Goal: Task Accomplishment & Management: Use online tool/utility

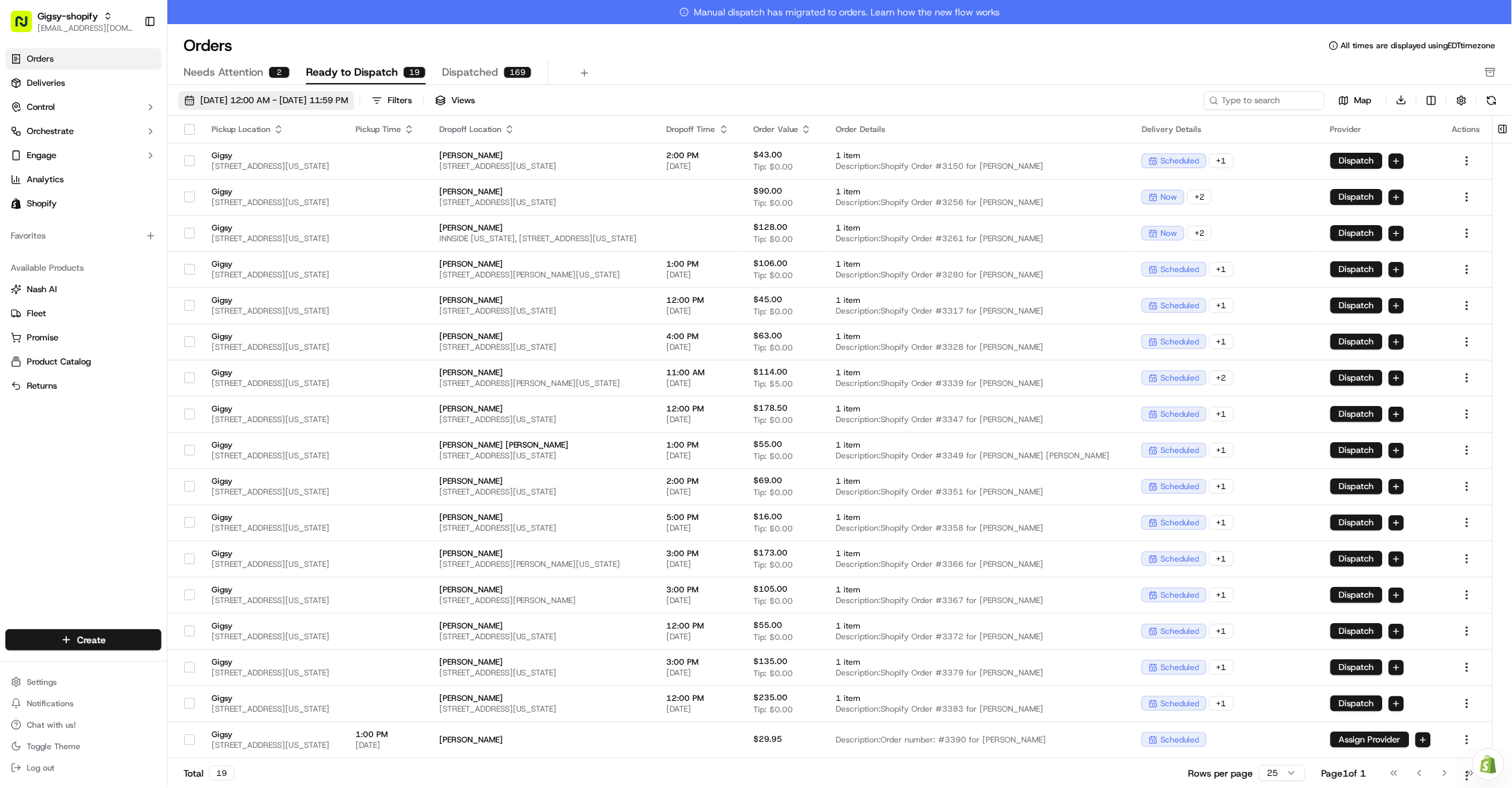
click at [237, 94] on span "09/01/2025 12:00 AM - 09/30/2025 11:59 PM" at bounding box center [274, 100] width 148 height 12
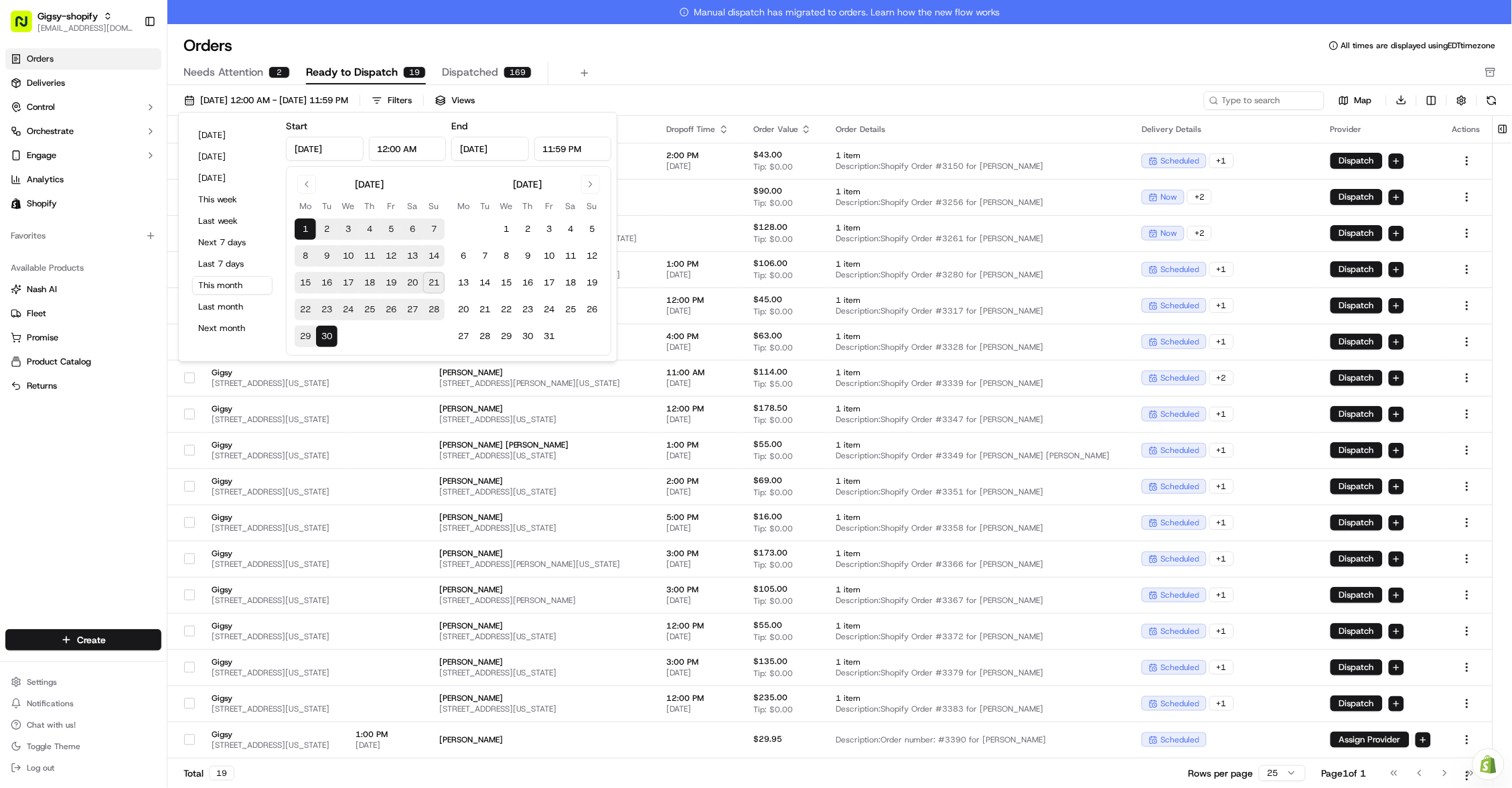
click at [432, 277] on button "21" at bounding box center [434, 283] width 22 height 22
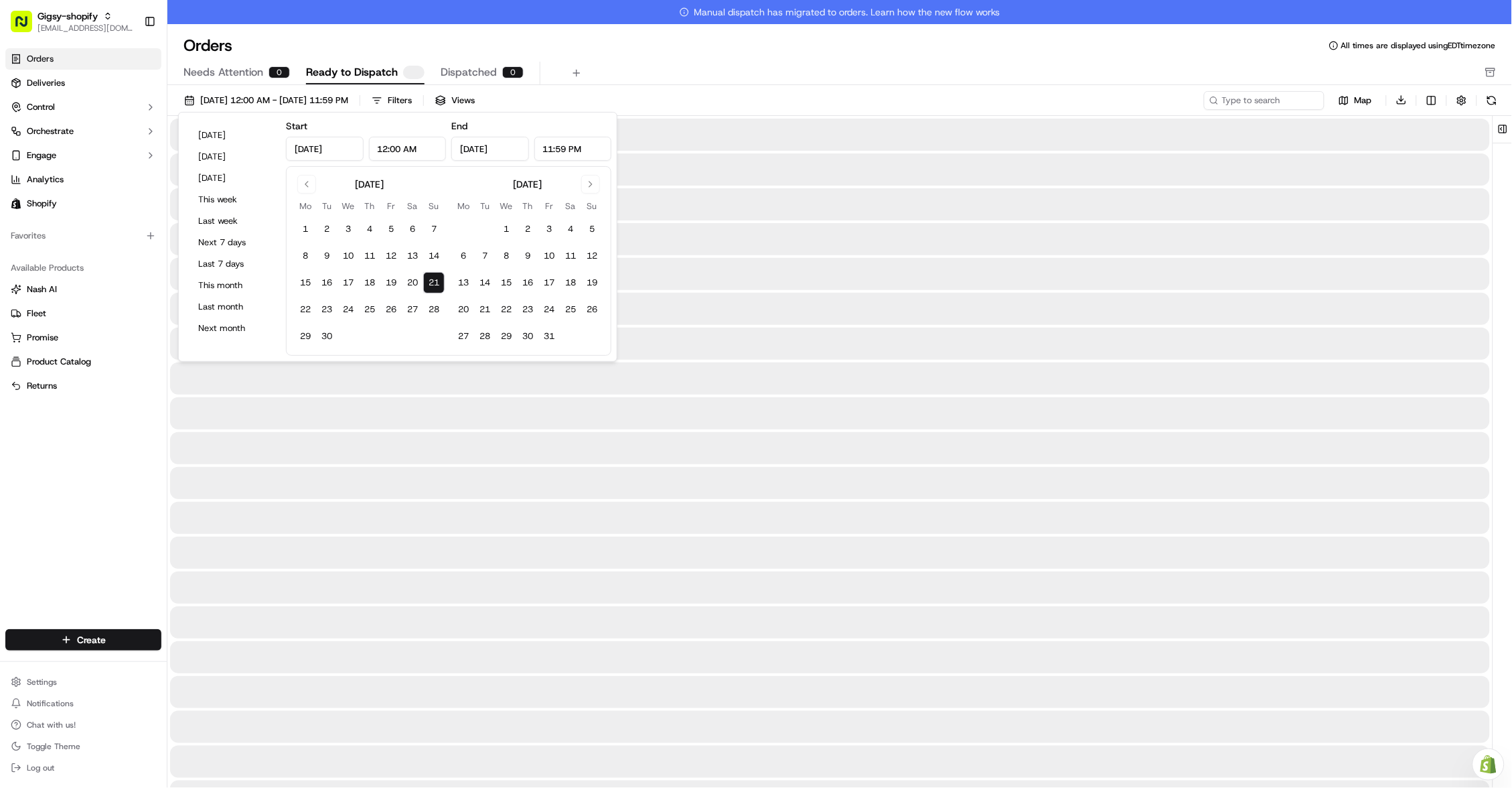
type input "Sep 21, 2025"
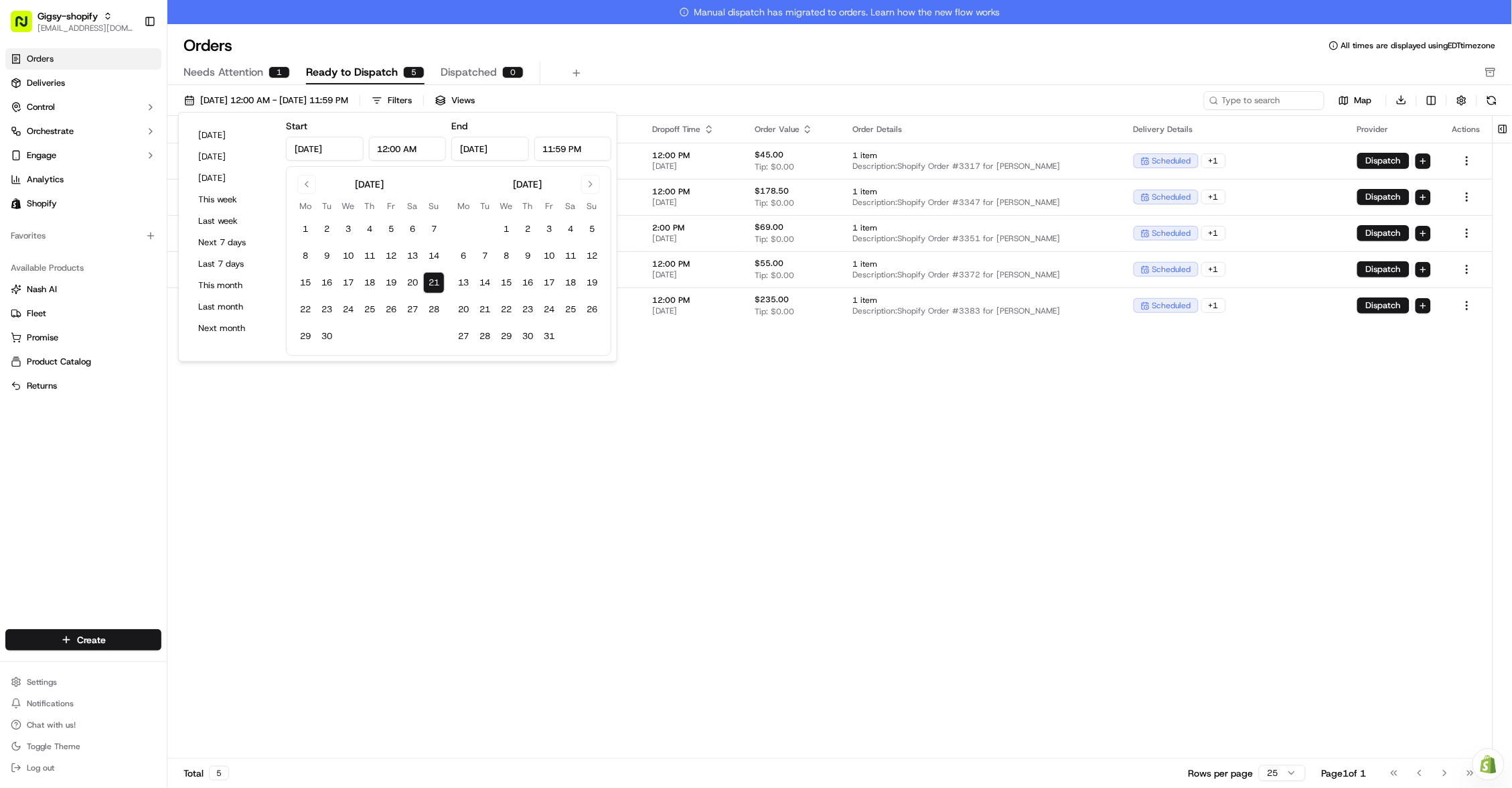
click at [573, 430] on div "Pickup Location Pickup Time Dropoff Location Dropoff Time Order Value Order Det…" at bounding box center [830, 449] width 1326 height 667
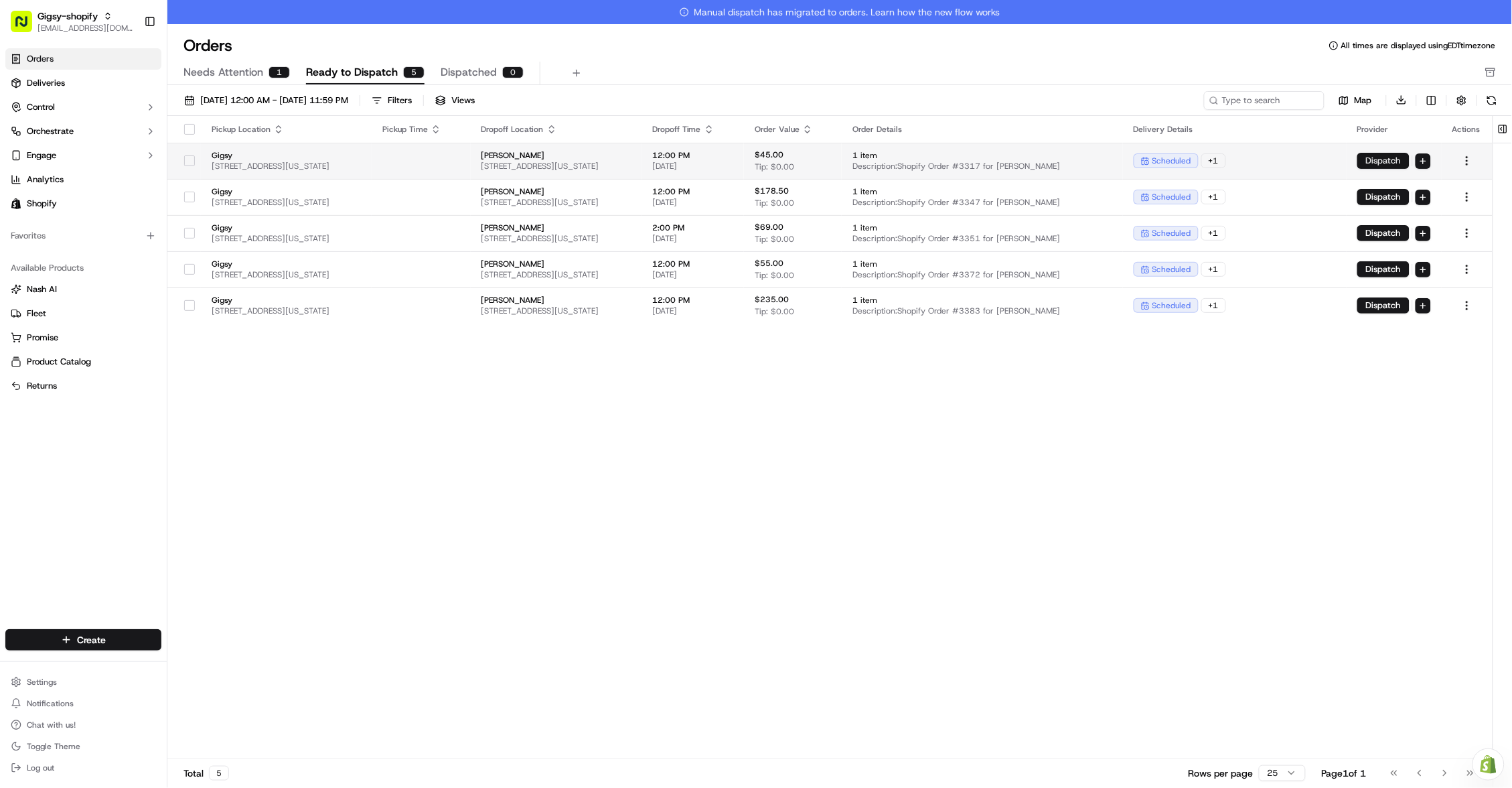
click at [1387, 160] on button "Dispatch" at bounding box center [1384, 161] width 53 height 16
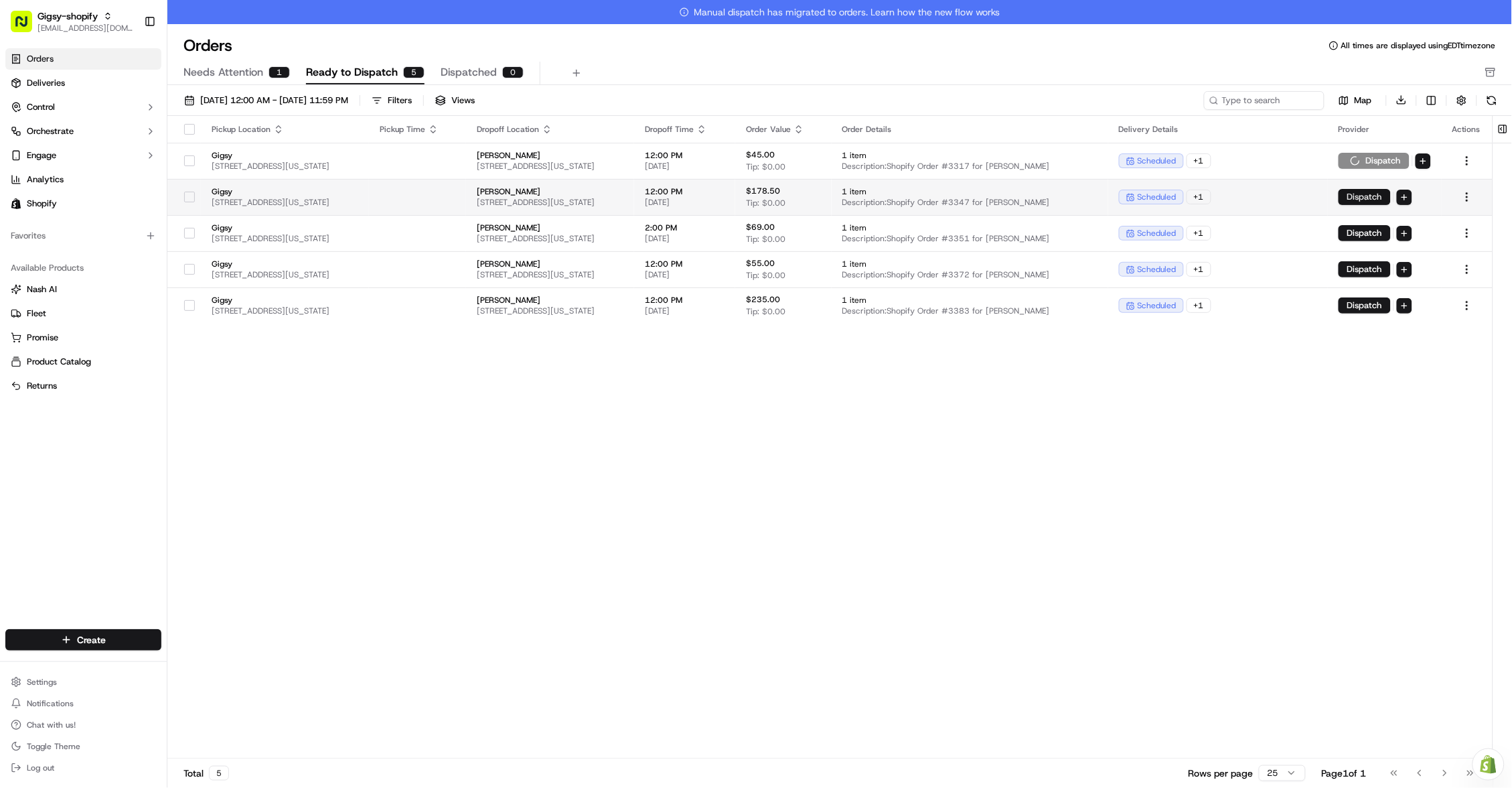
click at [1371, 197] on button "Dispatch" at bounding box center [1365, 197] width 53 height 16
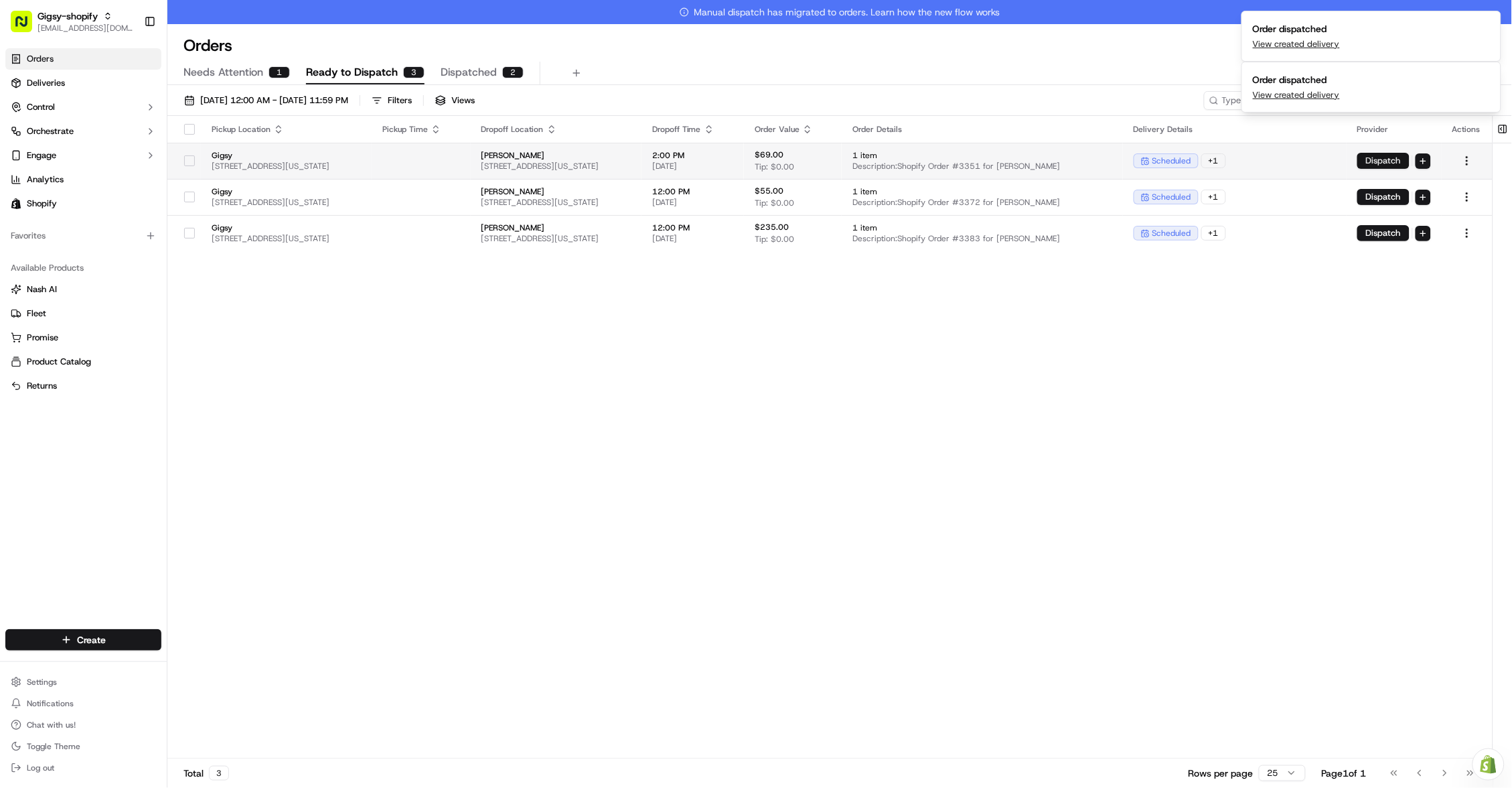
click at [1387, 167] on button "Dispatch" at bounding box center [1384, 161] width 53 height 16
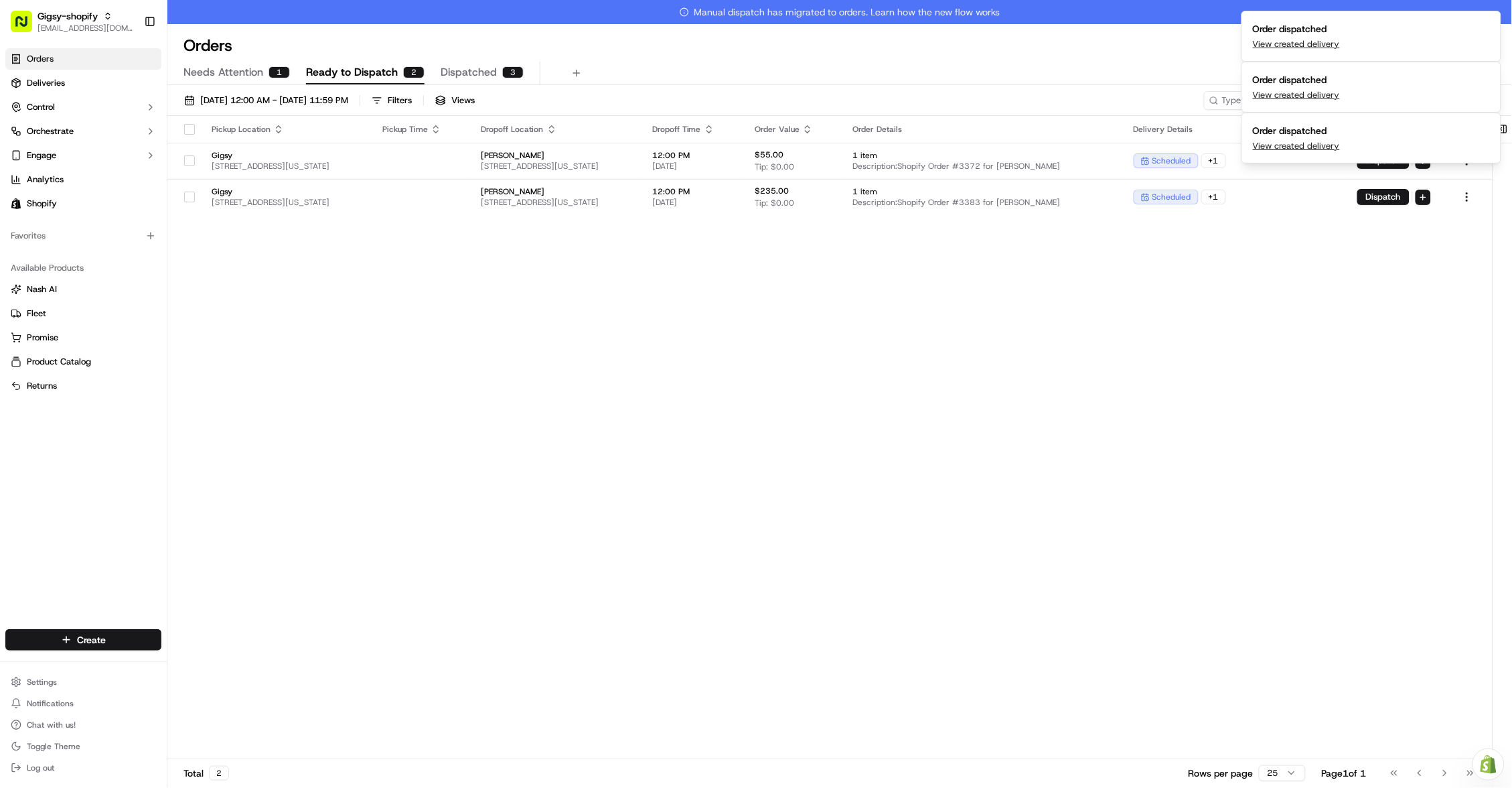
click at [1369, 194] on button "Dispatch" at bounding box center [1384, 197] width 53 height 16
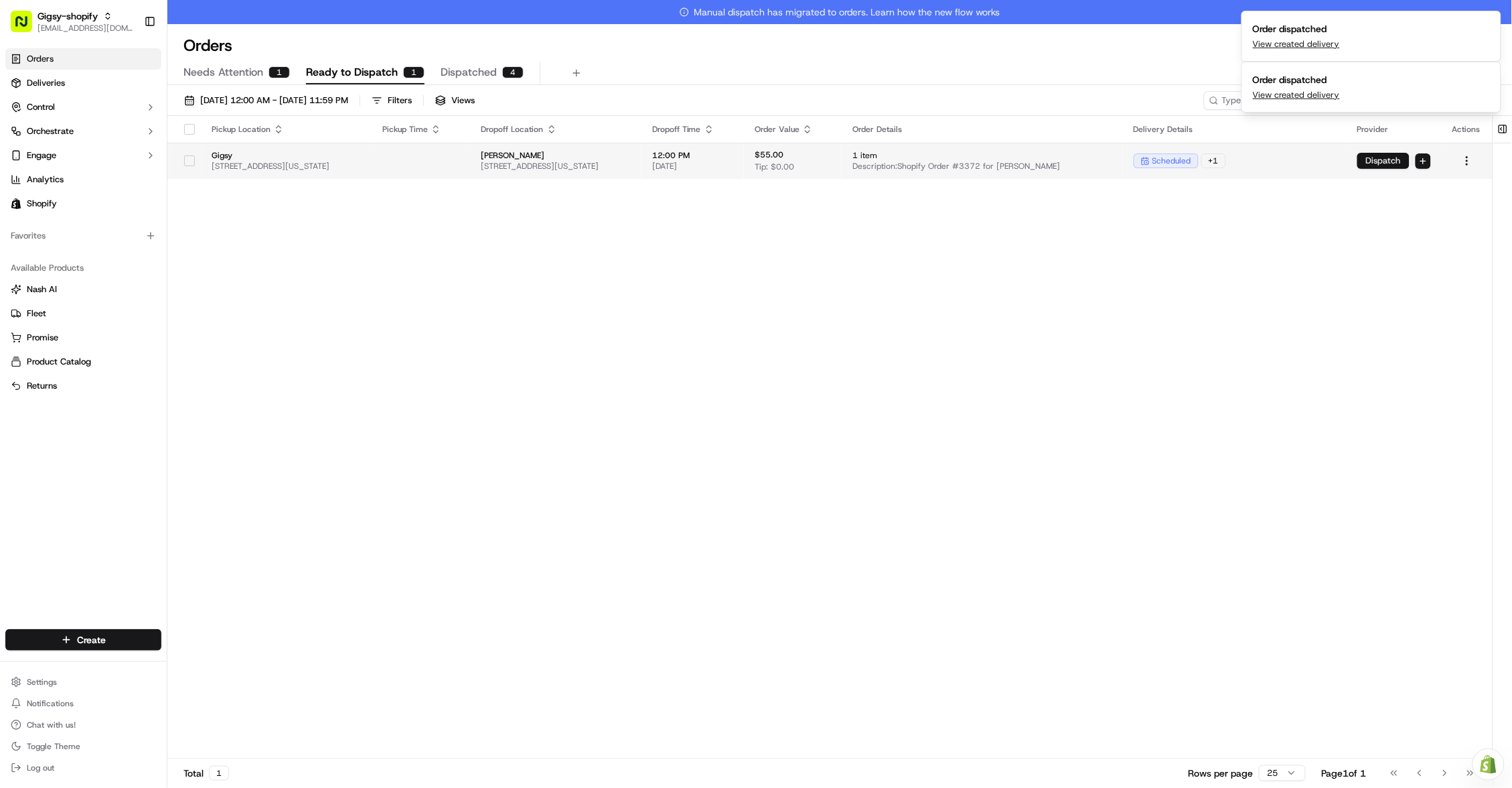
click at [1374, 164] on button "Dispatch" at bounding box center [1384, 161] width 53 height 16
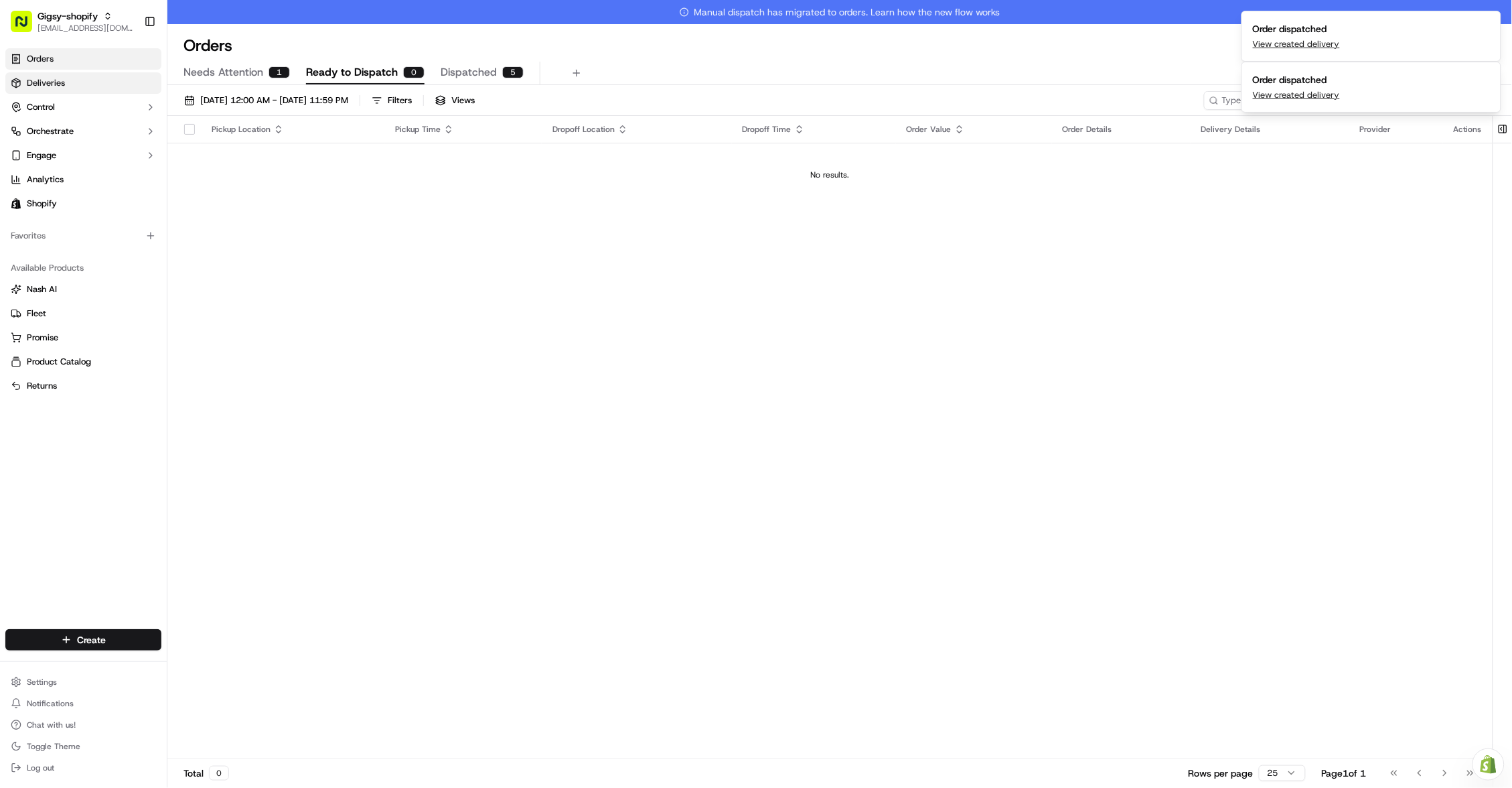
click at [82, 85] on link "Deliveries" at bounding box center [83, 83] width 156 height 22
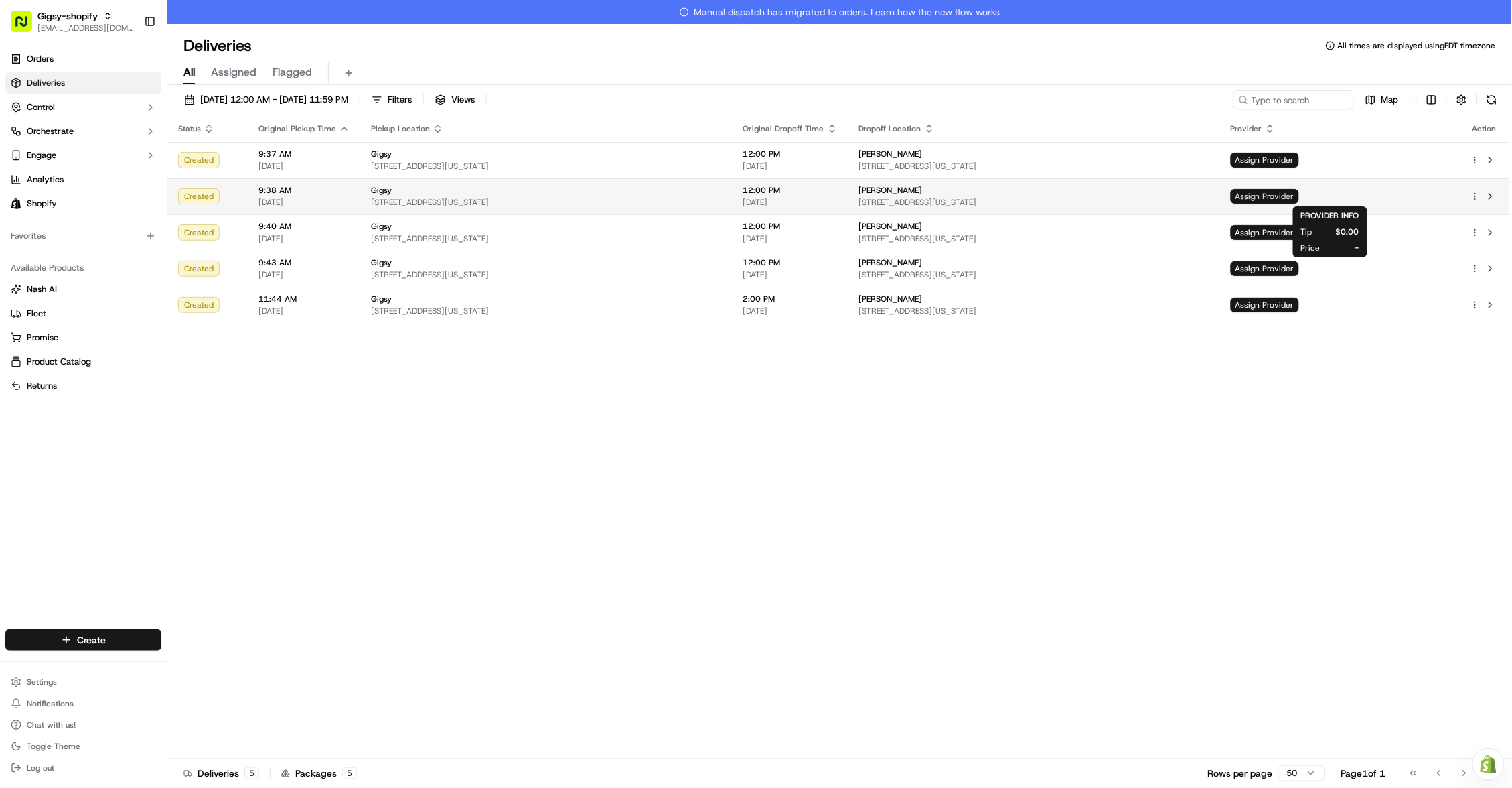
click at [1299, 197] on span "Assign Provider" at bounding box center [1264, 197] width 68 height 15
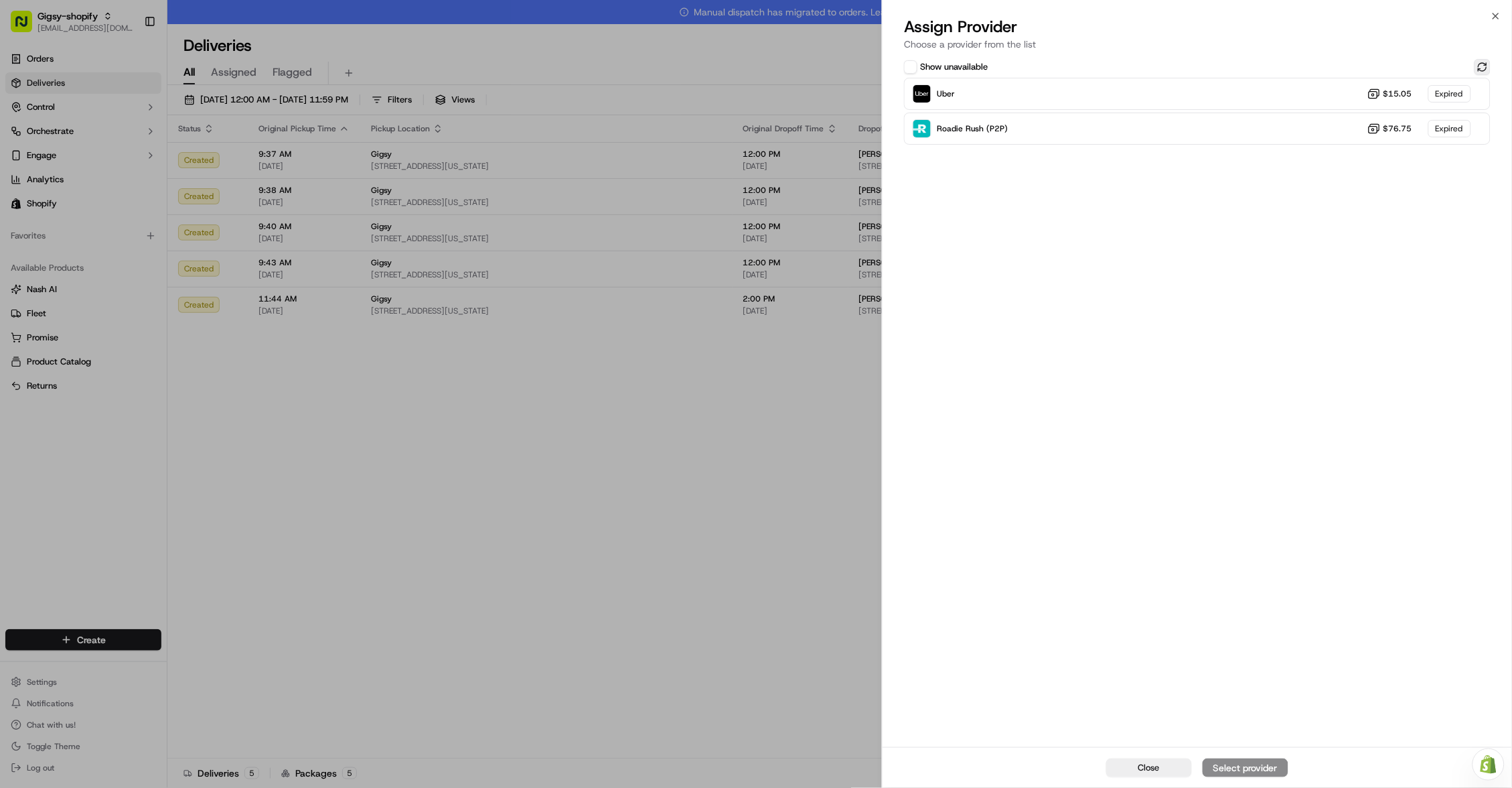
click at [1477, 64] on button at bounding box center [1483, 67] width 16 height 16
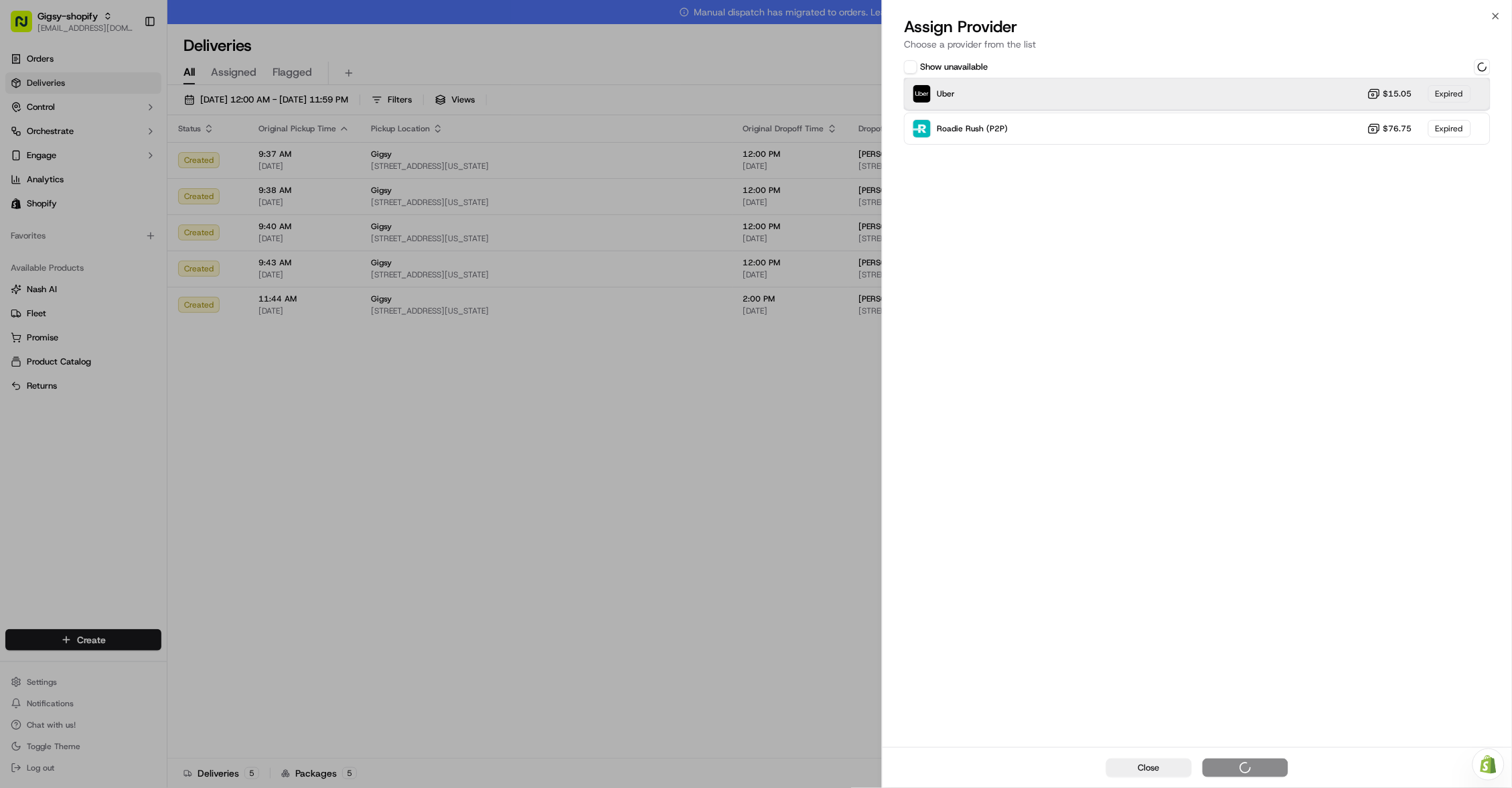
click at [1336, 86] on div "Uber $15.05 Expired" at bounding box center [1197, 94] width 586 height 32
click at [1314, 88] on div "Uber Dropoff ETA 56 minutes $15.05" at bounding box center [1197, 94] width 586 height 32
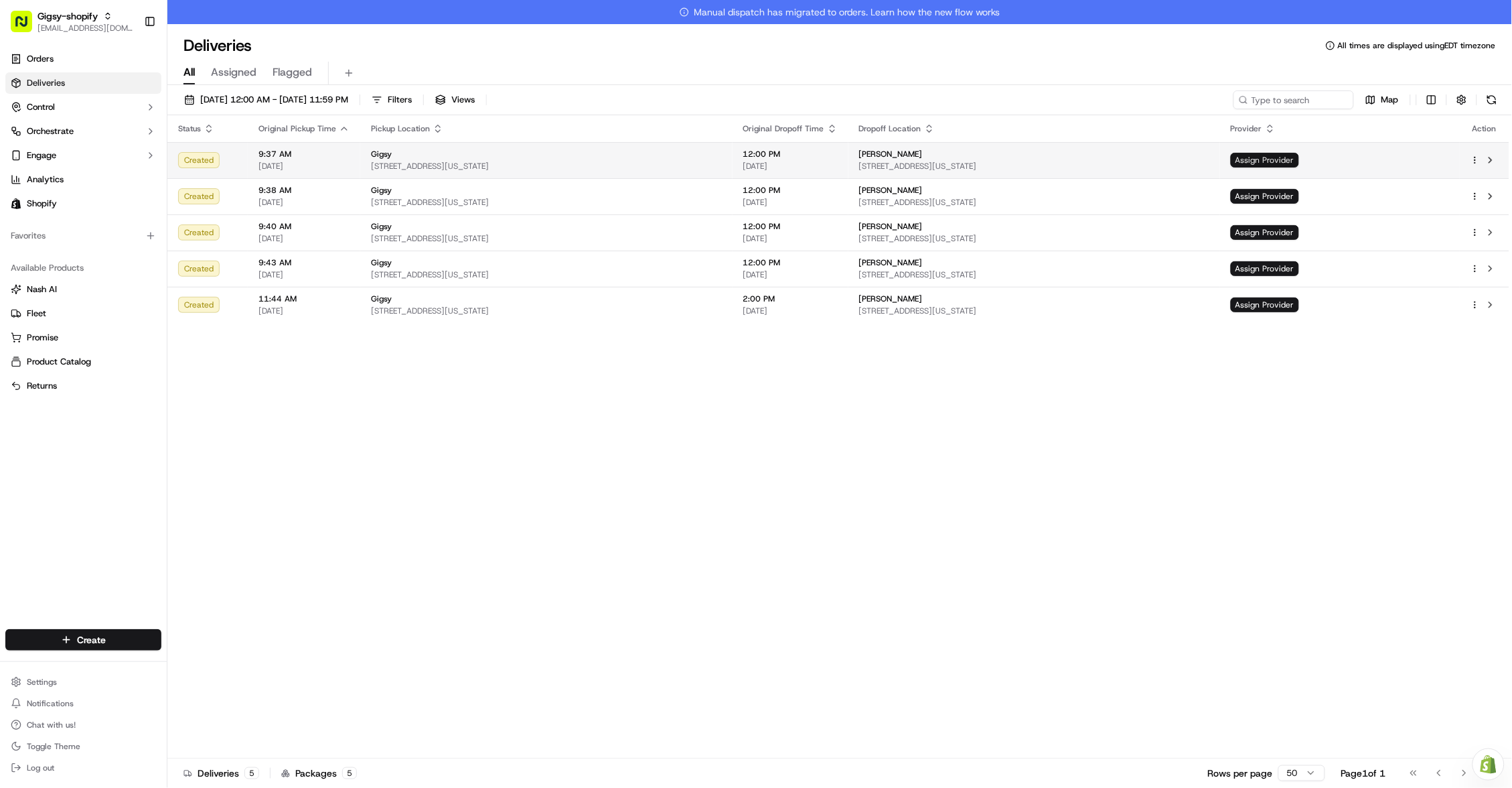
click at [1299, 162] on span "Assign Provider" at bounding box center [1264, 160] width 68 height 15
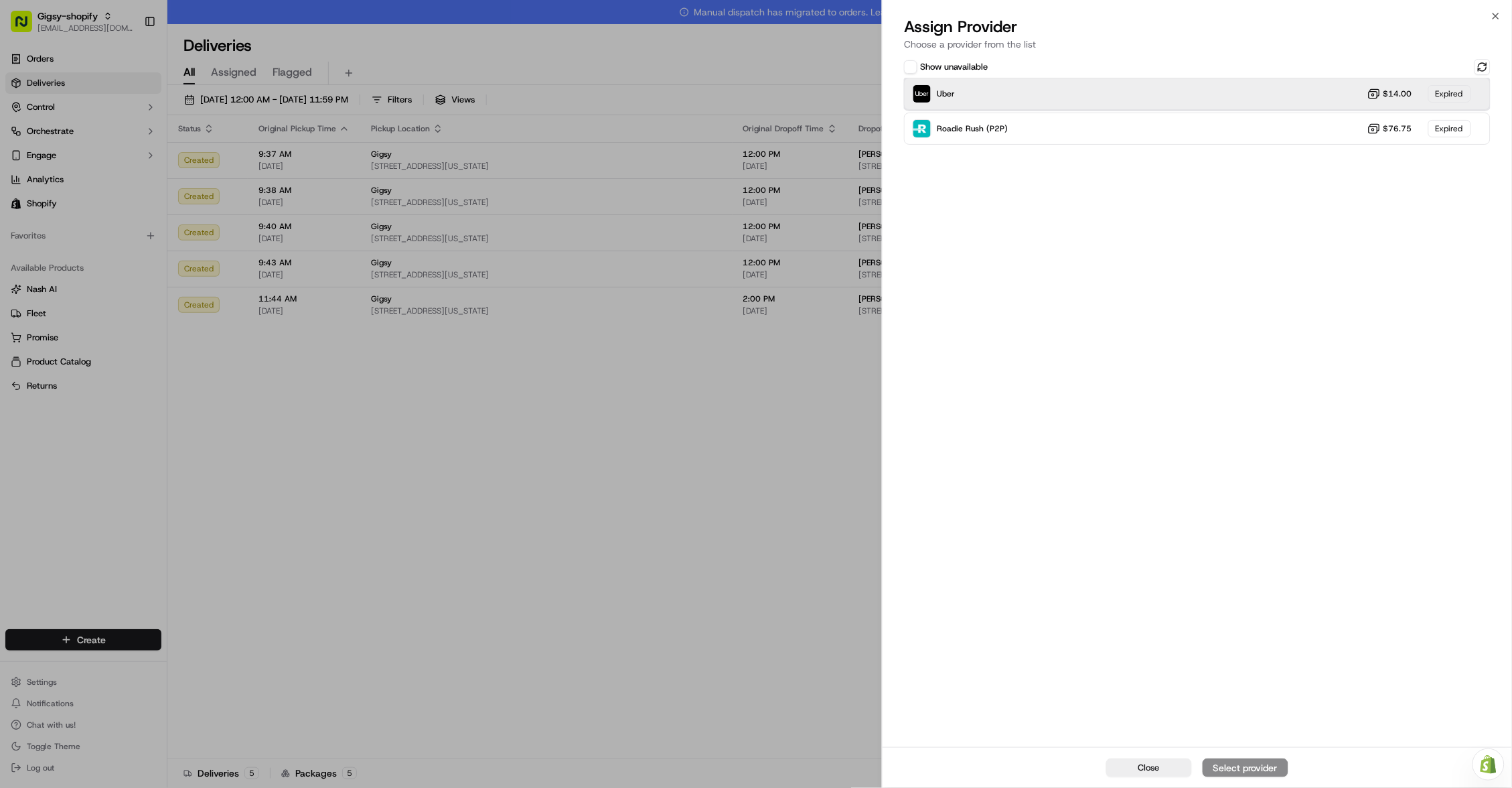
click at [1229, 96] on div "Uber $14.00 Expired" at bounding box center [1197, 94] width 586 height 32
click at [1274, 87] on div "Uber $14.00 Expired" at bounding box center [1197, 94] width 586 height 32
click at [1484, 68] on button at bounding box center [1483, 67] width 16 height 16
click at [1305, 87] on div "Uber $14.00 Expired" at bounding box center [1197, 94] width 586 height 32
click at [1332, 84] on div "Uber Dropoff ETA 54 minutes $14.00" at bounding box center [1197, 94] width 586 height 32
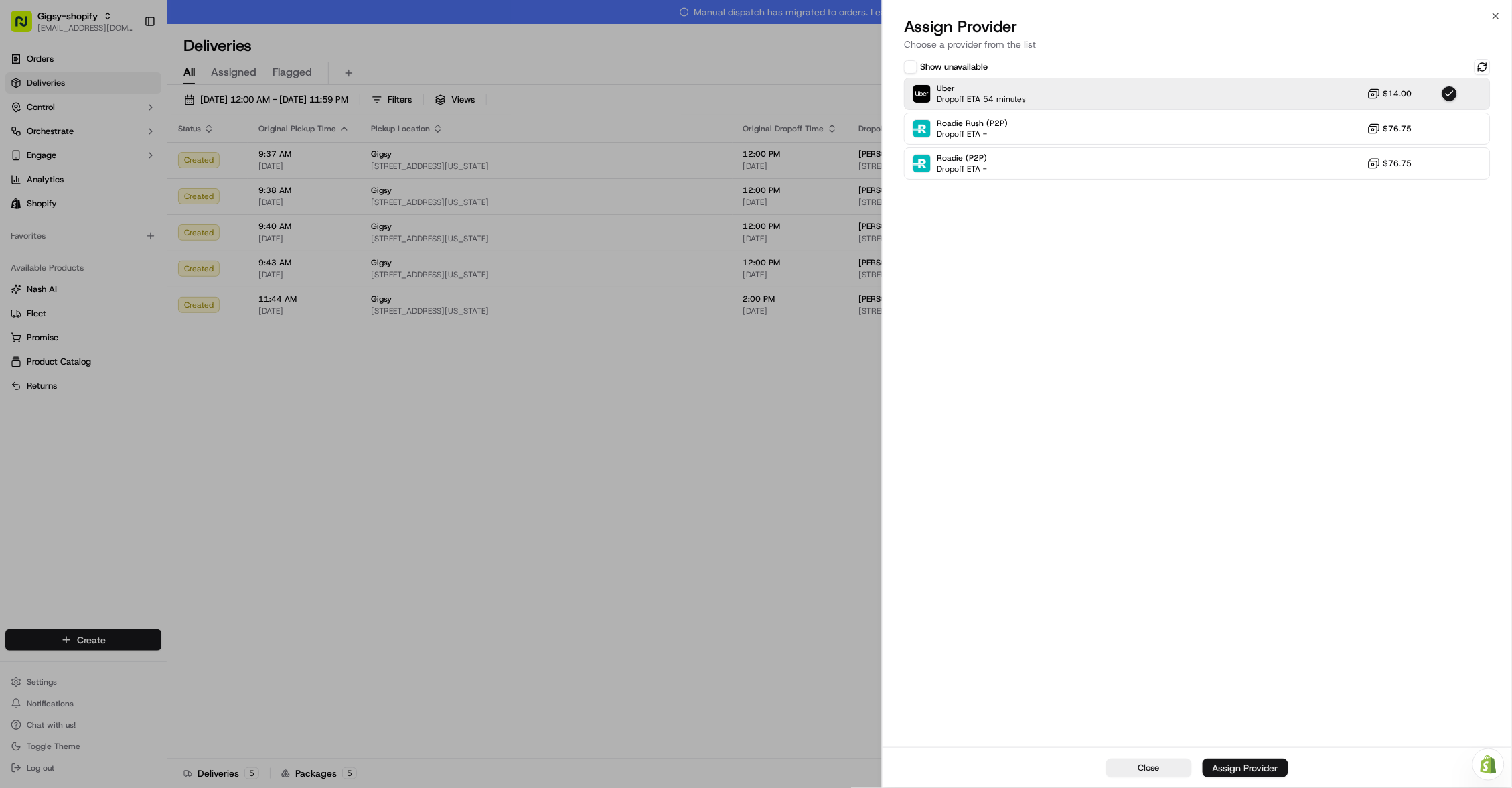
click at [1249, 765] on div "Assign Provider" at bounding box center [1245, 768] width 65 height 13
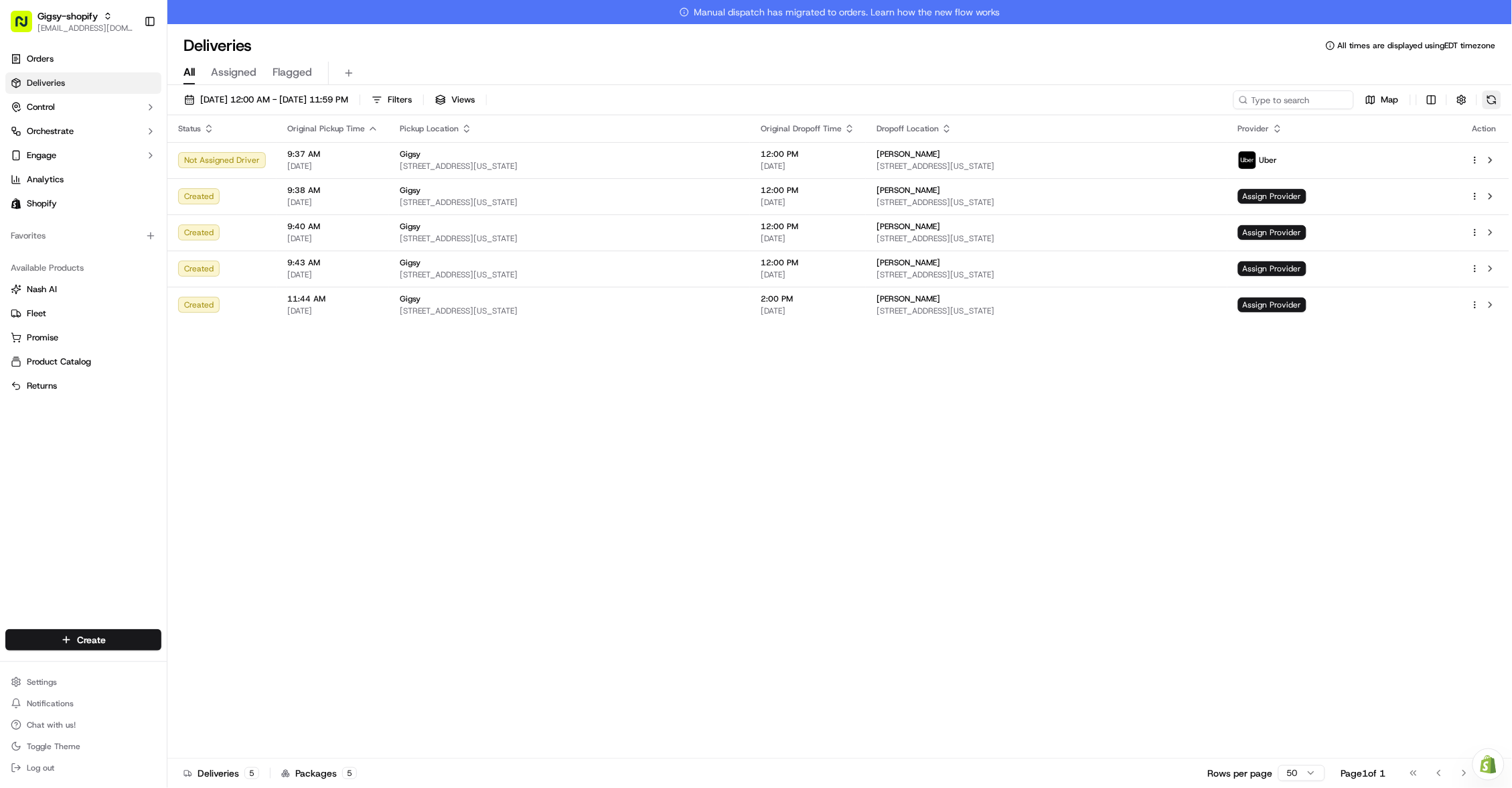
click at [1494, 104] on button at bounding box center [1492, 100] width 19 height 19
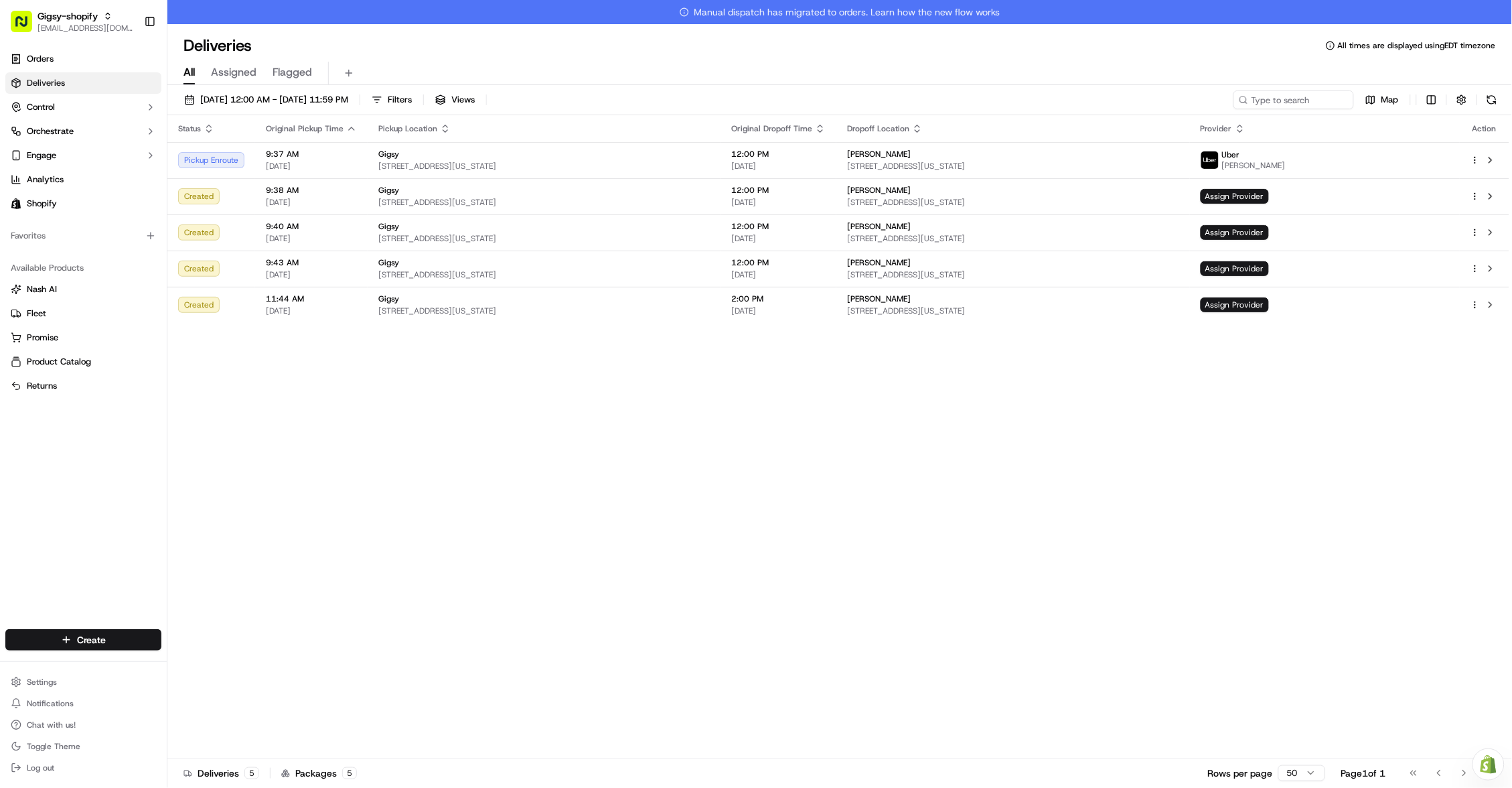
click at [1204, 88] on div "09/21/2025 12:00 AM - 09/21/2025 11:59 PM Filters Views Map Status Original Pic…" at bounding box center [840, 449] width 1345 height 729
click at [1269, 194] on span "Assign Provider" at bounding box center [1235, 197] width 68 height 15
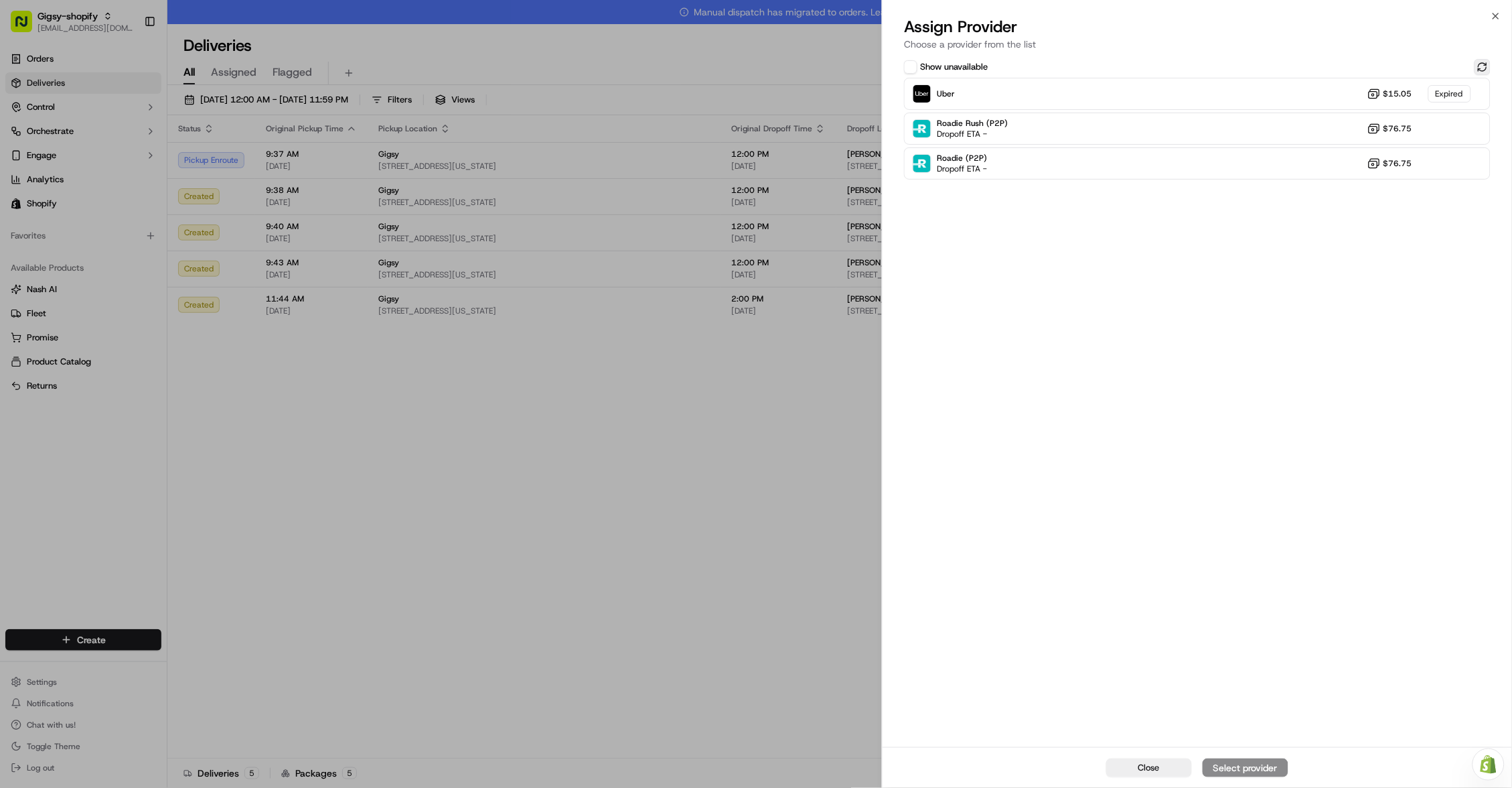
click at [1484, 70] on button at bounding box center [1483, 67] width 16 height 16
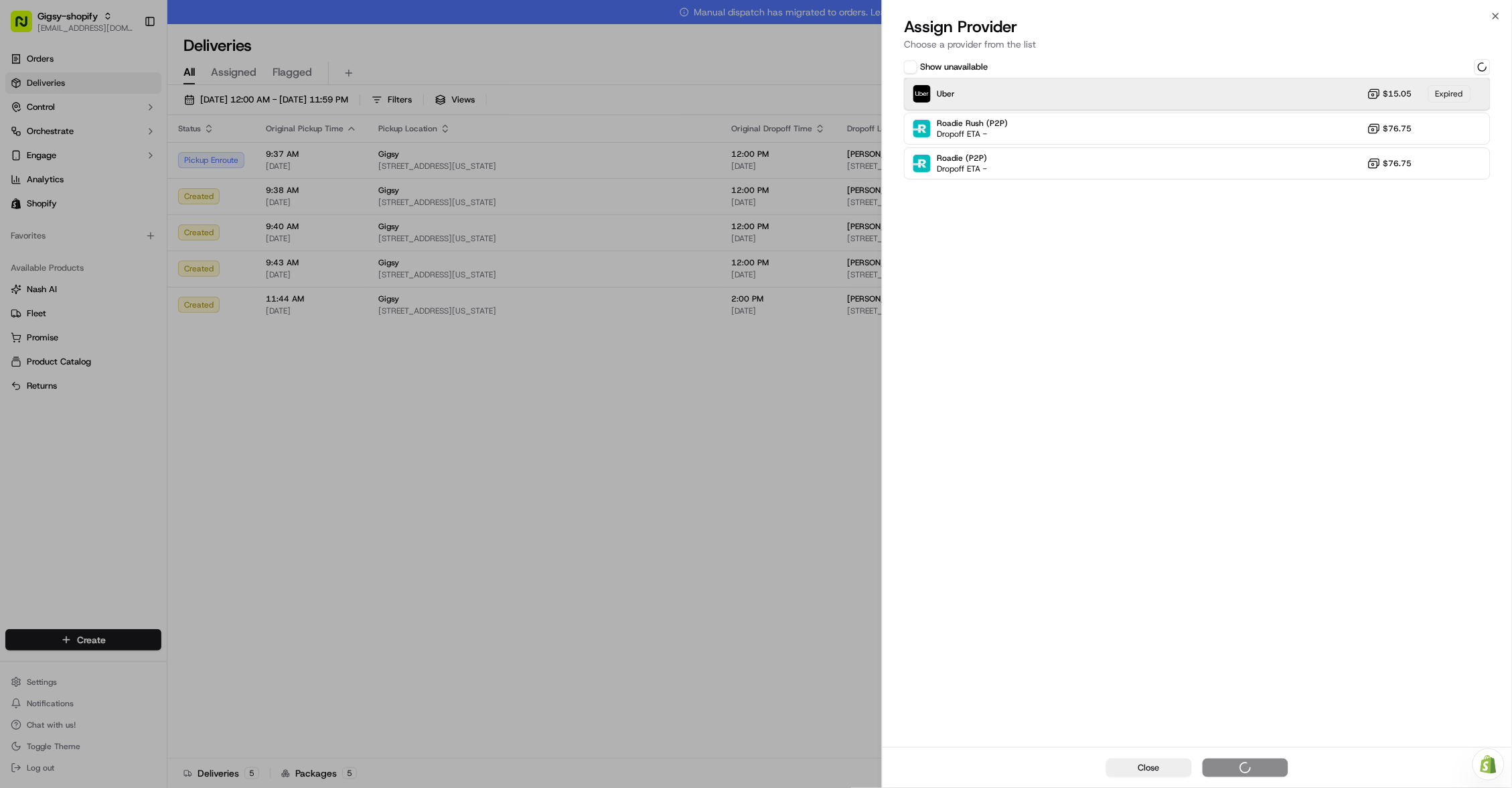
click at [1230, 96] on div "Uber $15.05 Expired" at bounding box center [1197, 94] width 586 height 32
click at [1264, 86] on div "Uber Dropoff ETA 59 minutes $15.05" at bounding box center [1197, 94] width 586 height 32
click at [1239, 766] on div "Assign Provider" at bounding box center [1245, 768] width 65 height 13
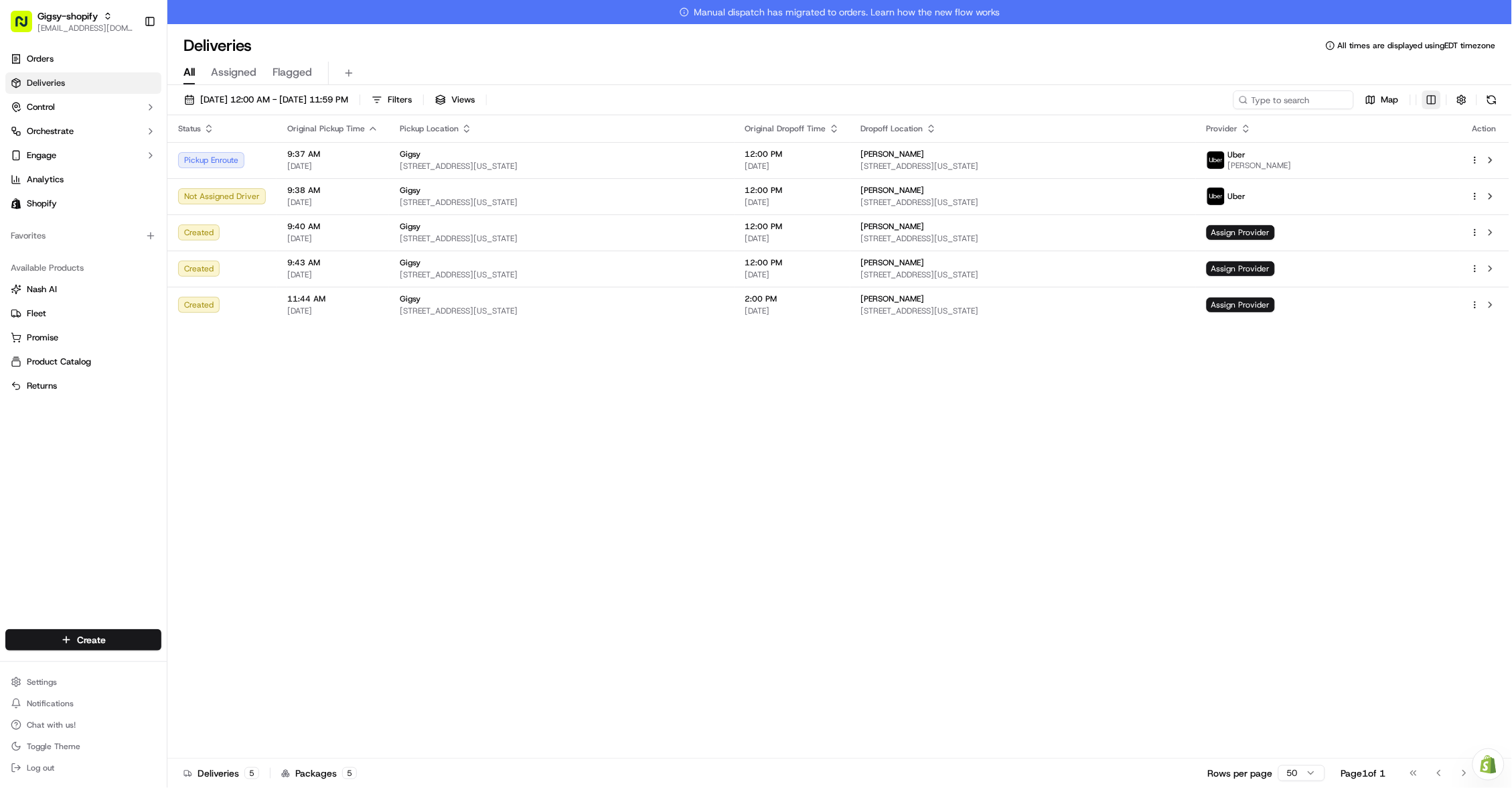
click at [1427, 100] on html "Gigsy-shopify hello@getgigsy.com Toggle Sidebar Orders Deliveries Control Orche…" at bounding box center [756, 394] width 1512 height 788
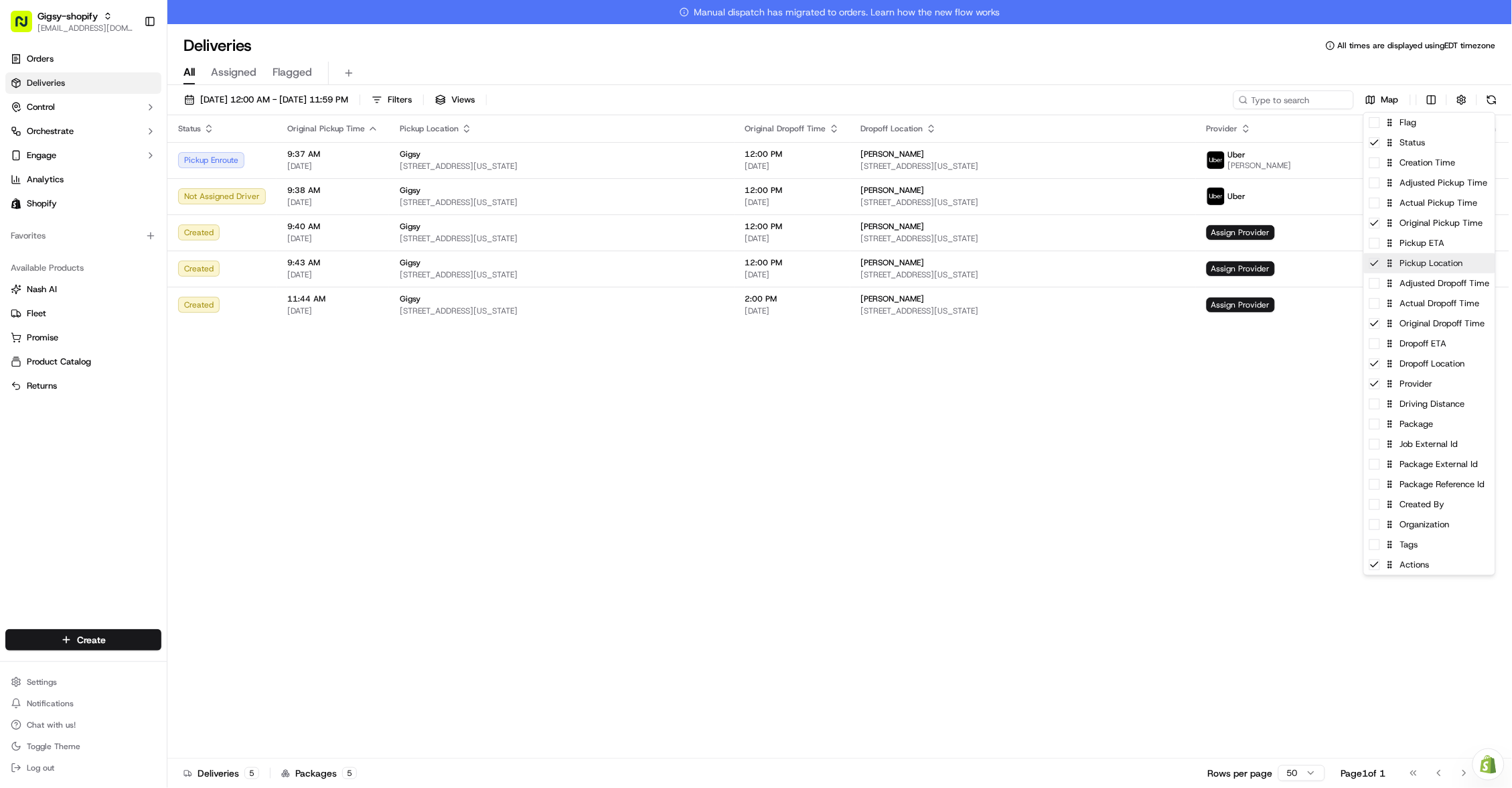
click at [1381, 253] on div "Pickup Location" at bounding box center [1429, 263] width 131 height 20
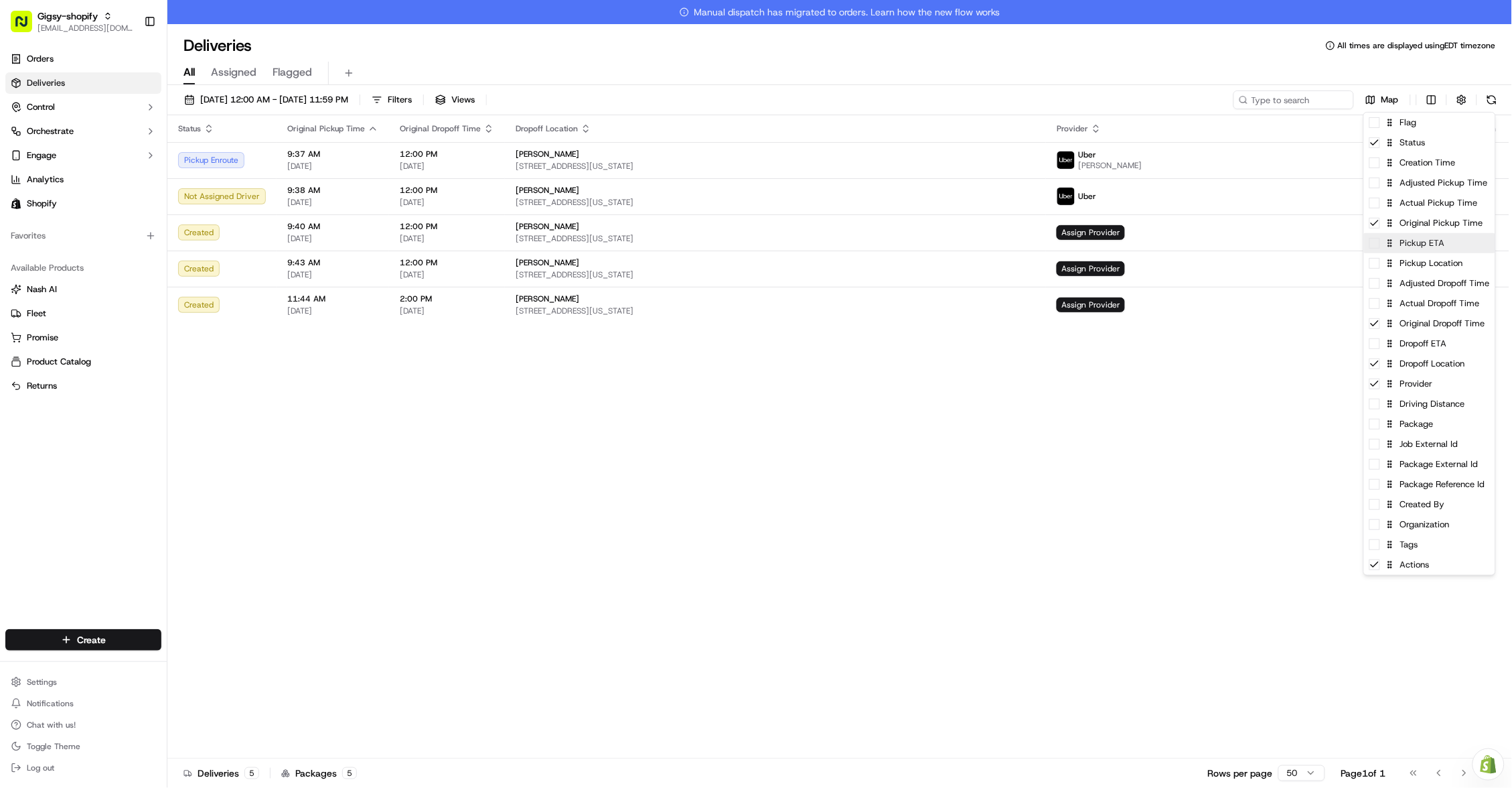
click at [1374, 242] on span at bounding box center [1375, 243] width 11 height 11
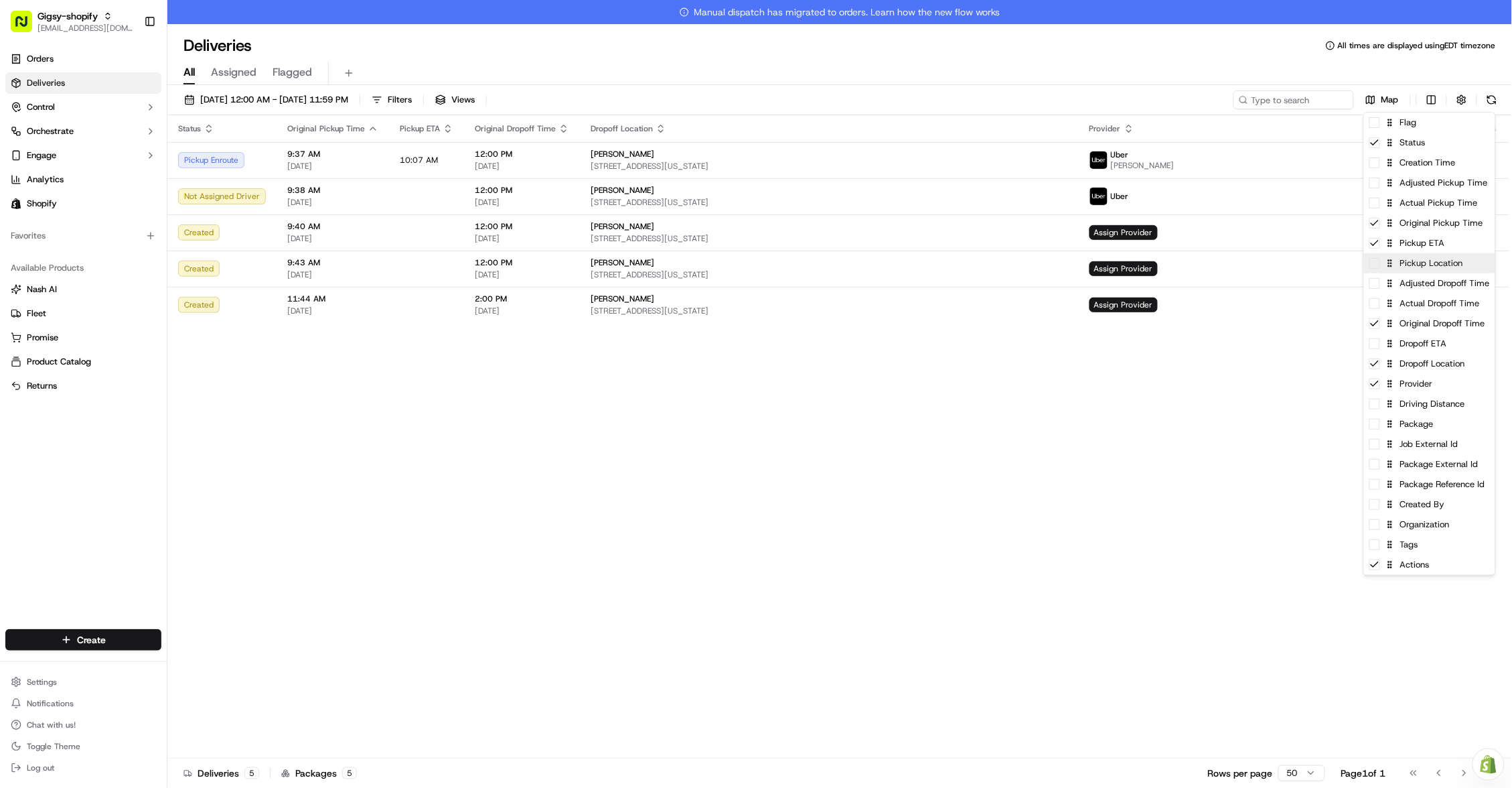
click at [1371, 267] on div "Pickup Location" at bounding box center [1429, 263] width 131 height 20
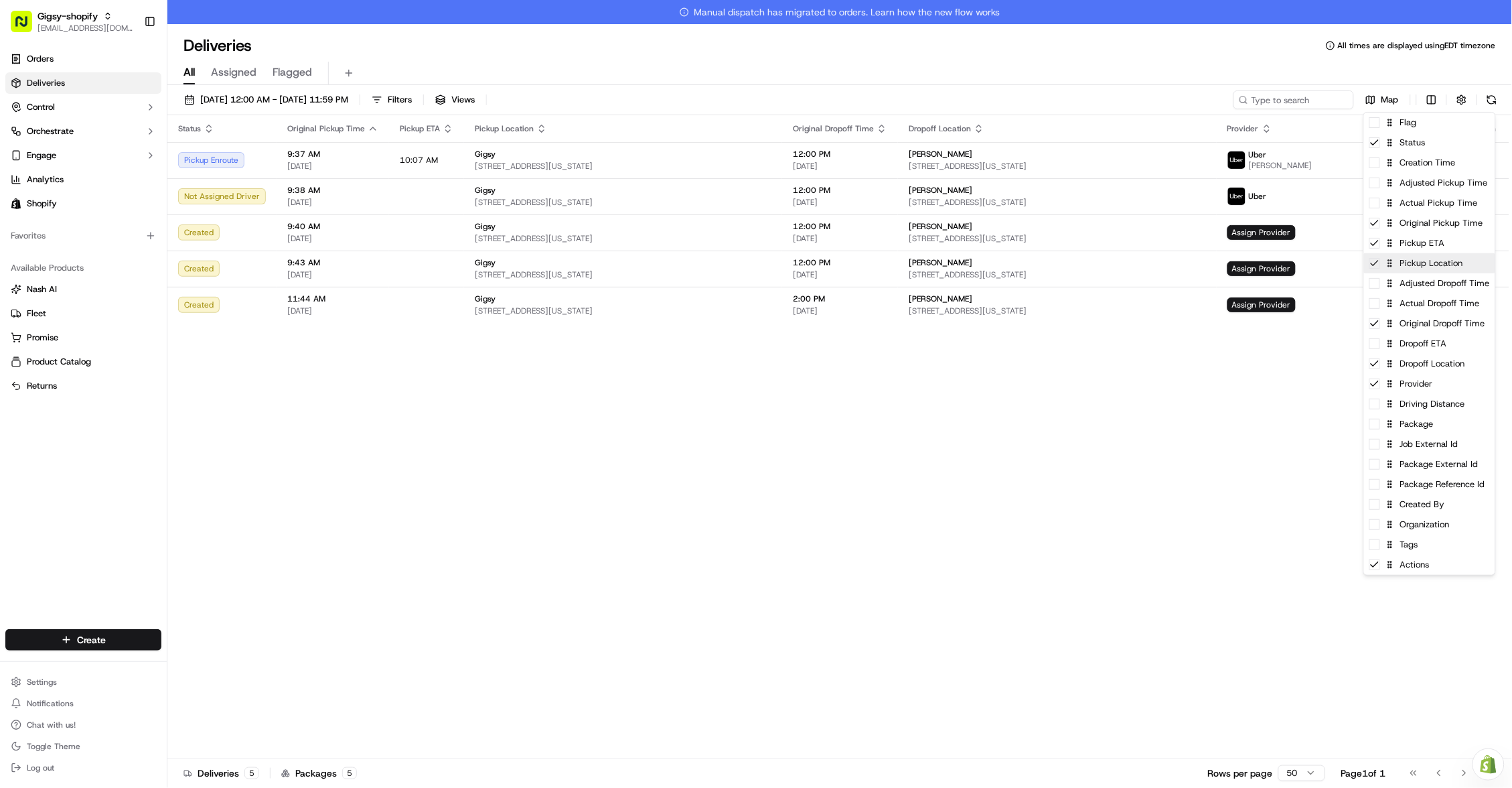
click at [1371, 267] on div "Pickup Location" at bounding box center [1429, 263] width 131 height 20
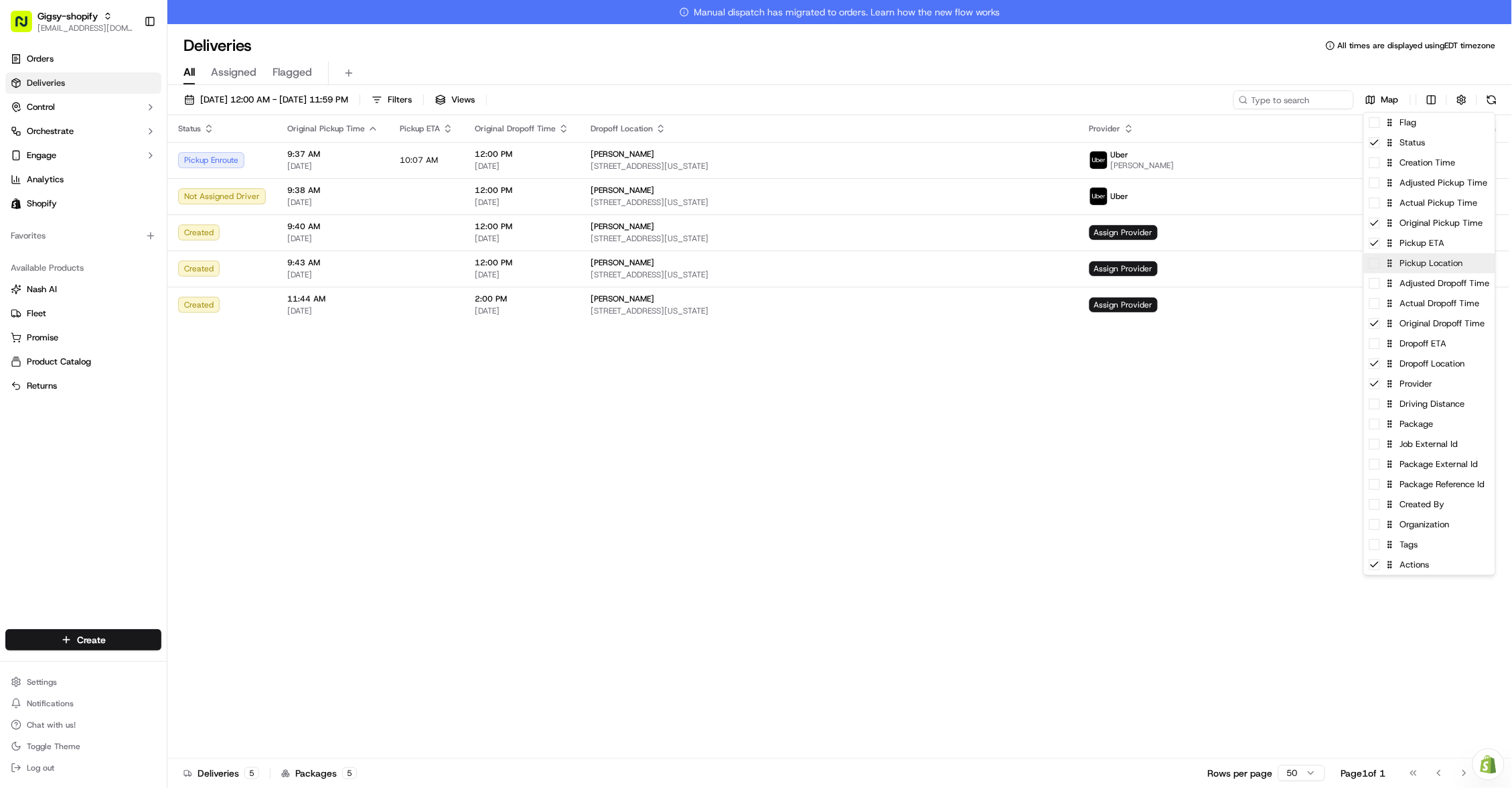
click at [1371, 267] on div "Pickup Location" at bounding box center [1429, 263] width 131 height 20
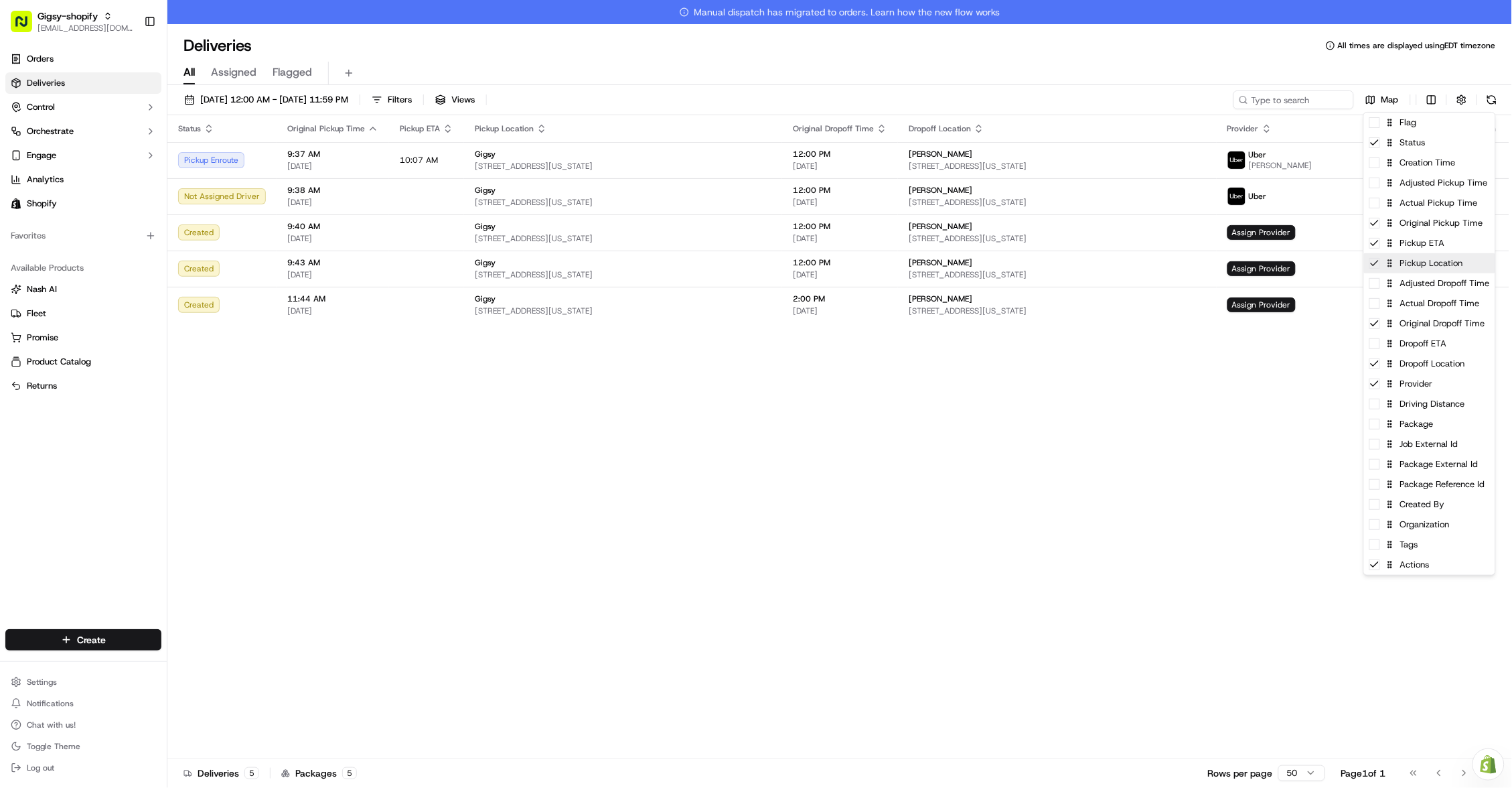
click at [1371, 267] on div "Pickup Location" at bounding box center [1429, 263] width 131 height 20
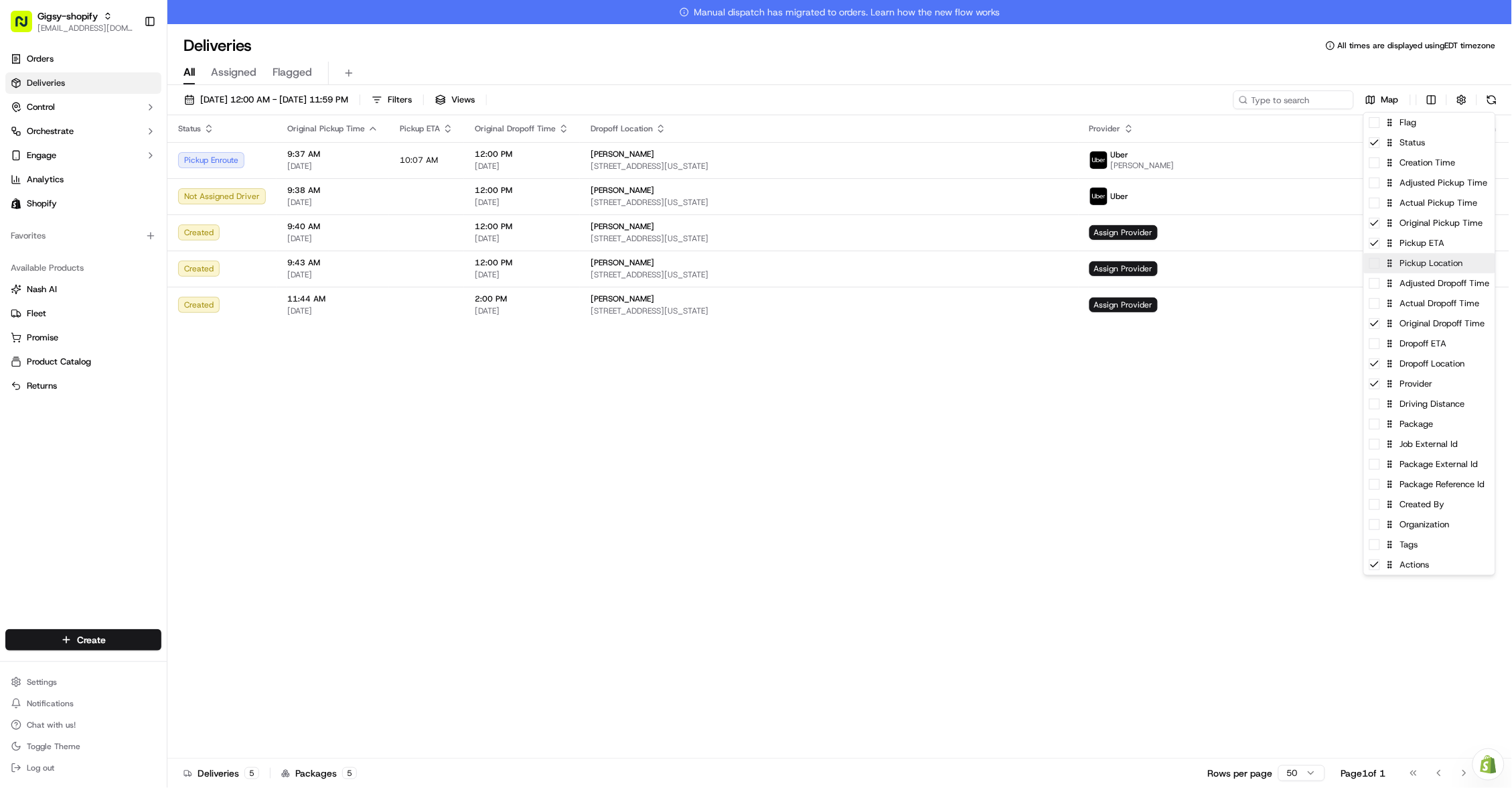
click at [1371, 267] on div "Pickup Location" at bounding box center [1429, 263] width 131 height 20
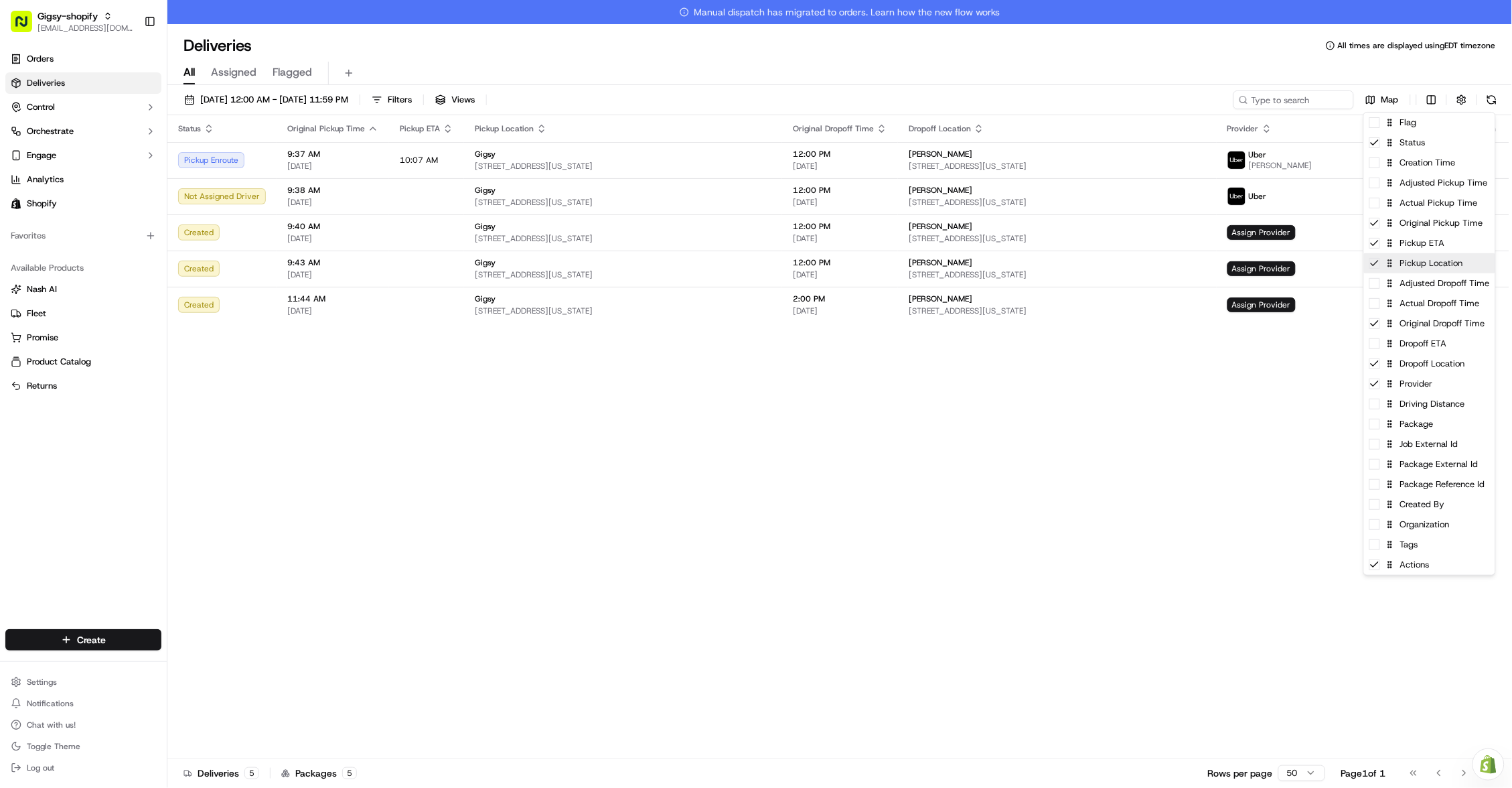
click at [1371, 267] on div "Pickup Location" at bounding box center [1429, 263] width 131 height 20
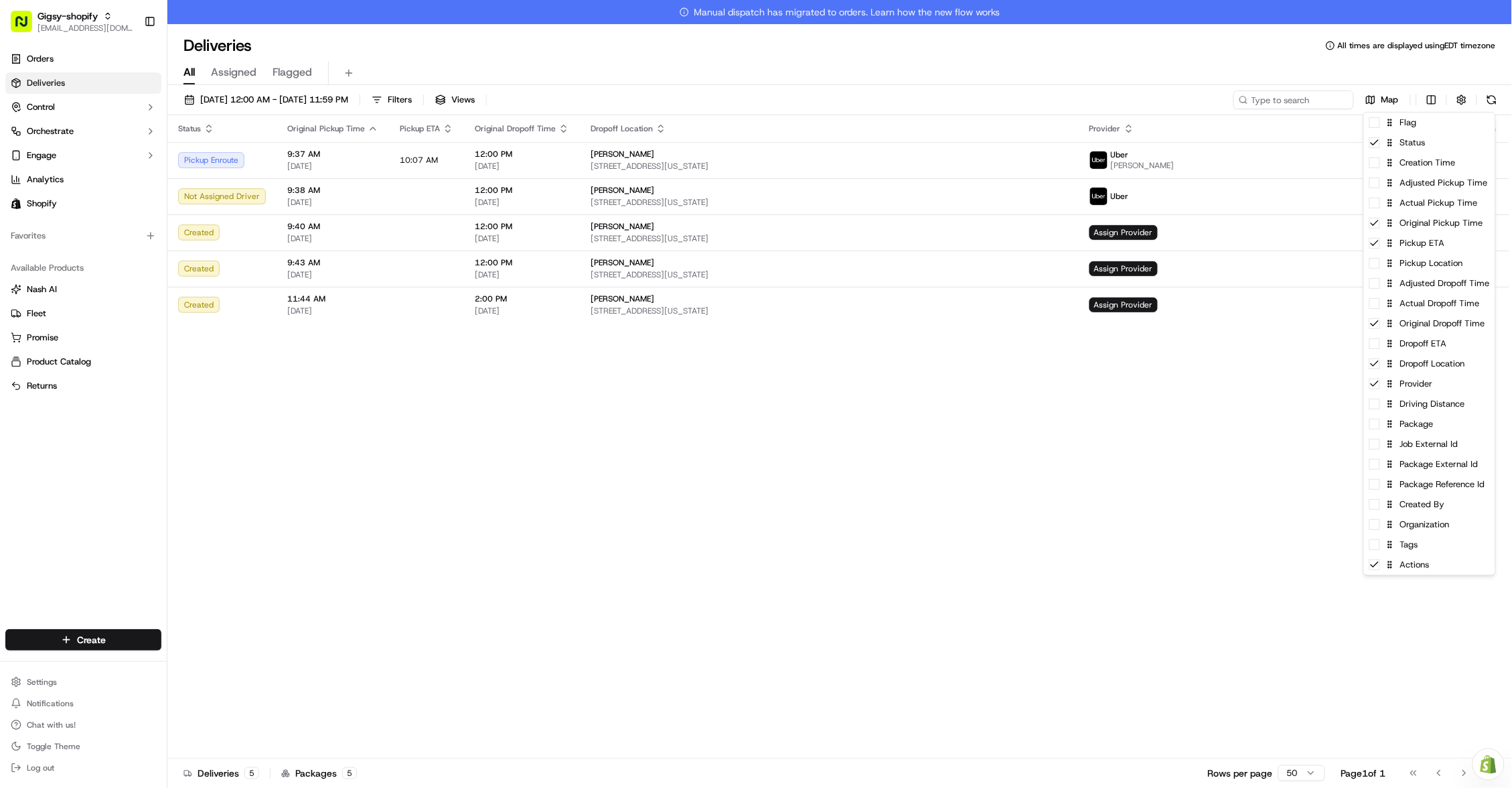
click at [1202, 355] on html "Gigsy-shopify hello@getgigsy.com Toggle Sidebar Orders Deliveries Control Orche…" at bounding box center [756, 394] width 1512 height 788
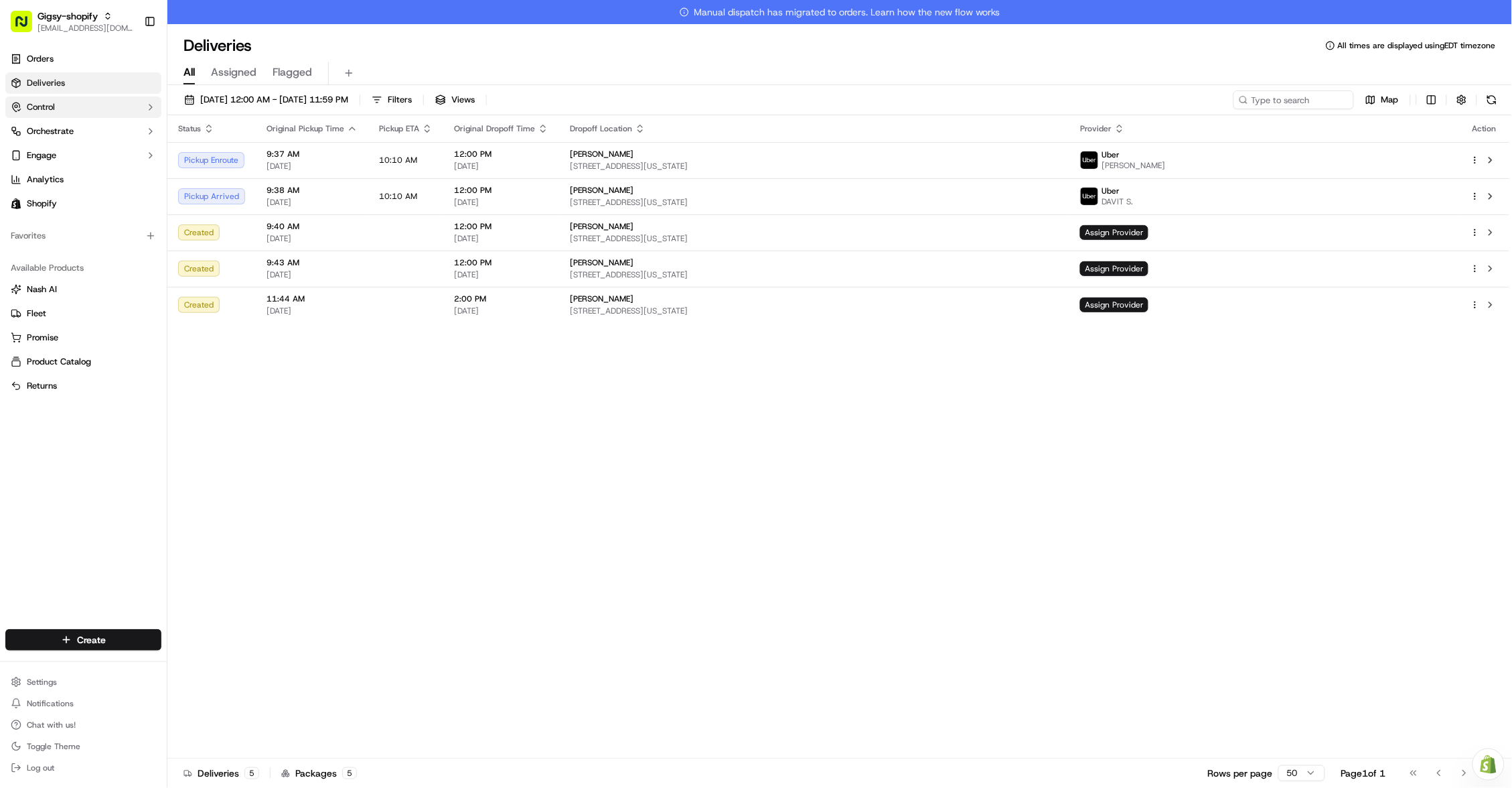
click at [1494, 96] on button at bounding box center [1492, 100] width 19 height 19
click at [1491, 193] on button at bounding box center [1491, 197] width 16 height 16
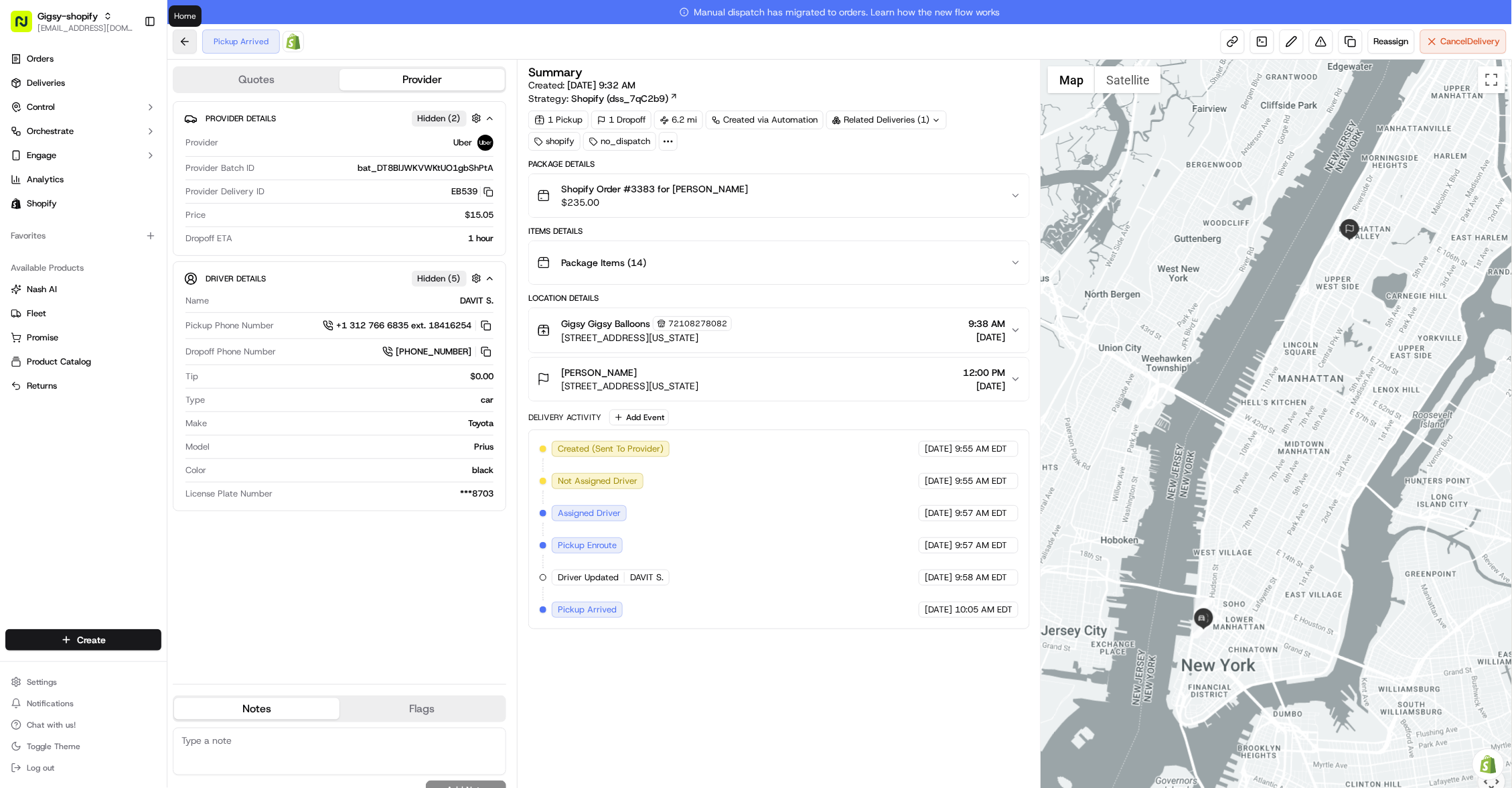
click at [186, 39] on button at bounding box center [185, 42] width 24 height 24
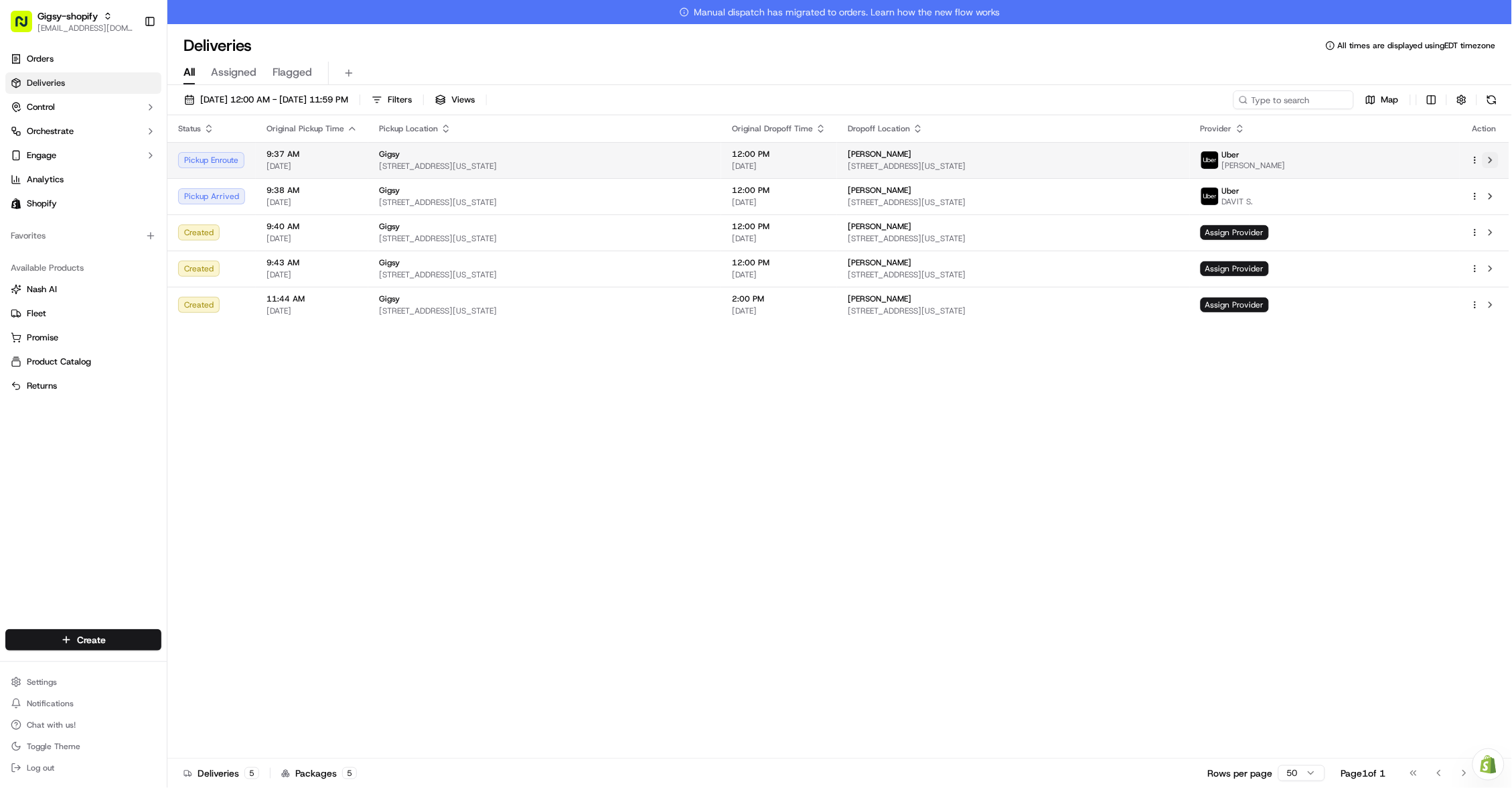
click at [1498, 160] on button at bounding box center [1491, 160] width 16 height 16
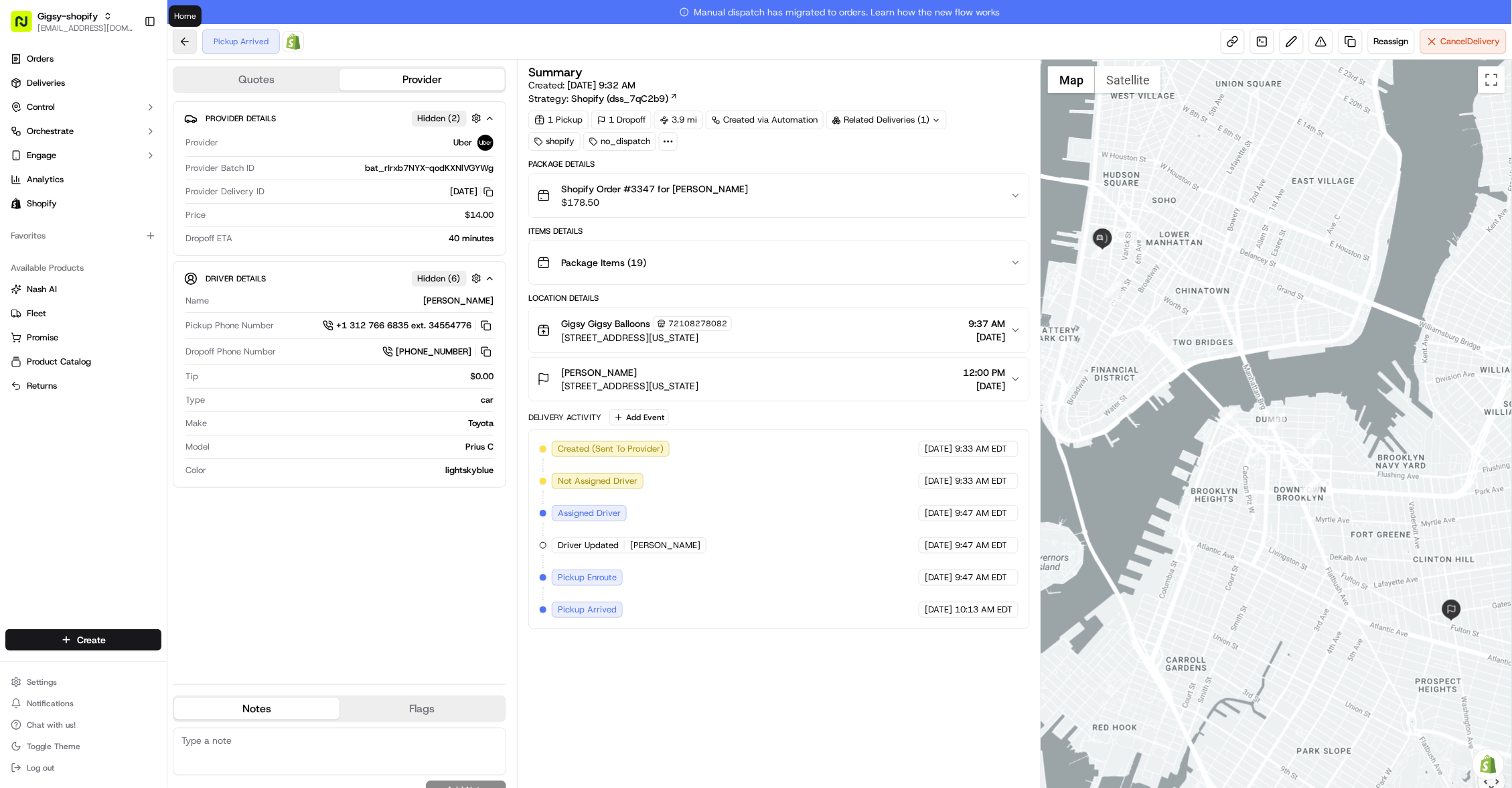
click at [174, 36] on button at bounding box center [185, 42] width 24 height 24
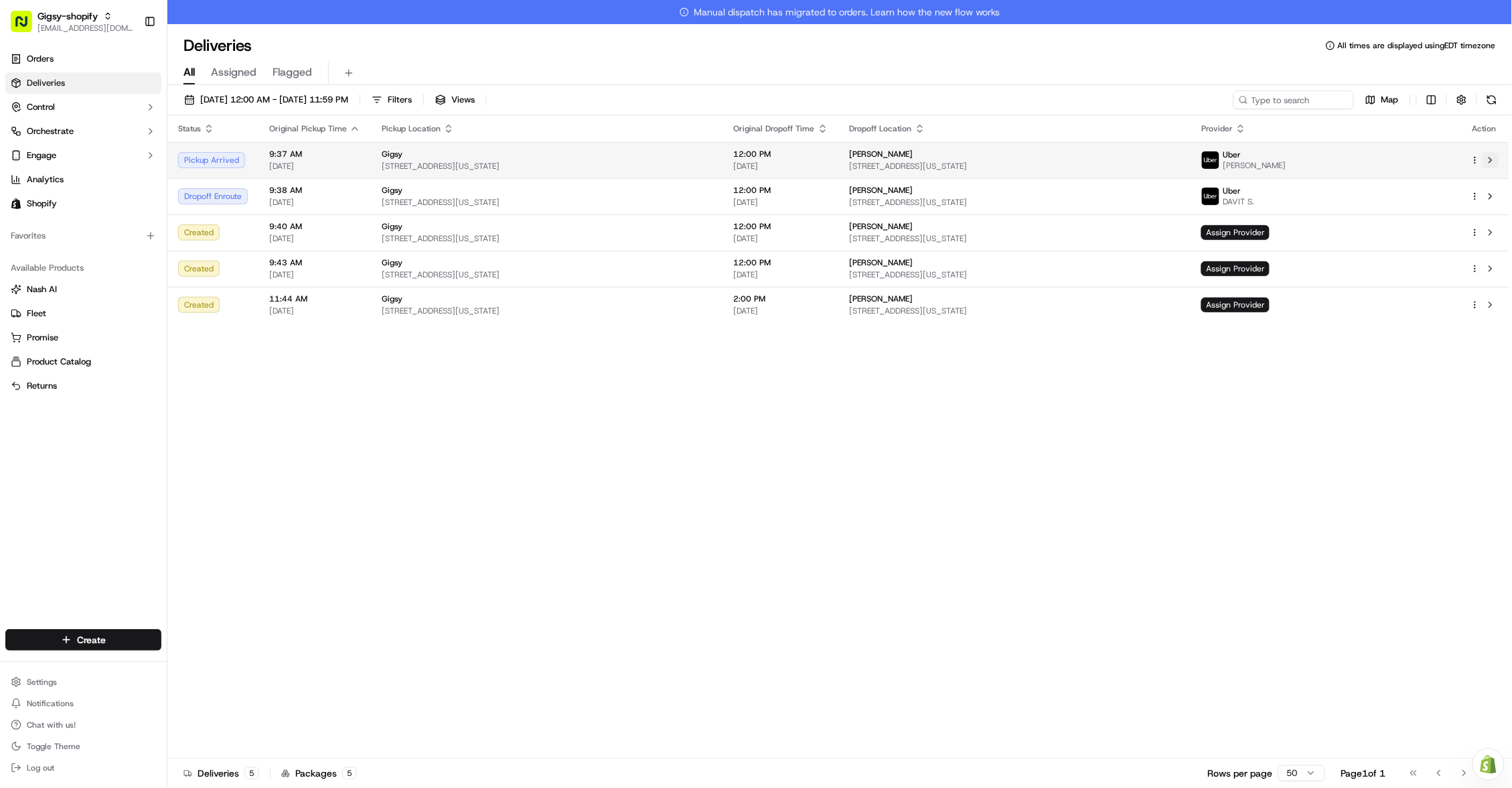
click at [1492, 160] on button at bounding box center [1491, 160] width 16 height 16
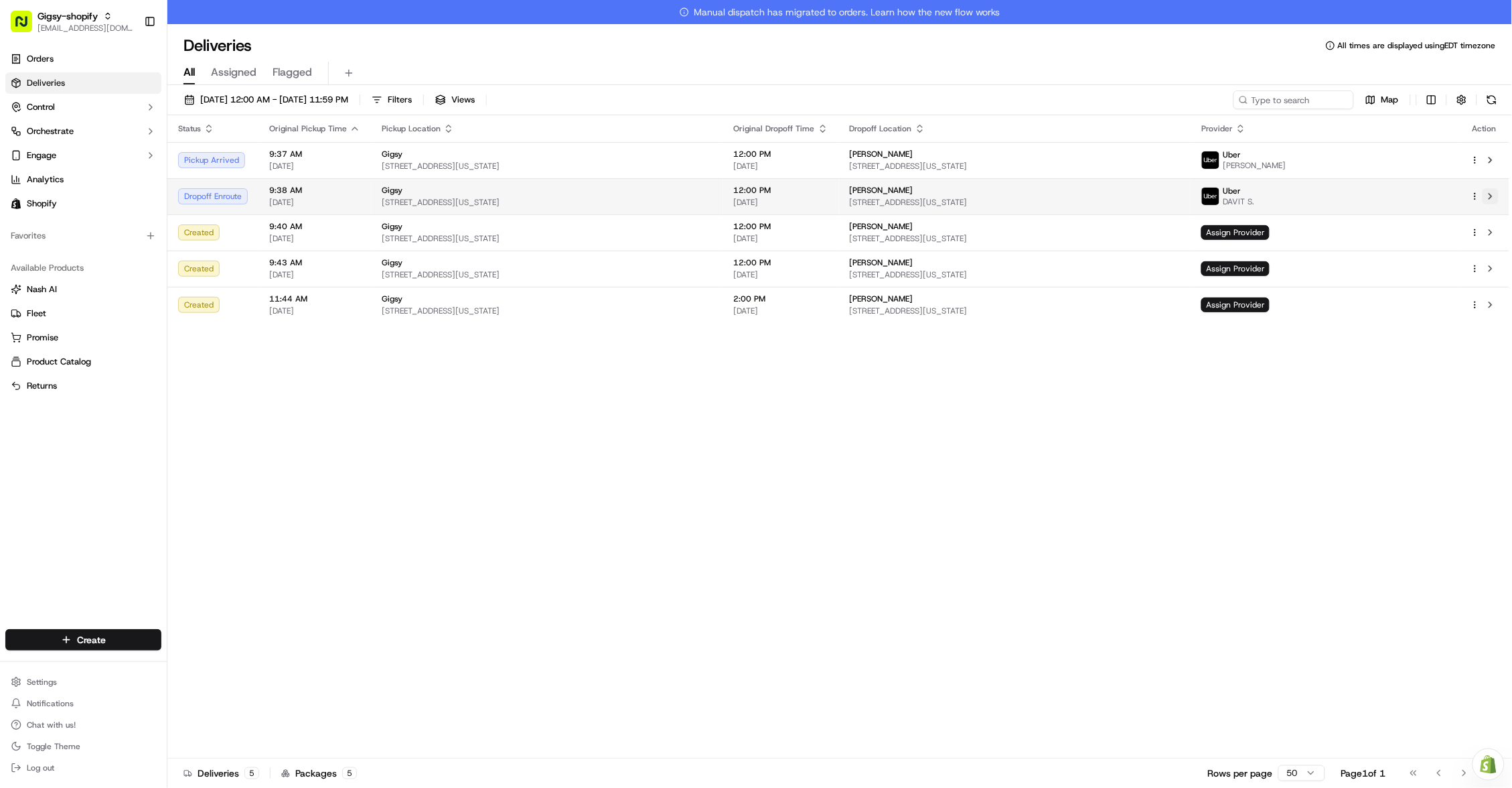
click at [1492, 194] on button at bounding box center [1491, 197] width 16 height 16
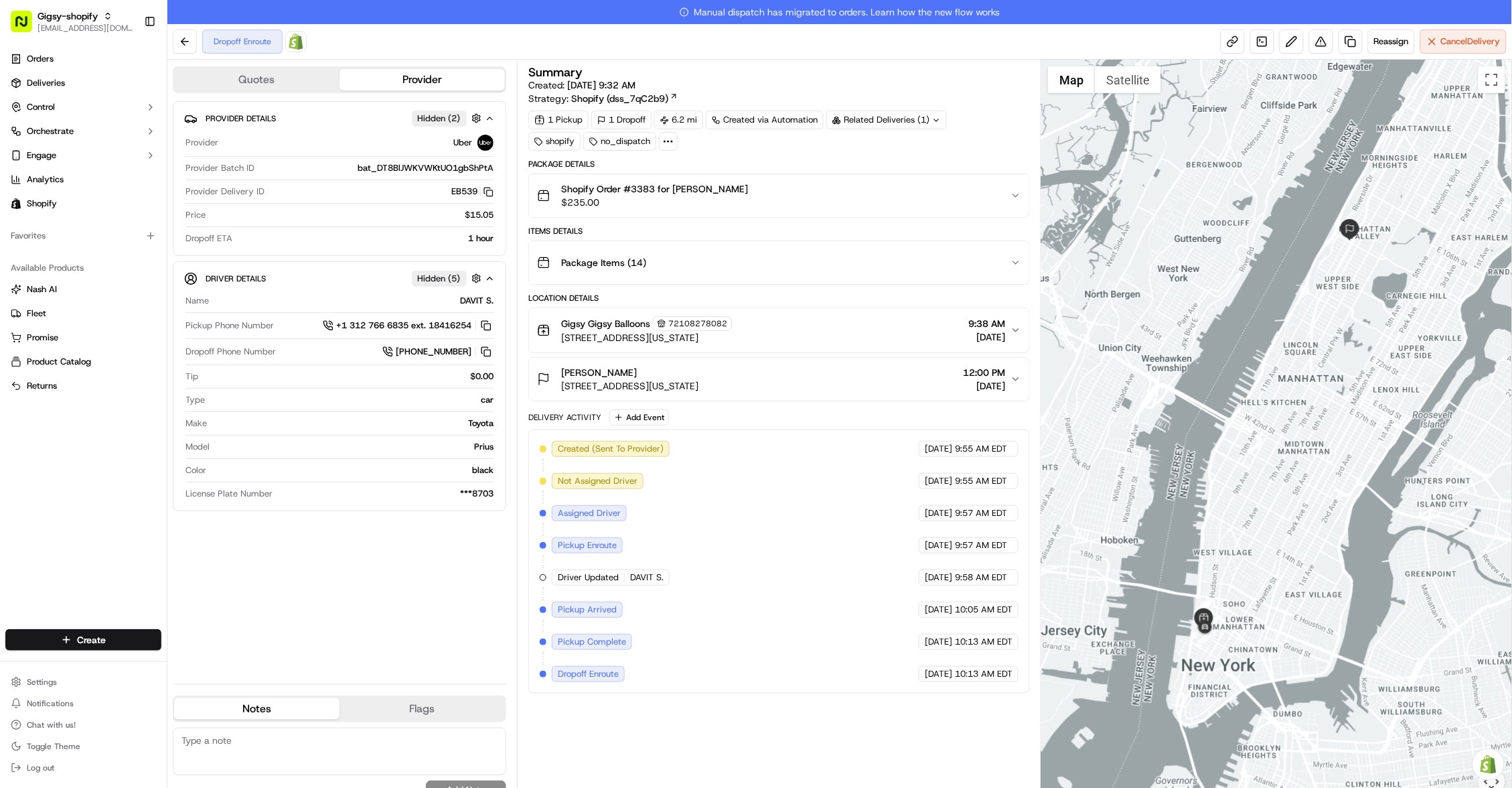
click at [621, 669] on div "Dropoff Enroute" at bounding box center [588, 674] width 73 height 16
click at [179, 44] on button at bounding box center [185, 42] width 24 height 24
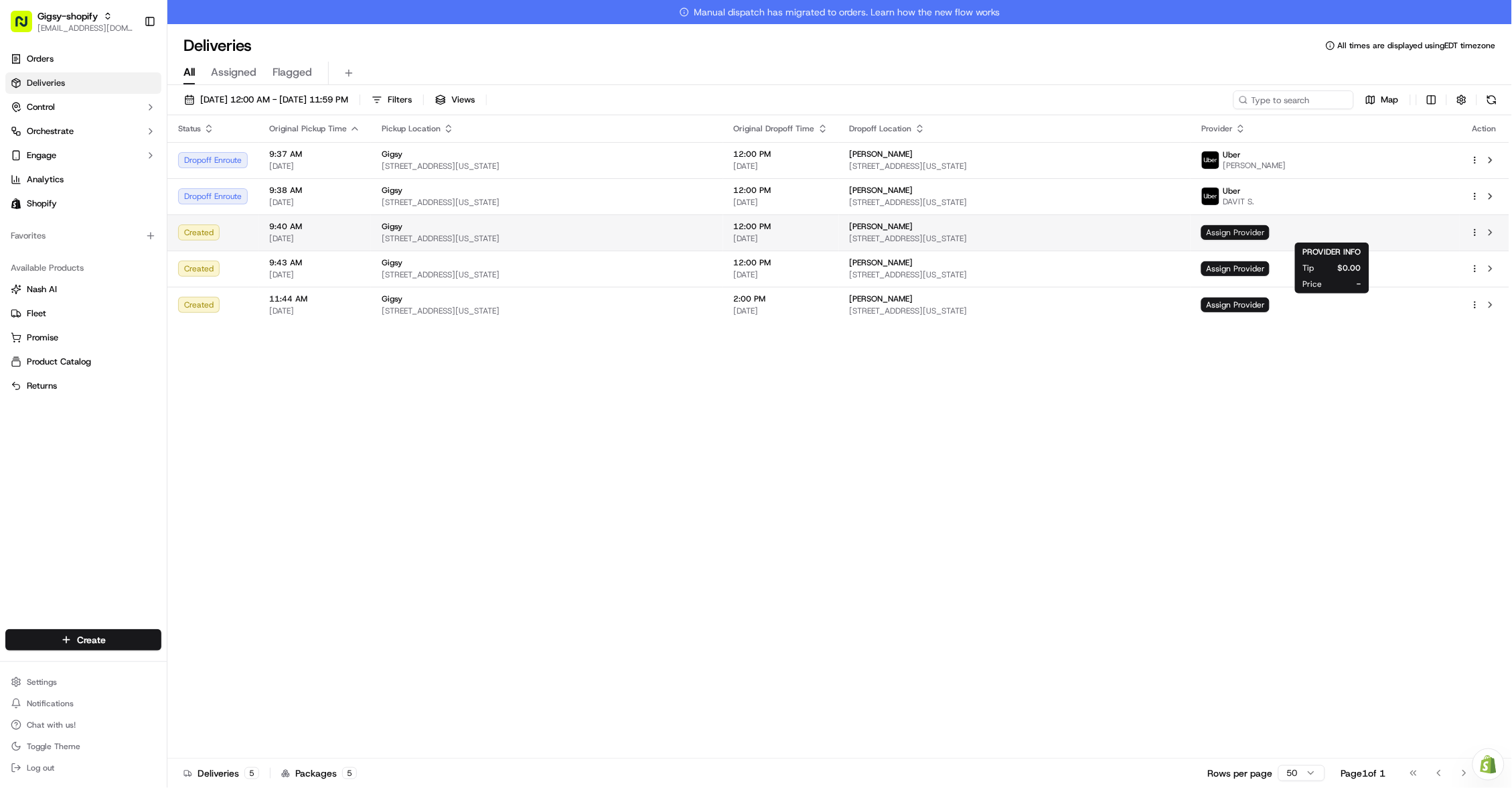
click at [1270, 233] on span "Assign Provider" at bounding box center [1235, 232] width 68 height 15
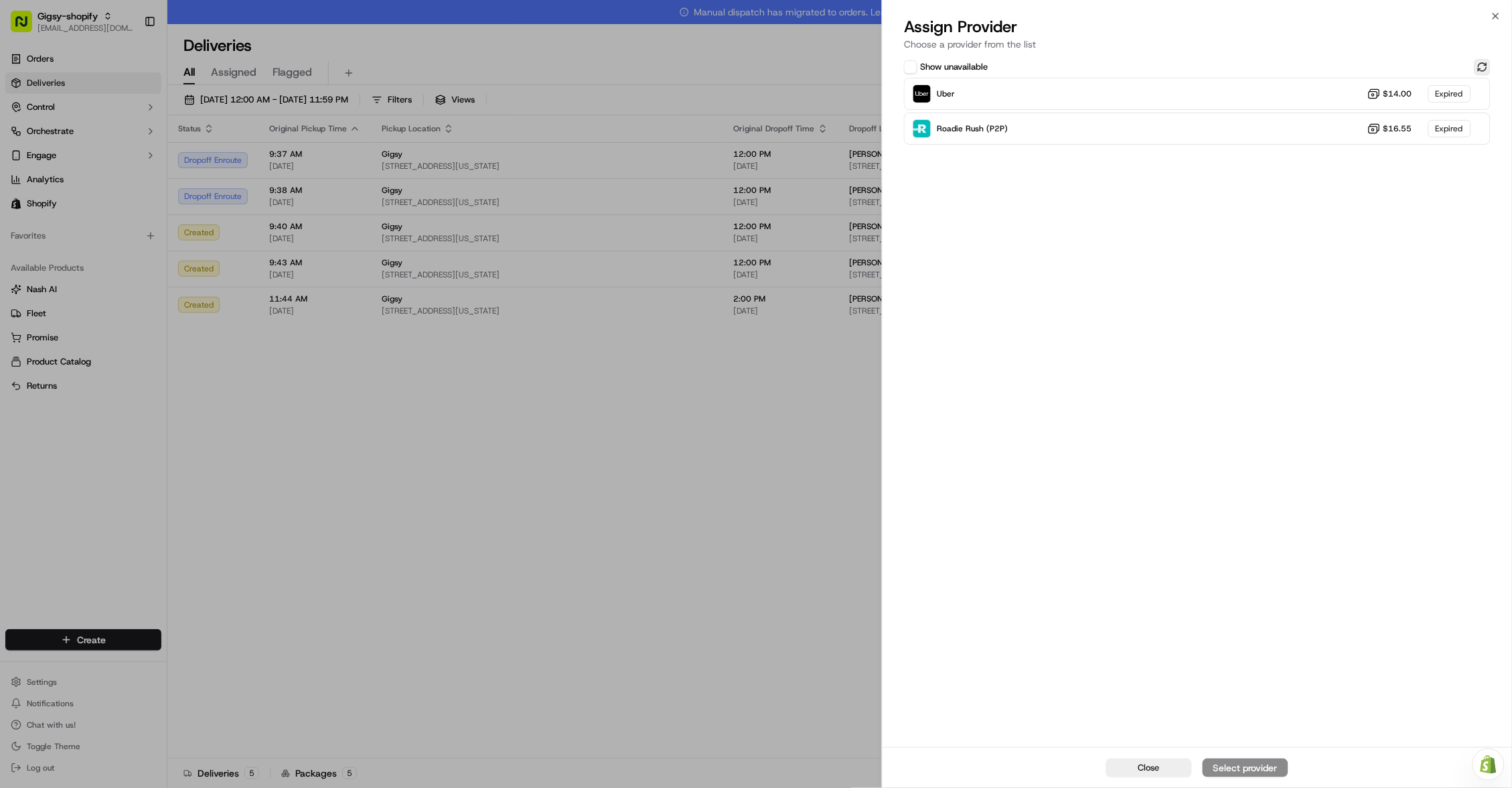
click at [1479, 71] on button at bounding box center [1483, 67] width 16 height 16
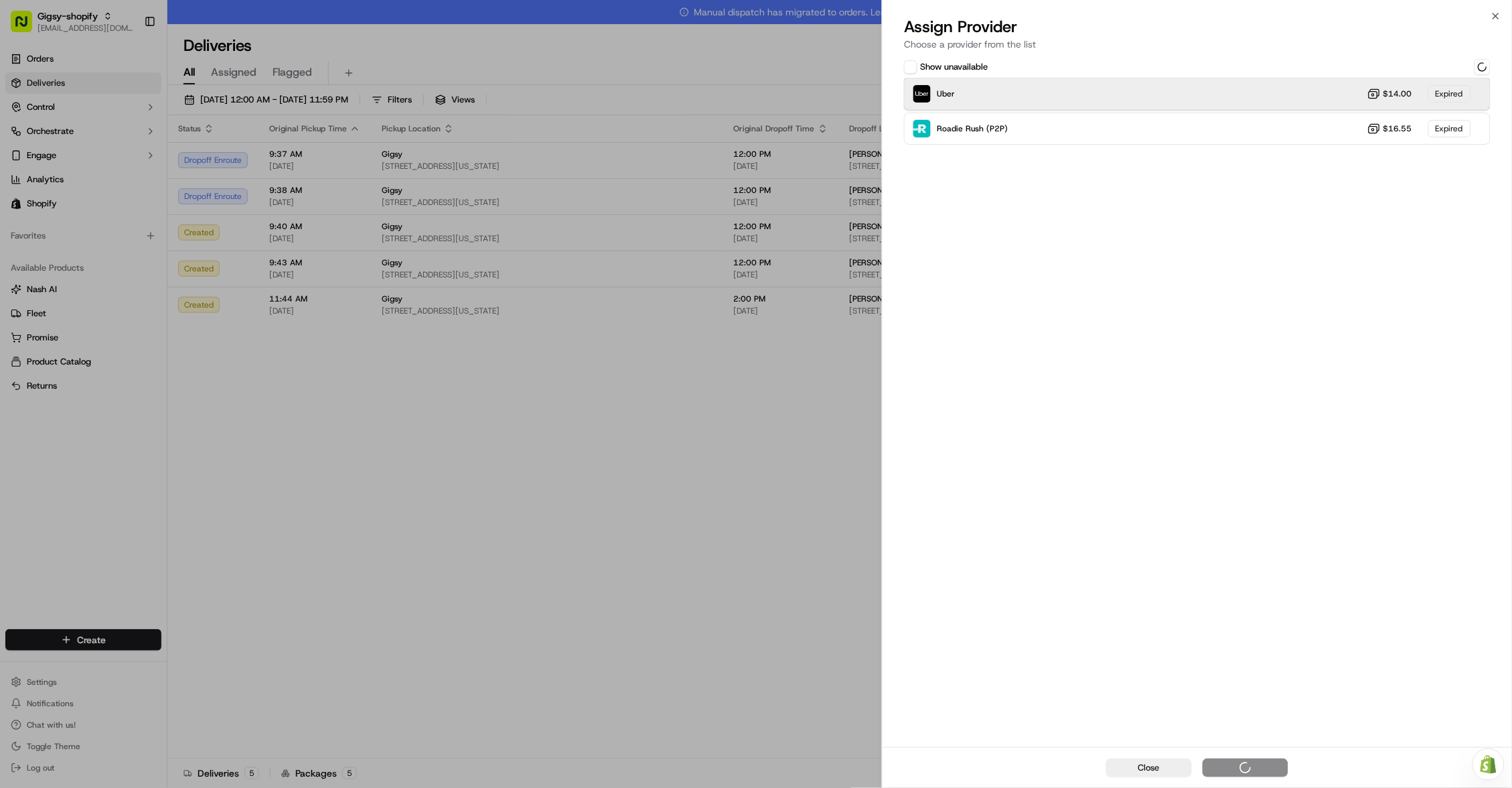
click at [1329, 87] on div "Uber $14.00 Expired" at bounding box center [1197, 94] width 586 height 32
click at [1221, 94] on div "Uber Dropoff ETA 52 minutes $14.00" at bounding box center [1197, 94] width 586 height 32
click at [1234, 768] on div "Assign Provider" at bounding box center [1245, 768] width 65 height 13
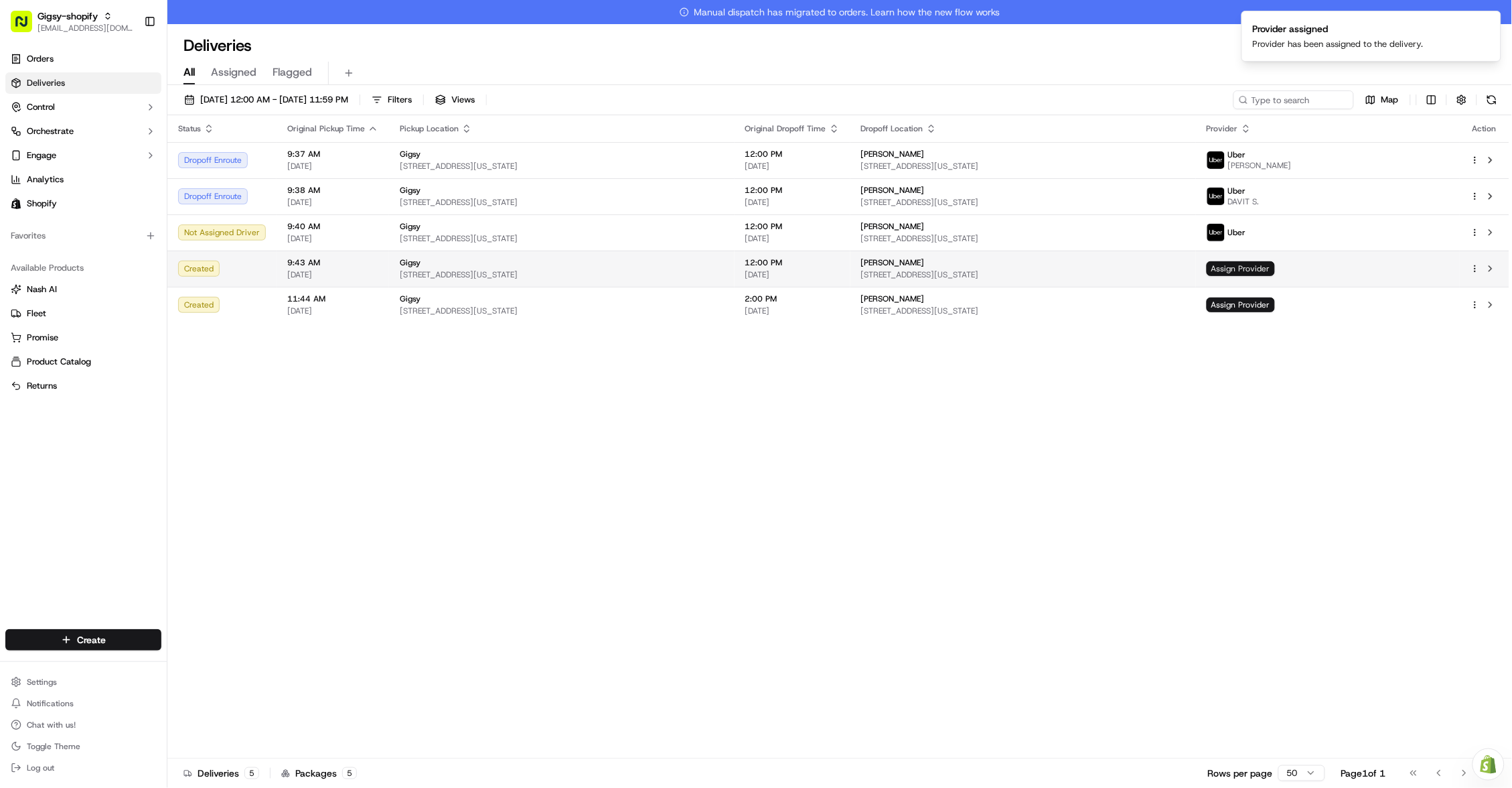
click at [1275, 274] on span "Assign Provider" at bounding box center [1241, 269] width 68 height 15
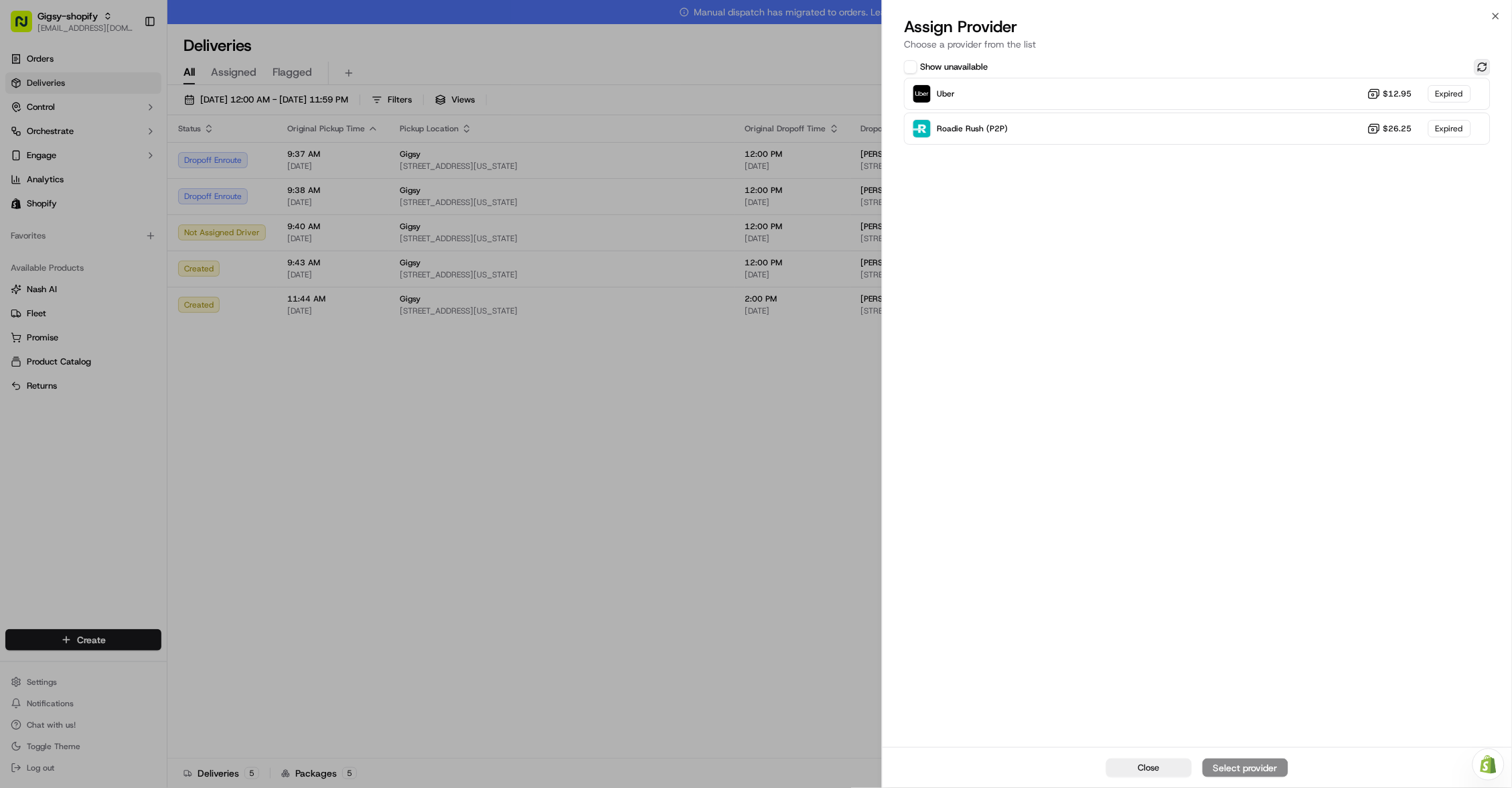
click at [1483, 67] on button at bounding box center [1483, 67] width 16 height 16
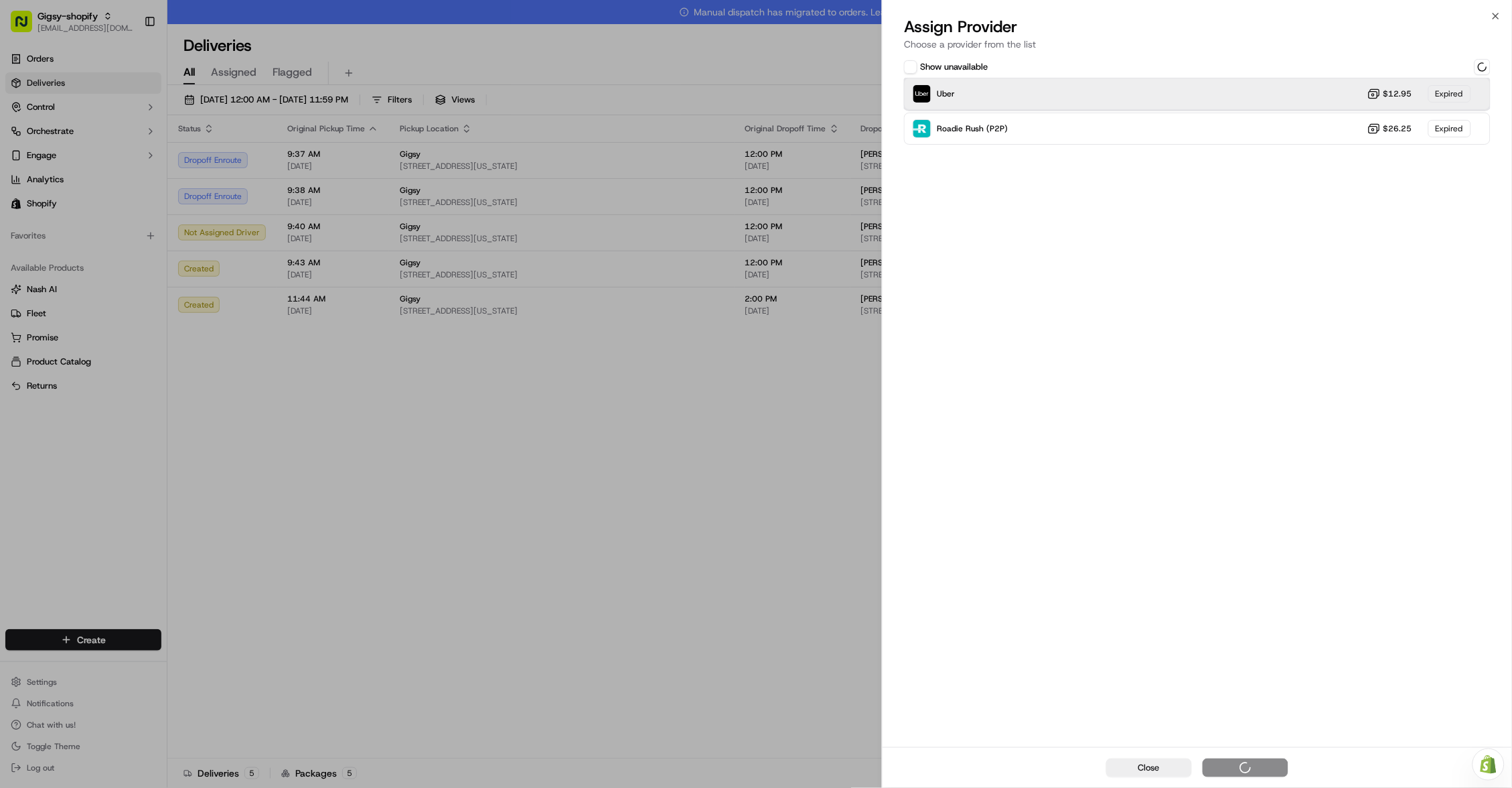
click at [1326, 90] on div "Uber $12.95 Expired" at bounding box center [1197, 94] width 586 height 32
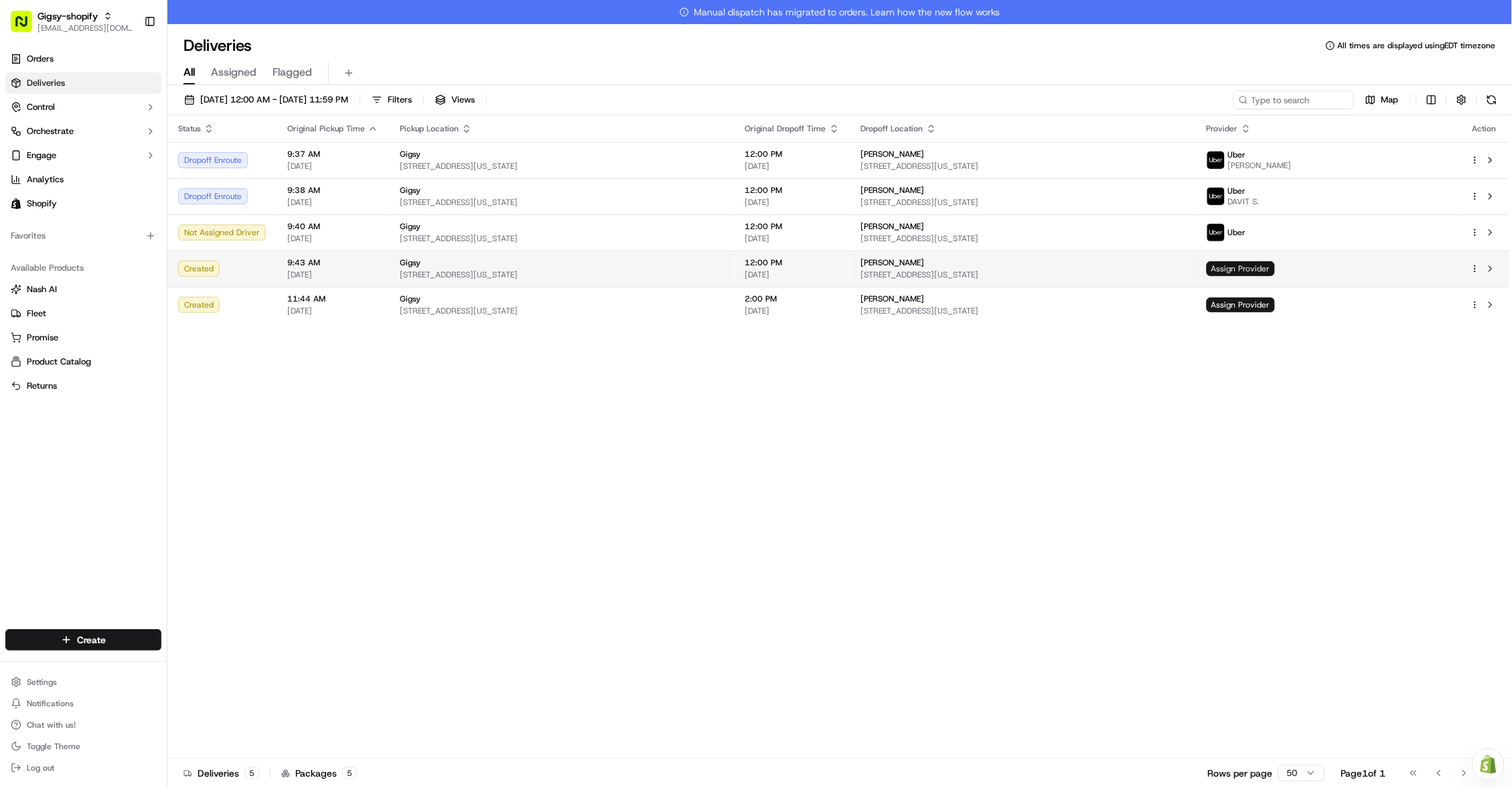
click at [1275, 273] on span "Assign Provider" at bounding box center [1241, 269] width 68 height 15
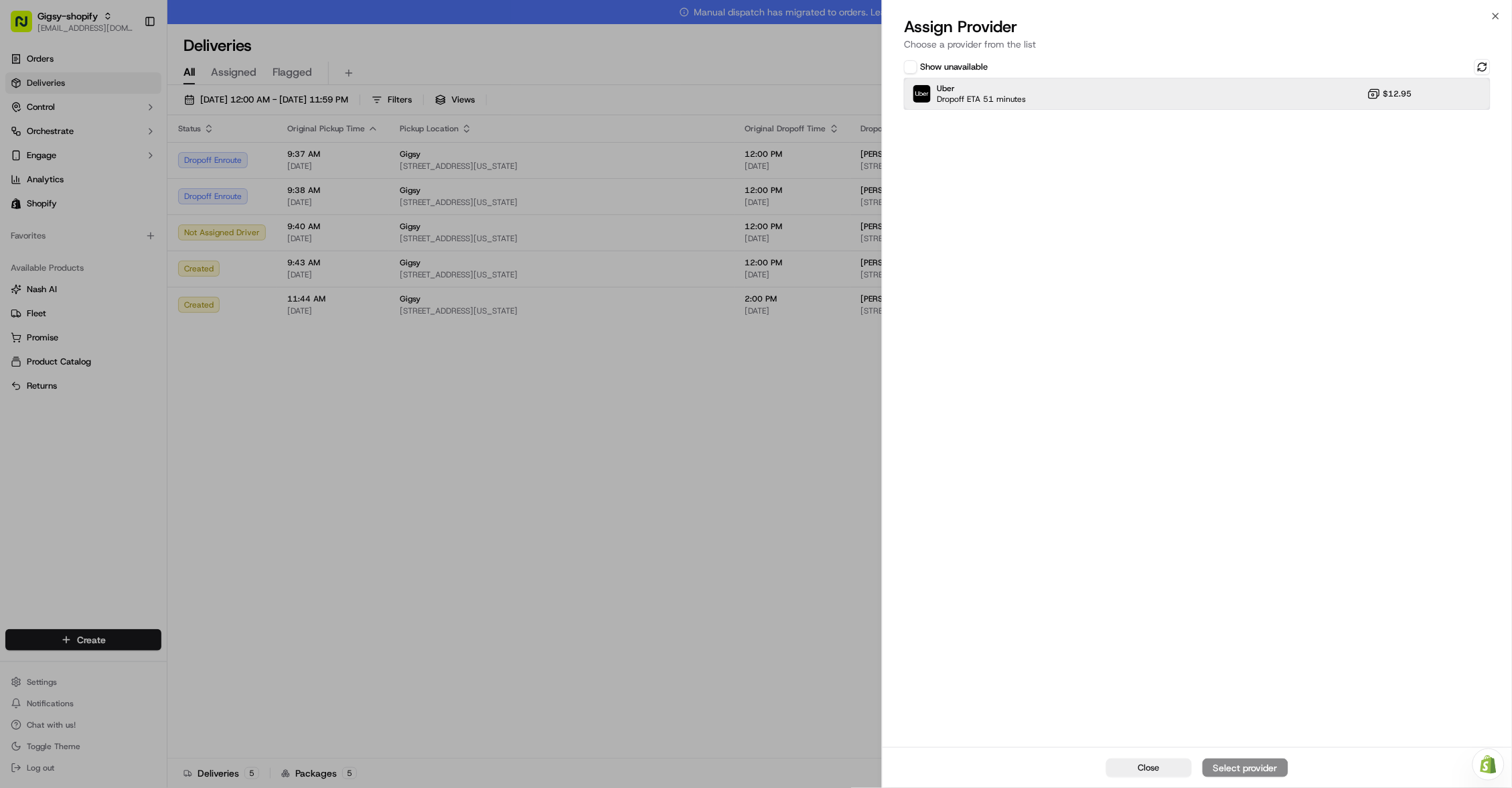
click at [1321, 90] on div "Uber Dropoff ETA 51 minutes $12.95" at bounding box center [1197, 94] width 586 height 32
click at [1231, 774] on div "Assign Provider" at bounding box center [1245, 768] width 65 height 13
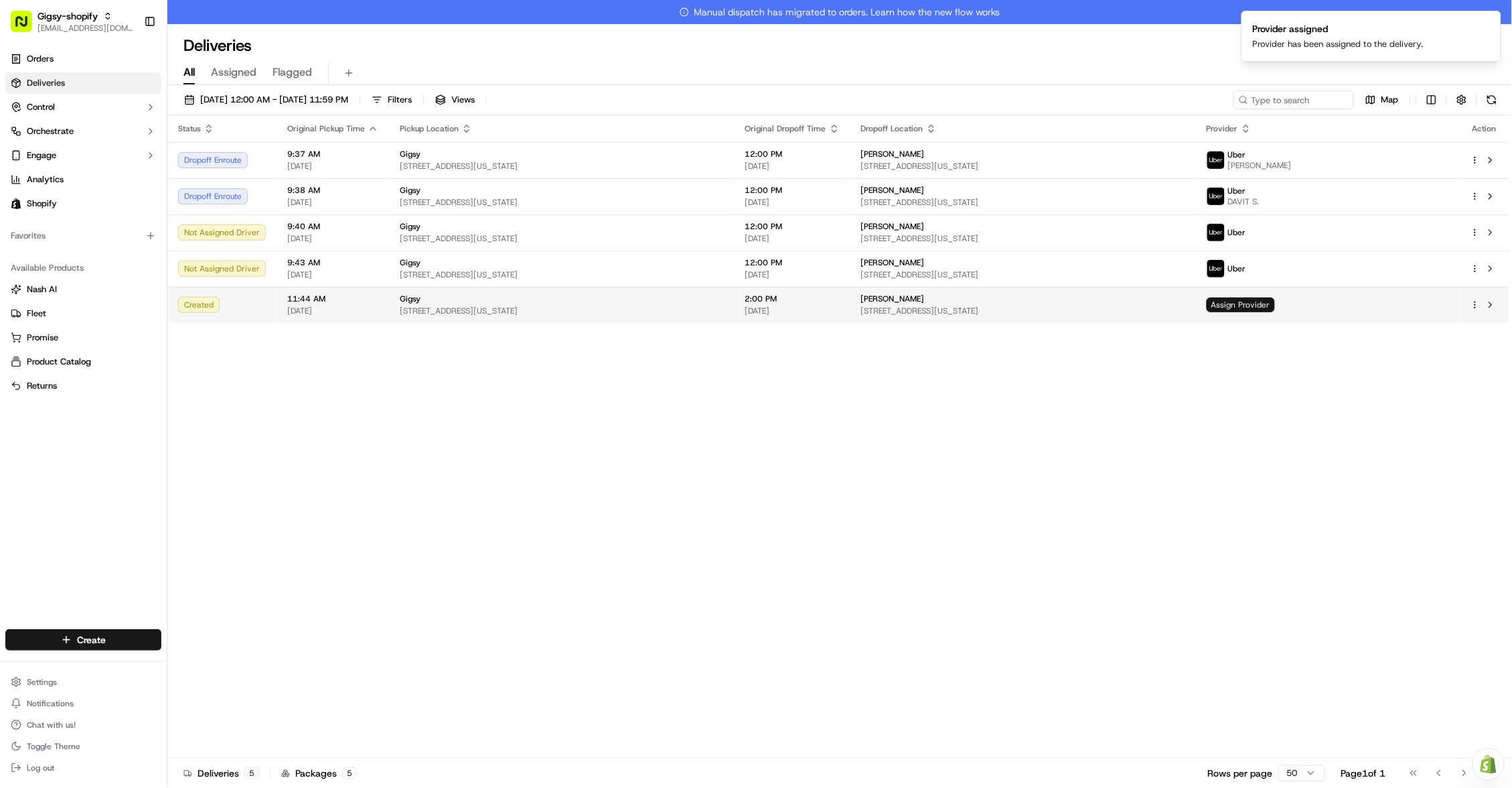
click at [1275, 301] on span "Assign Provider" at bounding box center [1241, 305] width 68 height 15
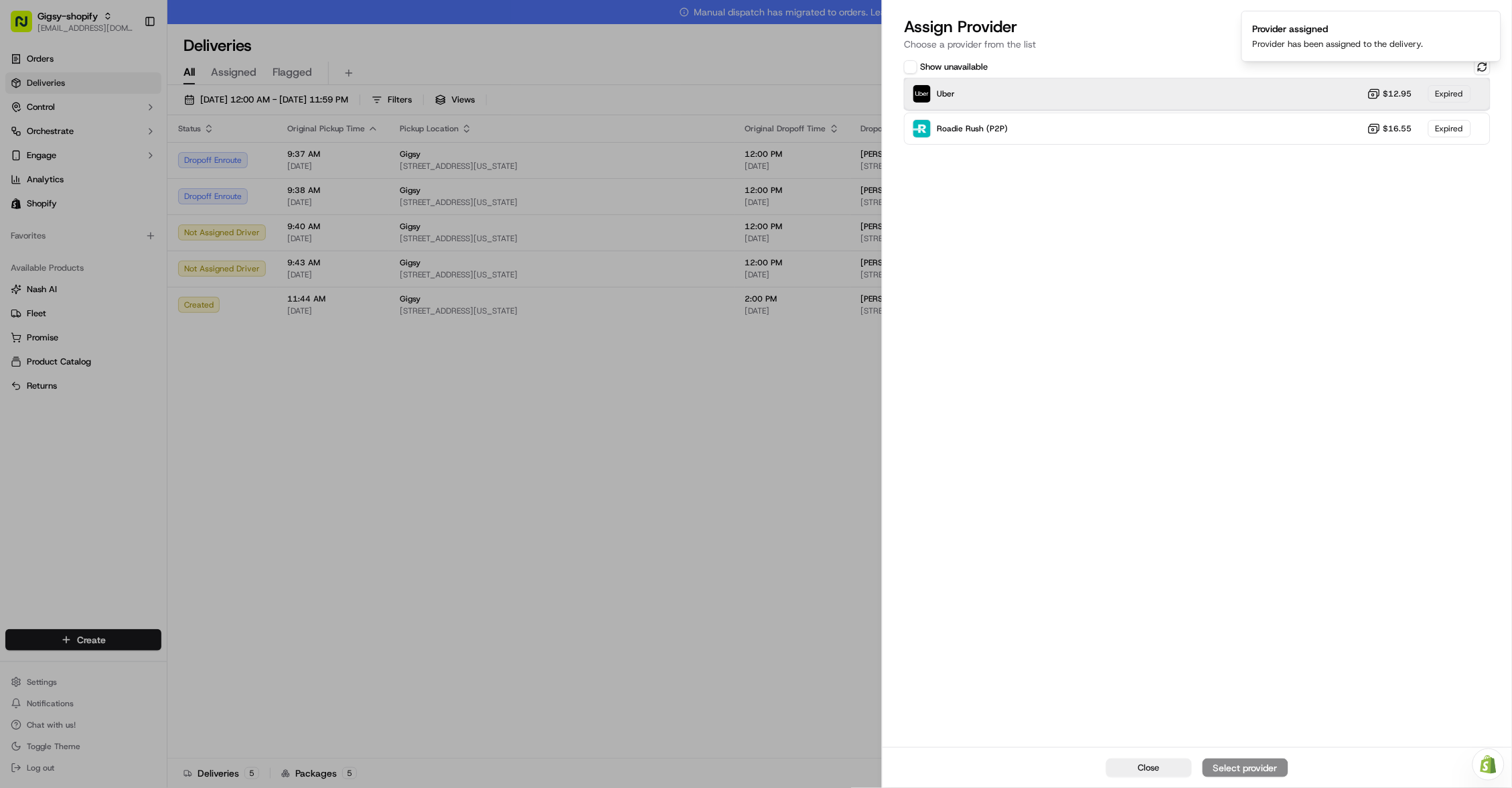
click at [1328, 81] on div "Uber $12.95 Expired" at bounding box center [1197, 94] width 586 height 32
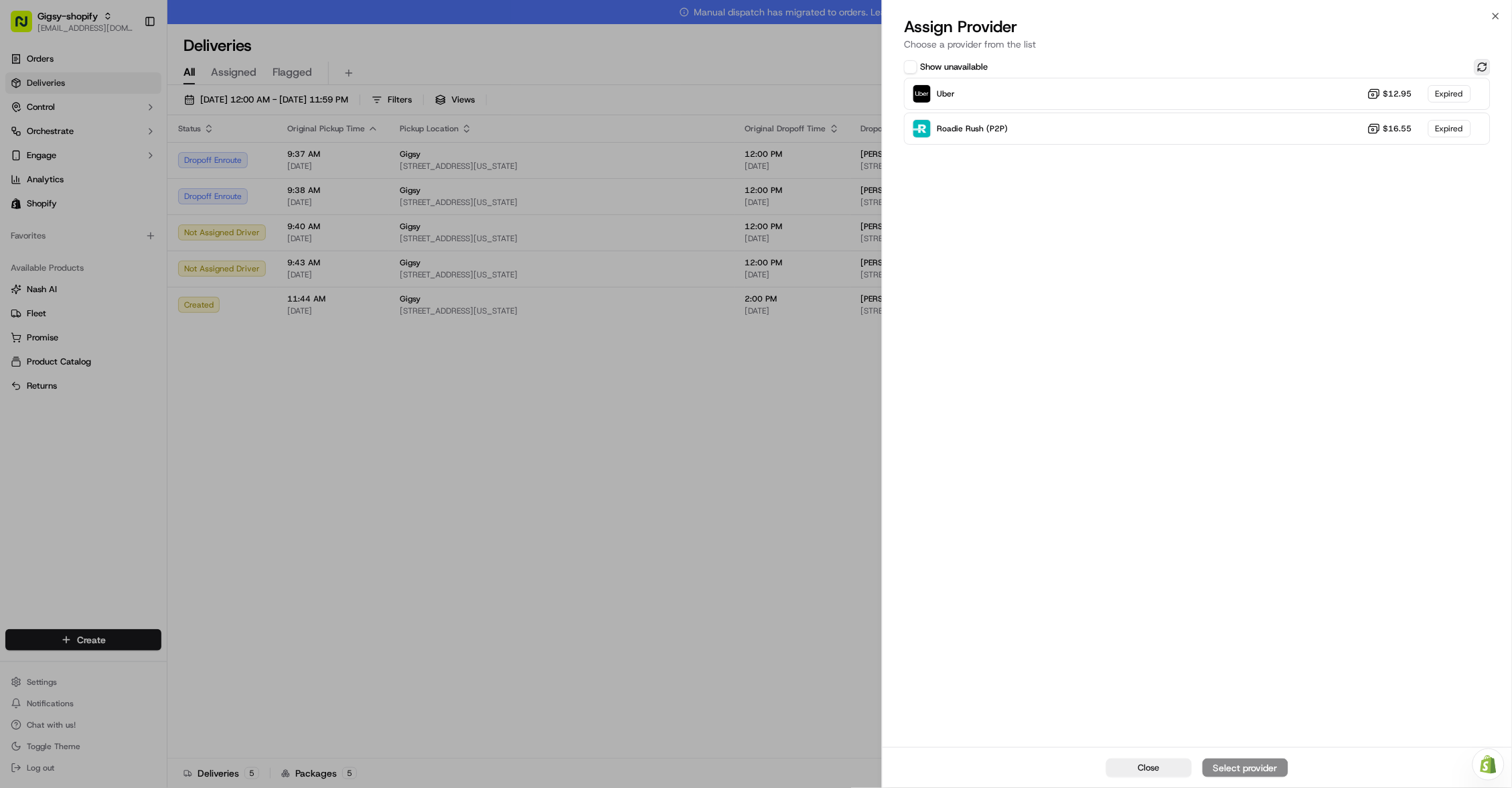
click at [1481, 65] on button at bounding box center [1483, 67] width 16 height 16
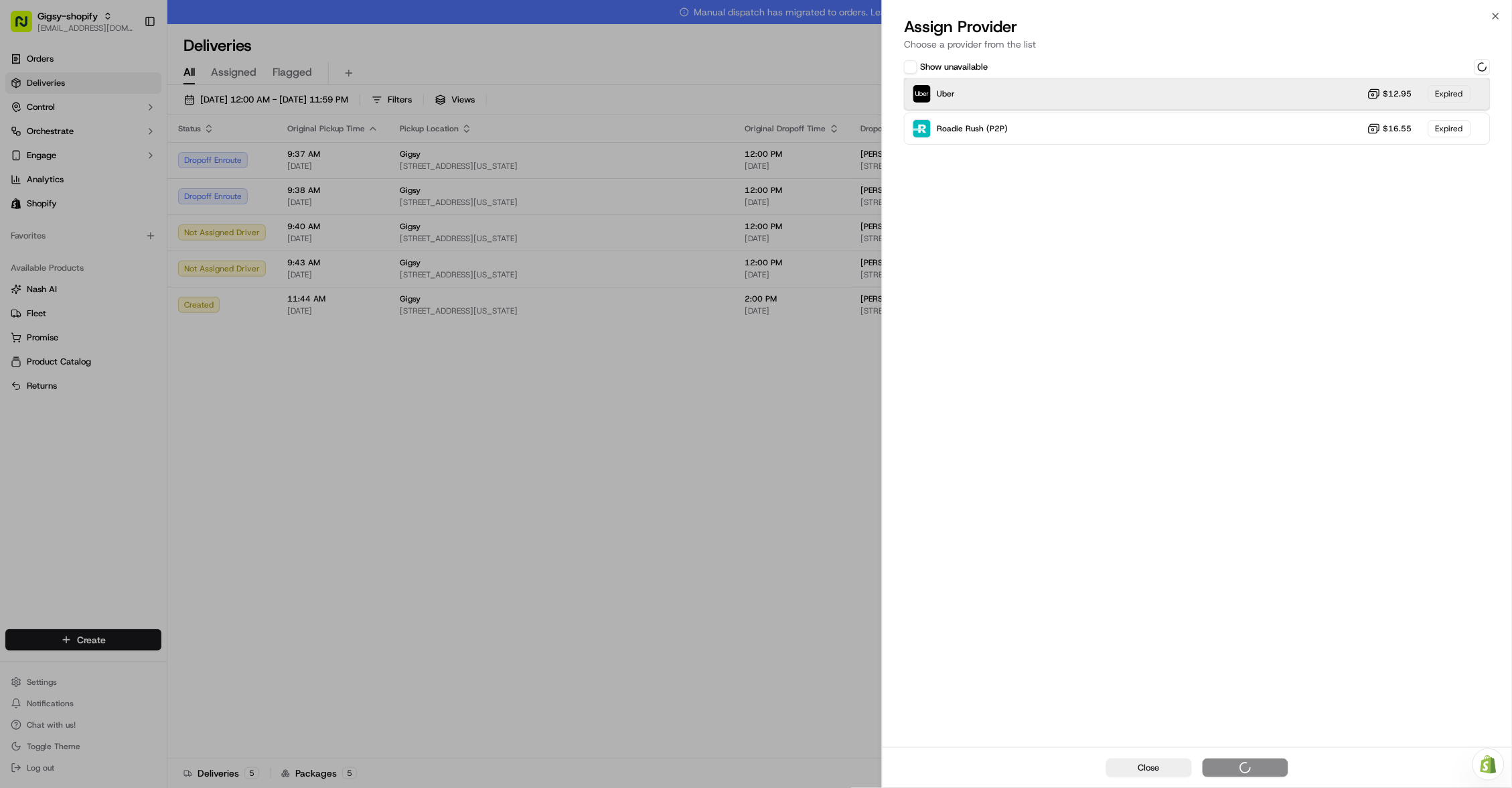
click at [1351, 96] on div "Uber $12.95 Expired" at bounding box center [1197, 94] width 586 height 32
click at [1267, 91] on div "Uber Dropoff ETA 2 hours $12.95" at bounding box center [1197, 94] width 586 height 32
click at [1248, 762] on div "Assign Provider" at bounding box center [1245, 768] width 65 height 13
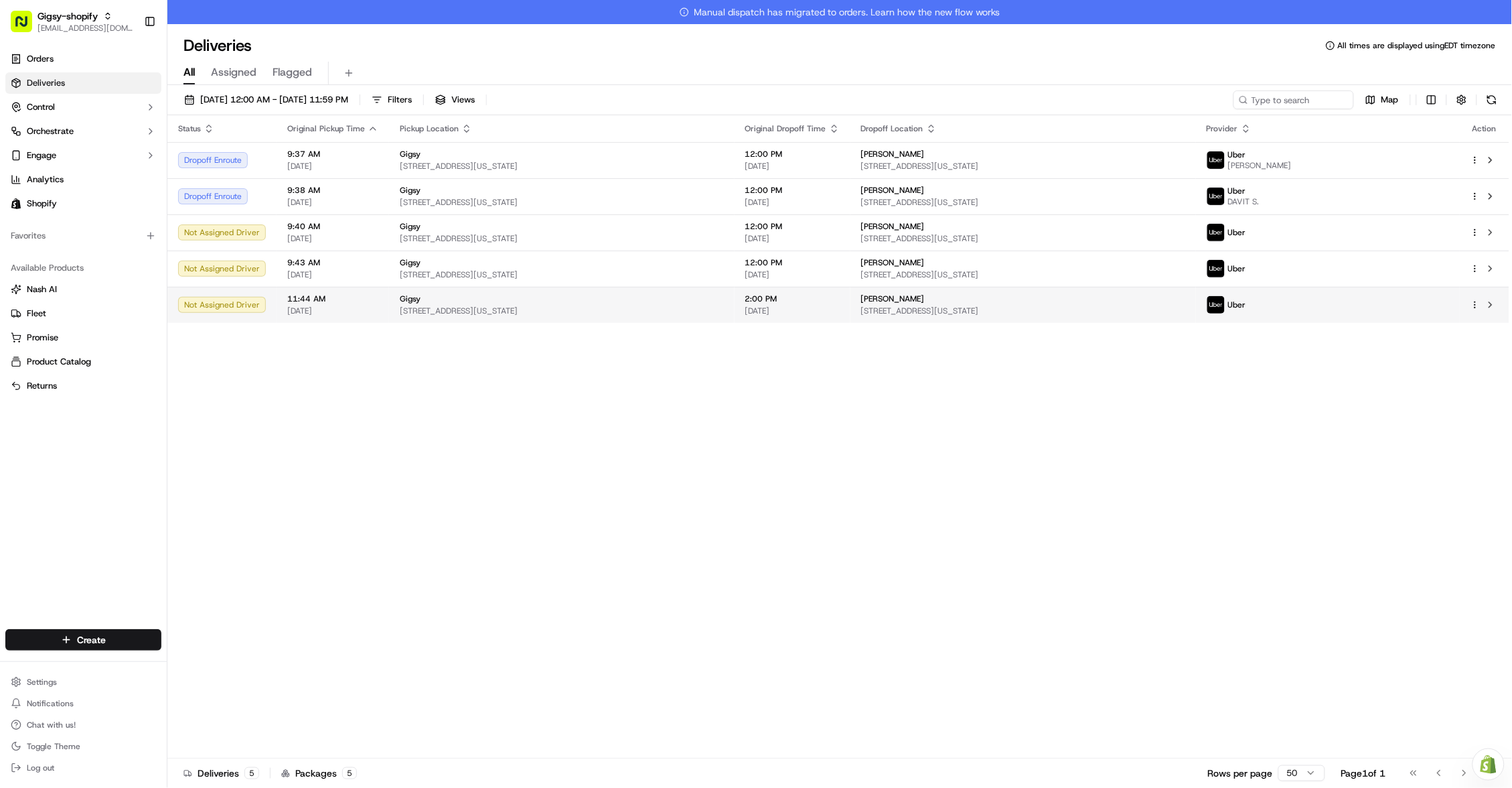
click at [1502, 308] on td at bounding box center [1485, 305] width 50 height 36
click at [1492, 298] on button at bounding box center [1491, 305] width 16 height 16
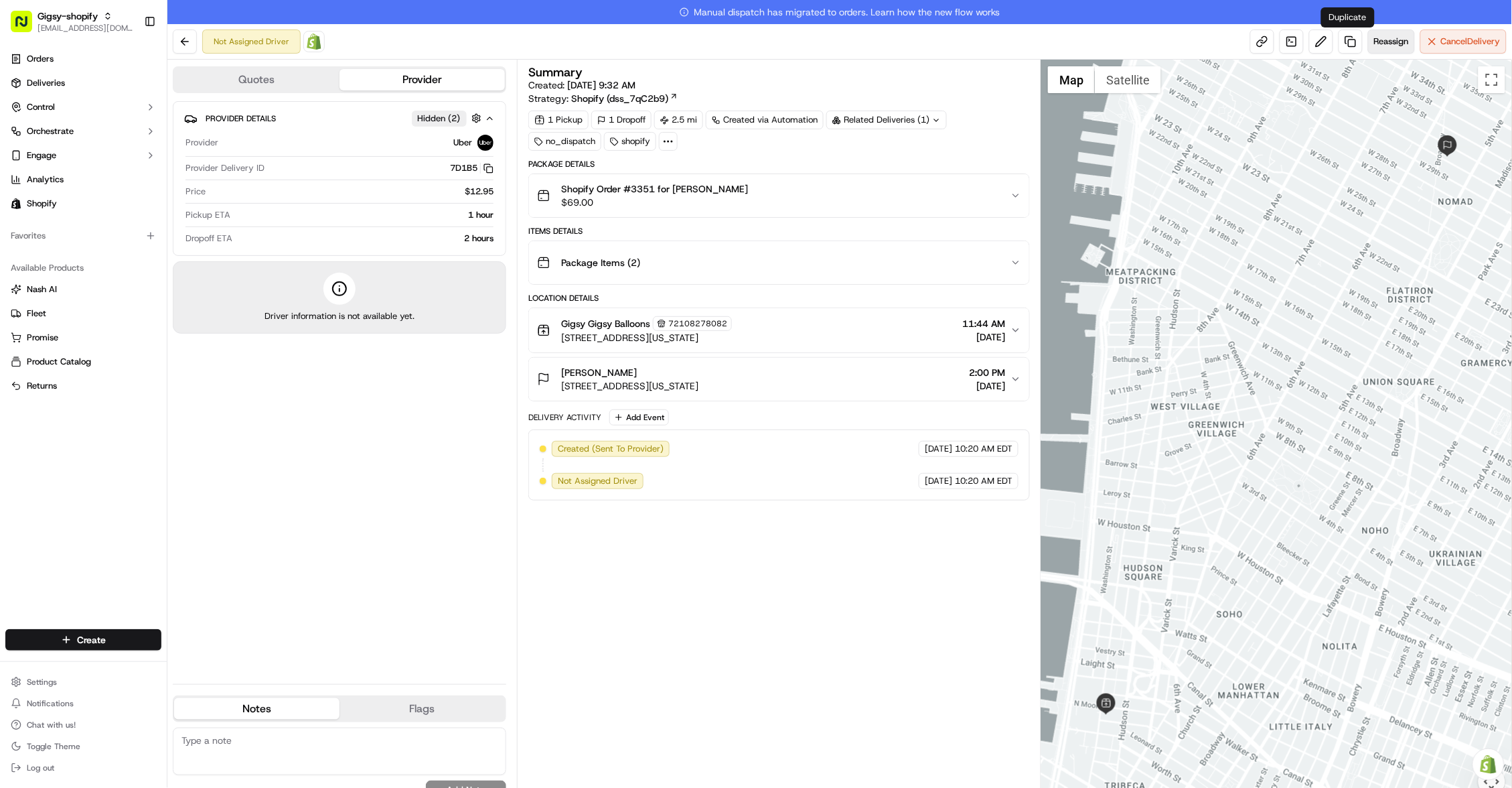
click at [1374, 42] on span "Reassign" at bounding box center [1391, 42] width 35 height 12
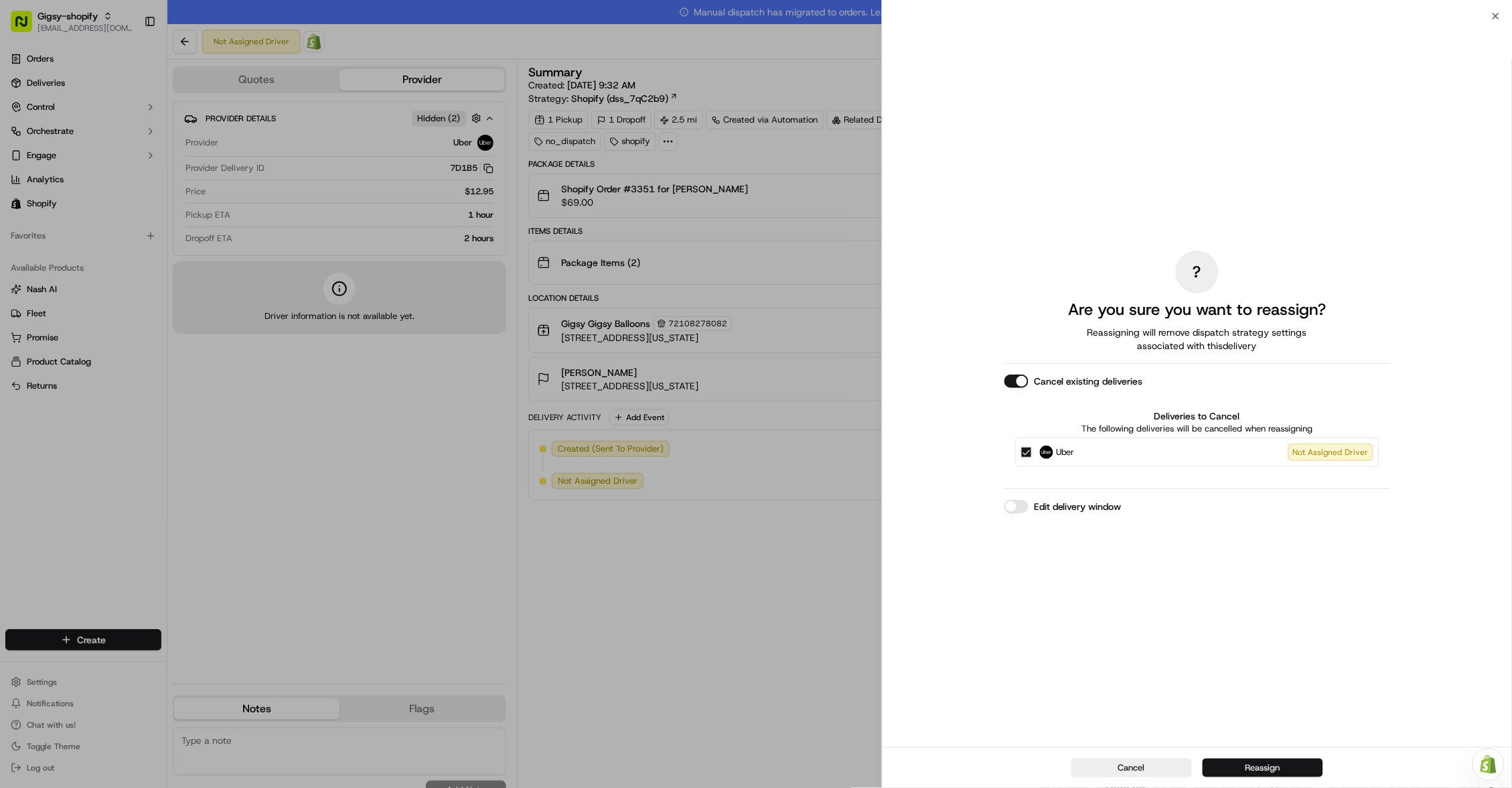
click at [1250, 771] on button "Reassign" at bounding box center [1263, 768] width 121 height 19
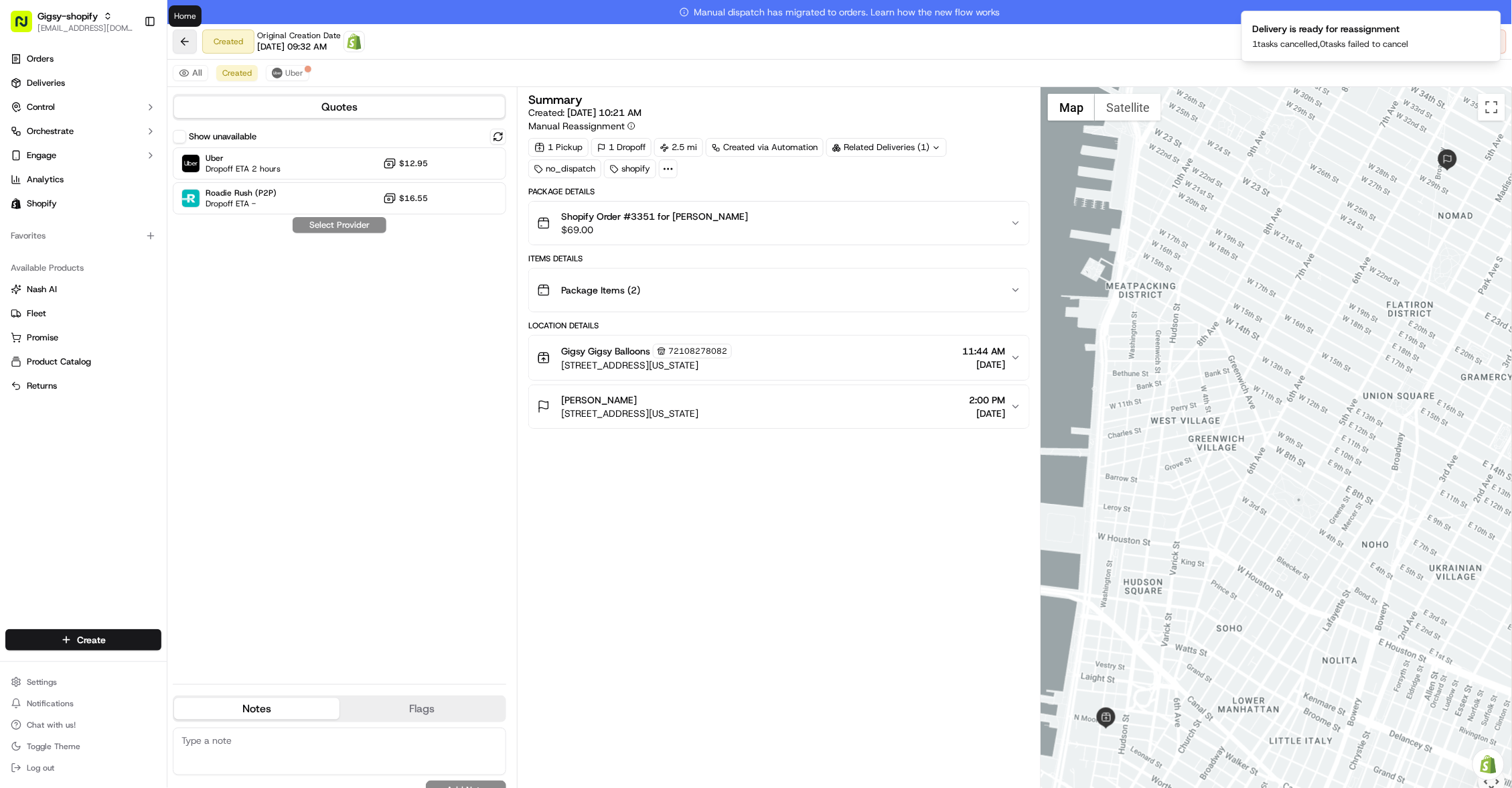
click at [184, 37] on button at bounding box center [185, 42] width 24 height 24
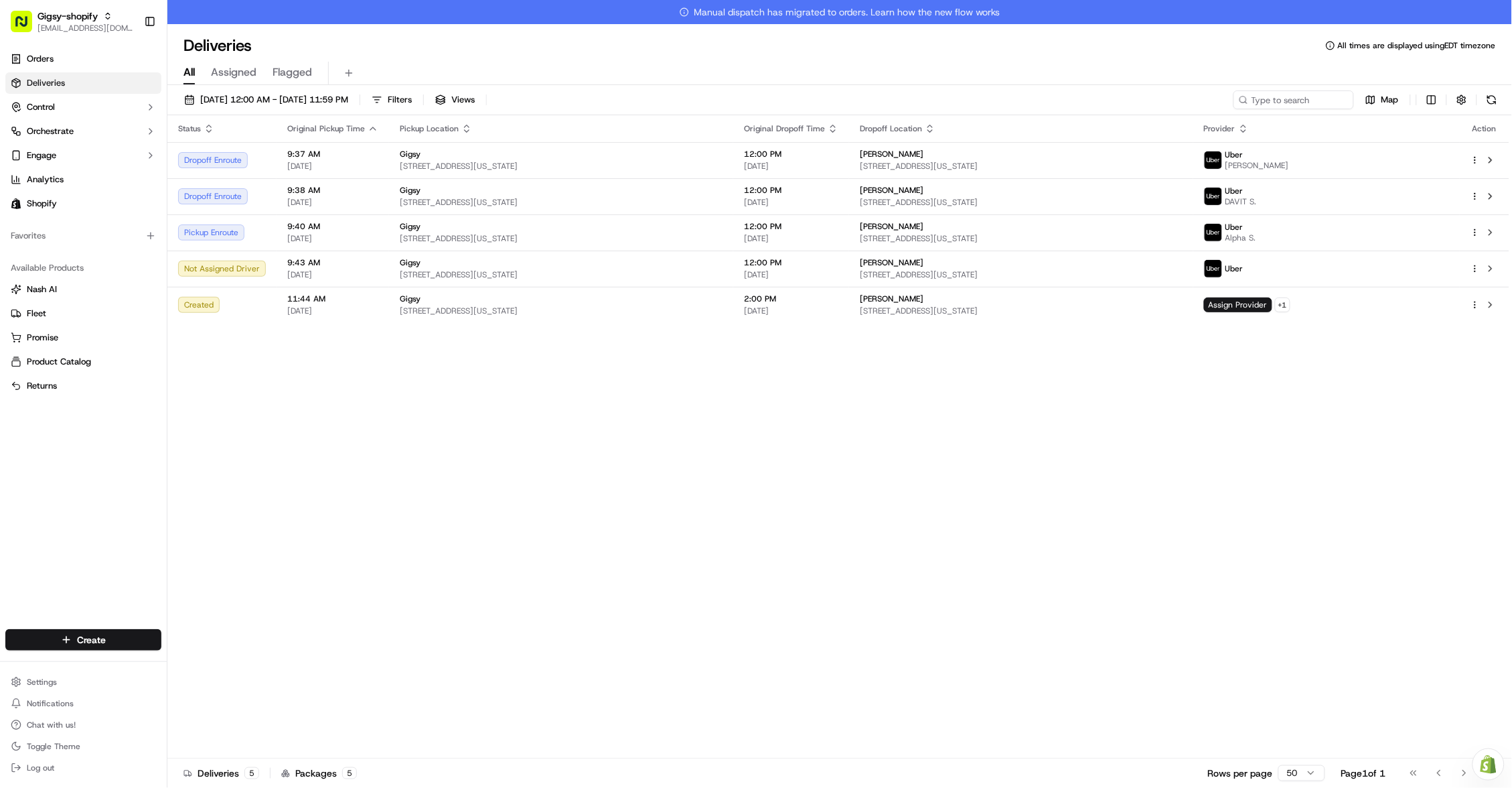
click at [598, 439] on div "Status Original Pickup Time Pickup Location Original Dropoff Time Dropoff Locat…" at bounding box center [839, 449] width 1342 height 667
click at [1430, 103] on html "Gigsy-shopify hello@getgigsy.com Toggle Sidebar Orders Deliveries Control Orche…" at bounding box center [756, 394] width 1512 height 788
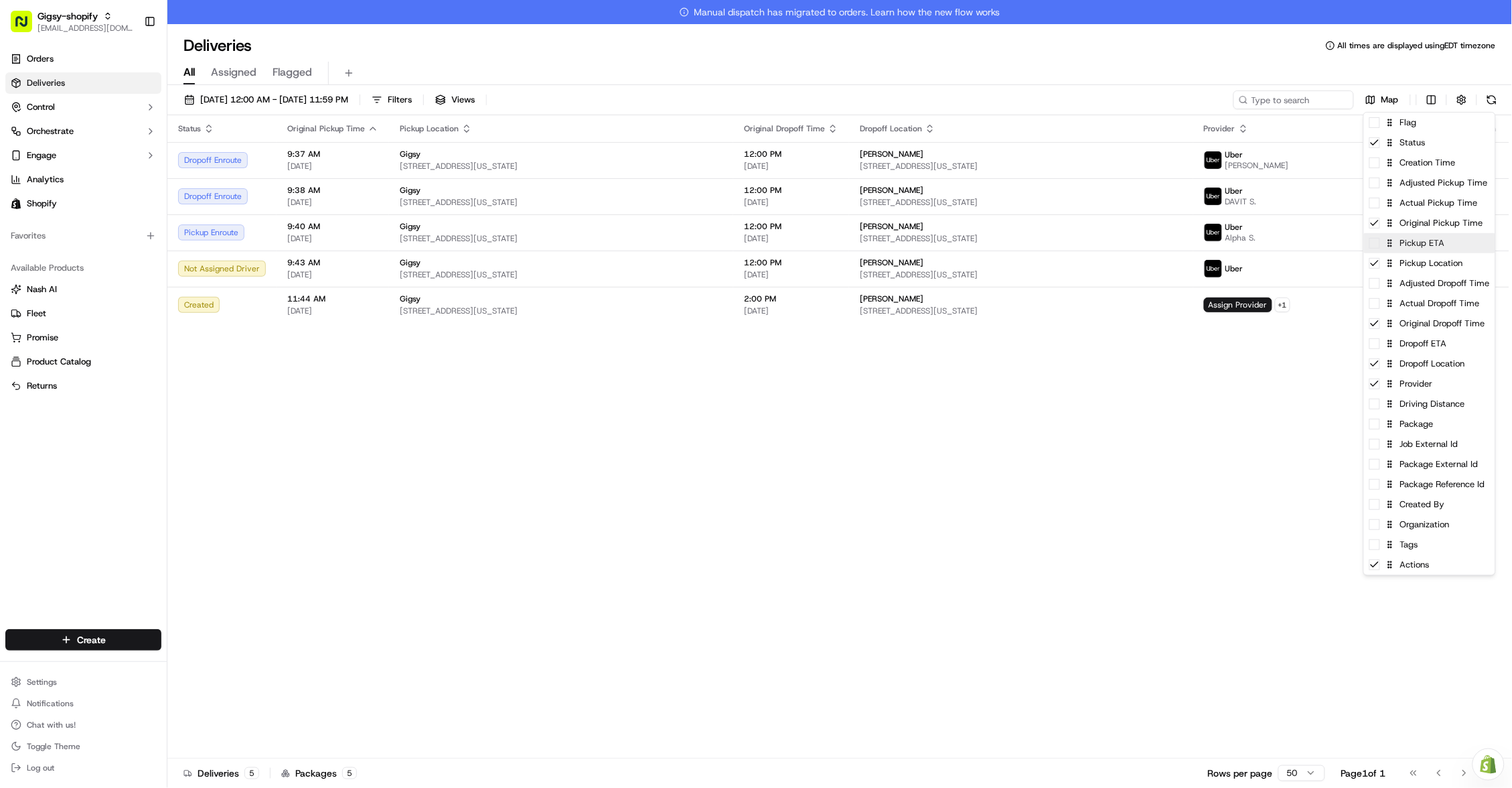
click at [1380, 247] on span at bounding box center [1375, 243] width 11 height 11
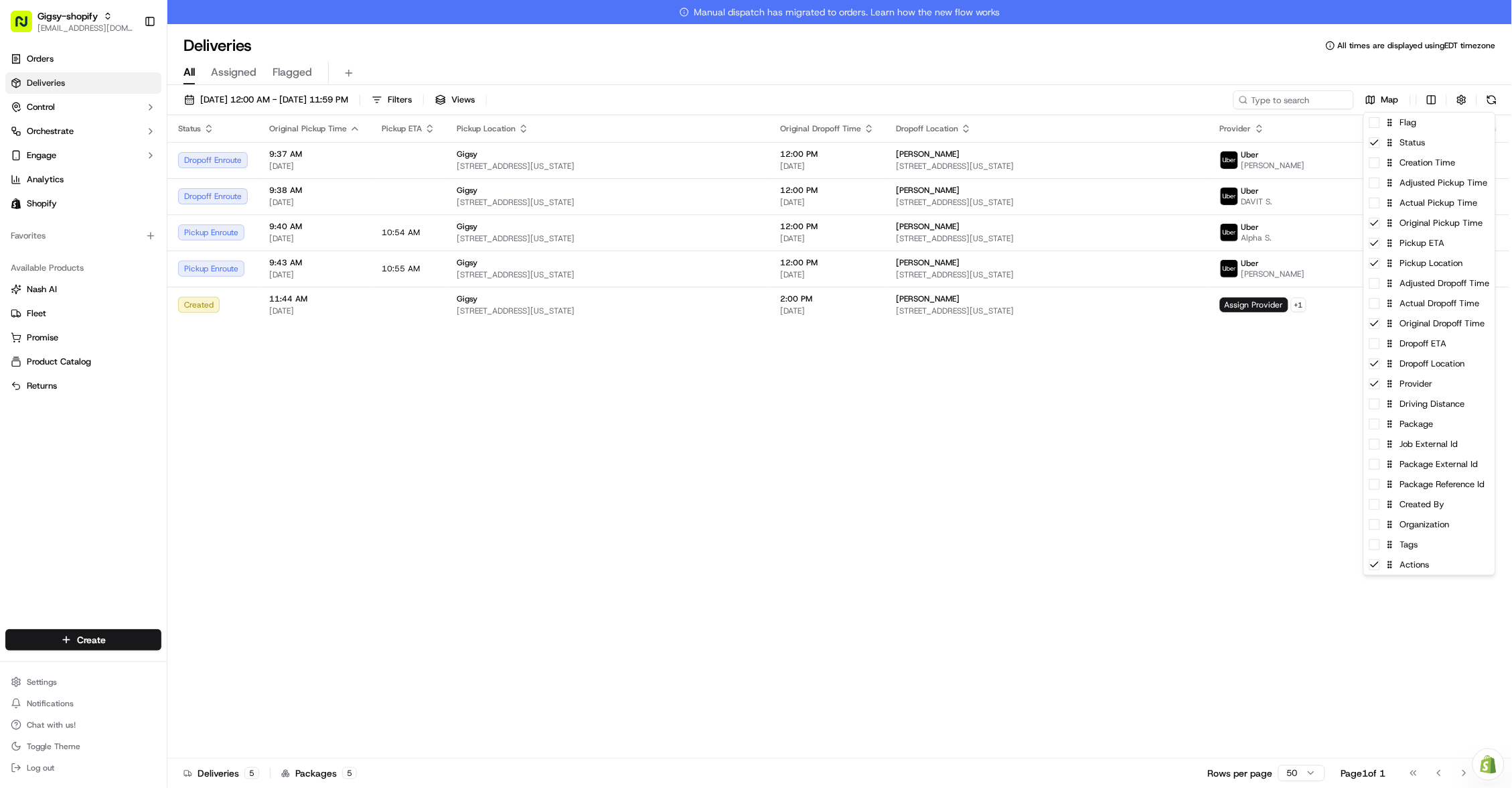
click at [1166, 388] on html "Gigsy-shopify hello@getgigsy.com Toggle Sidebar Orders Deliveries Control Orche…" at bounding box center [756, 394] width 1512 height 788
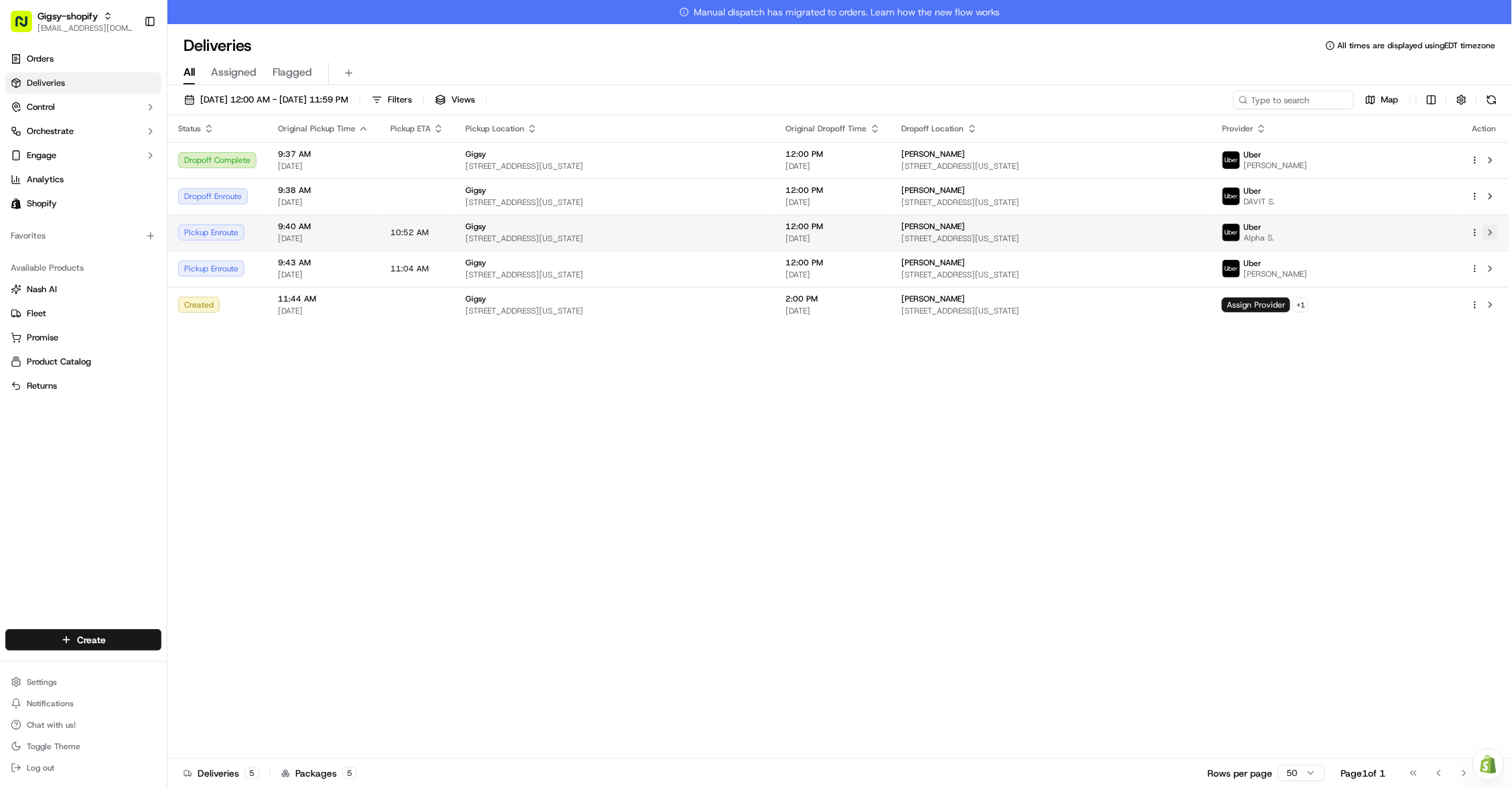
click at [1492, 230] on button at bounding box center [1491, 232] width 16 height 16
click at [1291, 302] on span "Assign Provider" at bounding box center [1256, 305] width 68 height 15
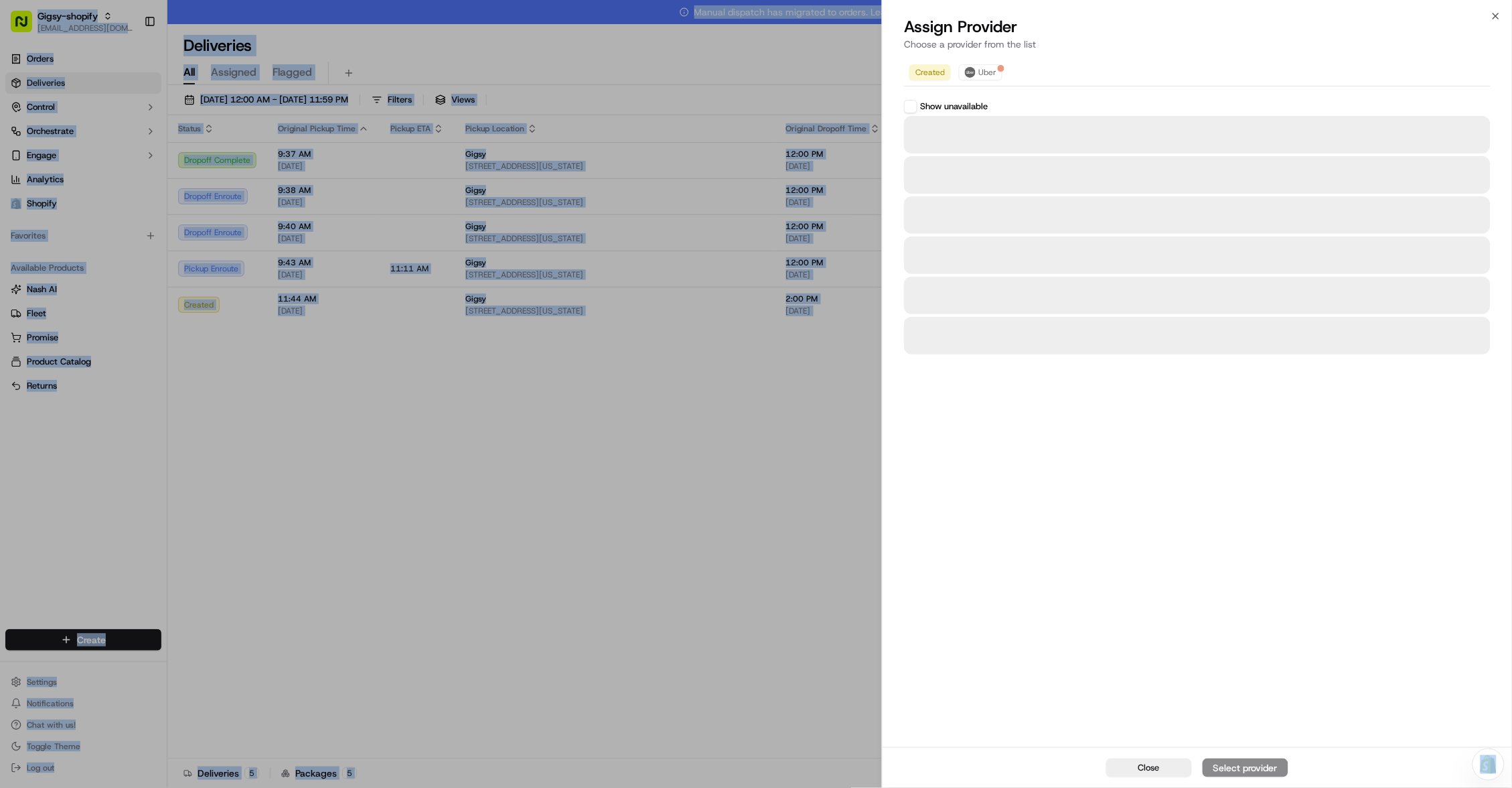
click at [1331, 302] on body "Gigsy-shopify hello@getgigsy.com Toggle Sidebar Orders Deliveries Control Orche…" at bounding box center [756, 394] width 1512 height 788
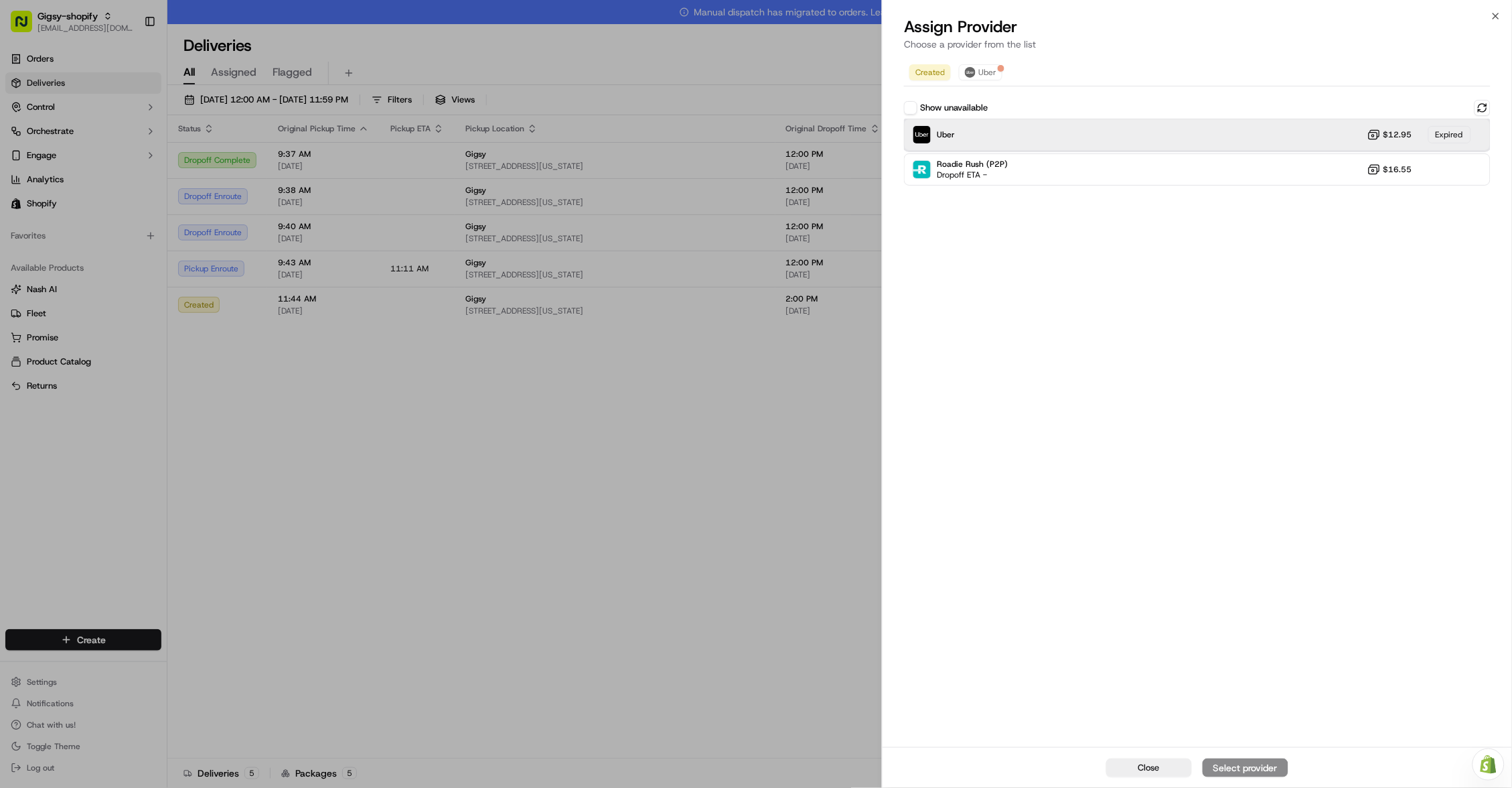
click at [1320, 133] on div "Uber $12.95 Expired" at bounding box center [1197, 135] width 586 height 32
click at [1484, 108] on button at bounding box center [1483, 108] width 16 height 16
click at [1303, 131] on div "Uber $12.95 Expired" at bounding box center [1197, 135] width 586 height 32
click at [1322, 135] on div "Uber Dropoff ETA 1 hour $12.95" at bounding box center [1197, 135] width 586 height 32
click at [1243, 760] on button "Assign Provider" at bounding box center [1245, 768] width 85 height 19
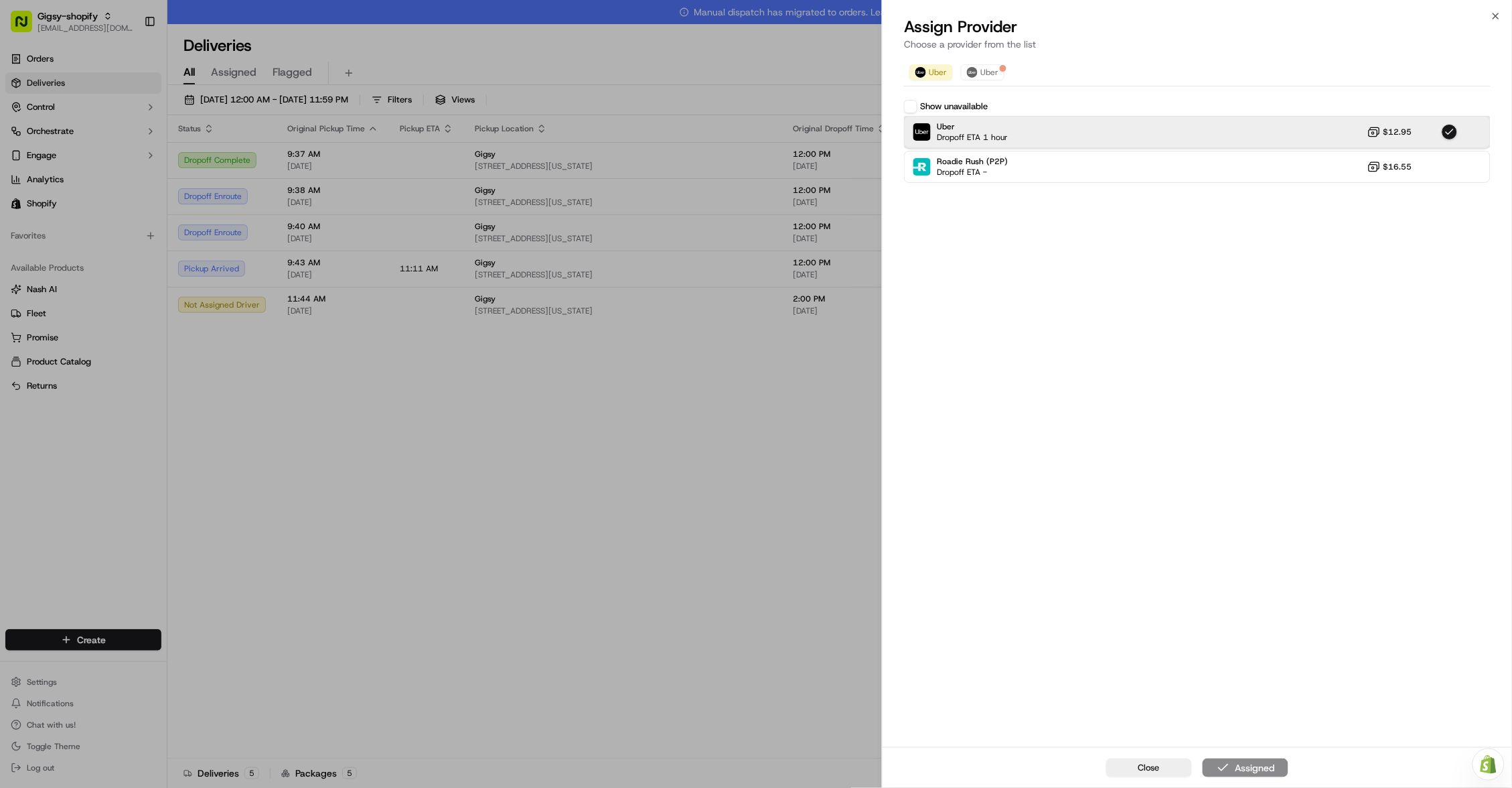
click at [1288, 140] on div "Uber Dropoff ETA 1 hour $12.95" at bounding box center [1197, 132] width 586 height 32
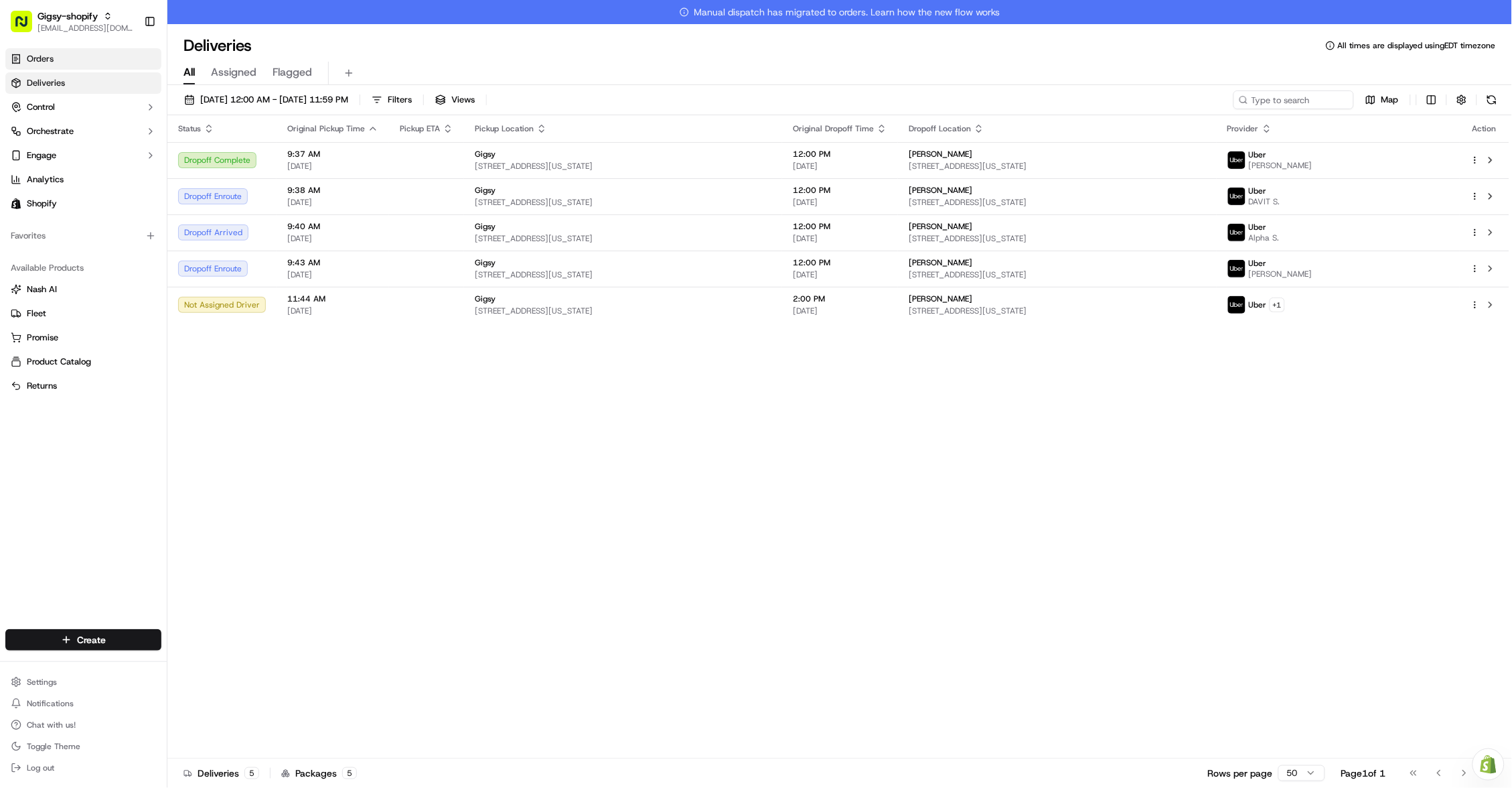
click at [104, 57] on link "Orders" at bounding box center [83, 59] width 156 height 22
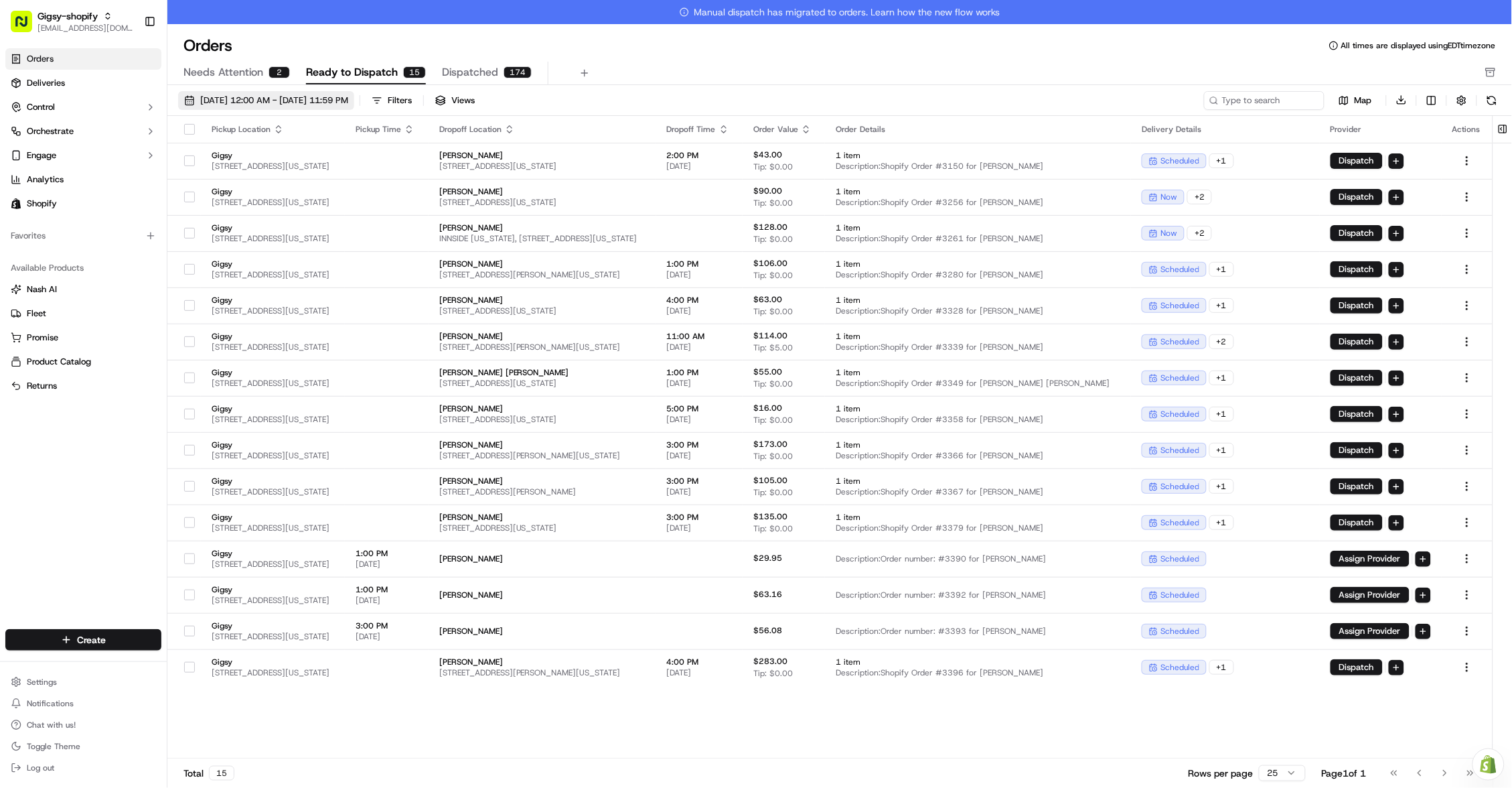
click at [266, 96] on span "[DATE] 12:00 AM - [DATE] 11:59 PM" at bounding box center [274, 100] width 148 height 12
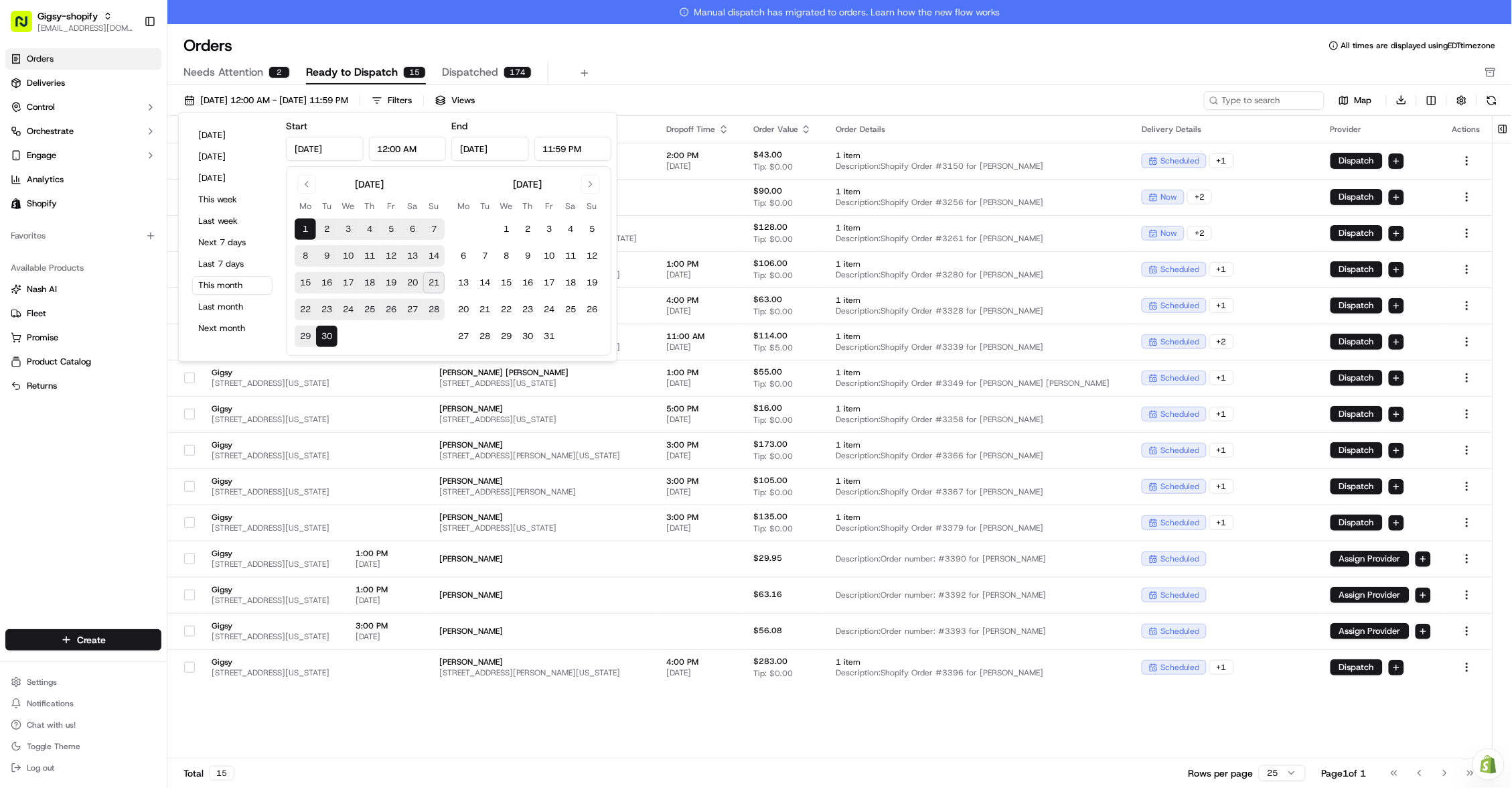
click at [440, 282] on button "21" at bounding box center [434, 283] width 22 height 22
type input "[DATE]"
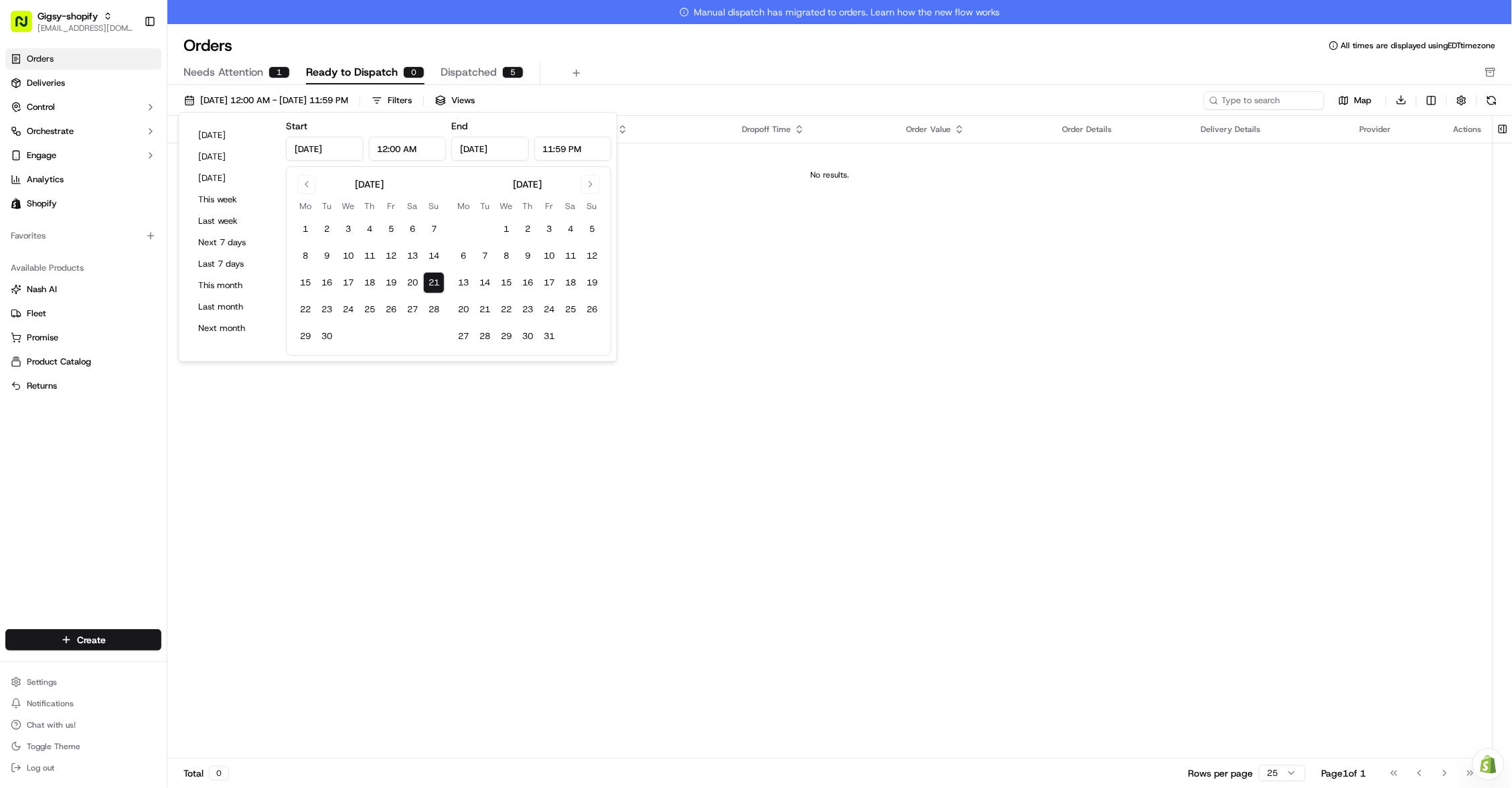
click at [790, 215] on div "Pickup Location Pickup Time Dropoff Location Dropoff Time Order Value Order Det…" at bounding box center [830, 449] width 1326 height 667
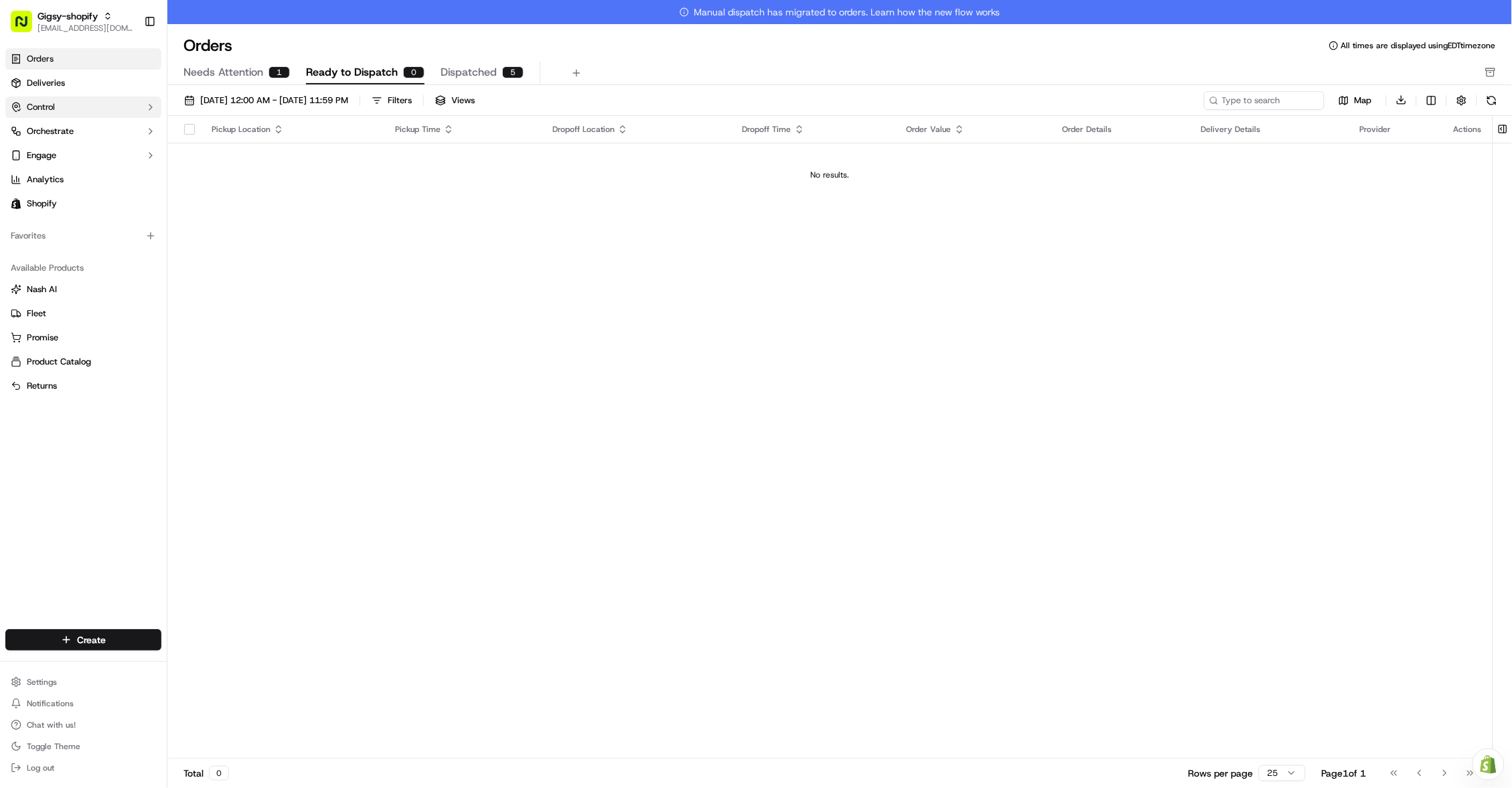
click at [48, 88] on link "Deliveries" at bounding box center [83, 83] width 156 height 22
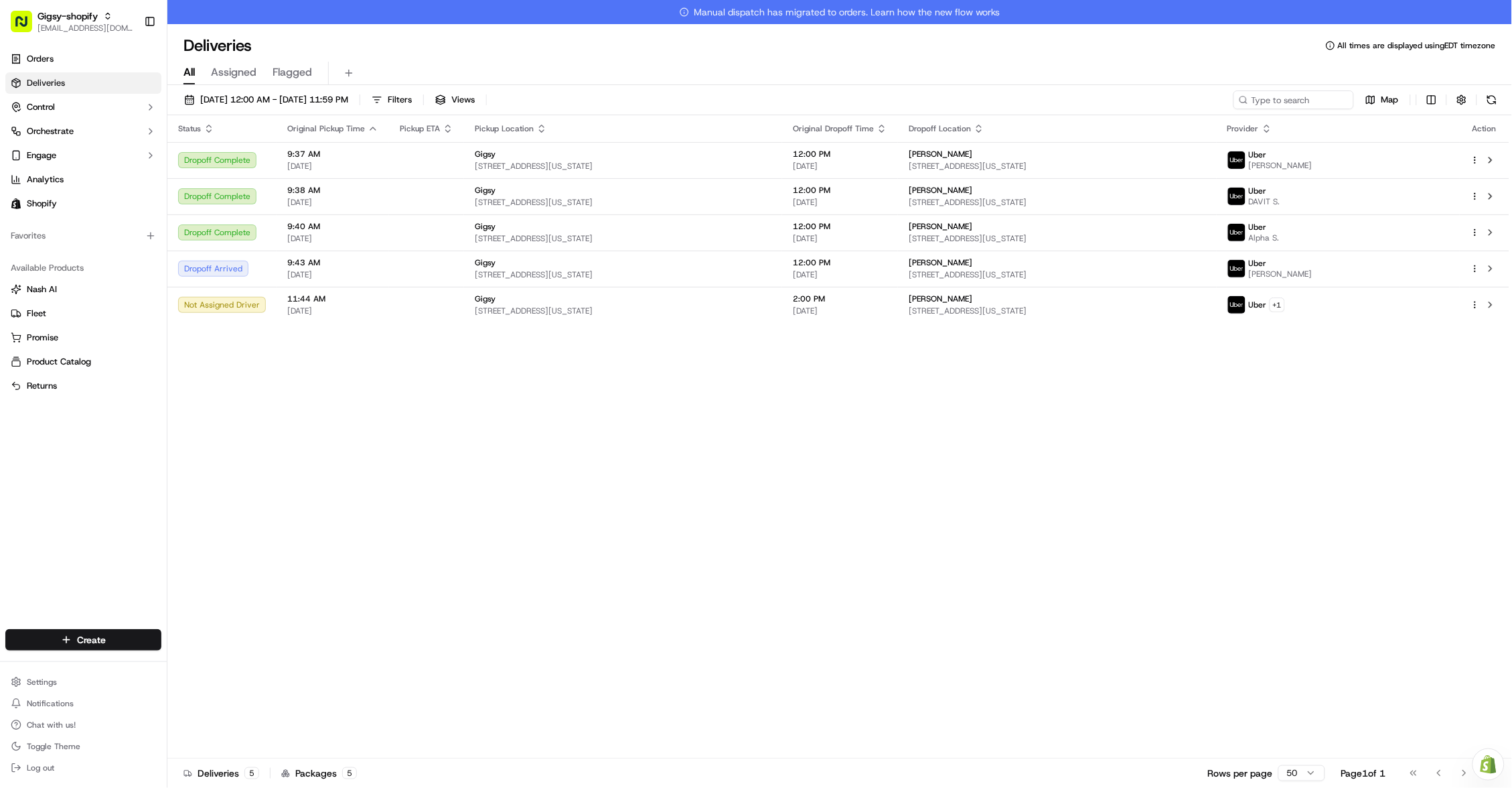
click at [136, 55] on link "Orders" at bounding box center [83, 59] width 156 height 22
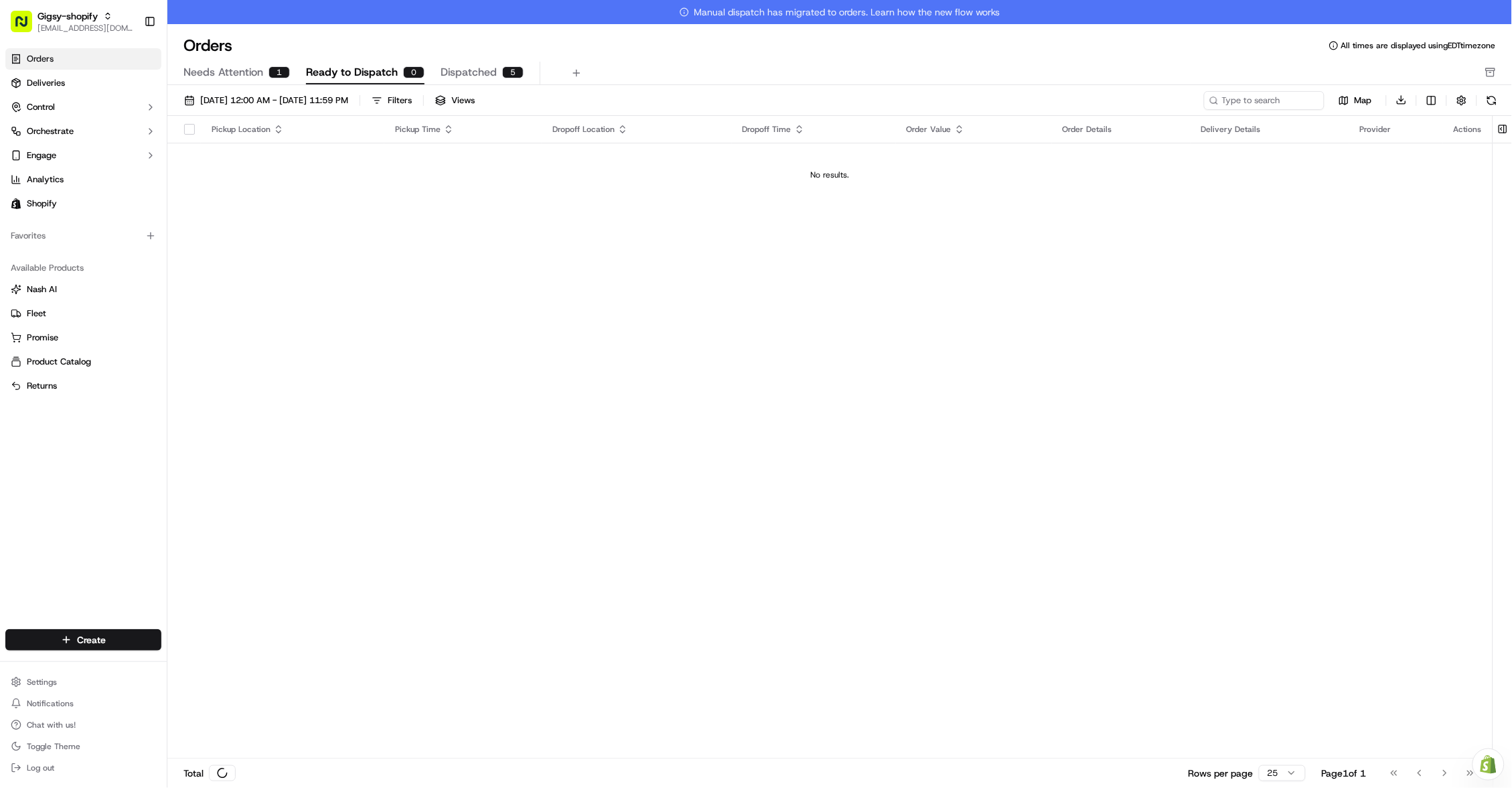
click at [136, 55] on link "Orders" at bounding box center [83, 59] width 156 height 22
click at [279, 72] on div "1" at bounding box center [279, 72] width 22 height 12
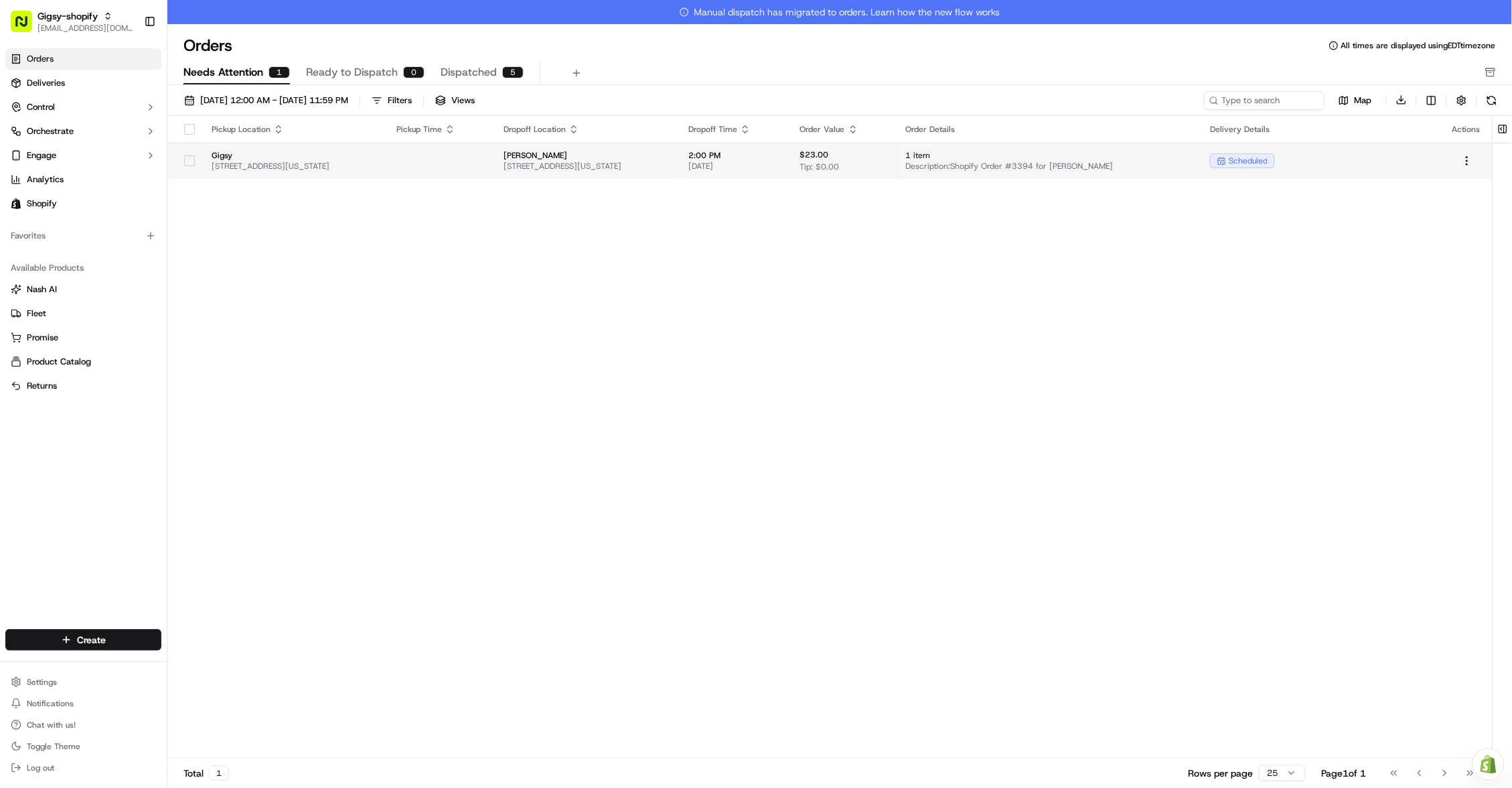
click at [300, 154] on span "Gigsy" at bounding box center [293, 156] width 164 height 11
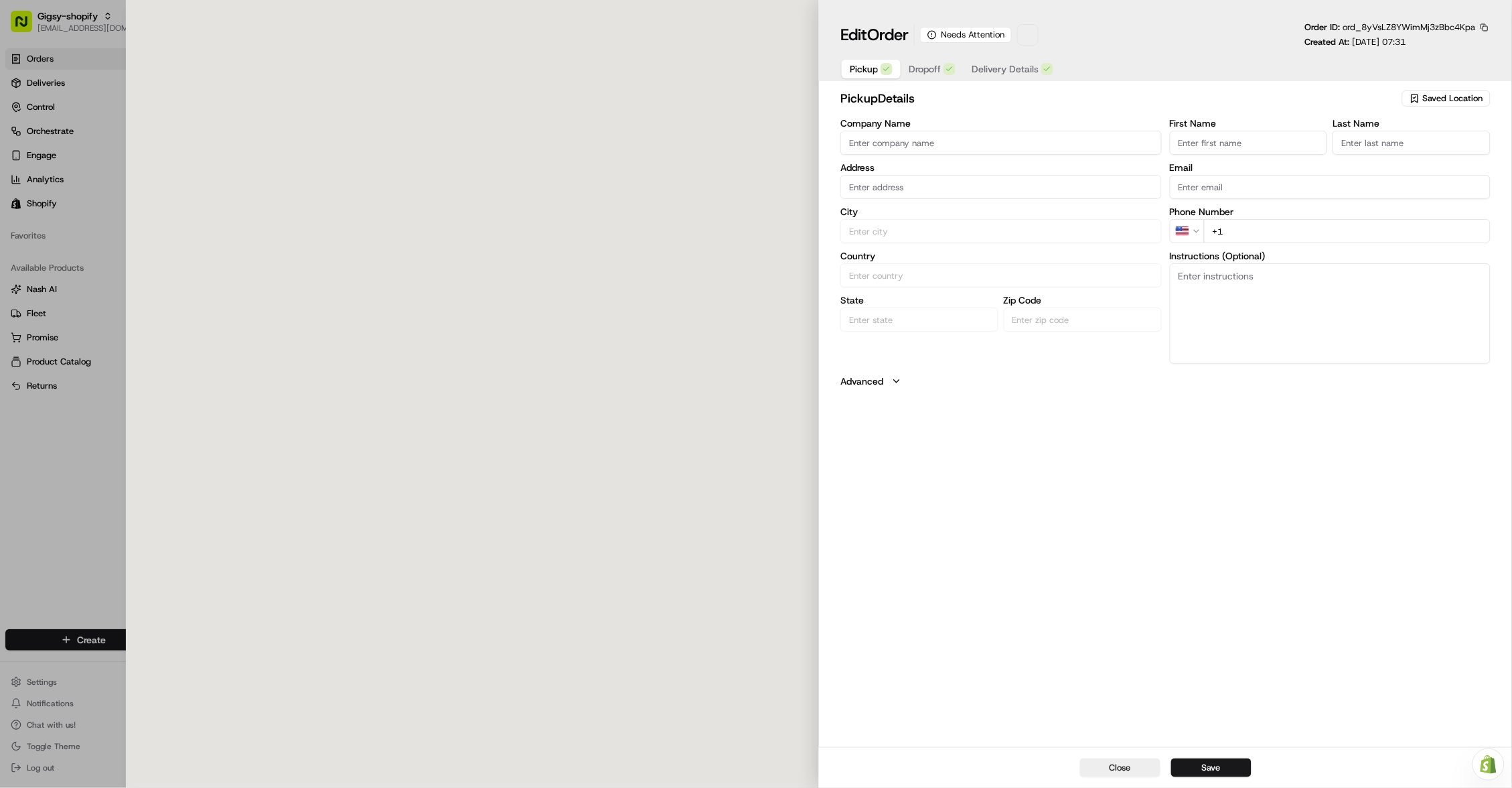
type input "Gigsy"
type input "[STREET_ADDRESS][US_STATE]"
type input "New York"
type input "US"
type input "NY"
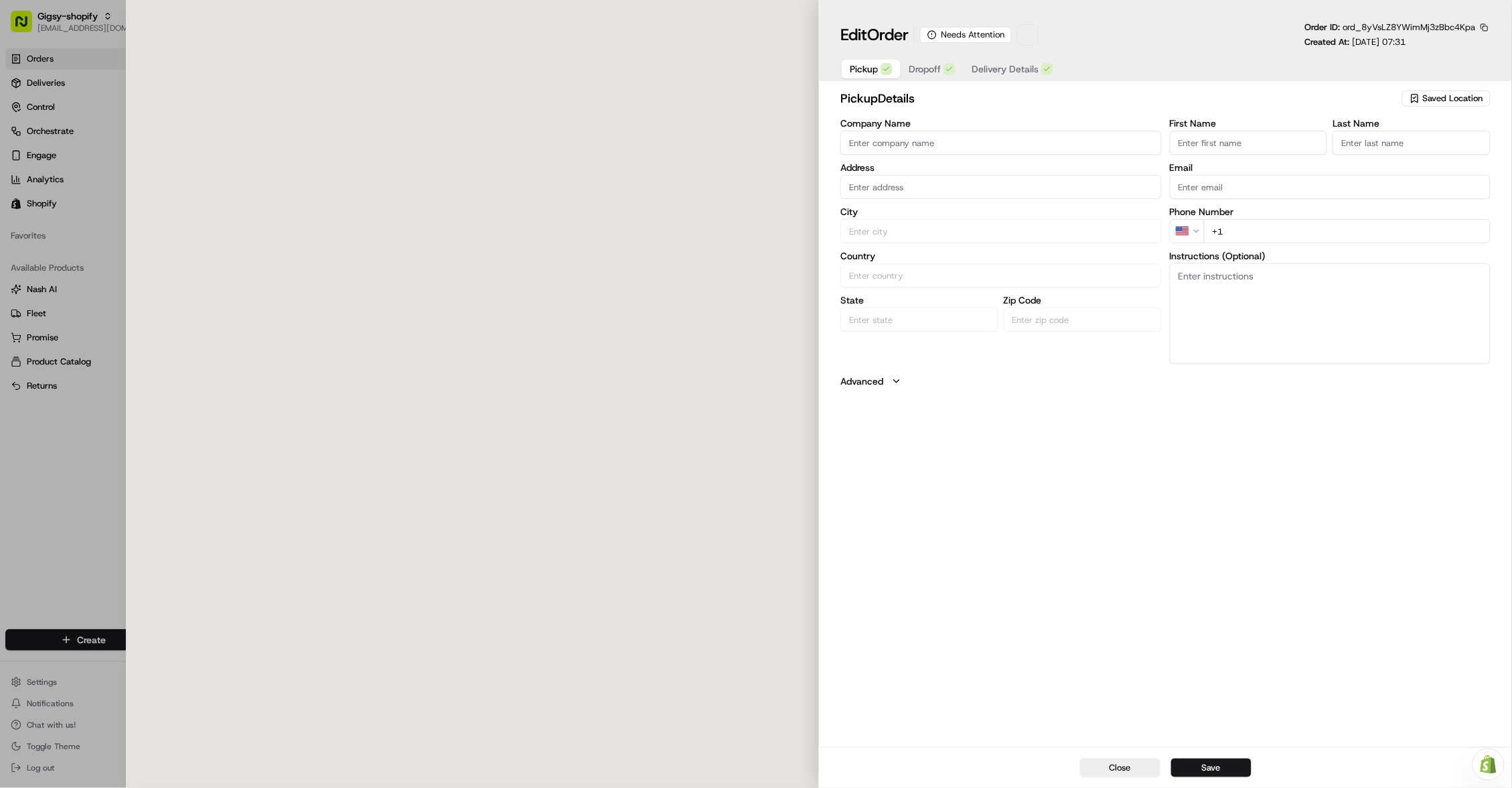
type input "10013"
type input "Gigsy"
type input "Balloons"
type input "[EMAIL_ADDRESS][DOMAIN_NAME]"
type input "+1 586 995 8717"
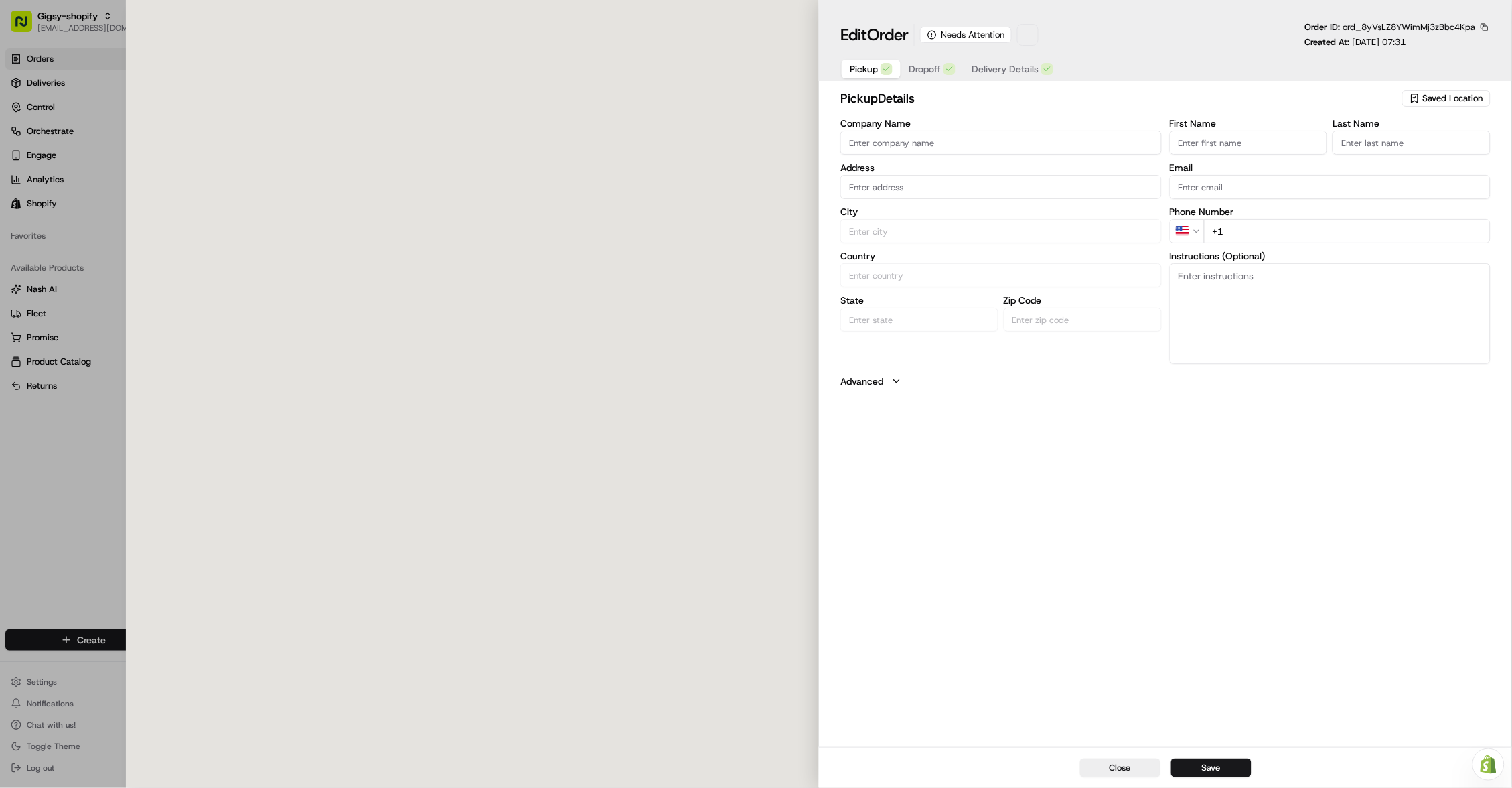
type textarea "Left side of street between North Moore and Franklin Street. Pickup Shopify ord…"
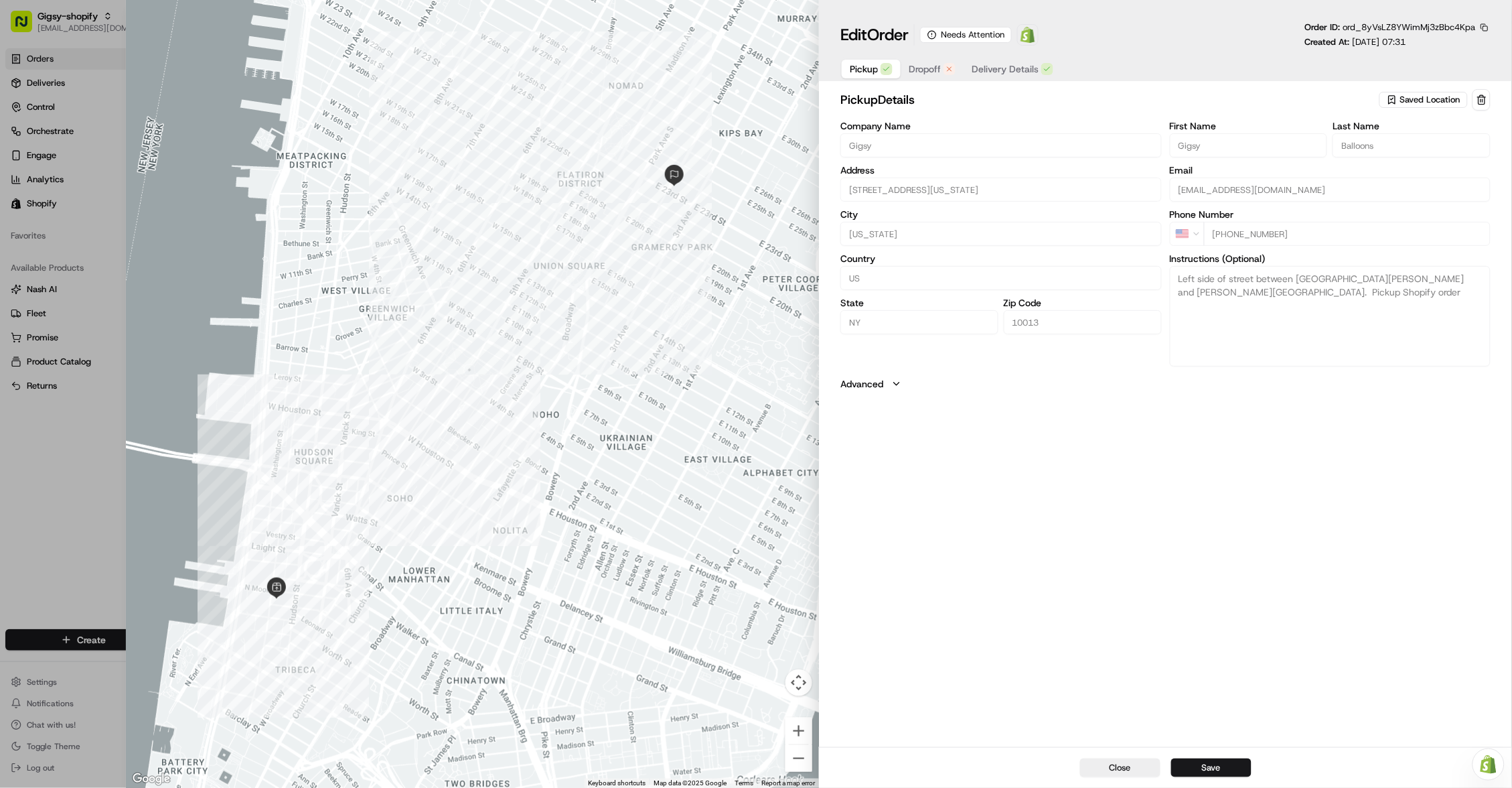
click at [932, 69] on span "Dropoff" at bounding box center [925, 69] width 32 height 13
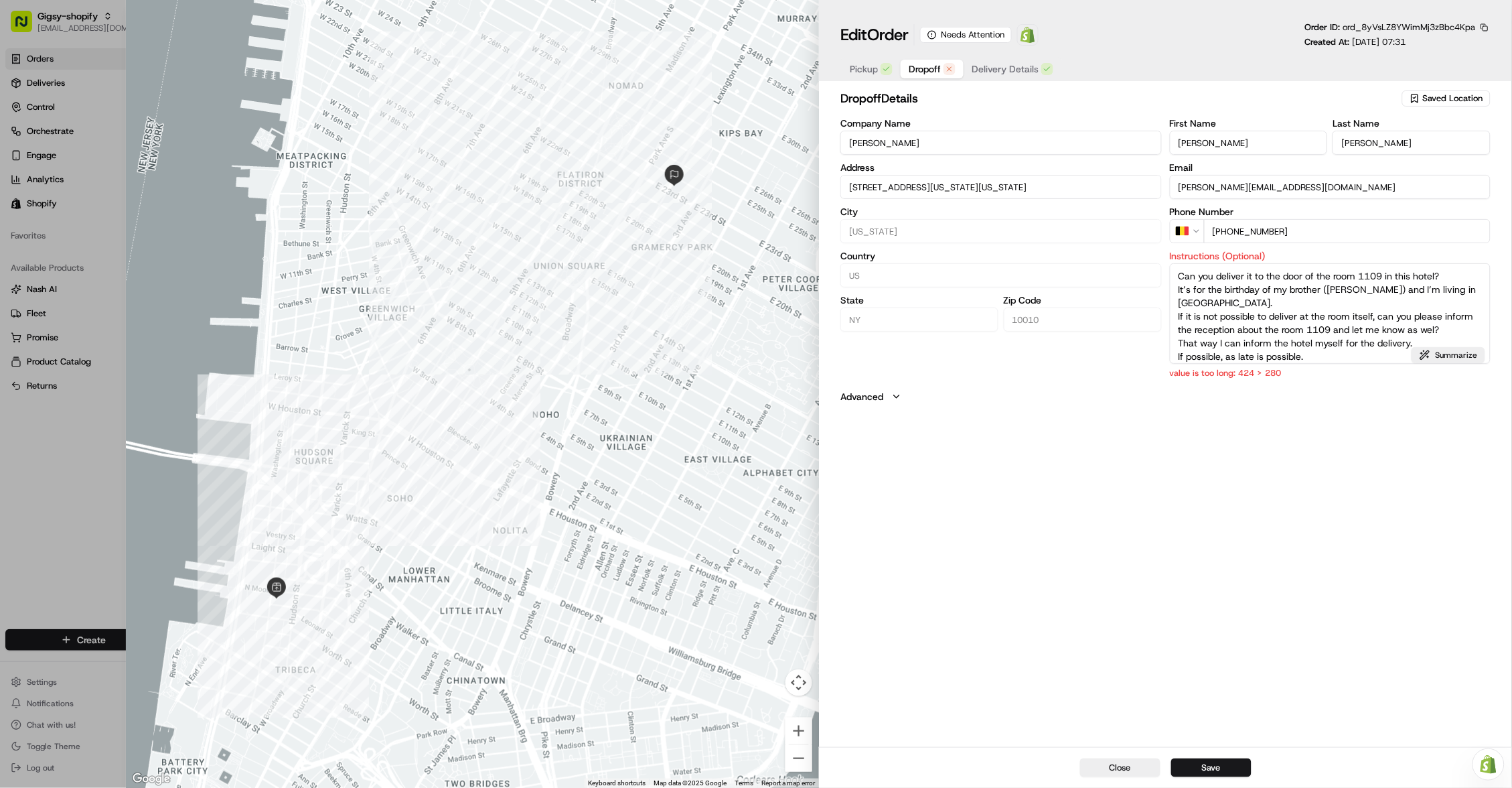
click at [1331, 342] on textarea "Can you deliver it to the door of the room 1109 in this hotel? It’s for the bir…" at bounding box center [1330, 313] width 321 height 100
drag, startPoint x: 1175, startPoint y: 269, endPoint x: 1477, endPoint y: 280, distance: 302.2
click at [1477, 280] on textarea "Can you deliver it to the door of the room 1109 in this hotel? It’s for the bir…" at bounding box center [1330, 313] width 321 height 100
click at [1244, 410] on div "dropoff Details Saved Location Company Name Thomas Van Halewyck Address 23 Lexi…" at bounding box center [1166, 416] width 693 height 661
click at [1028, 69] on span "Delivery Details" at bounding box center [1004, 69] width 67 height 13
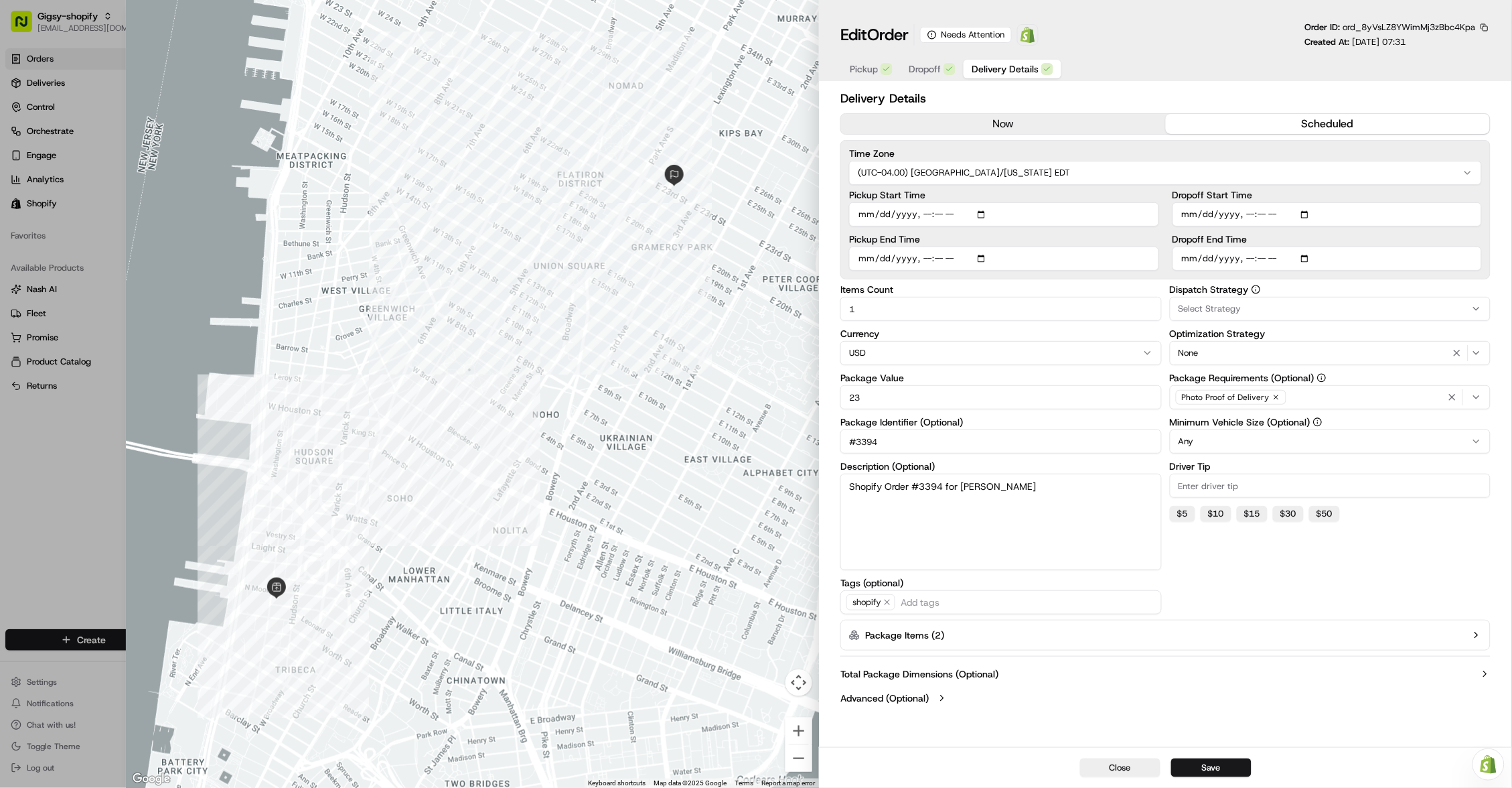
click at [945, 76] on button "Dropoff" at bounding box center [932, 69] width 63 height 19
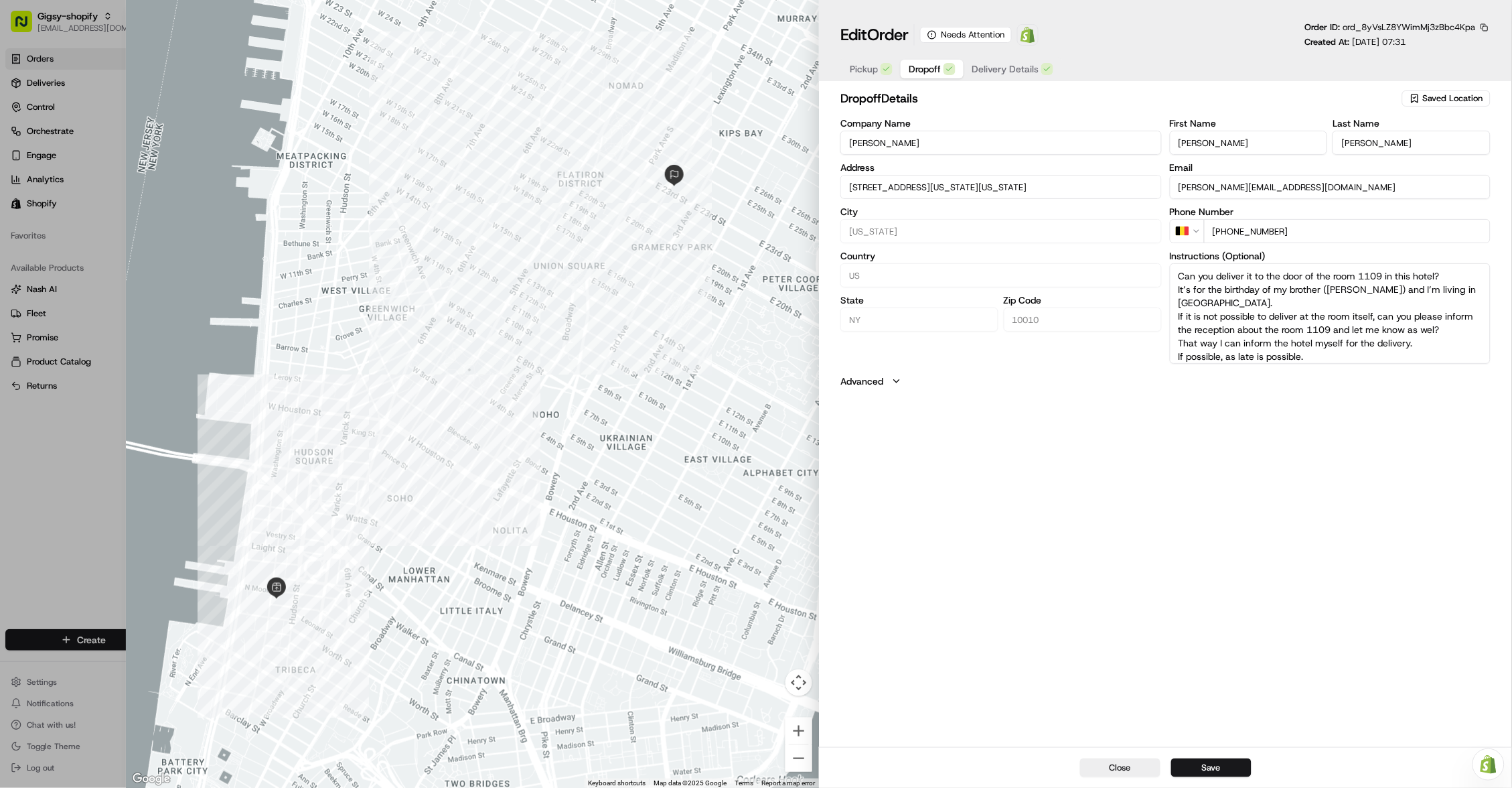
drag, startPoint x: 1310, startPoint y: 353, endPoint x: 1171, endPoint y: 337, distance: 139.9
click at [1171, 337] on textarea "Can you deliver it to the door of the room 1109 in this hotel? It’s for the bir…" at bounding box center [1330, 313] width 321 height 100
click at [1438, 326] on textarea "Can you deliver it to the door of the room 1109 in this hotel? It’s for the bir…" at bounding box center [1330, 313] width 321 height 100
type textarea "Can you deliver it to the door of the room 1109 in this hotel? It’s for the bir…"
click at [1200, 760] on button "Save" at bounding box center [1211, 768] width 80 height 19
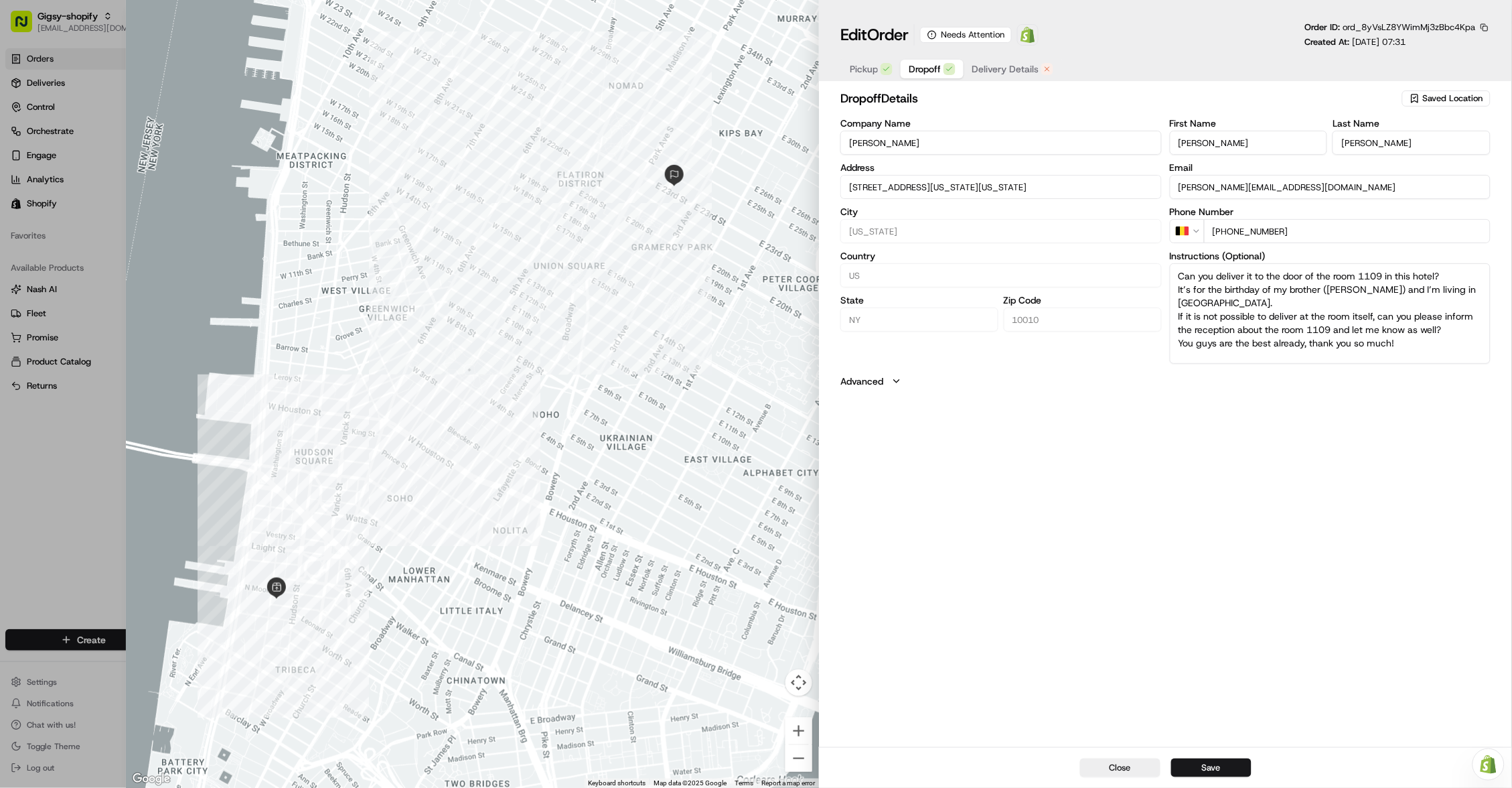
click at [998, 69] on span "Delivery Details" at bounding box center [1004, 69] width 67 height 13
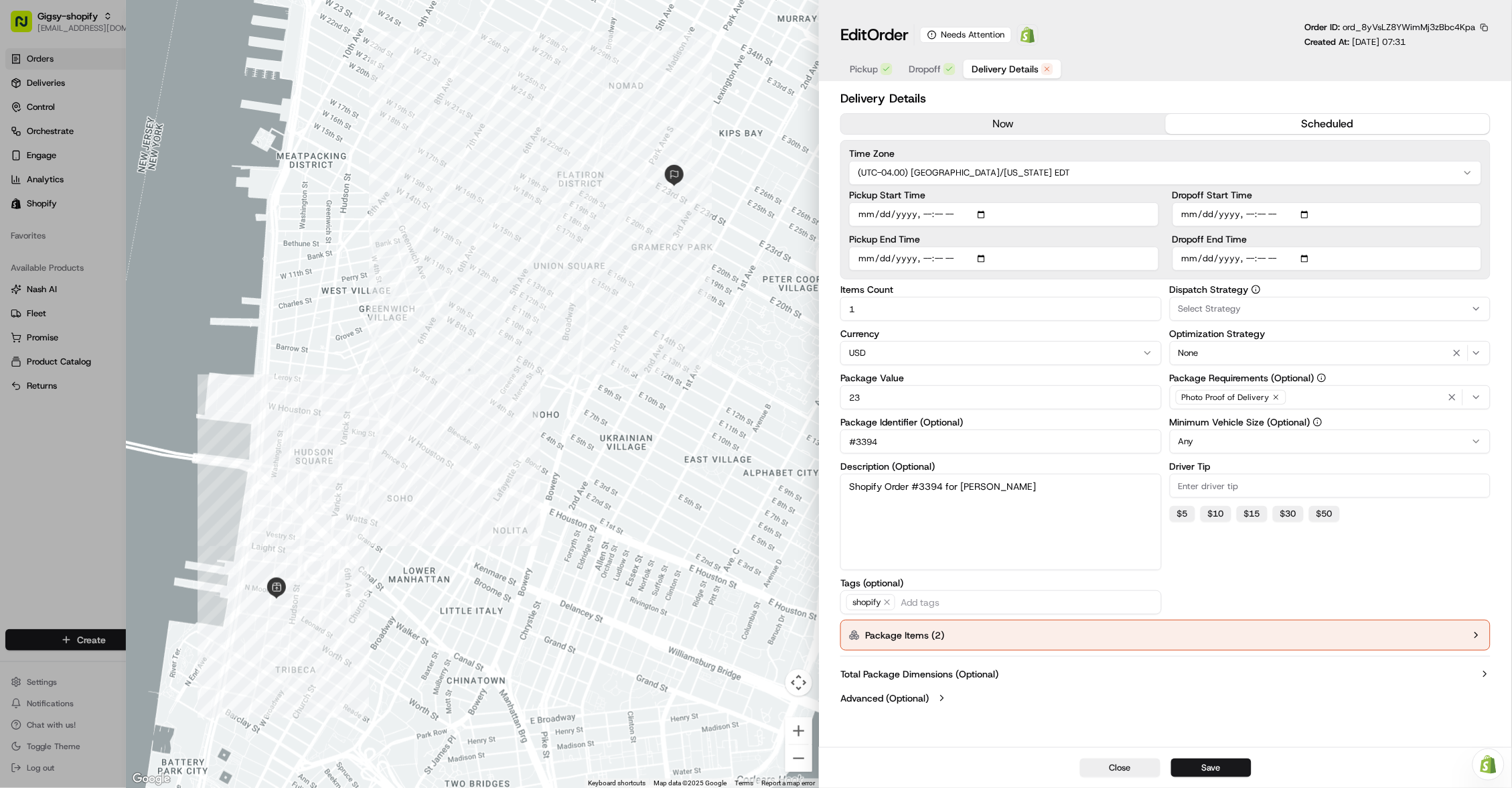
click at [929, 638] on button "Package Items ( 2 )" at bounding box center [1166, 635] width 650 height 31
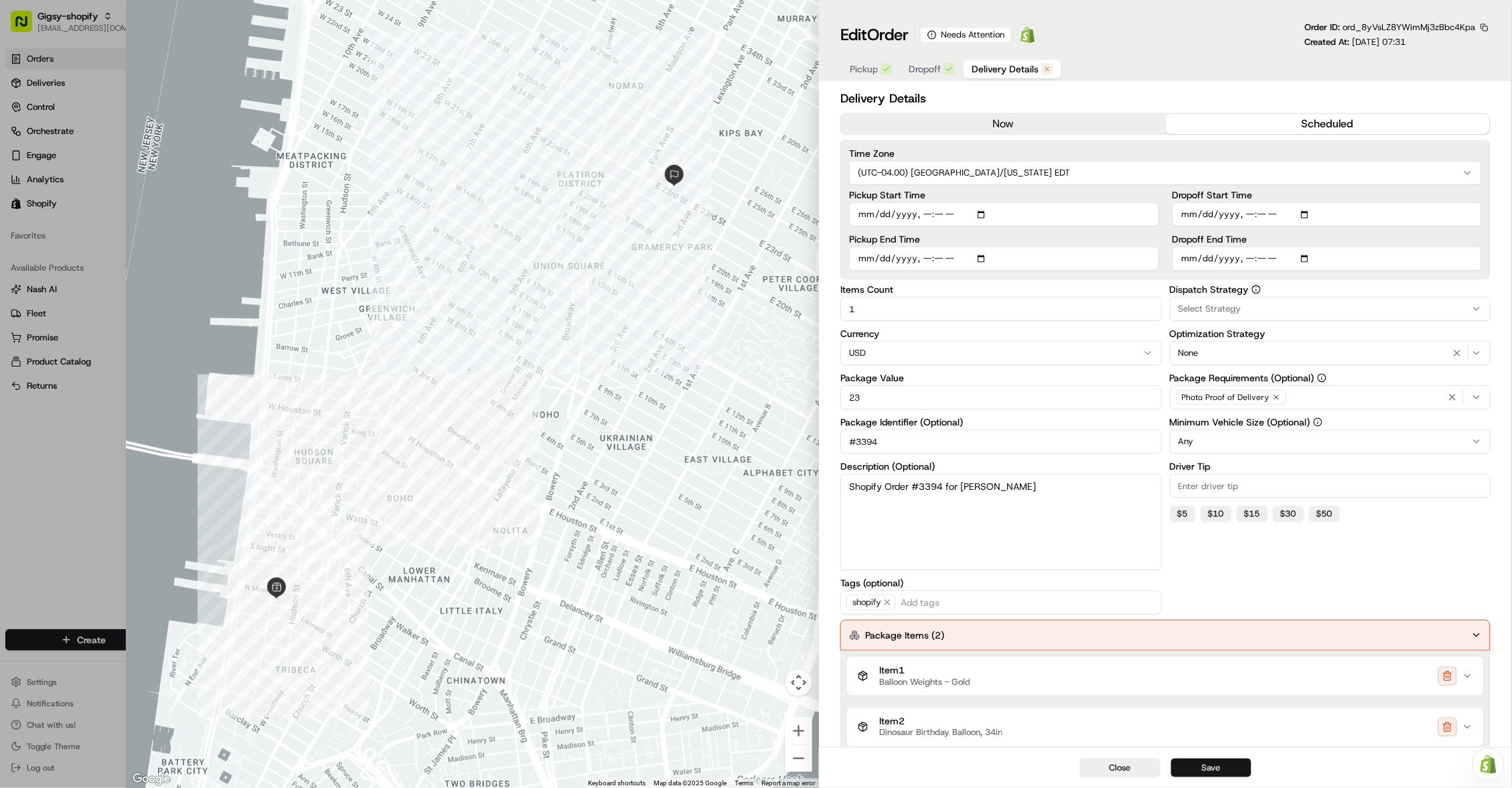
click at [1207, 760] on button "Save" at bounding box center [1211, 768] width 80 height 19
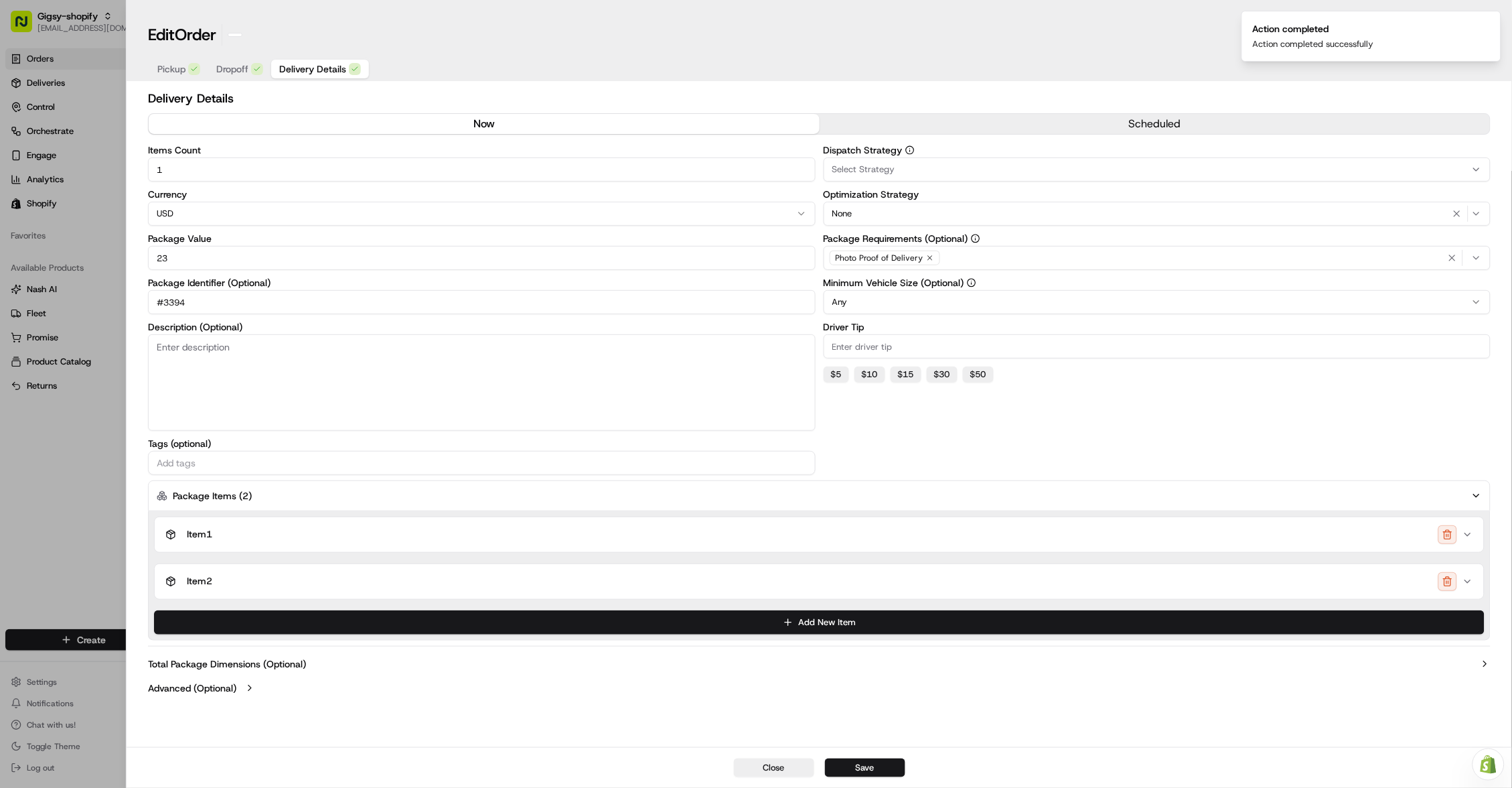
click at [83, 81] on div at bounding box center [756, 394] width 1512 height 788
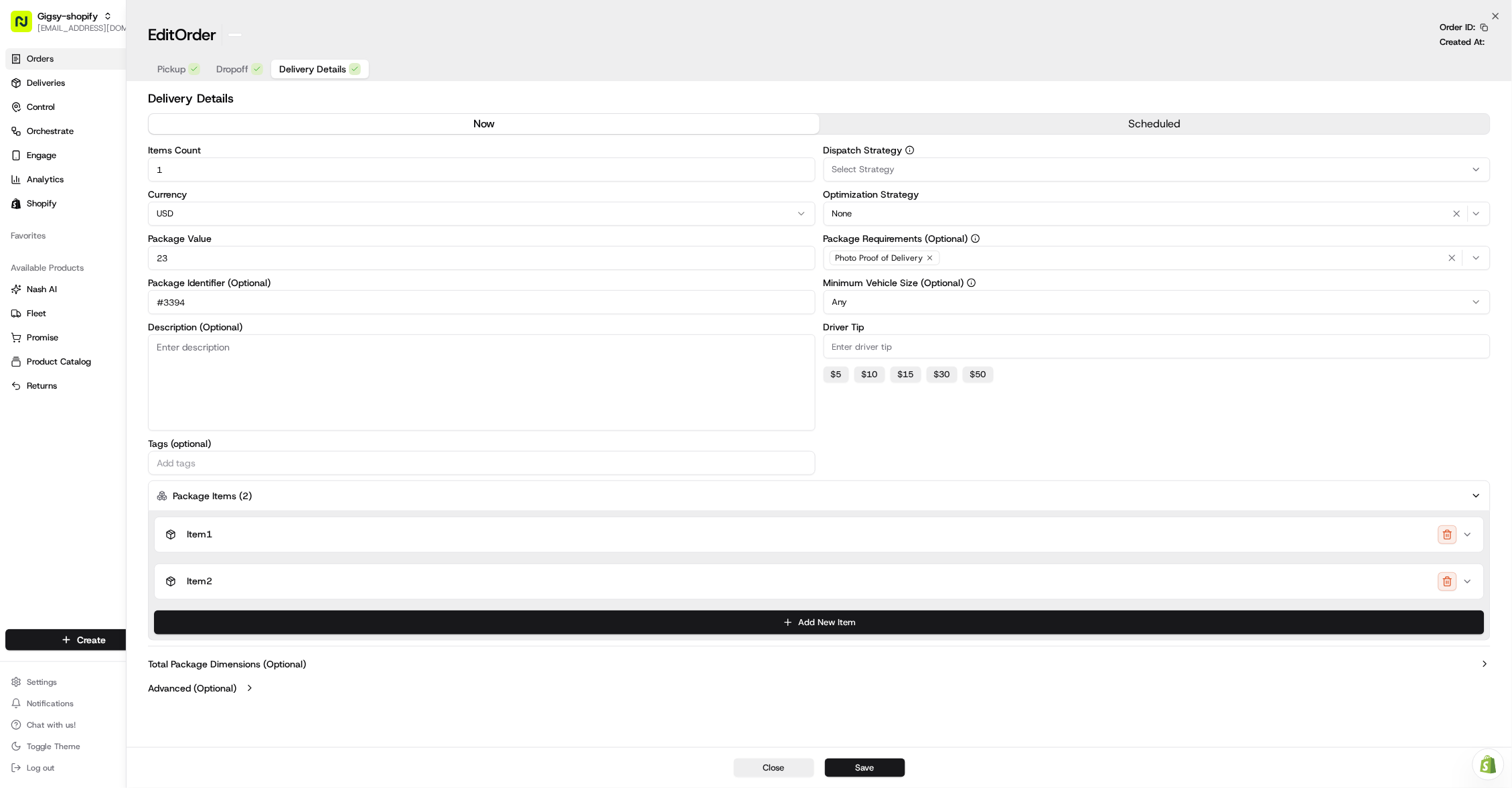
click at [83, 79] on html "Gigsy-shopify hello@getgigsy.com Toggle Sidebar Orders Deliveries Control Orche…" at bounding box center [756, 394] width 1512 height 788
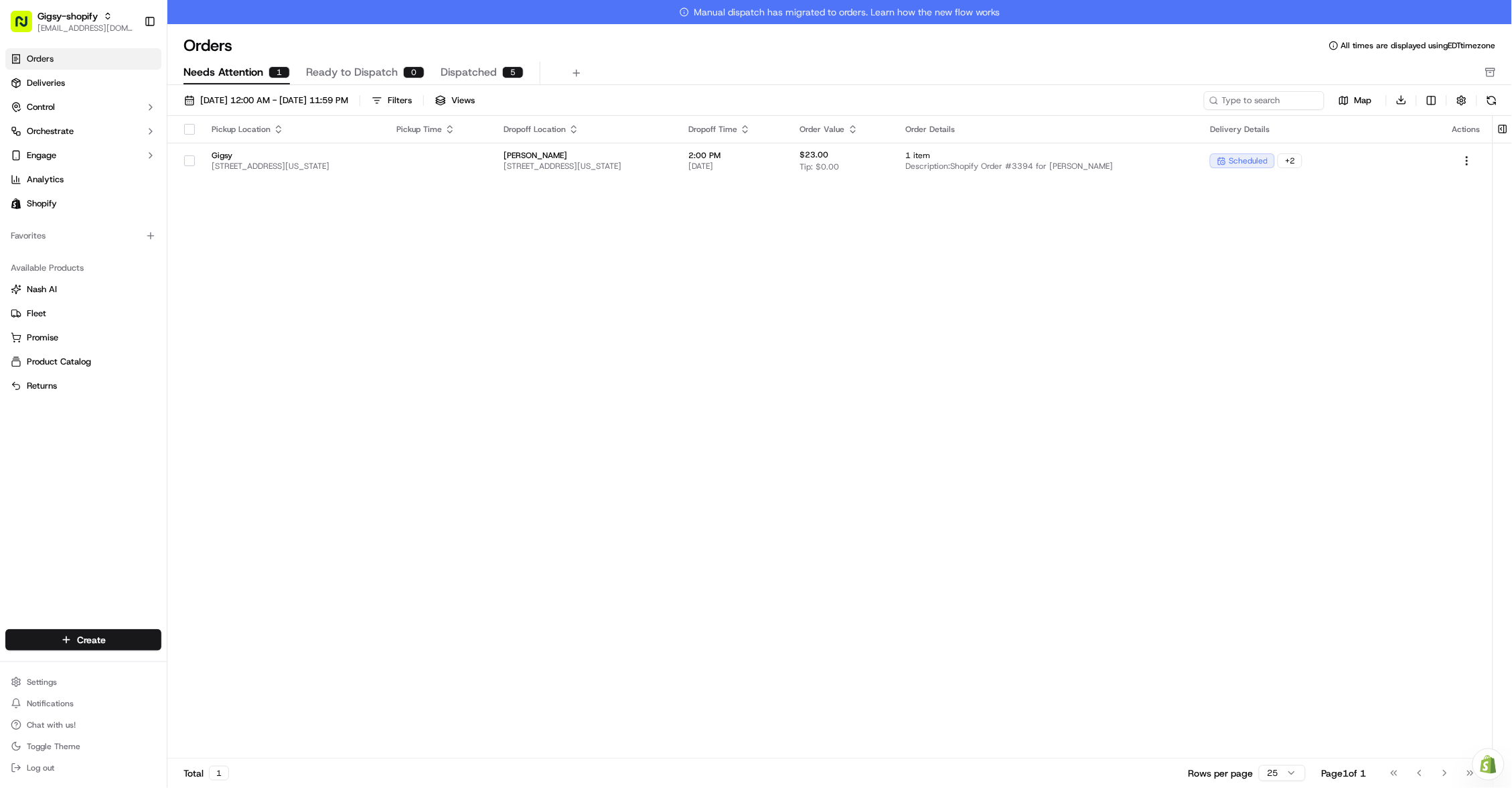
click at [353, 72] on span "Ready to Dispatch" at bounding box center [352, 73] width 92 height 16
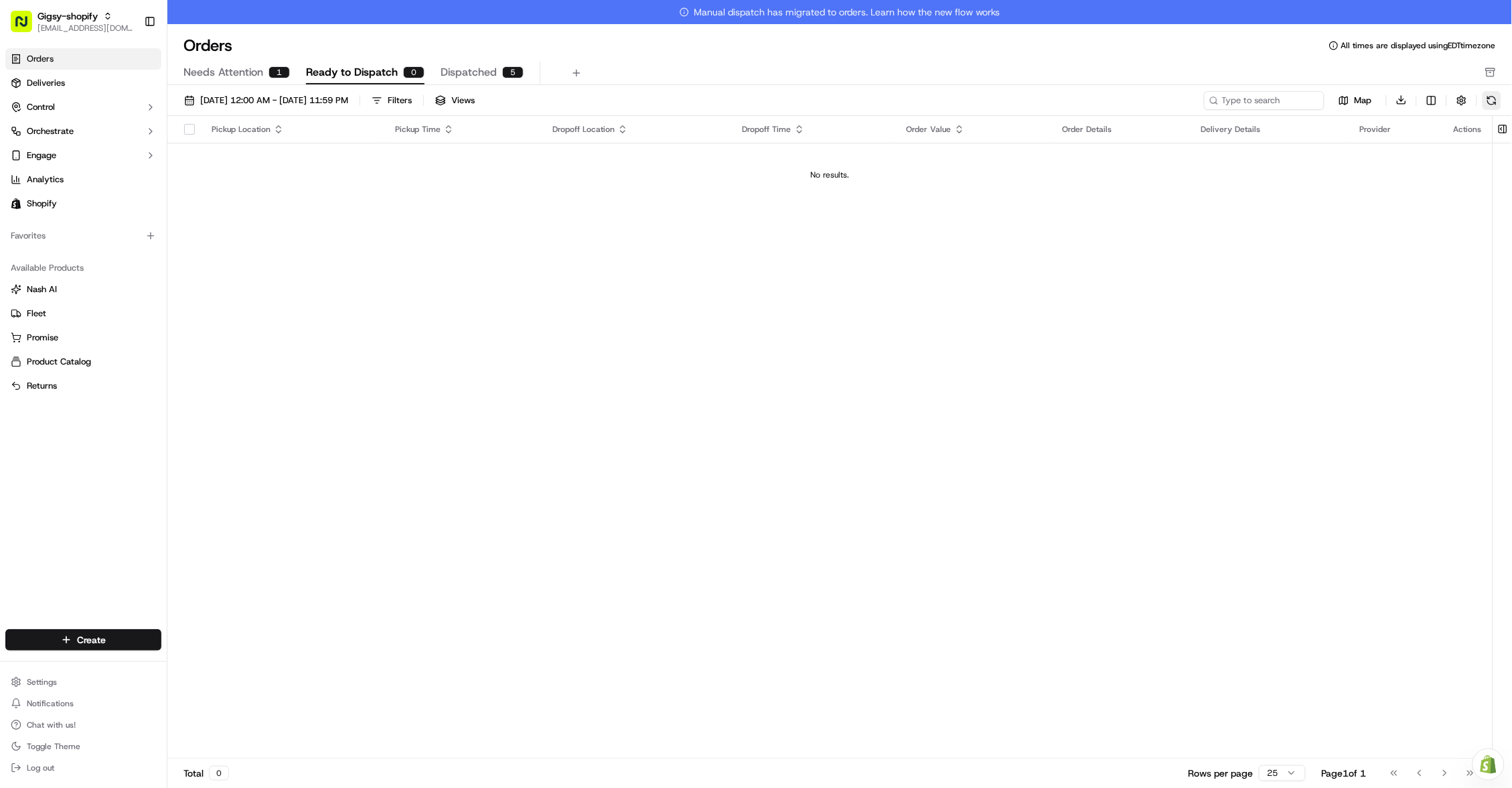
click at [1492, 96] on button at bounding box center [1492, 100] width 19 height 19
click at [242, 69] on span "Needs Attention" at bounding box center [224, 73] width 79 height 16
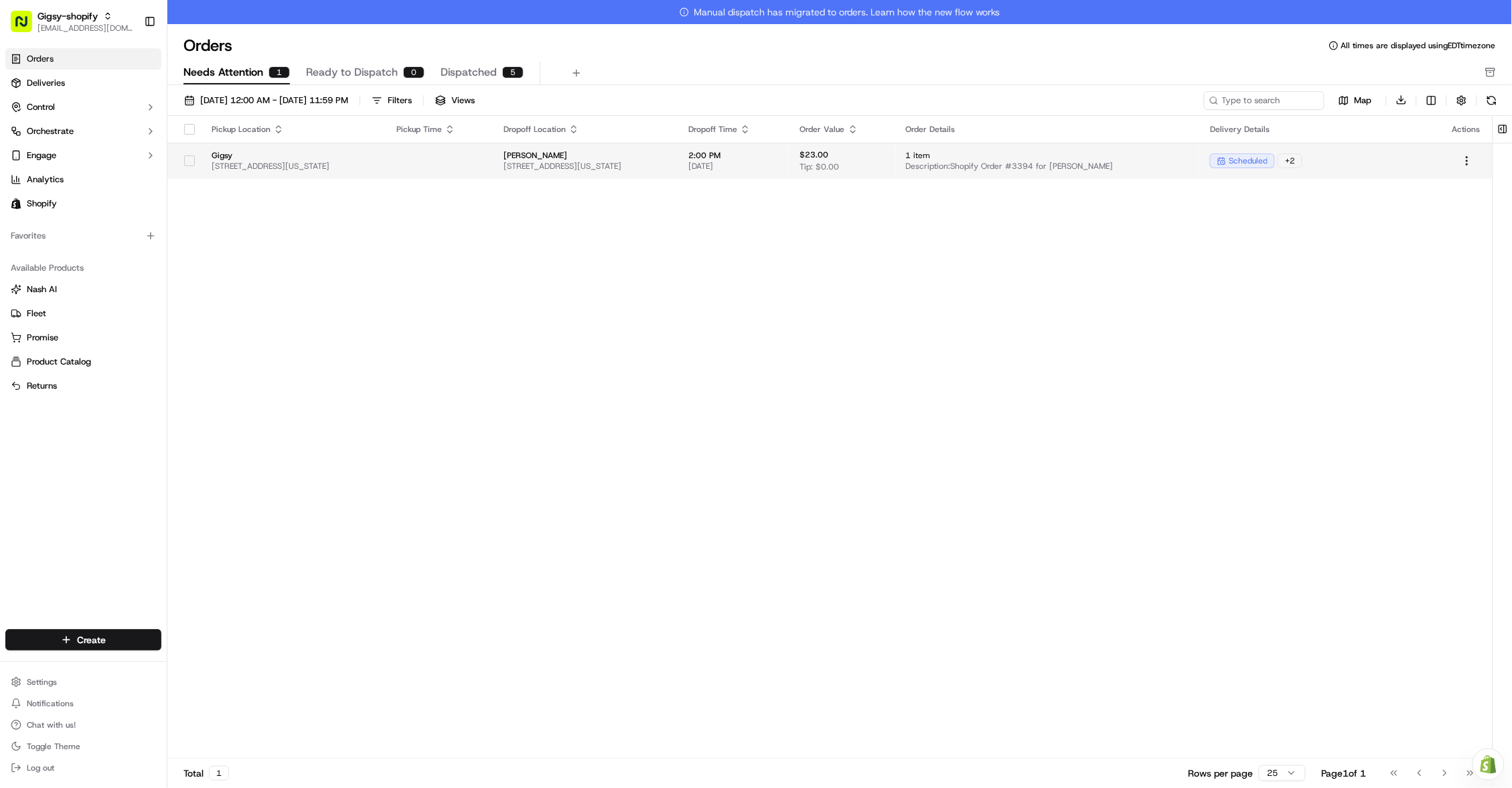
click at [1200, 160] on td "1 item Description: Shopify Order #3394 for Thomas Van Halewyck" at bounding box center [1047, 161] width 305 height 36
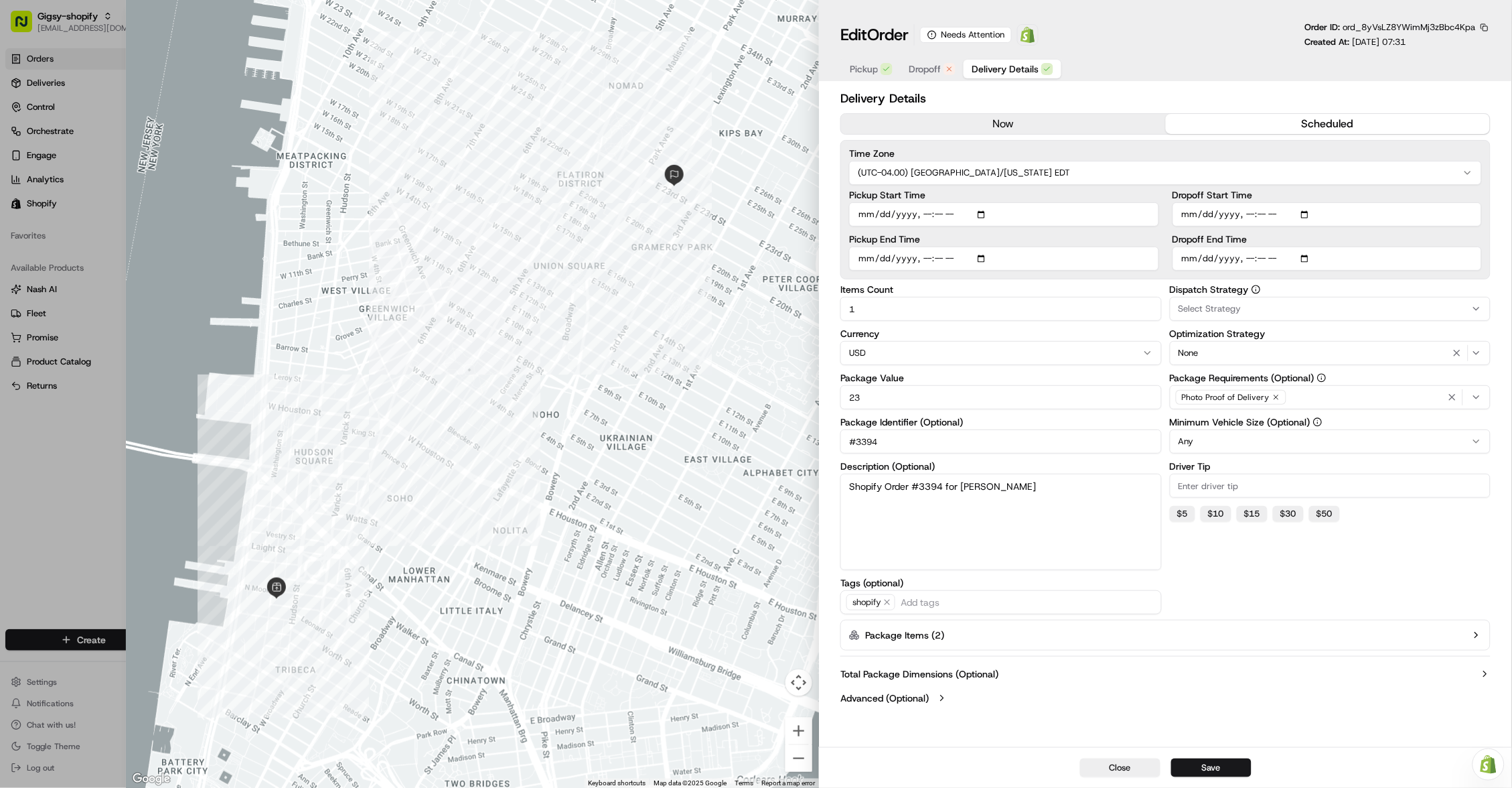
click at [936, 65] on span "Dropoff" at bounding box center [925, 69] width 32 height 13
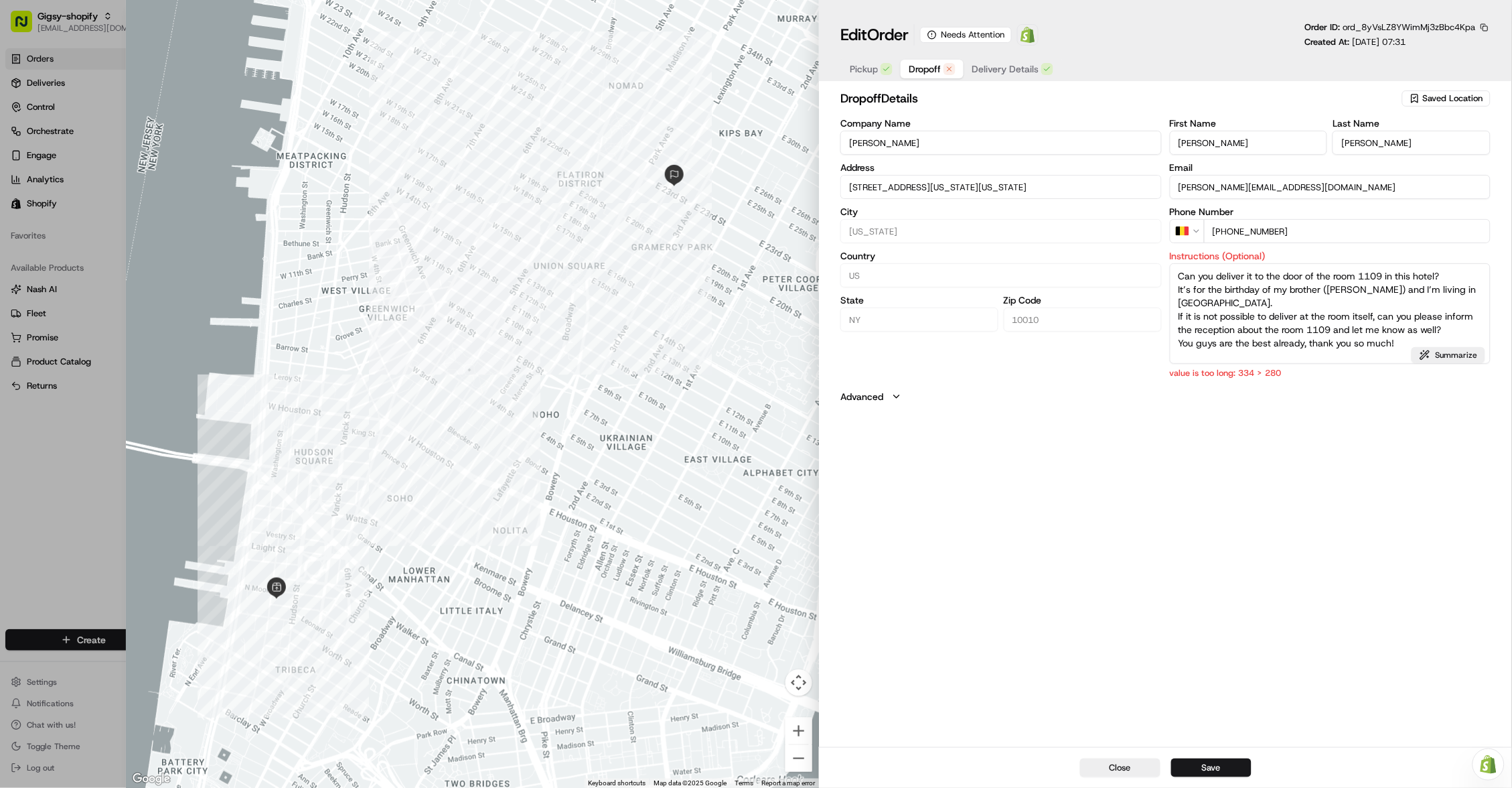
click at [1270, 340] on textarea "Can you deliver it to the door of the room 1109 in this hotel? It’s for the bir…" at bounding box center [1330, 313] width 321 height 100
drag, startPoint x: 1180, startPoint y: 315, endPoint x: 1461, endPoint y: 327, distance: 281.3
click at [1461, 327] on textarea "Can you deliver it to the door of the room 1109 in this hotel? It’s for the bir…" at bounding box center [1330, 313] width 321 height 100
click at [1319, 286] on textarea "Can you deliver it to the door of the room 1109 in this hotel? It’s for the bir…" at bounding box center [1330, 313] width 321 height 100
drag, startPoint x: 1325, startPoint y: 287, endPoint x: 1282, endPoint y: 289, distance: 43.0
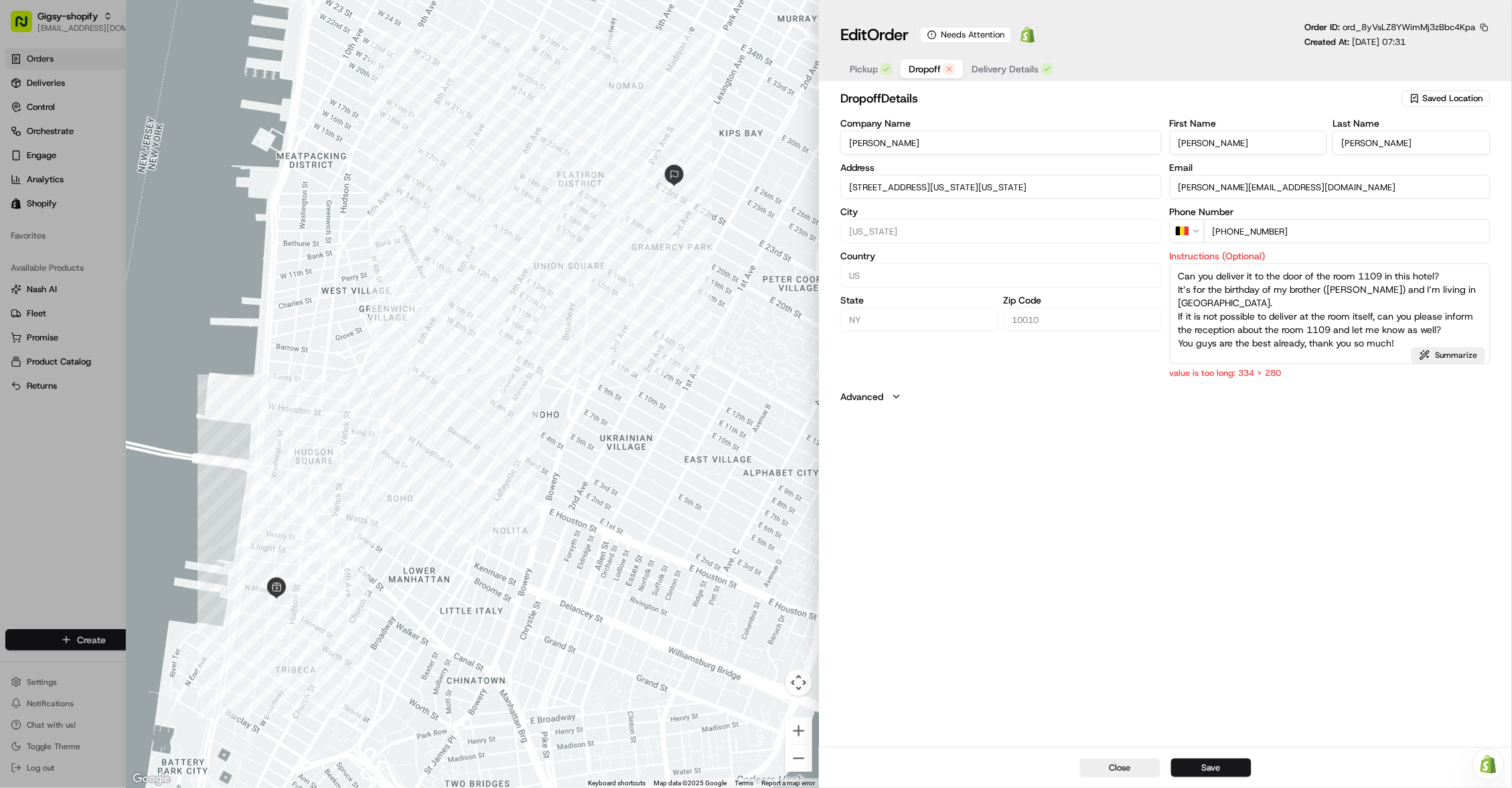
click at [1282, 289] on textarea "Can you deliver it to the door of the room 1109 in this hotel? It’s for the bir…" at bounding box center [1330, 313] width 321 height 100
click at [1255, 307] on textarea "Can you deliver it to the door of the room 1109 in this hotel? It’s for the bir…" at bounding box center [1330, 313] width 321 height 100
drag, startPoint x: 1178, startPoint y: 291, endPoint x: 1418, endPoint y: 338, distance: 244.6
click at [1418, 338] on textarea "Can you deliver it to the door of the room 1109 in this hotel? It’s for the bir…" at bounding box center [1330, 313] width 321 height 100
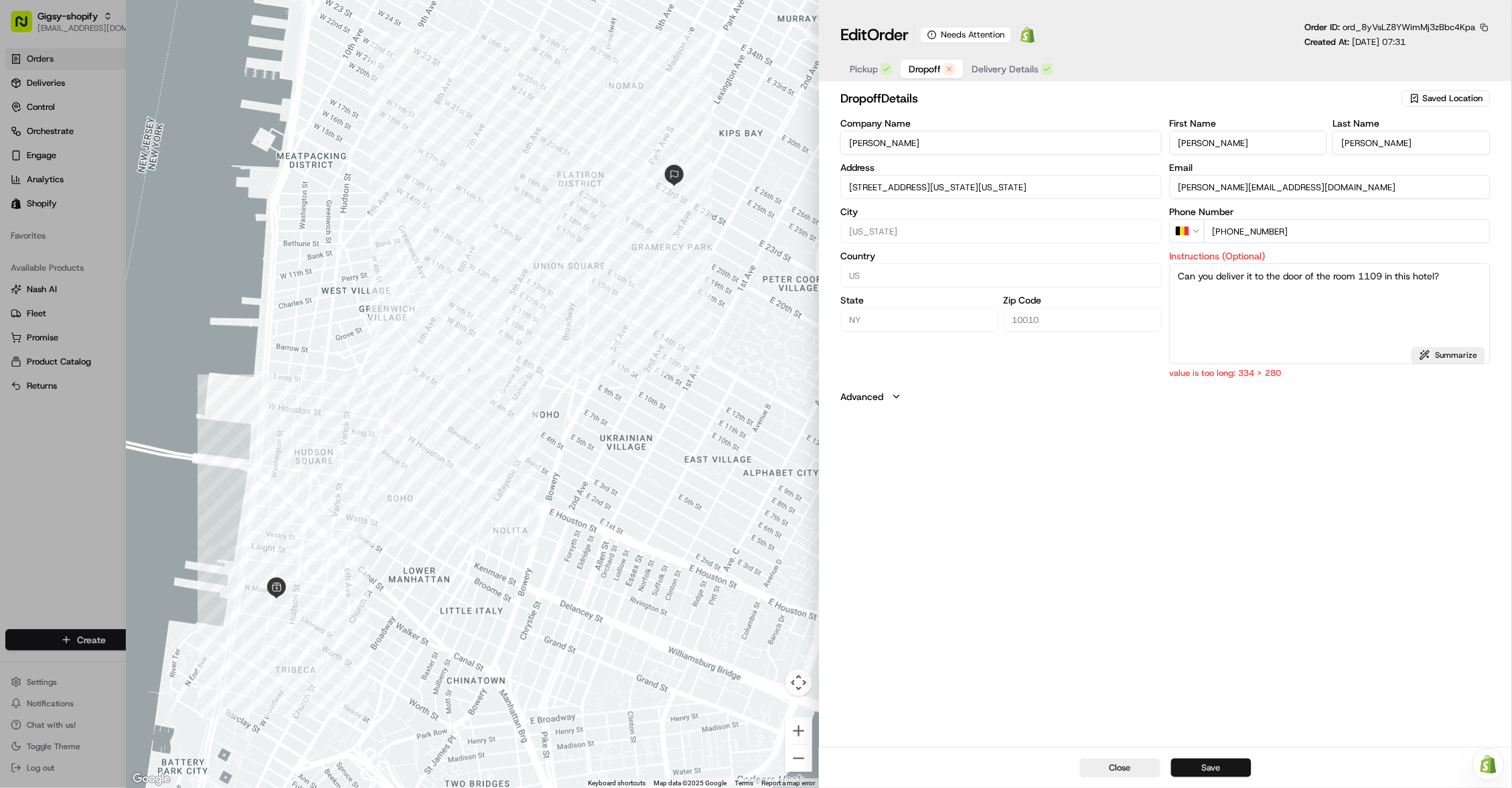
type textarea "Can you deliver it to the door of the room 1109 in this hotel?"
click at [1202, 770] on button "Save" at bounding box center [1211, 768] width 80 height 19
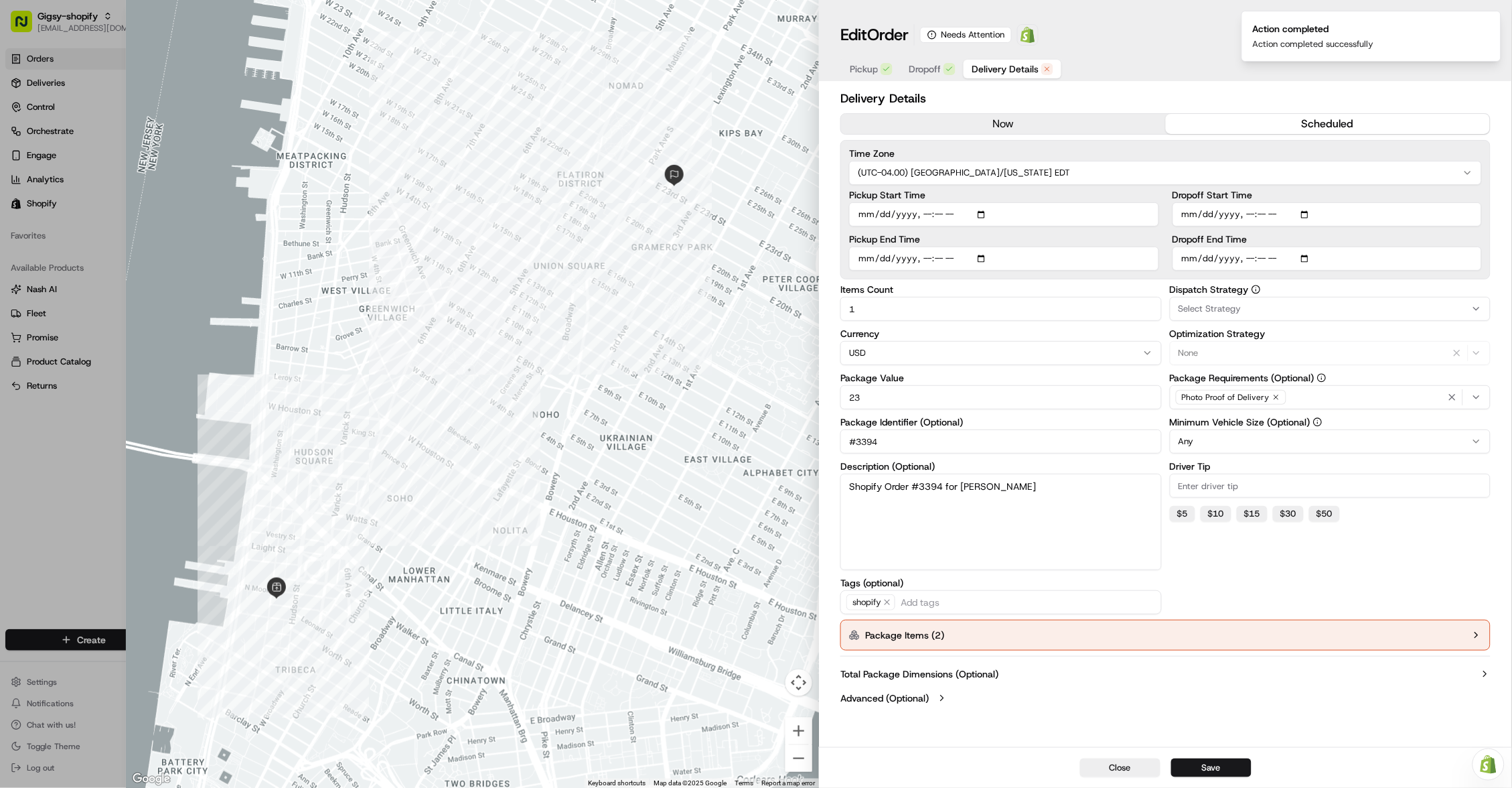
click at [1023, 67] on span "Delivery Details" at bounding box center [1004, 69] width 67 height 13
click at [924, 636] on label "Package Items ( 2 )" at bounding box center [904, 635] width 79 height 13
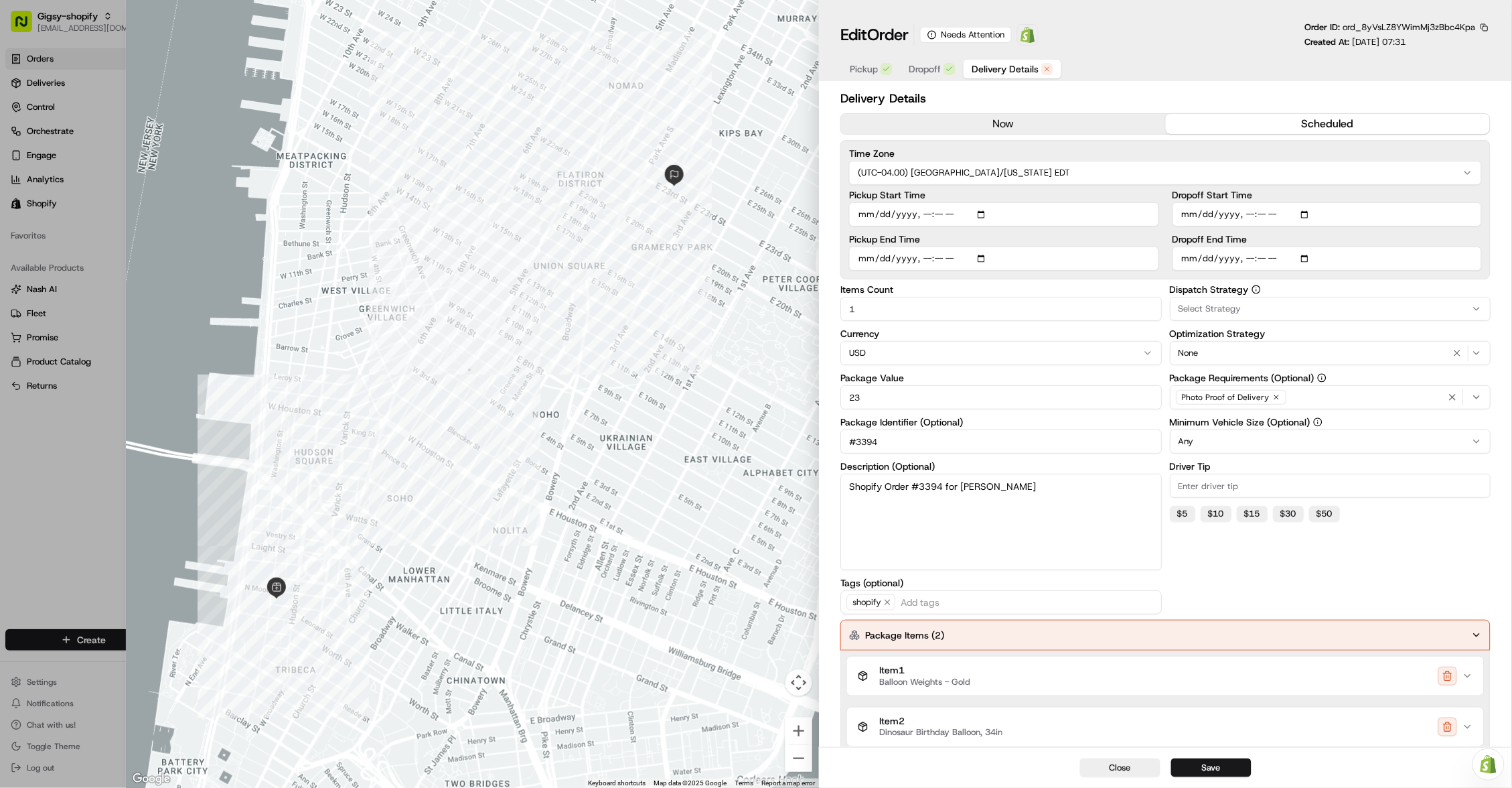
click at [1116, 665] on div "Item 1 Balloon Weights - Gold" at bounding box center [1160, 676] width 605 height 23
click at [1472, 671] on icon "button" at bounding box center [1468, 676] width 11 height 11
click at [1466, 721] on icon "button" at bounding box center [1468, 727] width 11 height 11
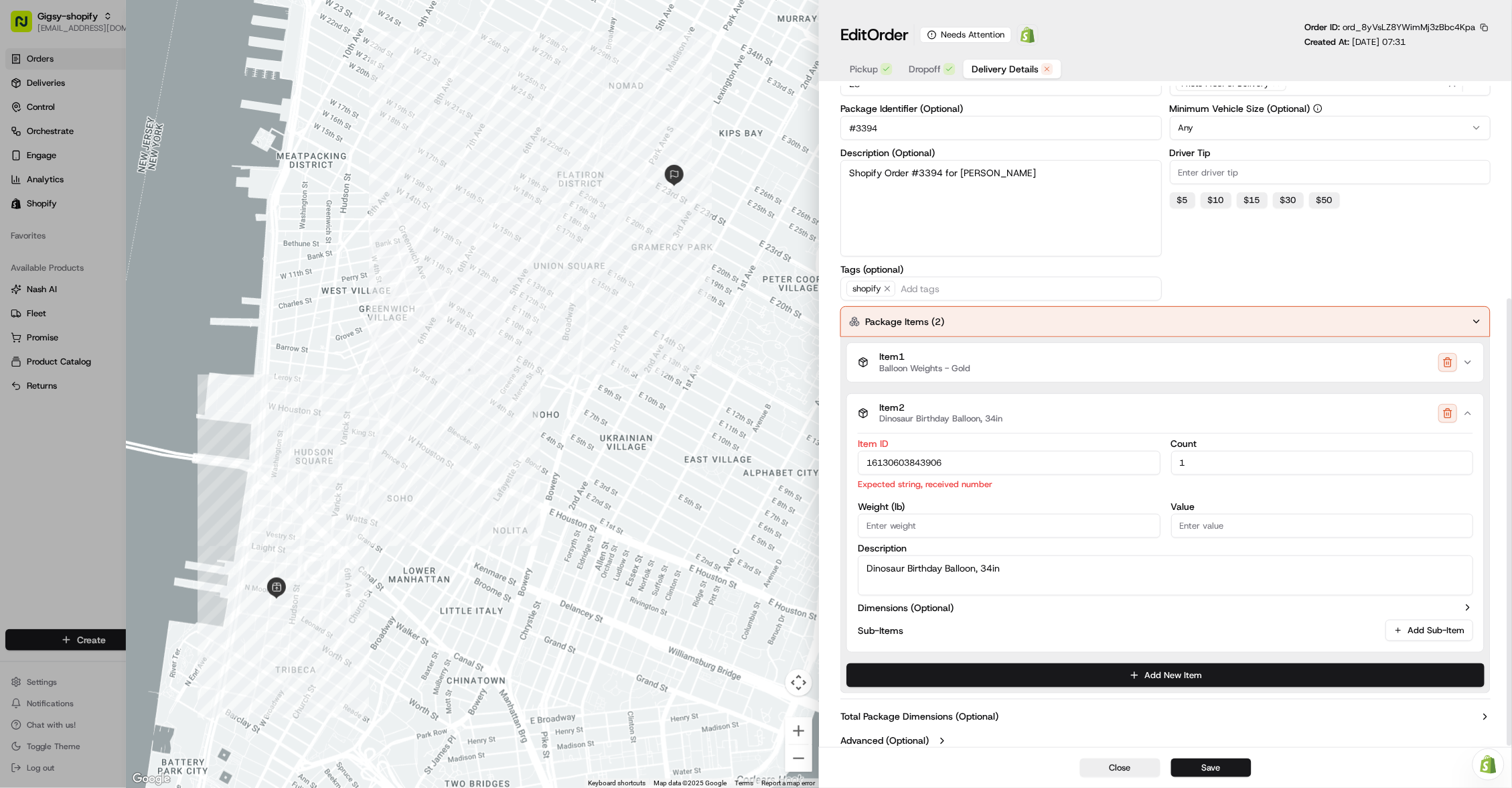
scroll to position [313, 0]
click at [1019, 478] on p "Expected string, received number" at bounding box center [1008, 485] width 302 height 13
click at [1015, 455] on input "16130603843906" at bounding box center [1008, 464] width 302 height 24
click at [1030, 478] on p "Expected string, received number" at bounding box center [1008, 485] width 302 height 13
click at [1207, 770] on button "Save" at bounding box center [1211, 768] width 80 height 19
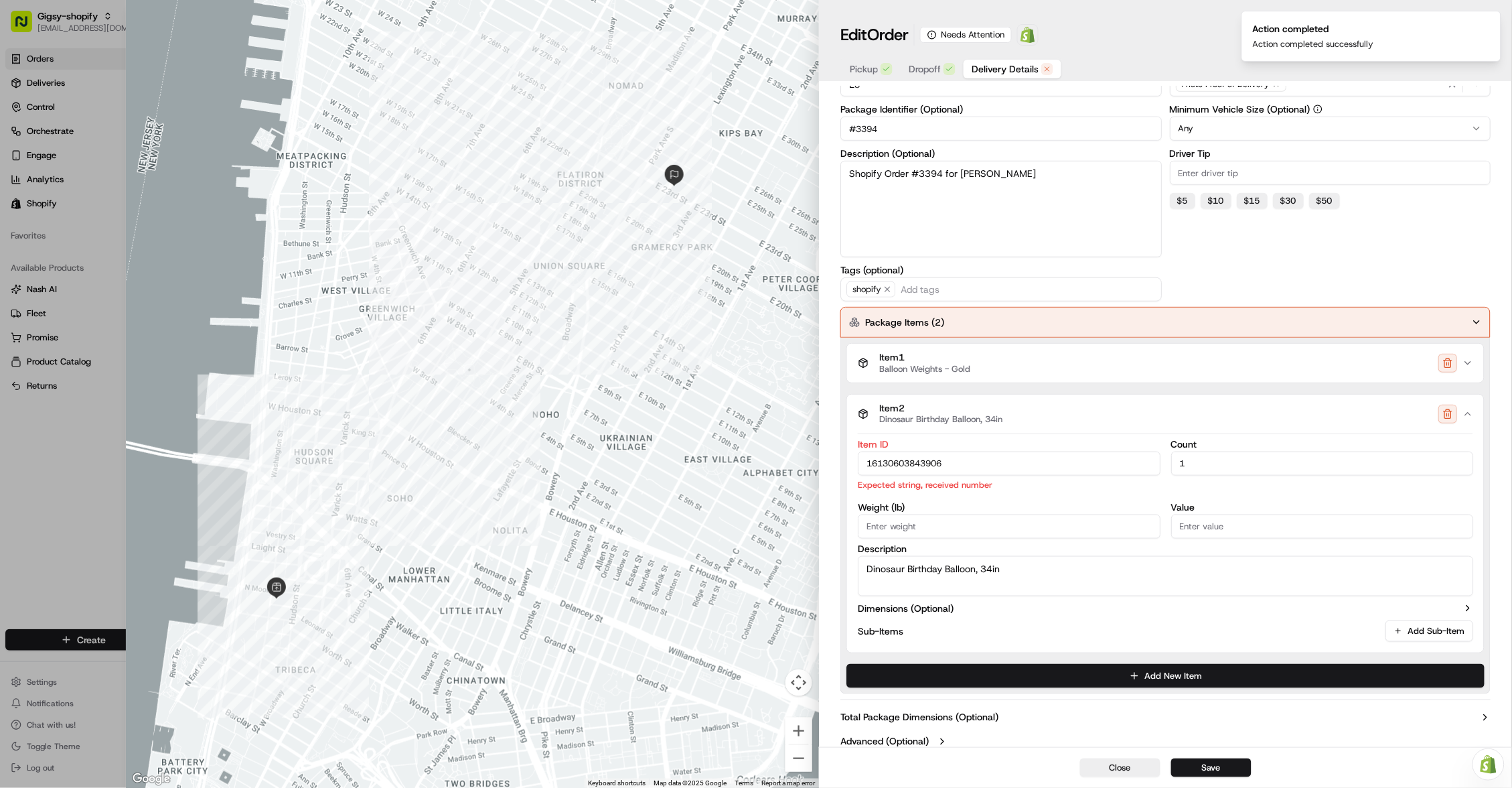
click at [1027, 69] on span "Delivery Details" at bounding box center [1004, 69] width 67 height 13
click at [1051, 317] on button "Package Items ( 2 )" at bounding box center [1166, 323] width 650 height 31
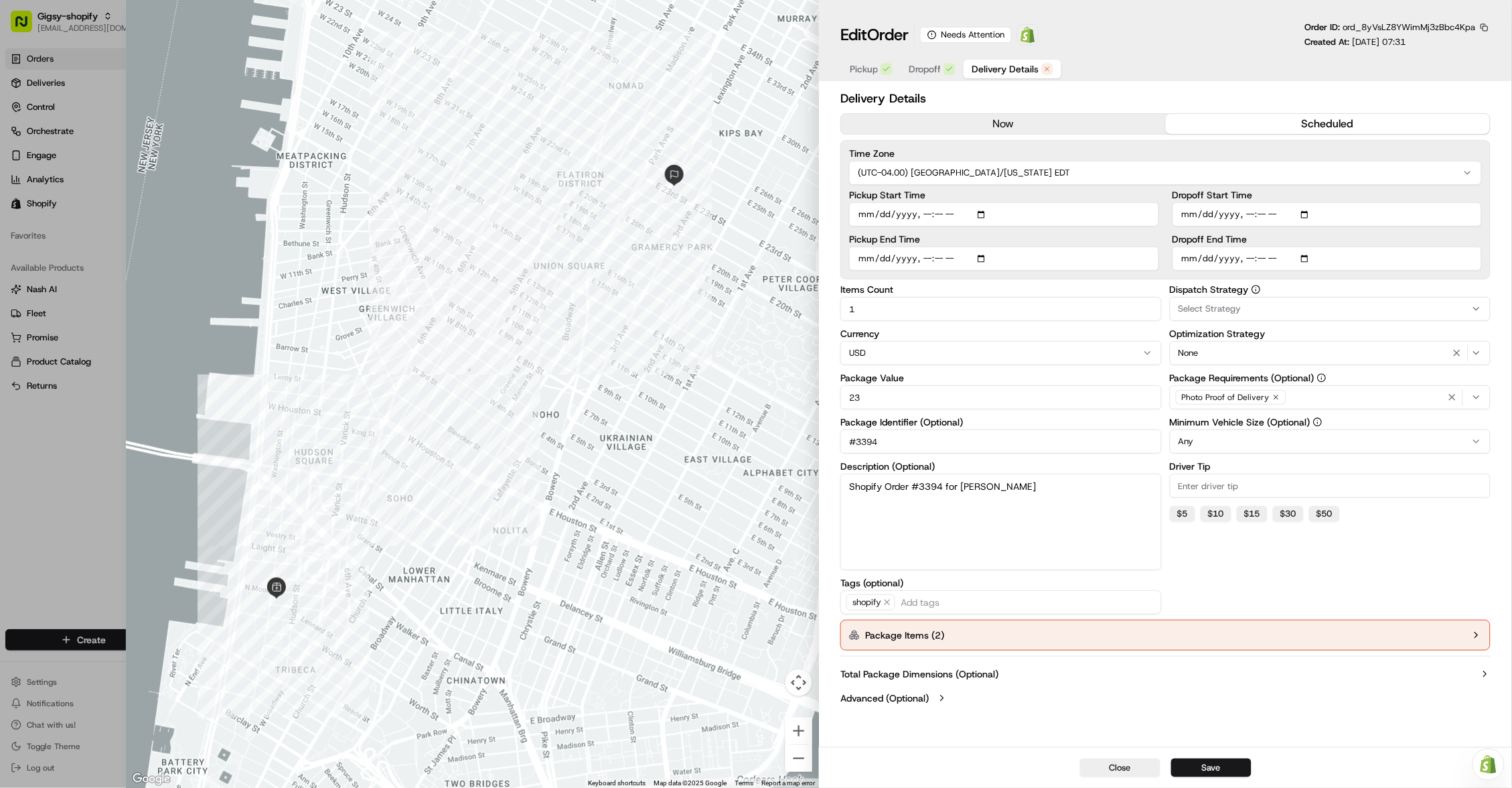
click at [1479, 630] on icon "button" at bounding box center [1477, 635] width 11 height 11
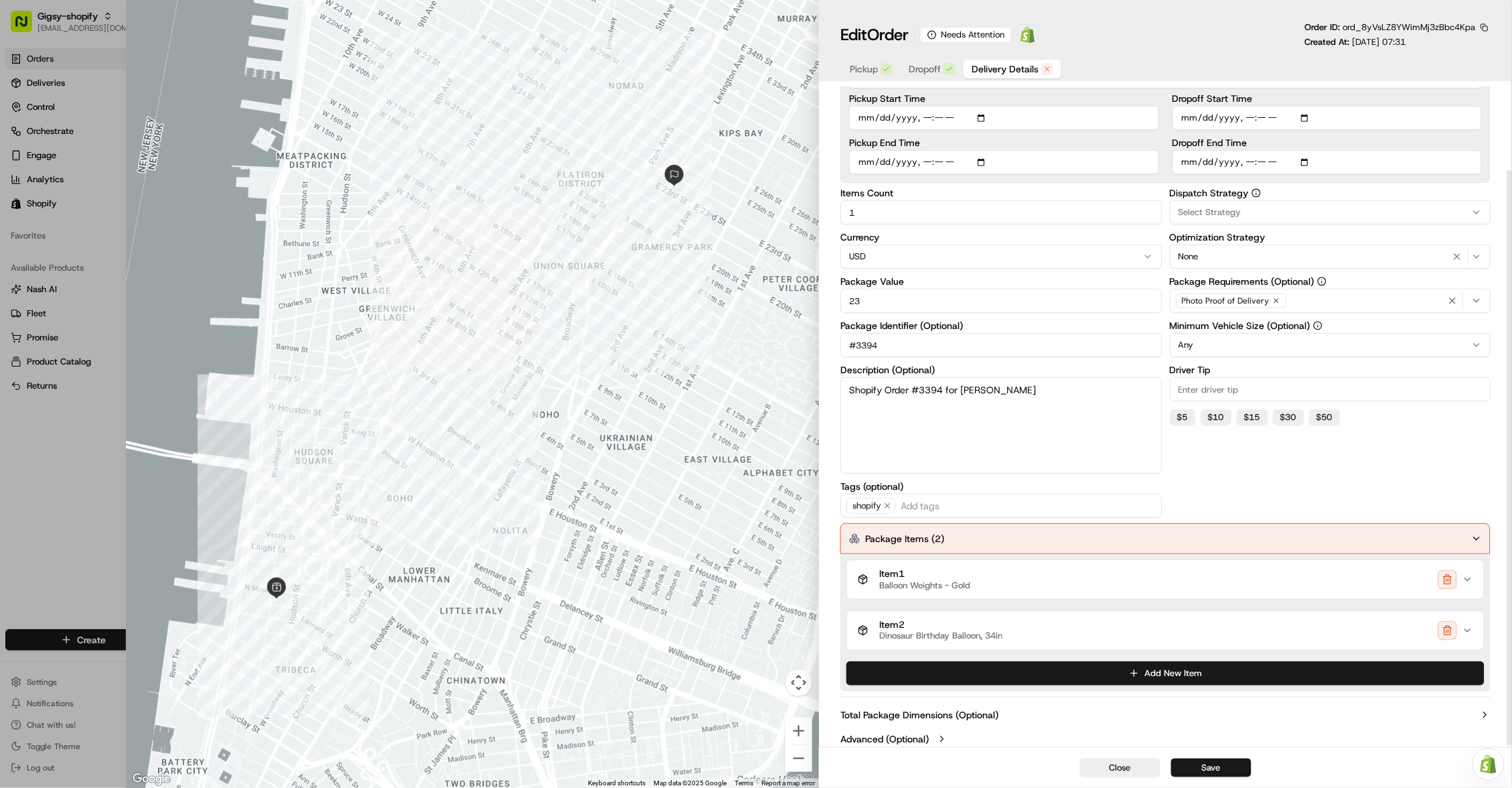
scroll to position [96, 0]
click at [1471, 579] on icon "button" at bounding box center [1468, 581] width 5 height 3
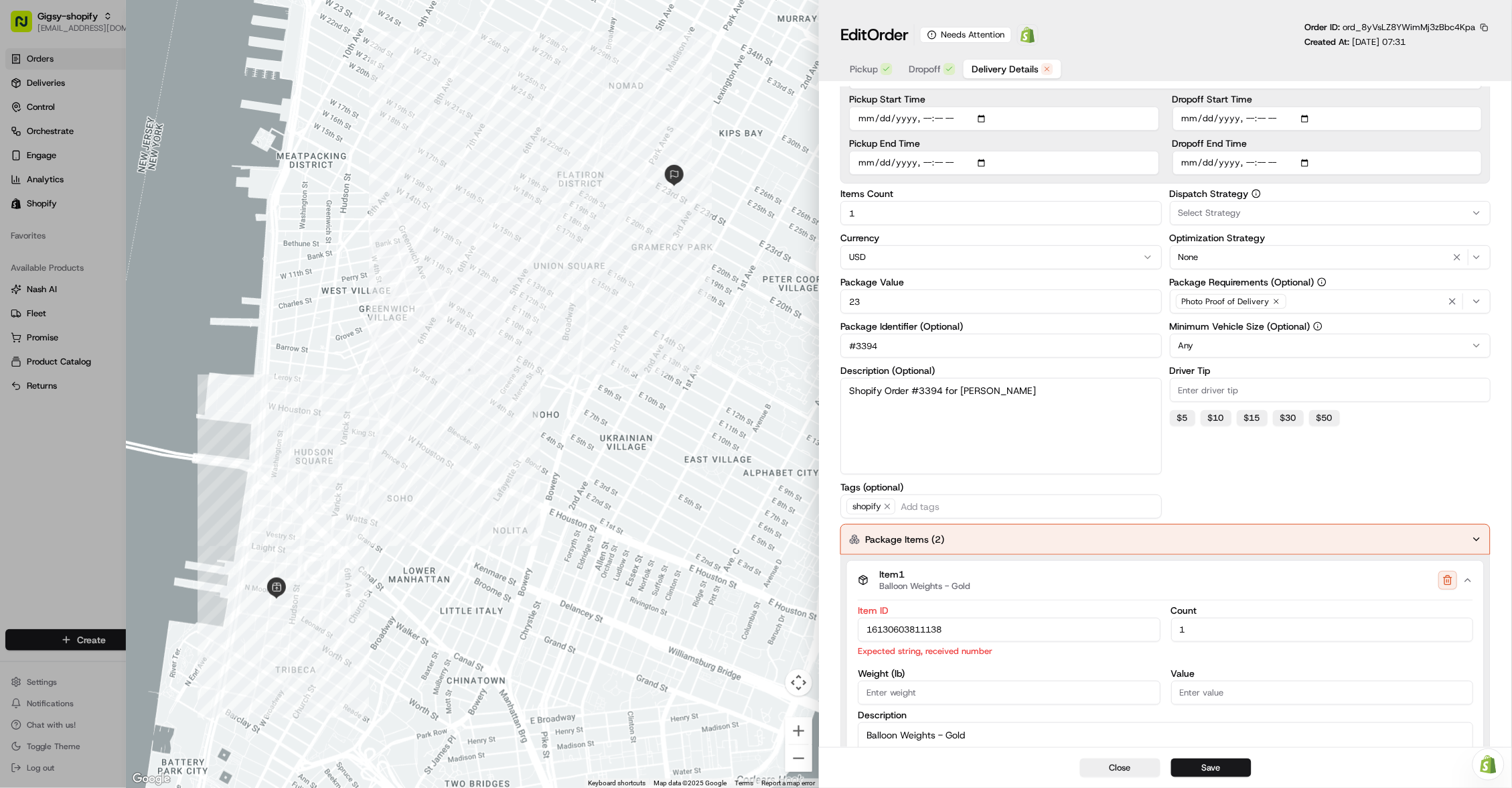
click at [1471, 575] on icon "button" at bounding box center [1468, 581] width 11 height 11
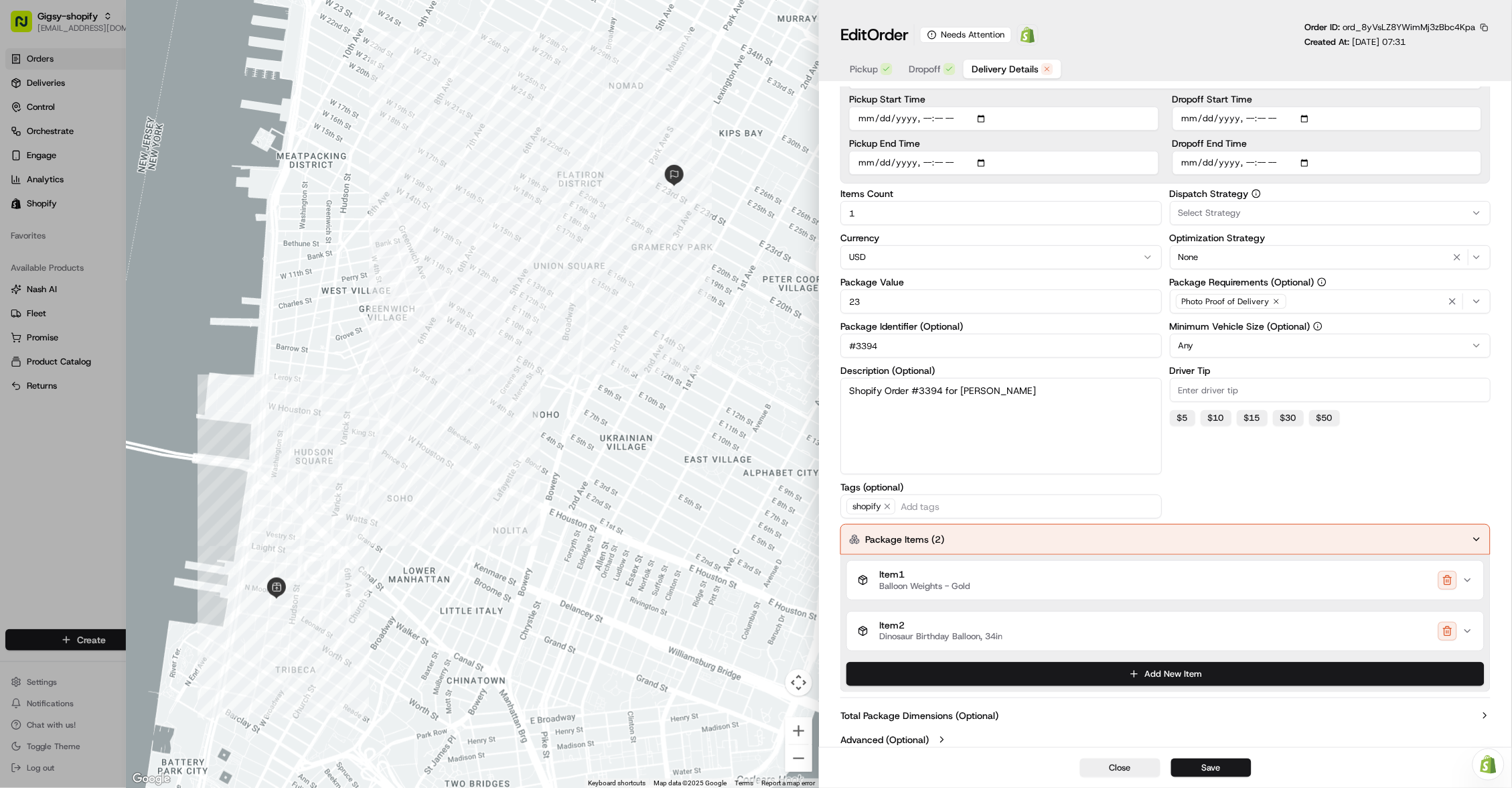
click at [1470, 626] on icon "button" at bounding box center [1468, 631] width 11 height 11
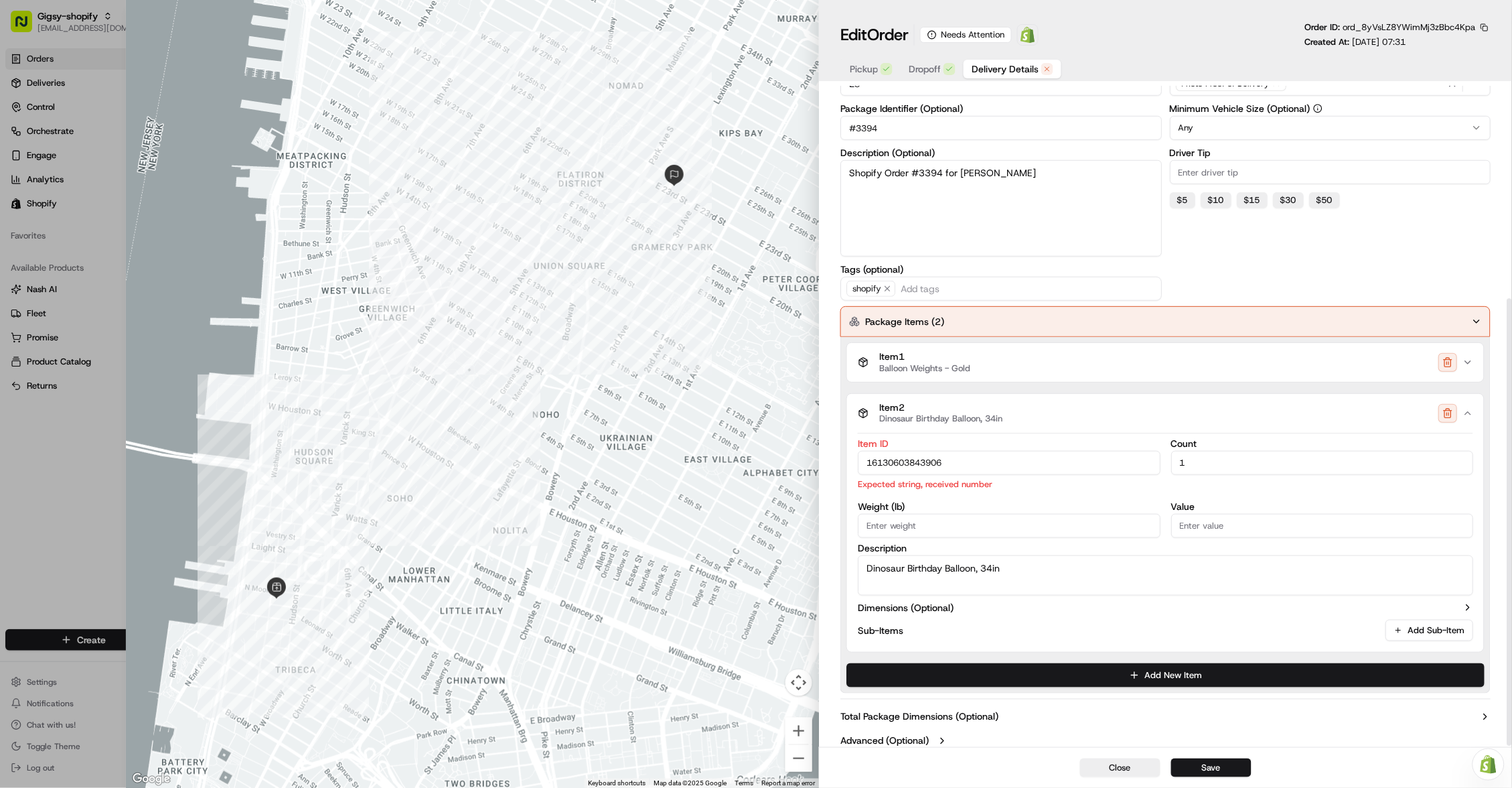
scroll to position [313, 0]
click at [956, 456] on input "16130603843906" at bounding box center [1008, 464] width 302 height 24
type input "16130603843906"
click at [946, 516] on input "Weight ( lb )" at bounding box center [1008, 527] width 302 height 24
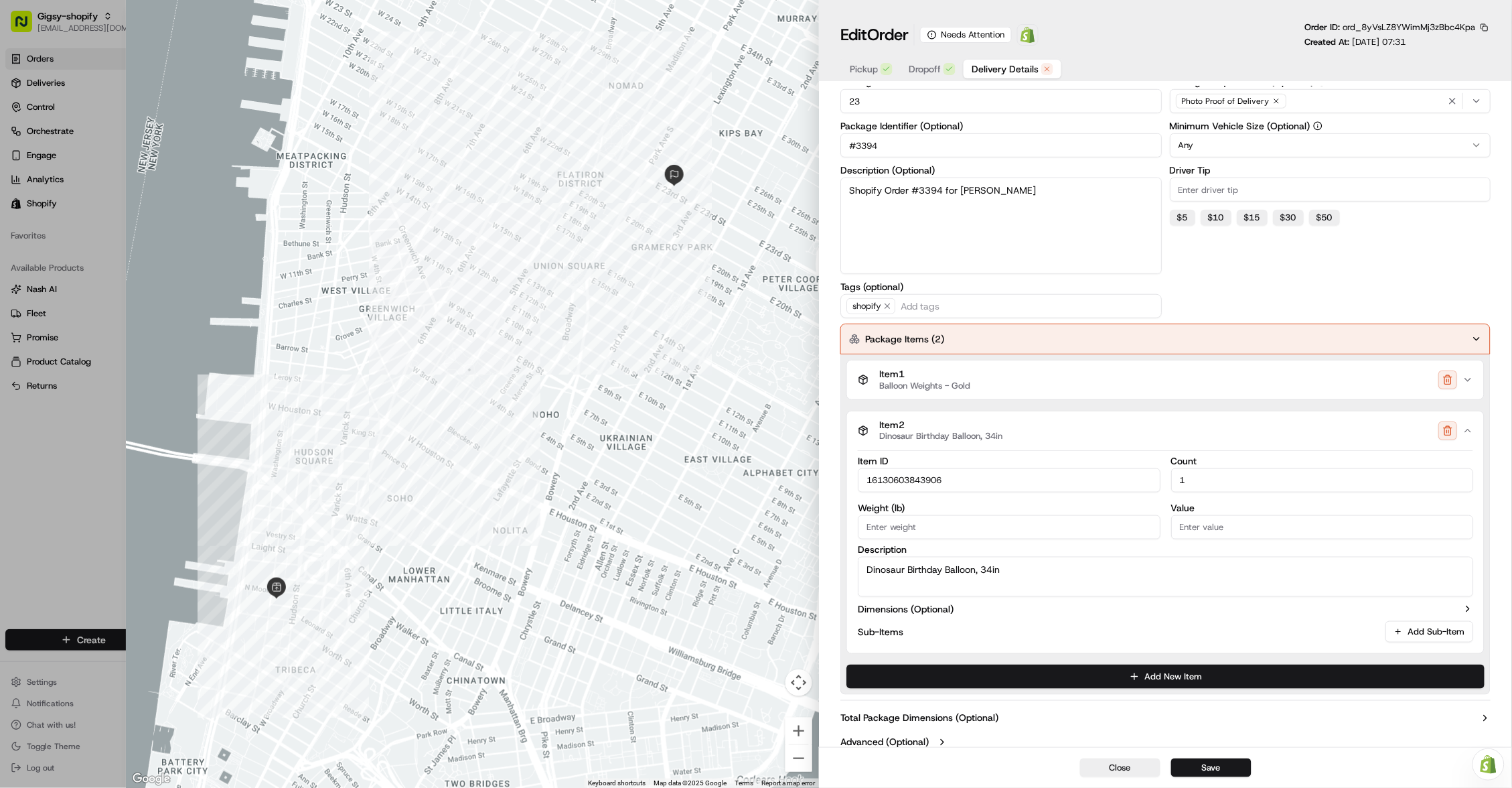
click at [1103, 374] on div "Item 1 Balloon Weights - Gold" at bounding box center [1160, 380] width 605 height 23
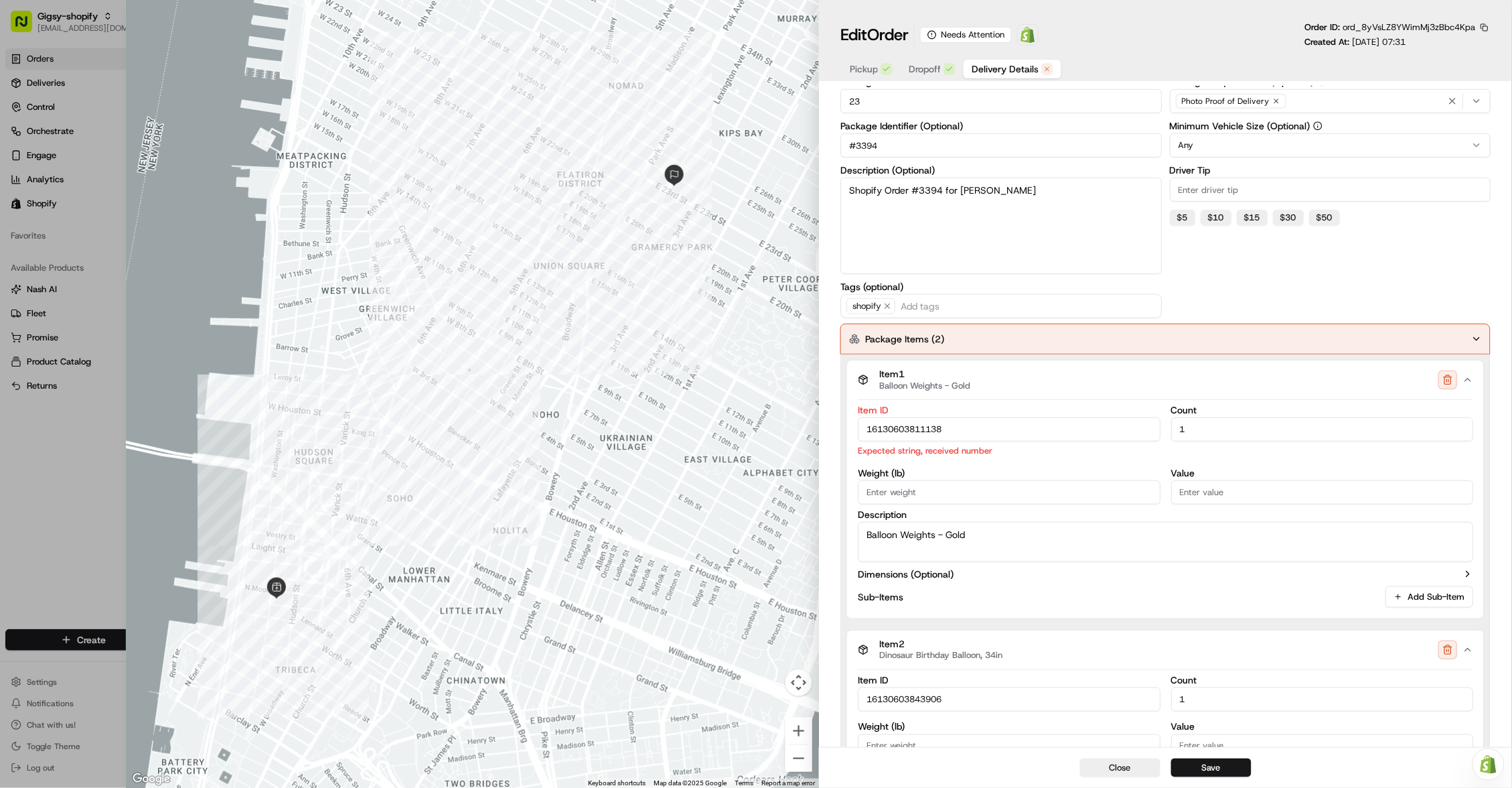
click at [1175, 386] on button "Item 1 Balloon Weights - Gold" at bounding box center [1165, 380] width 637 height 39
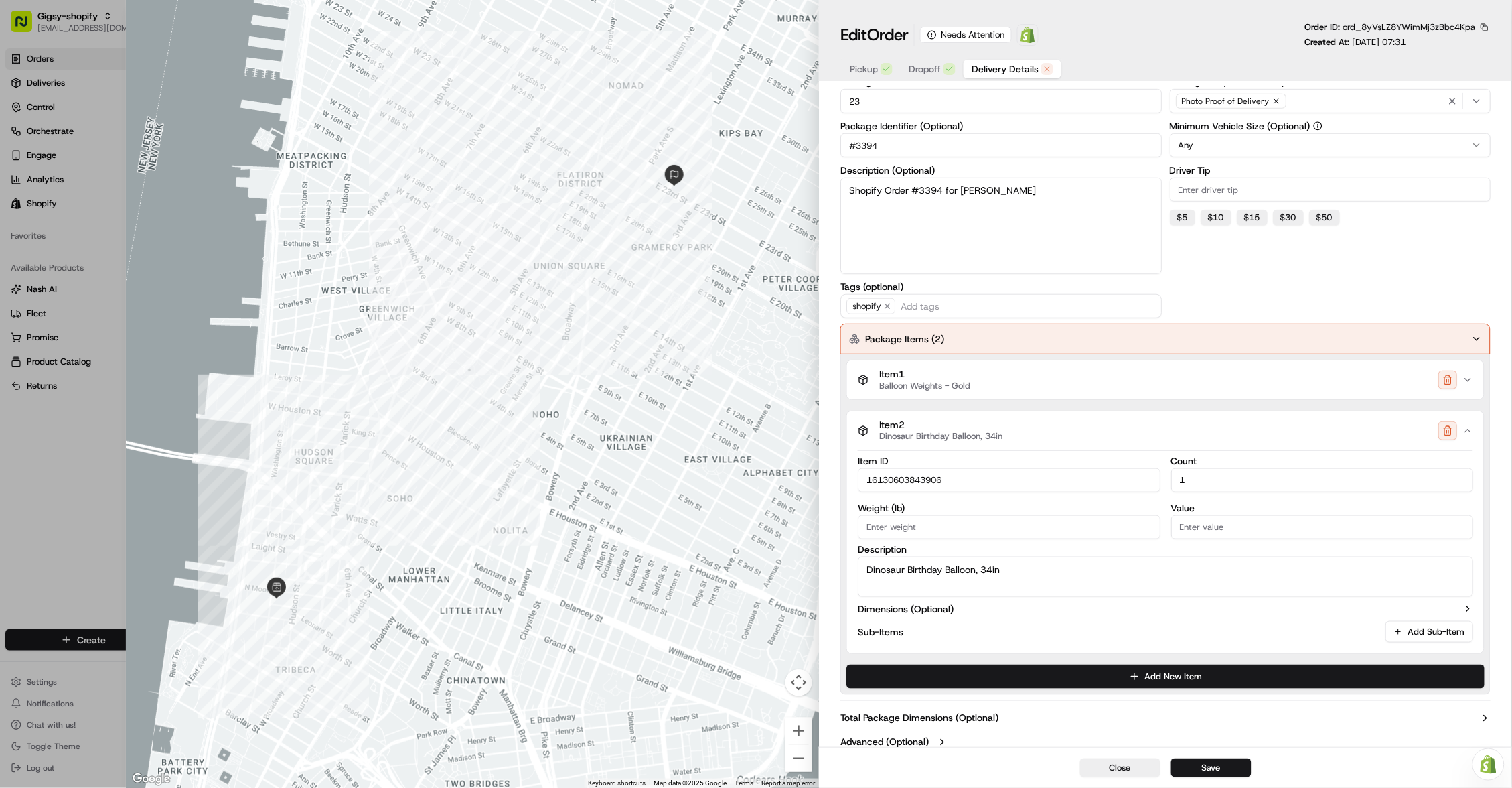
click at [1098, 381] on div "Item 1 Balloon Weights - Gold" at bounding box center [1160, 380] width 605 height 23
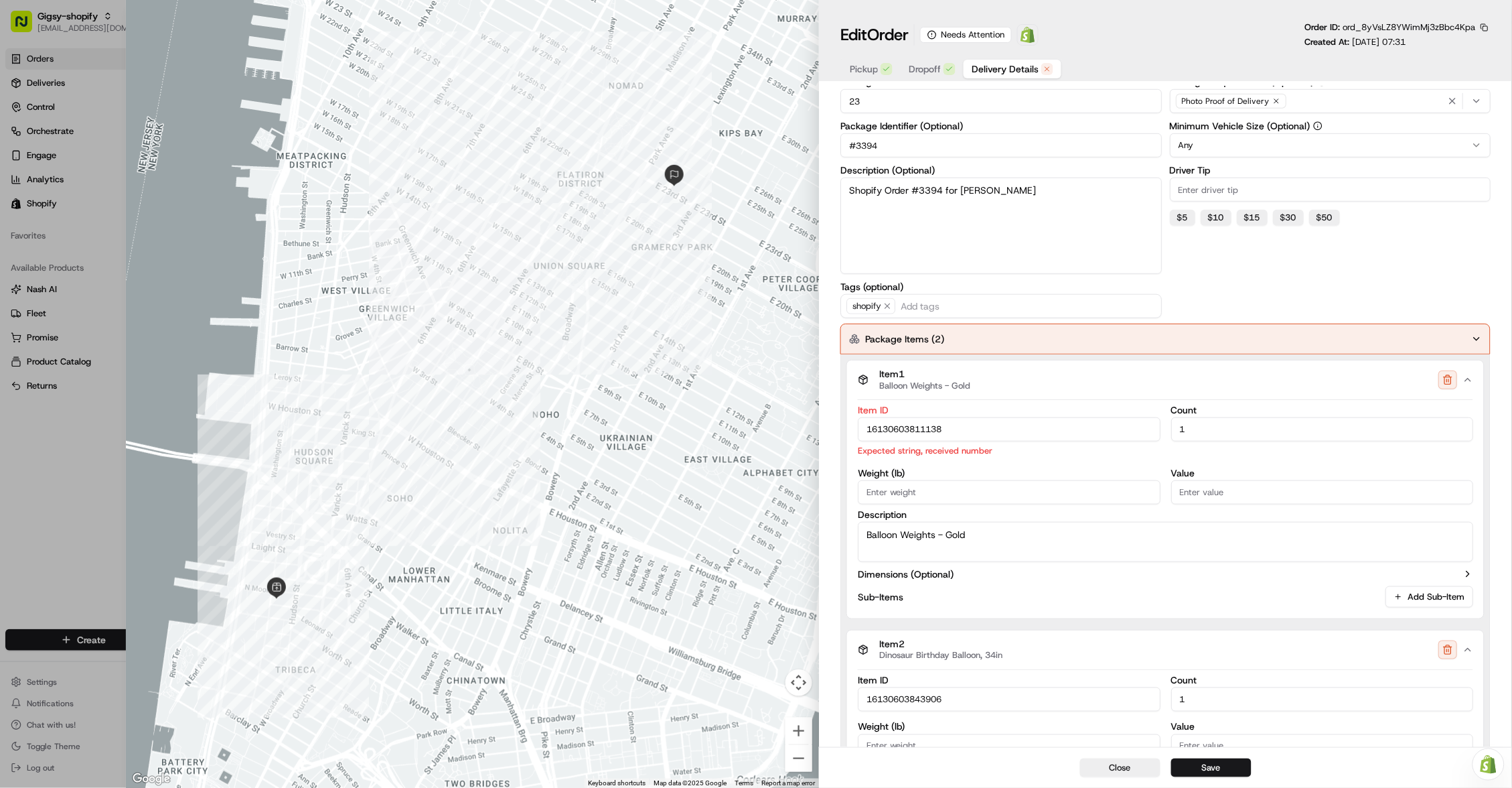
click at [1033, 423] on input "16130603811138" at bounding box center [1008, 430] width 302 height 24
type input "16130603811138"
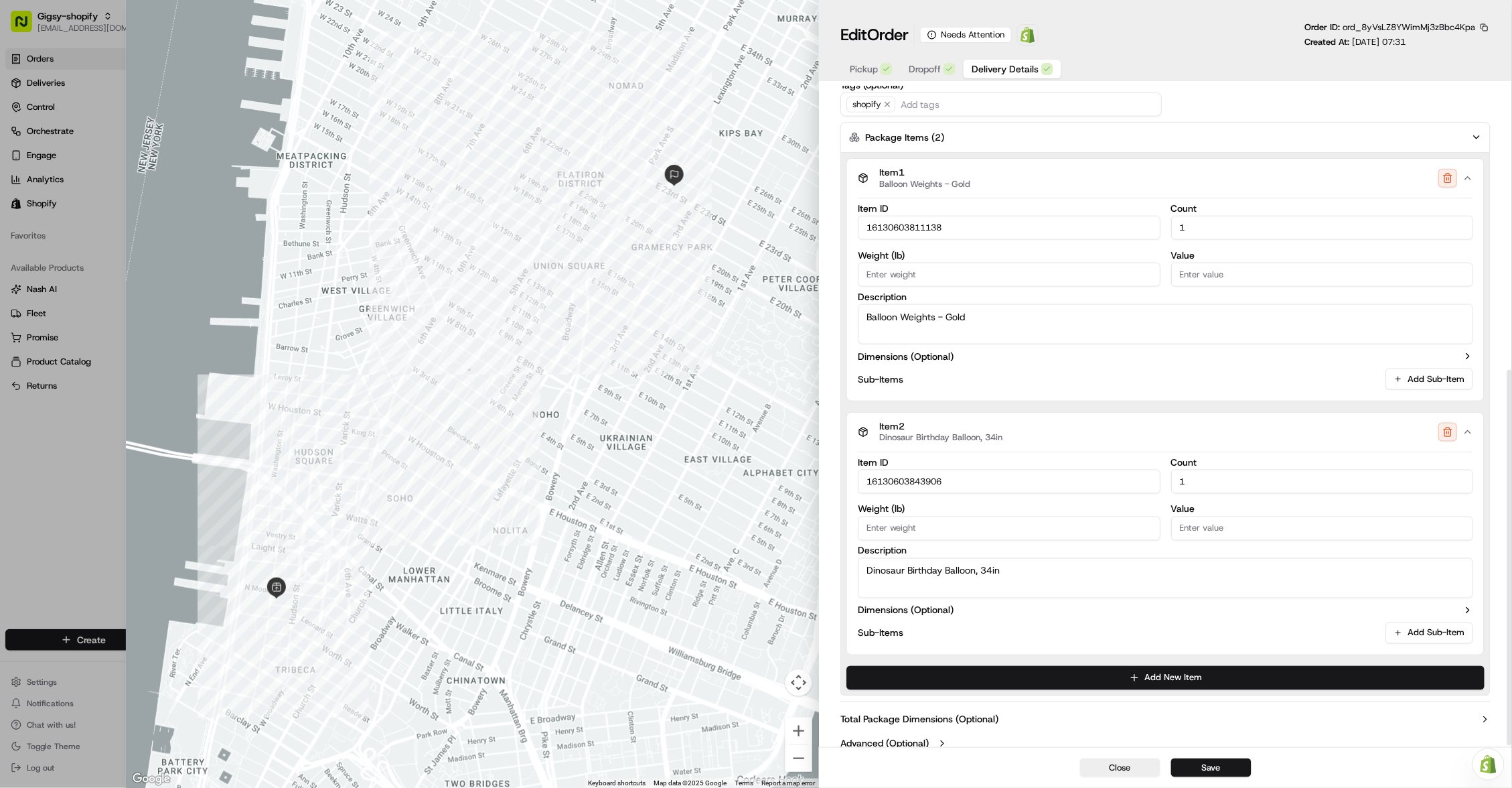
scroll to position [497, 0]
click at [1198, 753] on div "Close Save" at bounding box center [1166, 767] width 693 height 41
click at [1199, 762] on button "Save" at bounding box center [1211, 768] width 80 height 19
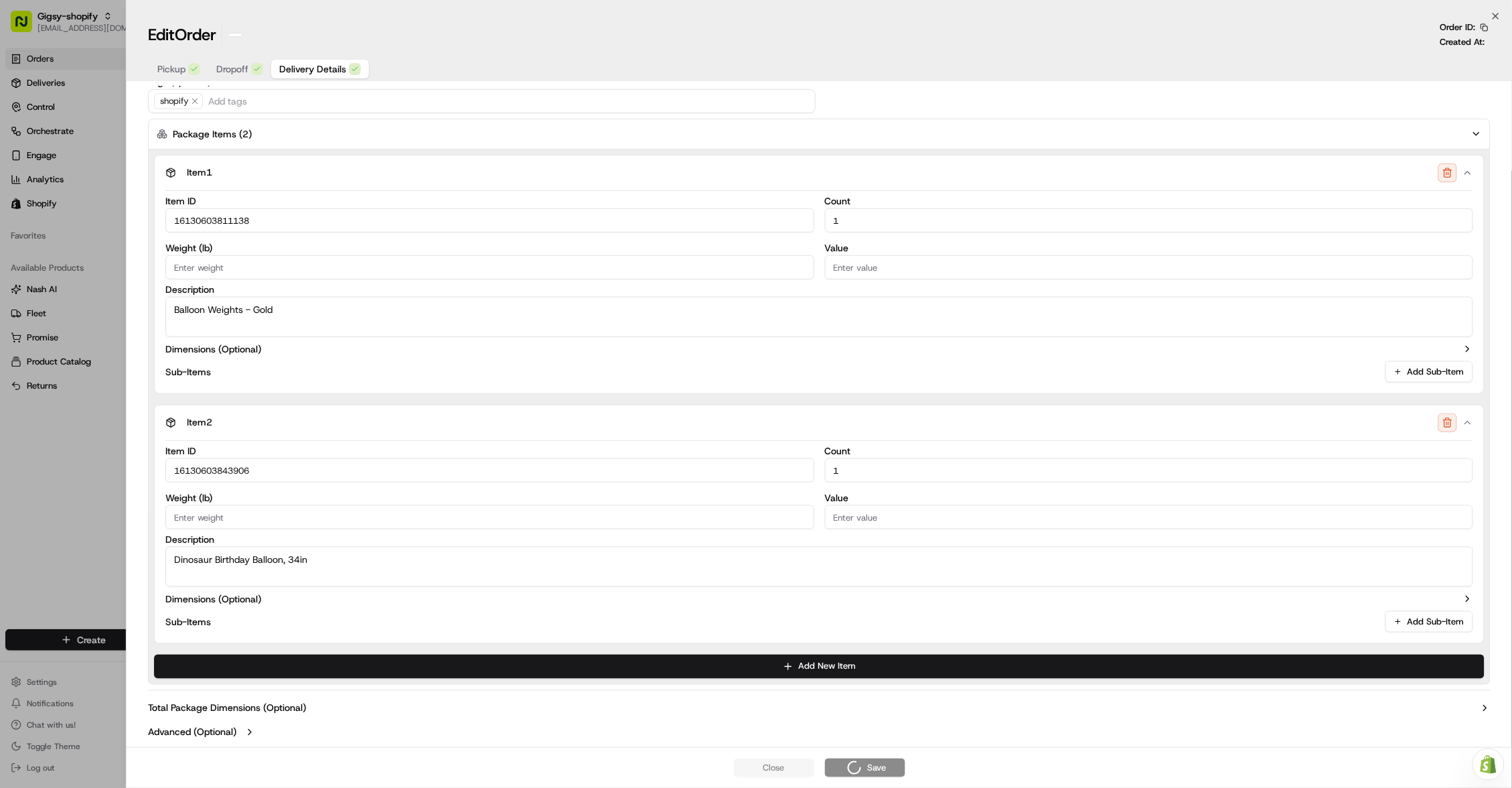
type input "16130603811138"
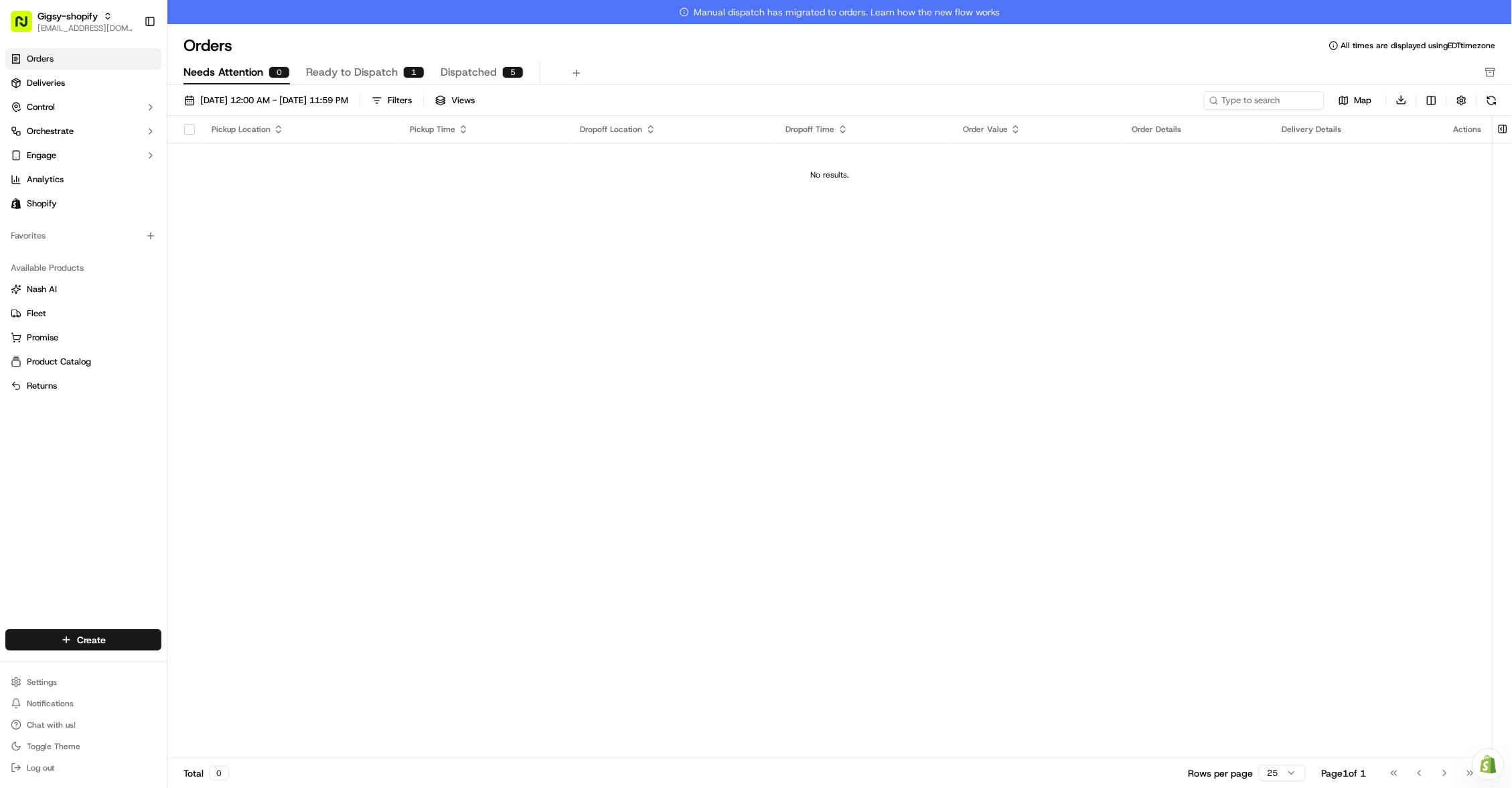
click at [136, 60] on link "Orders" at bounding box center [83, 59] width 156 height 22
click at [349, 65] on span "Ready to Dispatch" at bounding box center [352, 73] width 92 height 16
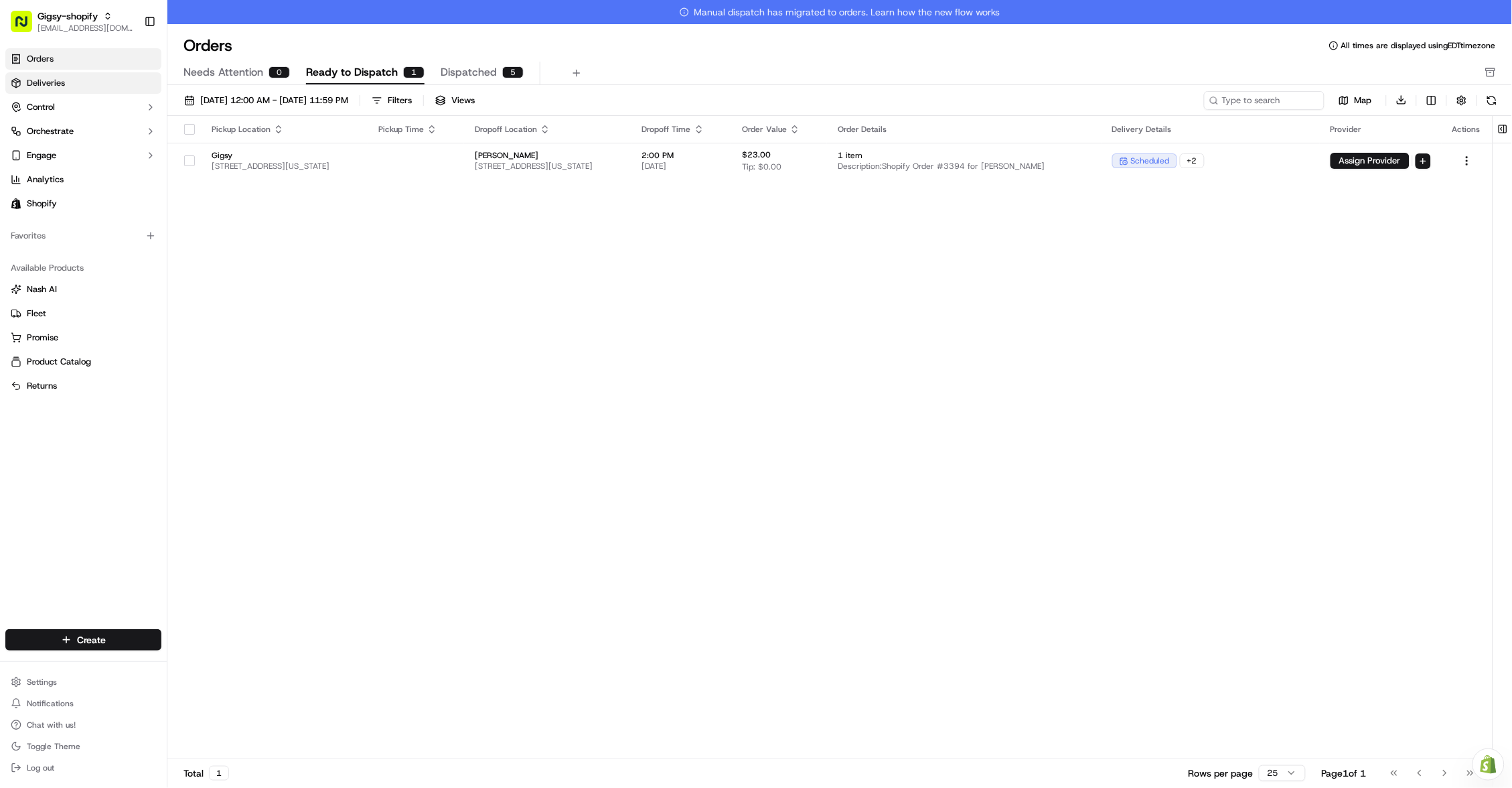
click at [55, 86] on span "Deliveries" at bounding box center [46, 83] width 38 height 12
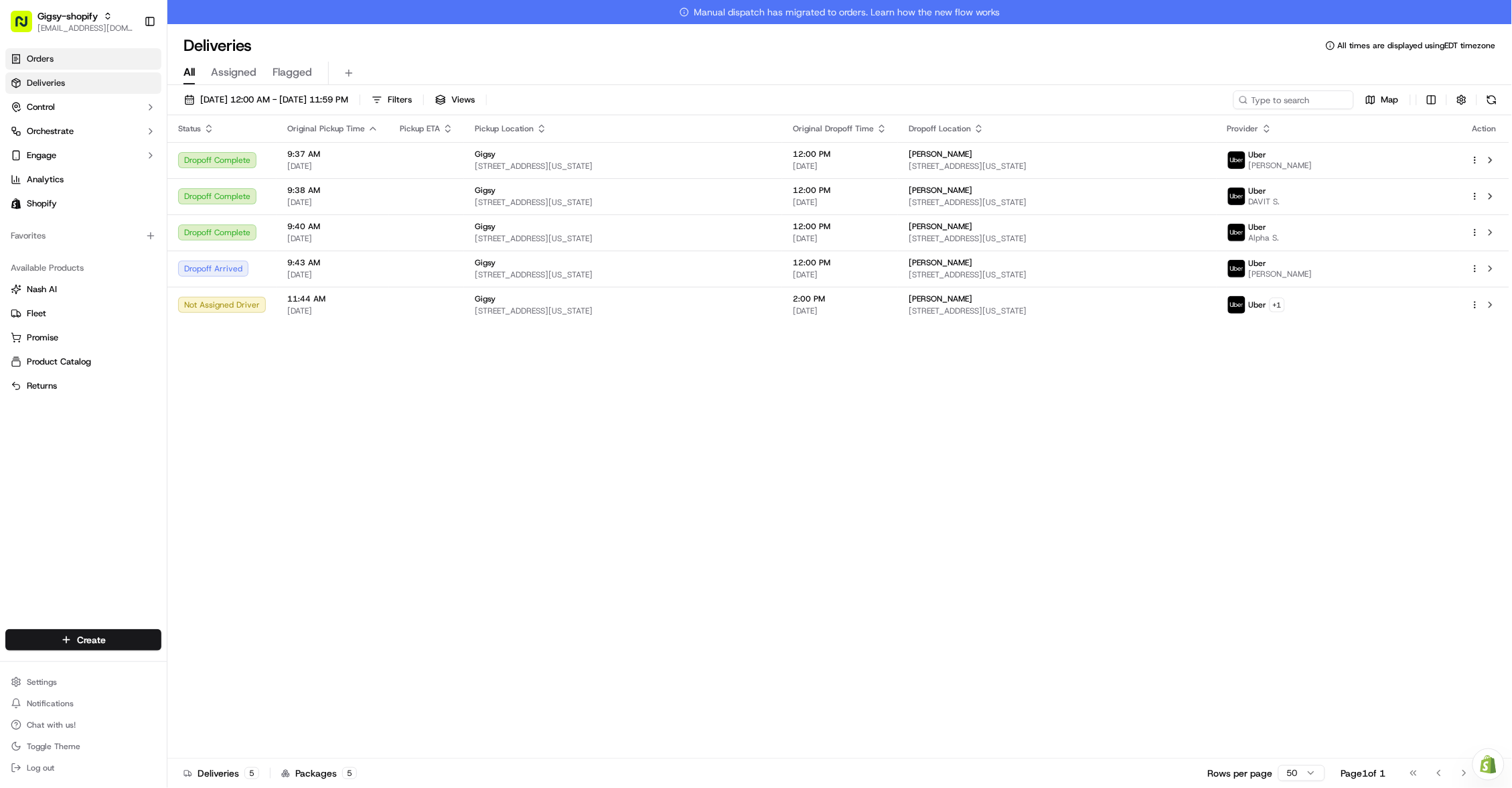
click at [52, 62] on span "Orders" at bounding box center [40, 59] width 27 height 12
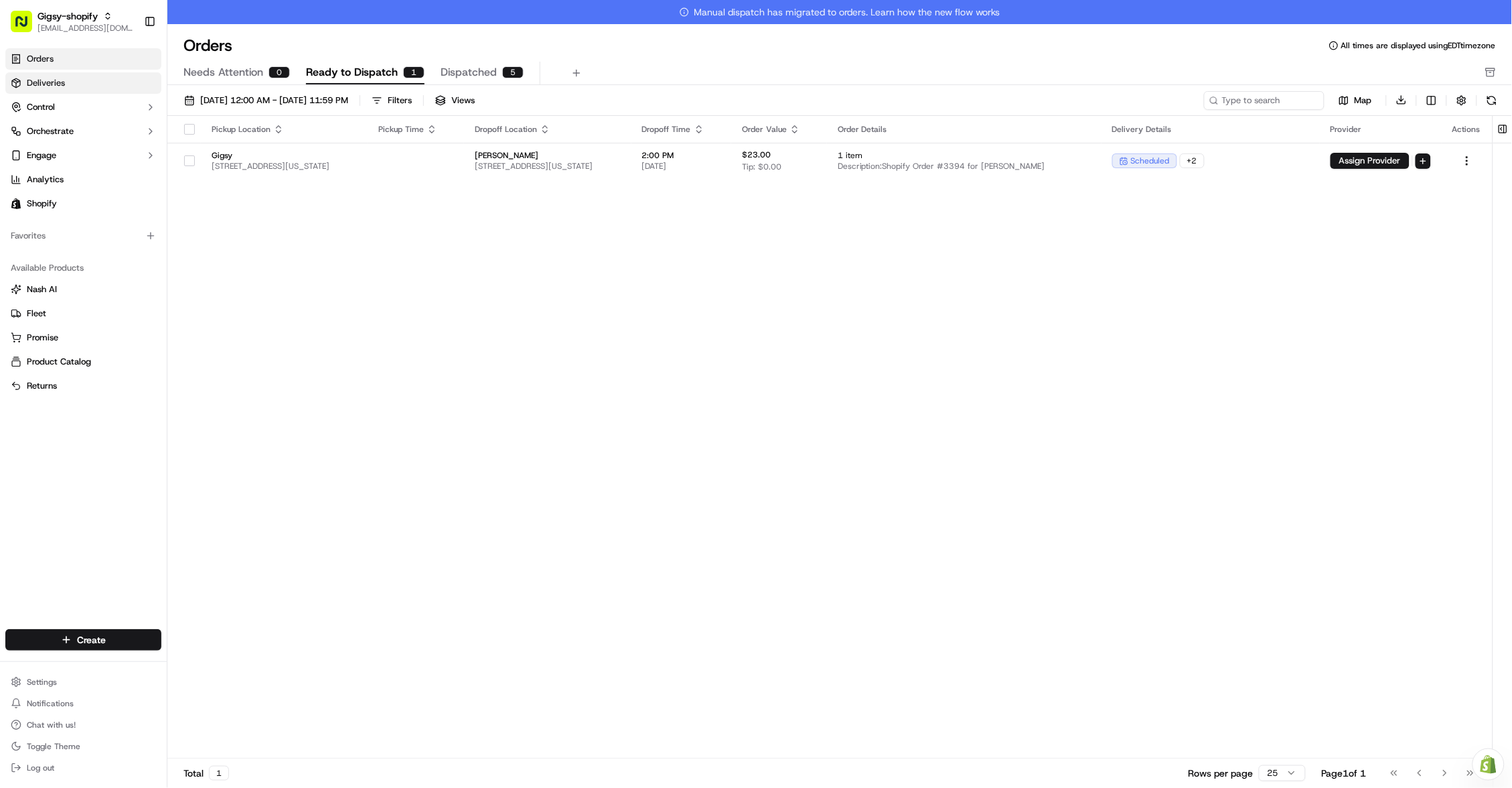
click at [63, 84] on span "Deliveries" at bounding box center [46, 83] width 38 height 12
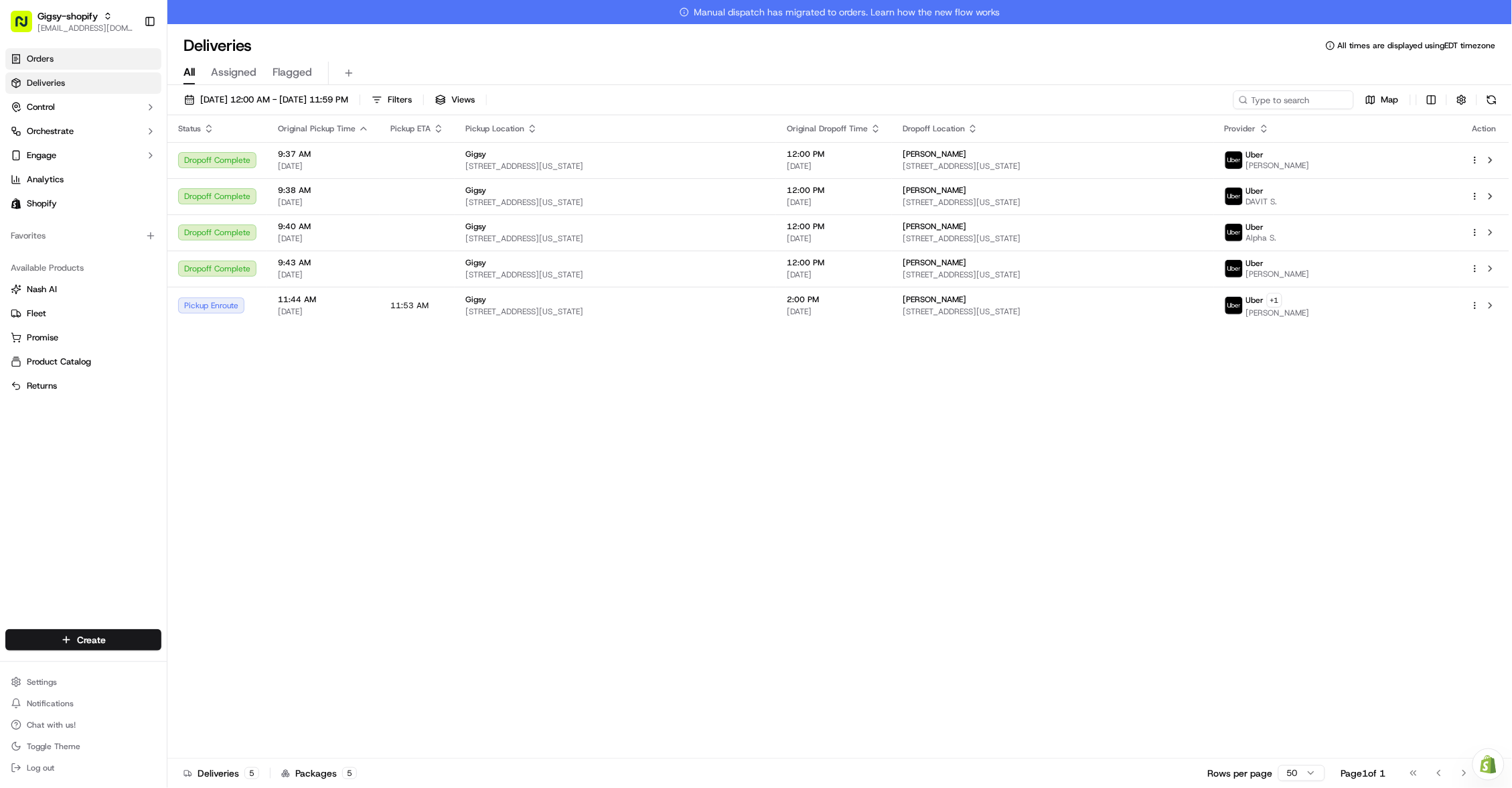
click at [59, 57] on link "Orders" at bounding box center [83, 59] width 156 height 22
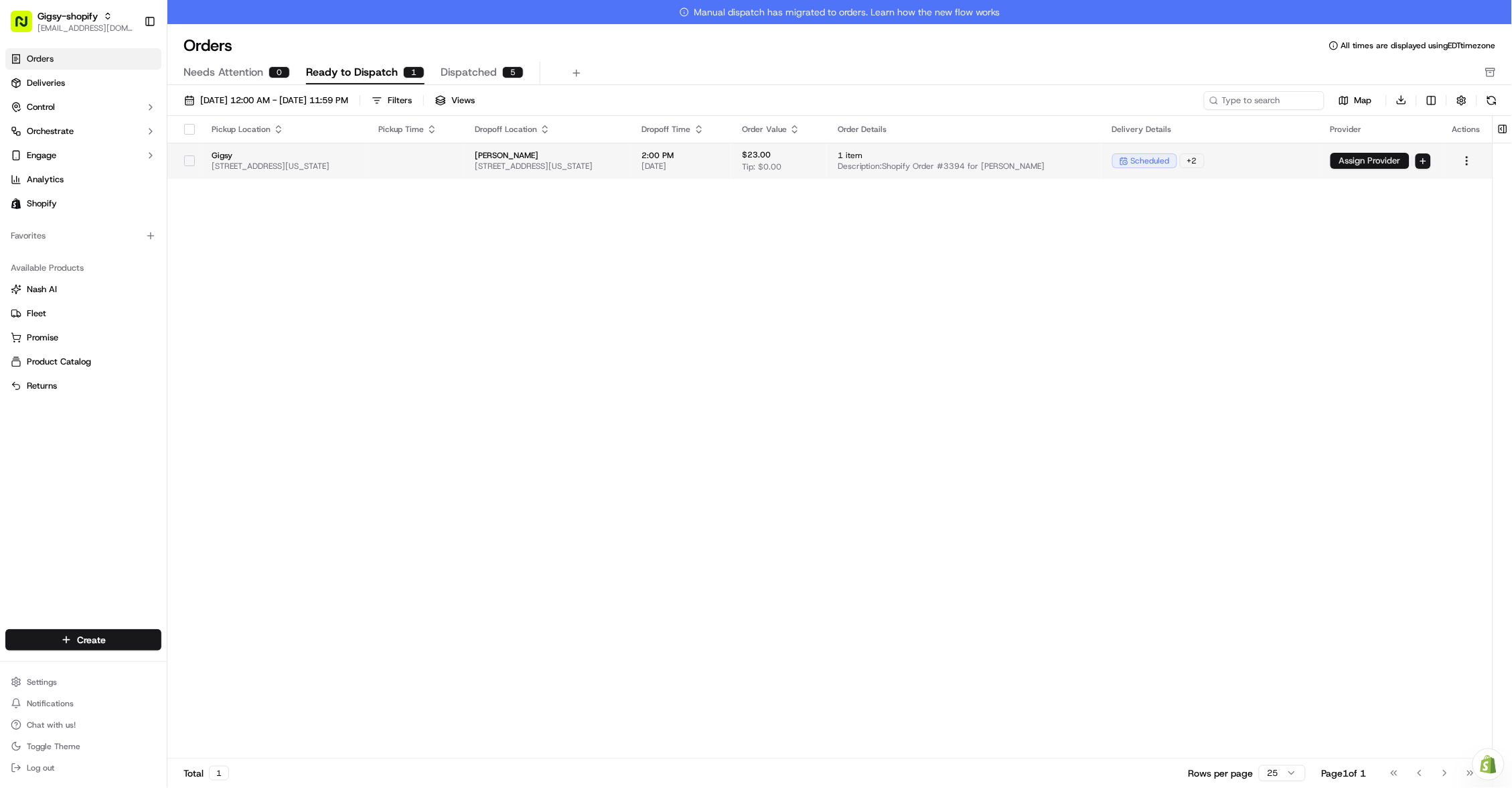
click at [1382, 156] on button "Assign Provider" at bounding box center [1370, 161] width 79 height 16
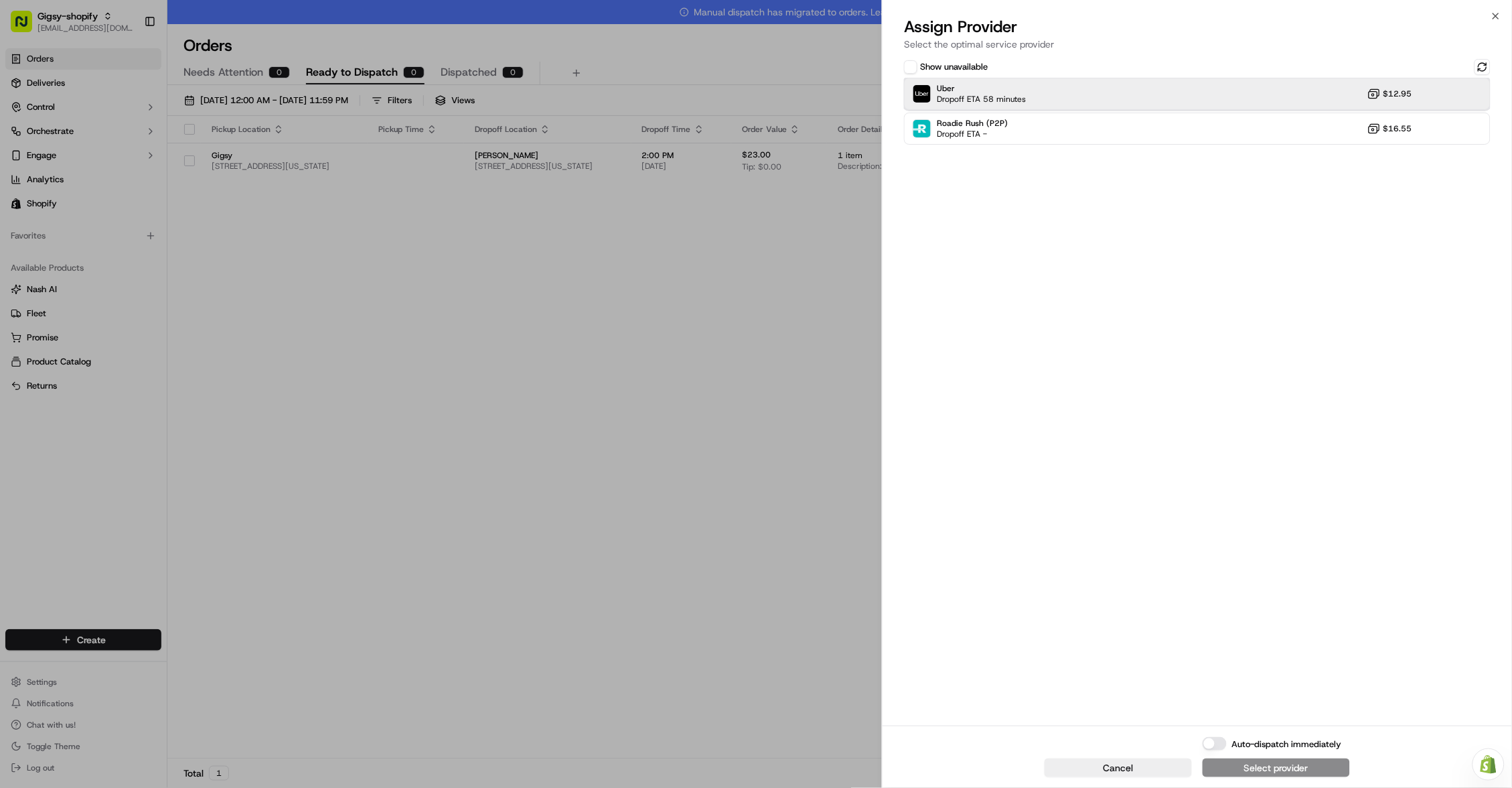
click at [1060, 88] on div "Uber Dropoff ETA 58 minutes $12.95" at bounding box center [1197, 94] width 586 height 32
click at [1279, 777] on button "Assign Provider" at bounding box center [1276, 768] width 147 height 19
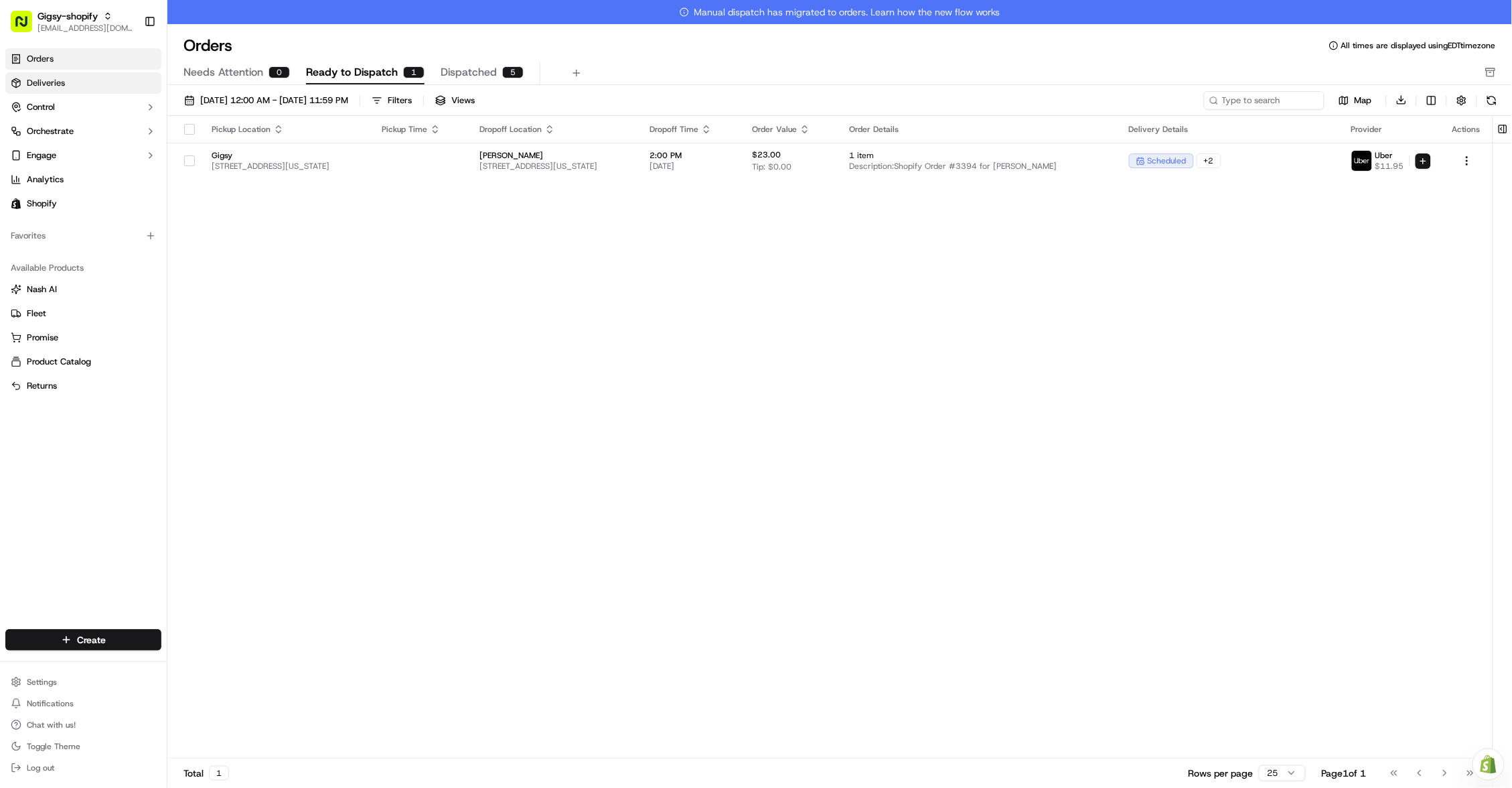
click at [83, 81] on link "Deliveries" at bounding box center [83, 83] width 156 height 22
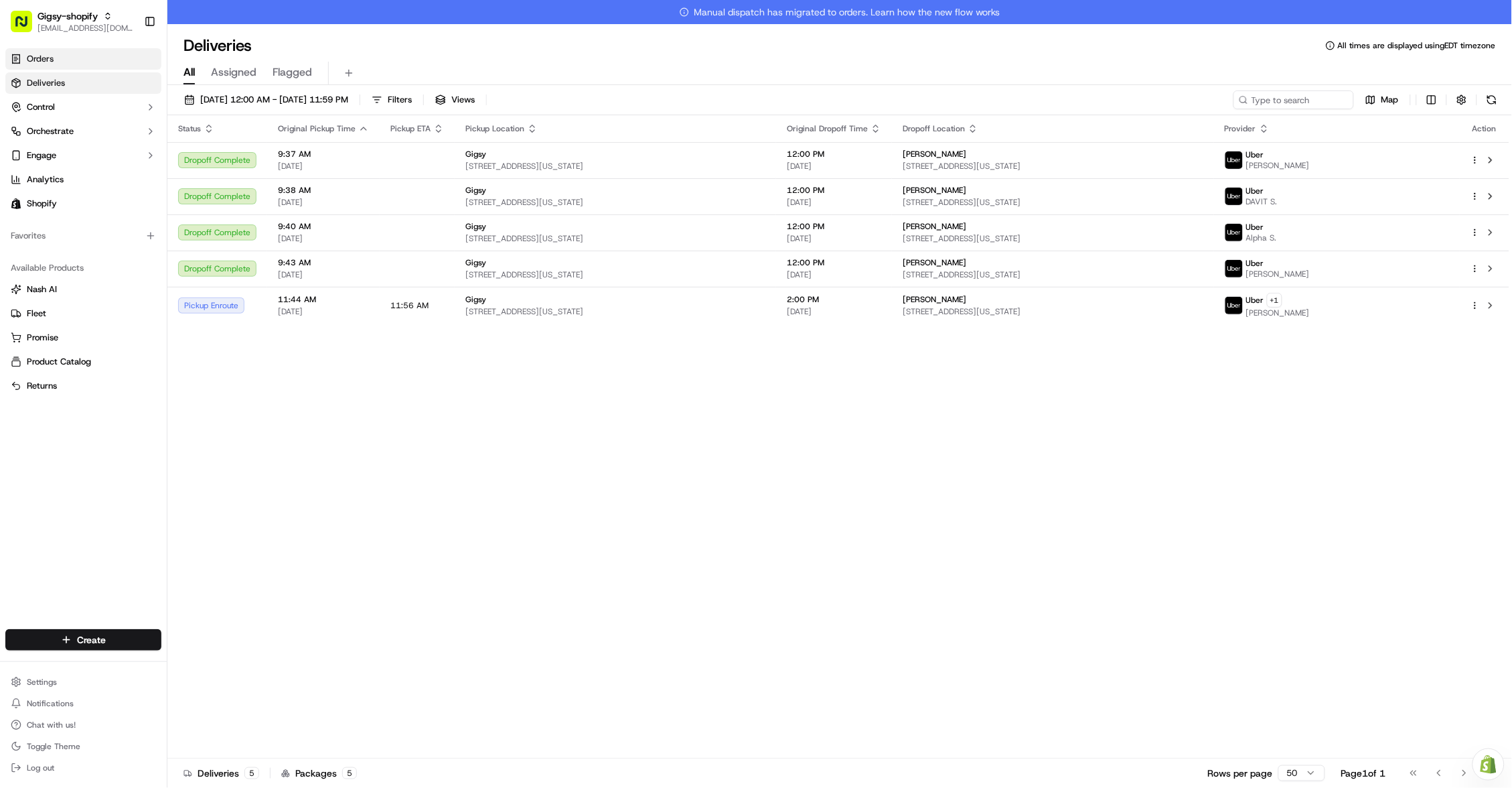
click at [90, 55] on link "Orders" at bounding box center [83, 59] width 156 height 22
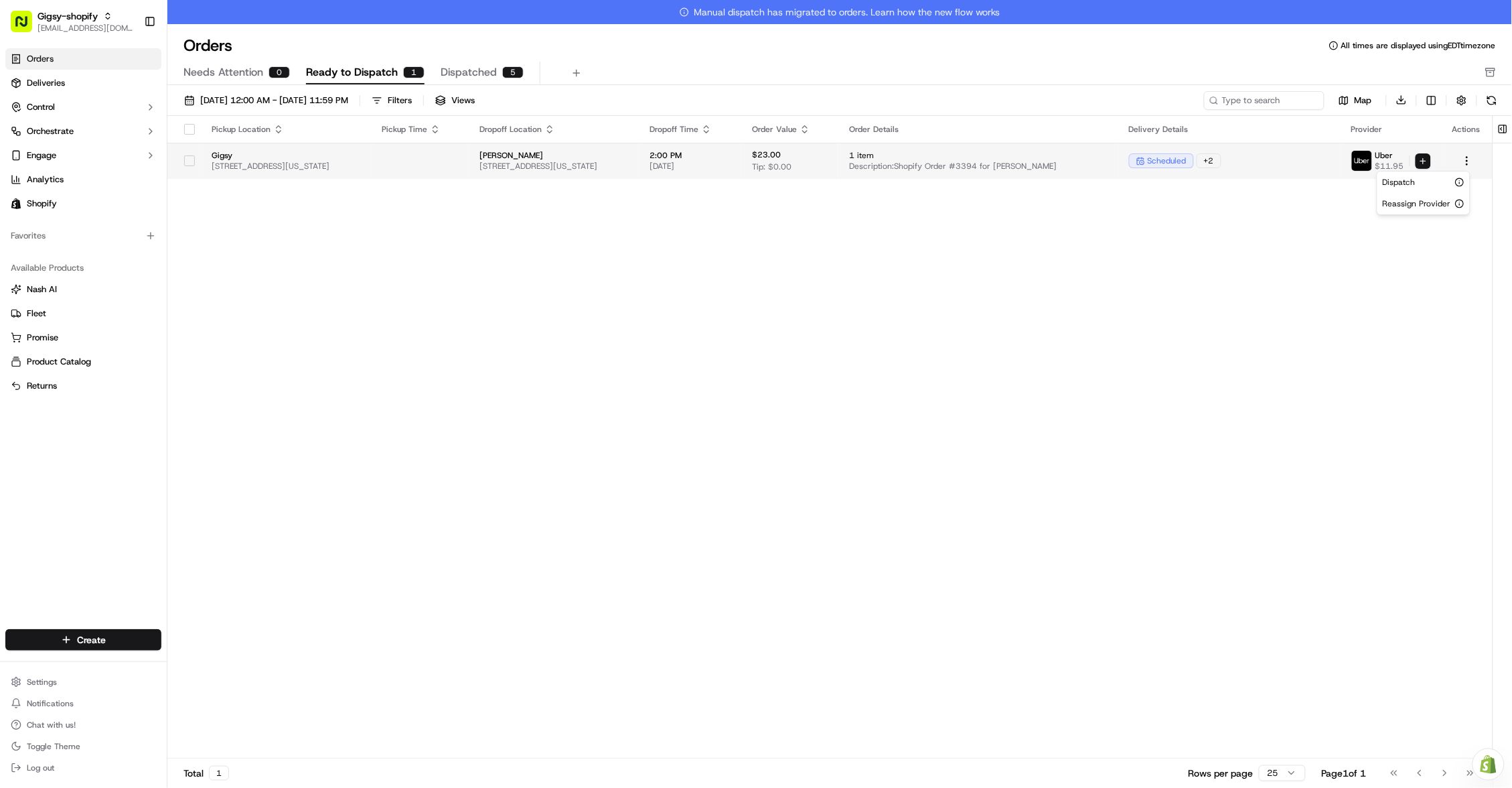
click at [1422, 160] on html "Gigsy-shopify hello@getgigsy.com Toggle Sidebar Orders Deliveries Control Orche…" at bounding box center [756, 394] width 1512 height 788
click at [1394, 177] on span "Dispatch" at bounding box center [1399, 183] width 33 height 11
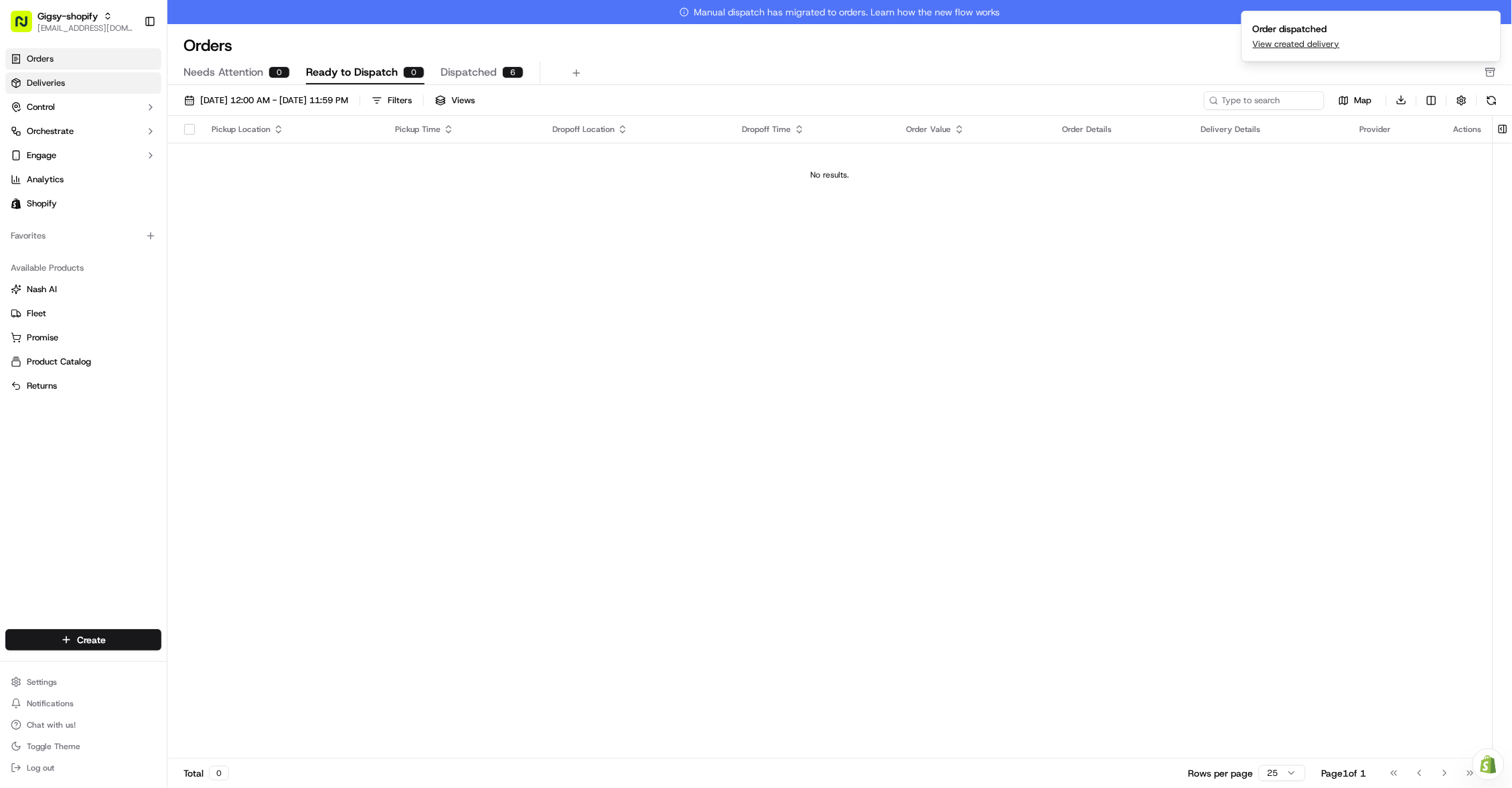
click at [69, 86] on link "Deliveries" at bounding box center [83, 83] width 156 height 22
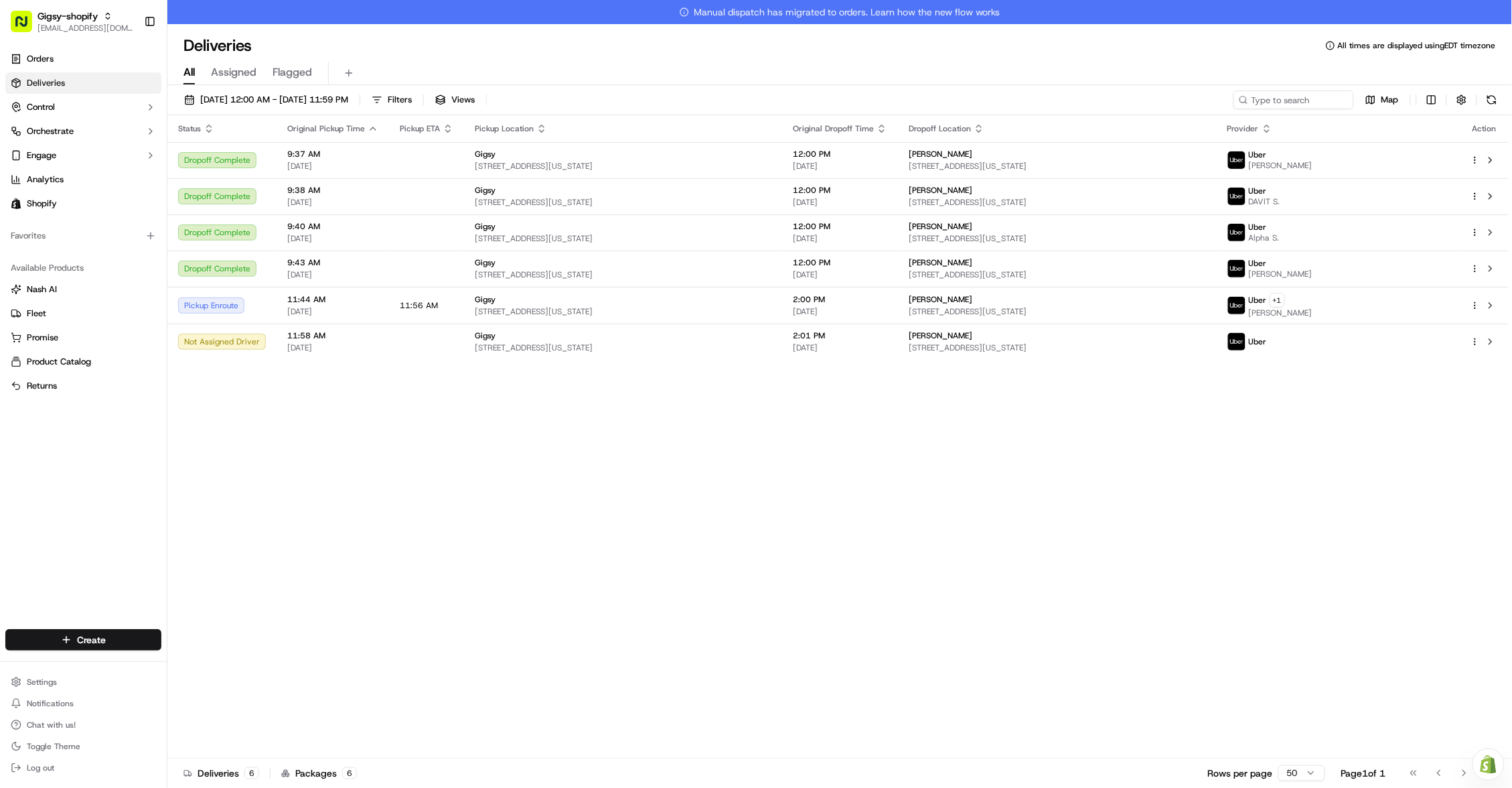
click at [1202, 428] on div "Status Original Pickup Time Pickup ETA Pickup Location Original Dropoff Time Dr…" at bounding box center [839, 449] width 1342 height 667
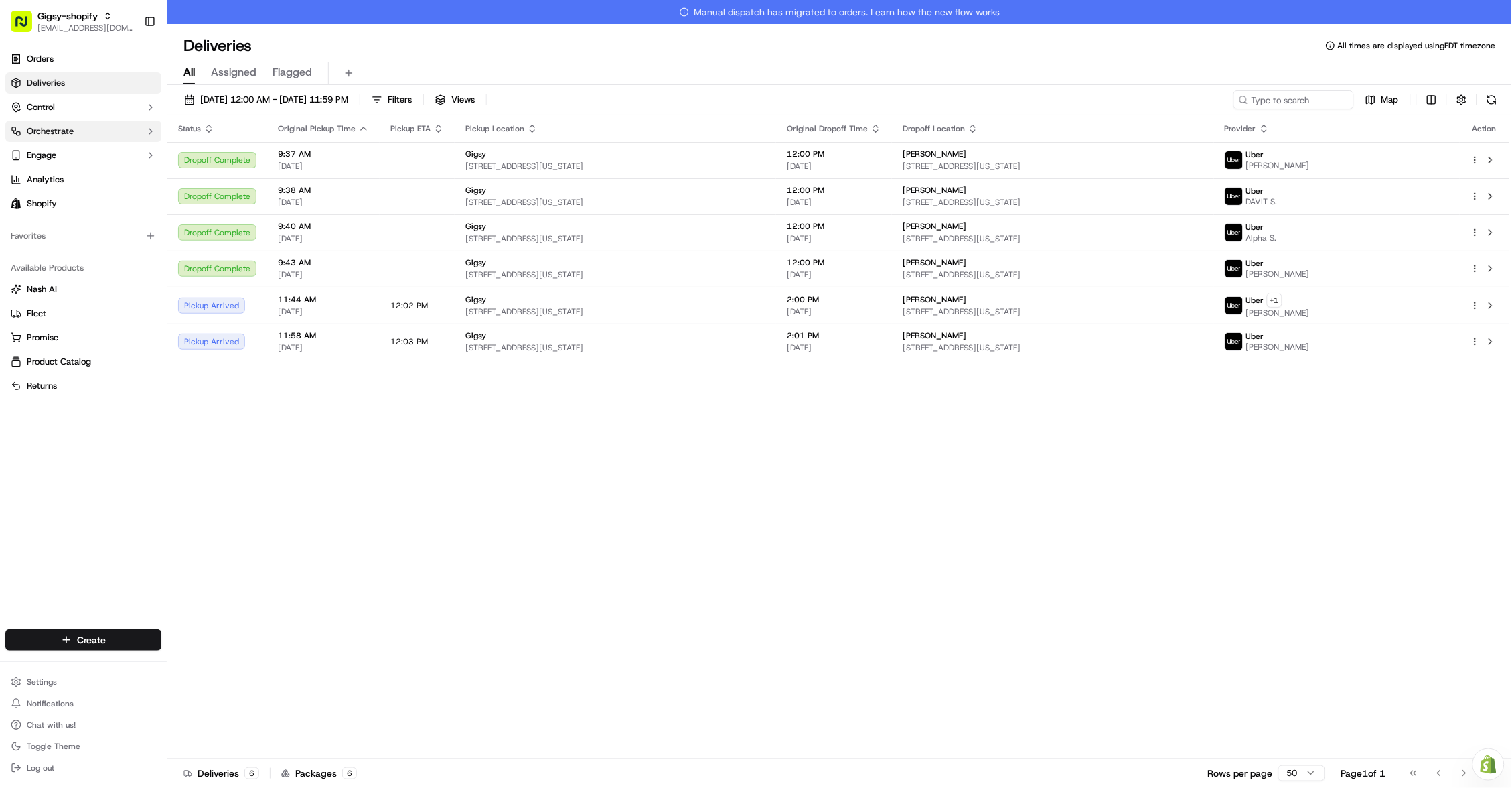
click at [1493, 307] on button at bounding box center [1491, 306] width 16 height 16
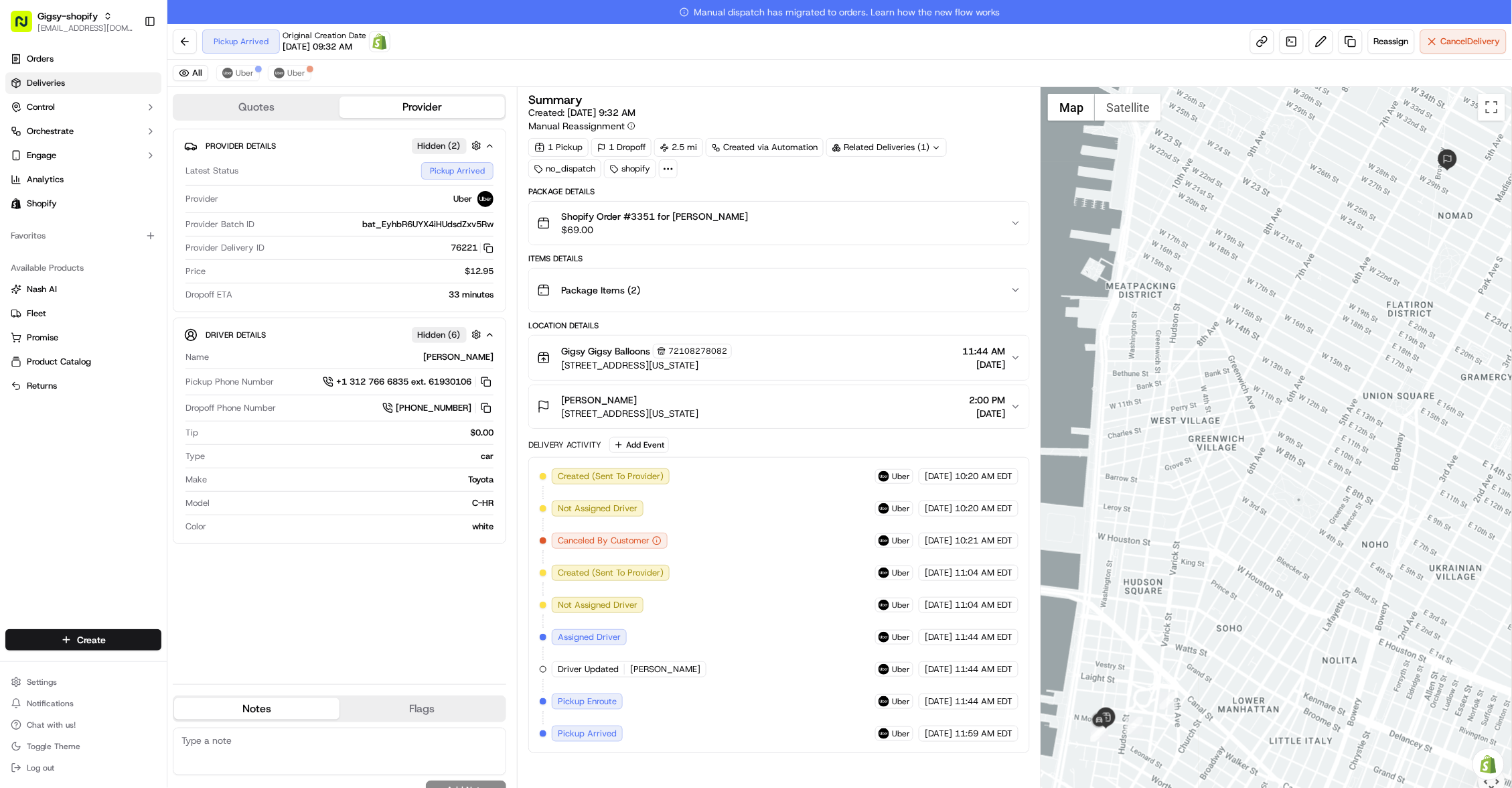
click at [65, 53] on link "Orders" at bounding box center [83, 59] width 156 height 22
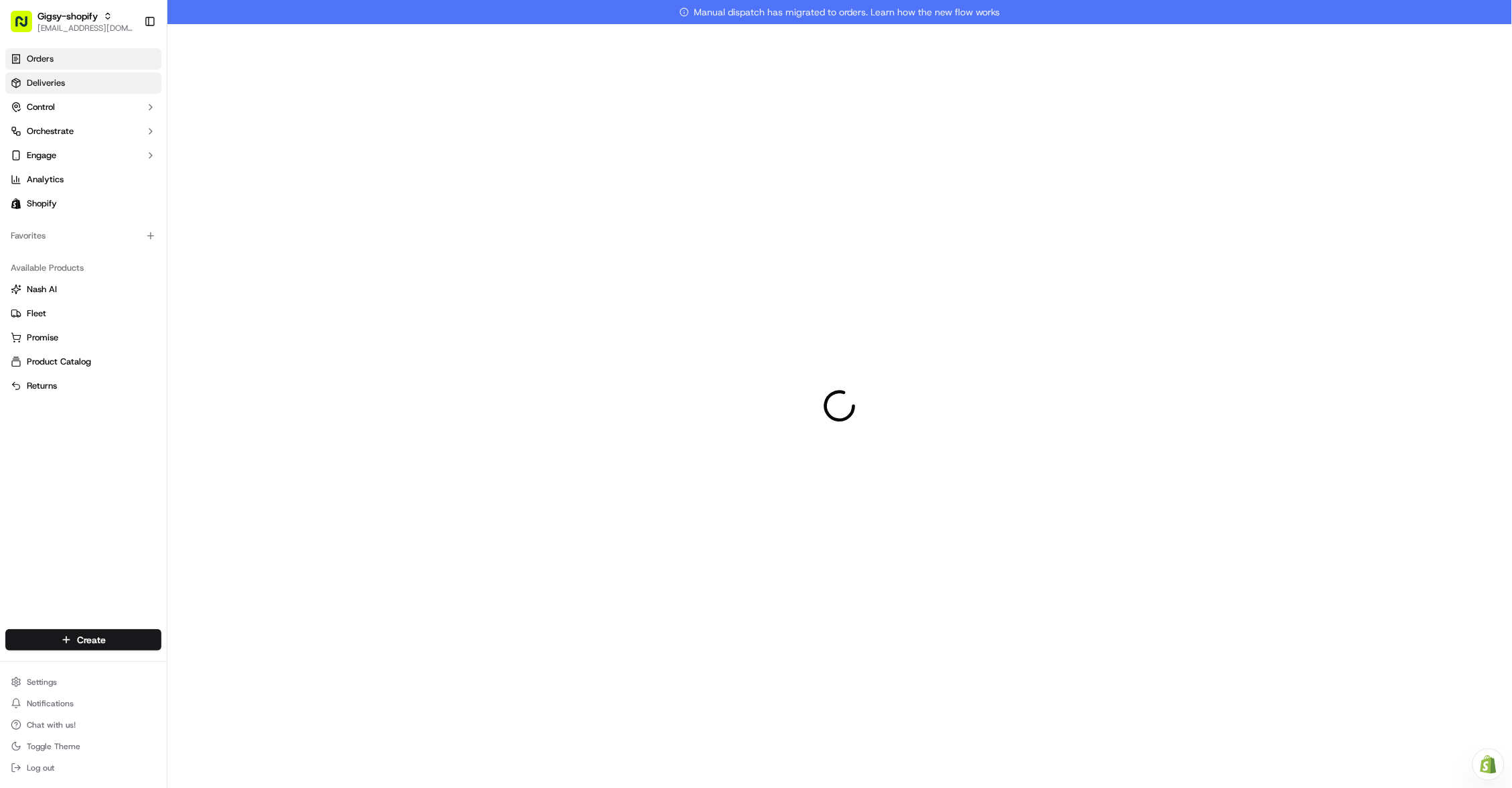
click at [65, 53] on link "Orders" at bounding box center [83, 59] width 156 height 22
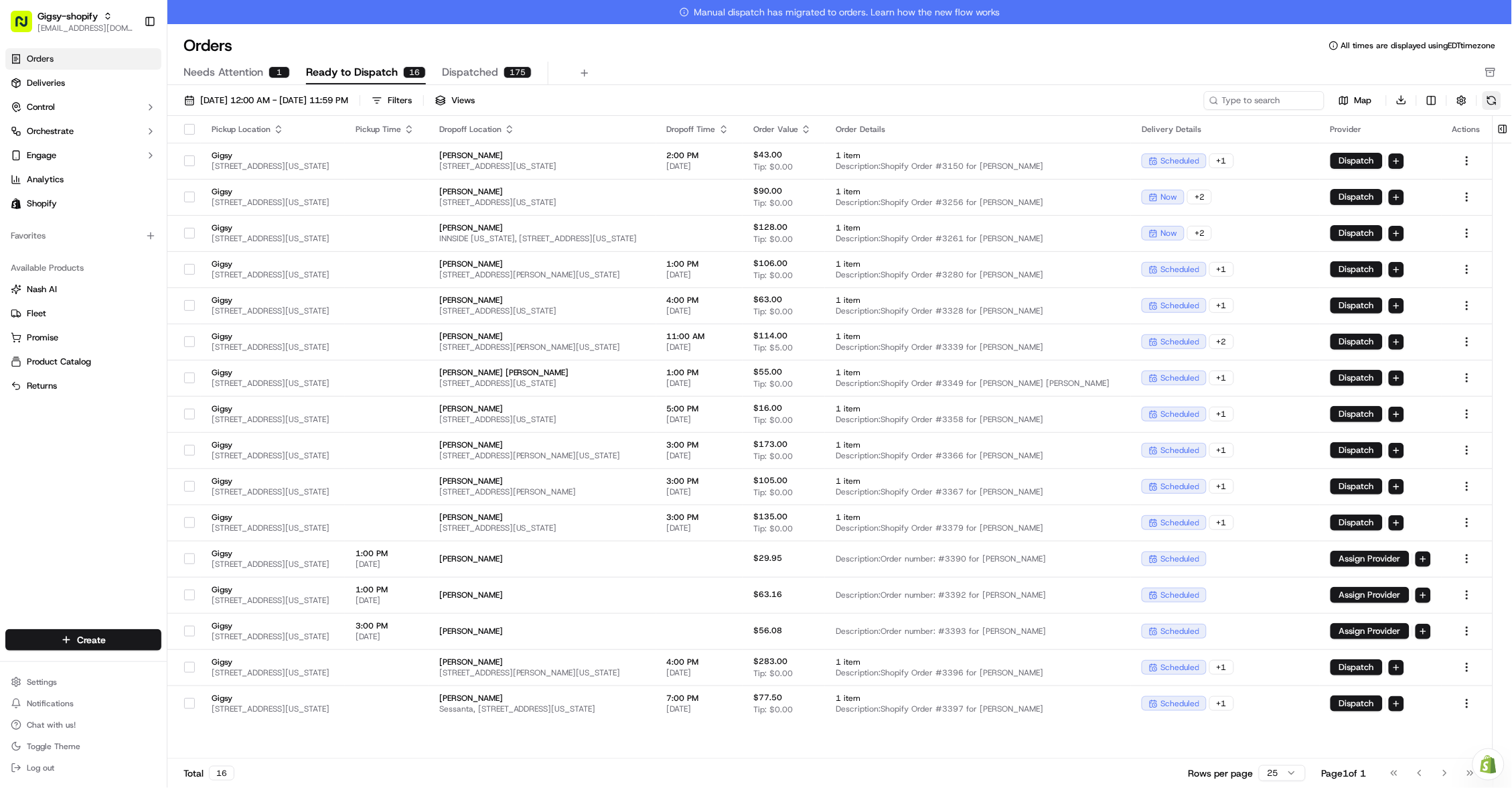
click at [1493, 100] on button at bounding box center [1492, 100] width 19 height 19
click at [263, 101] on span "[DATE] 12:00 AM - [DATE] 11:59 PM" at bounding box center [274, 100] width 148 height 12
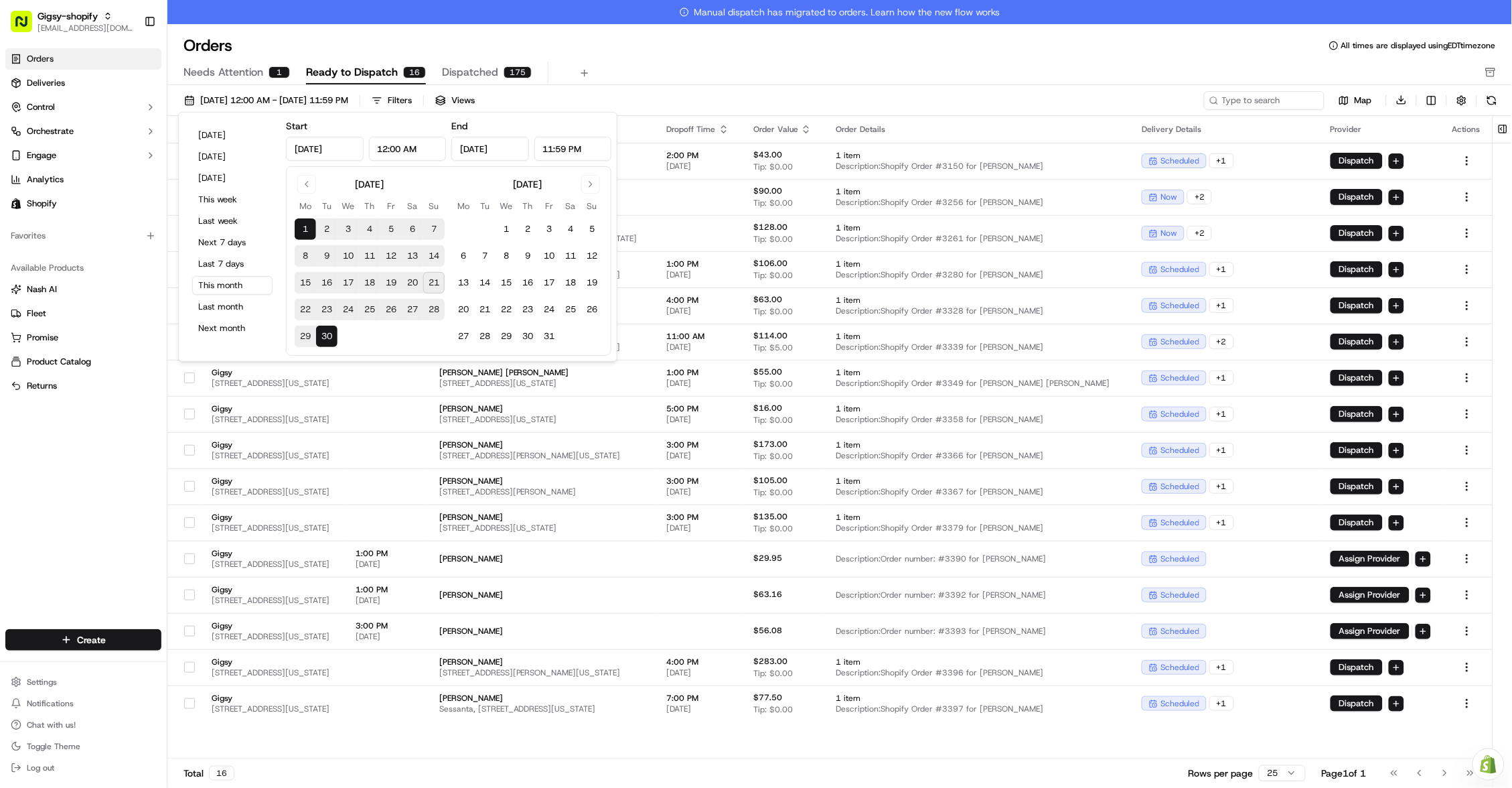
click at [439, 275] on button "21" at bounding box center [434, 283] width 22 height 22
type input "[DATE]"
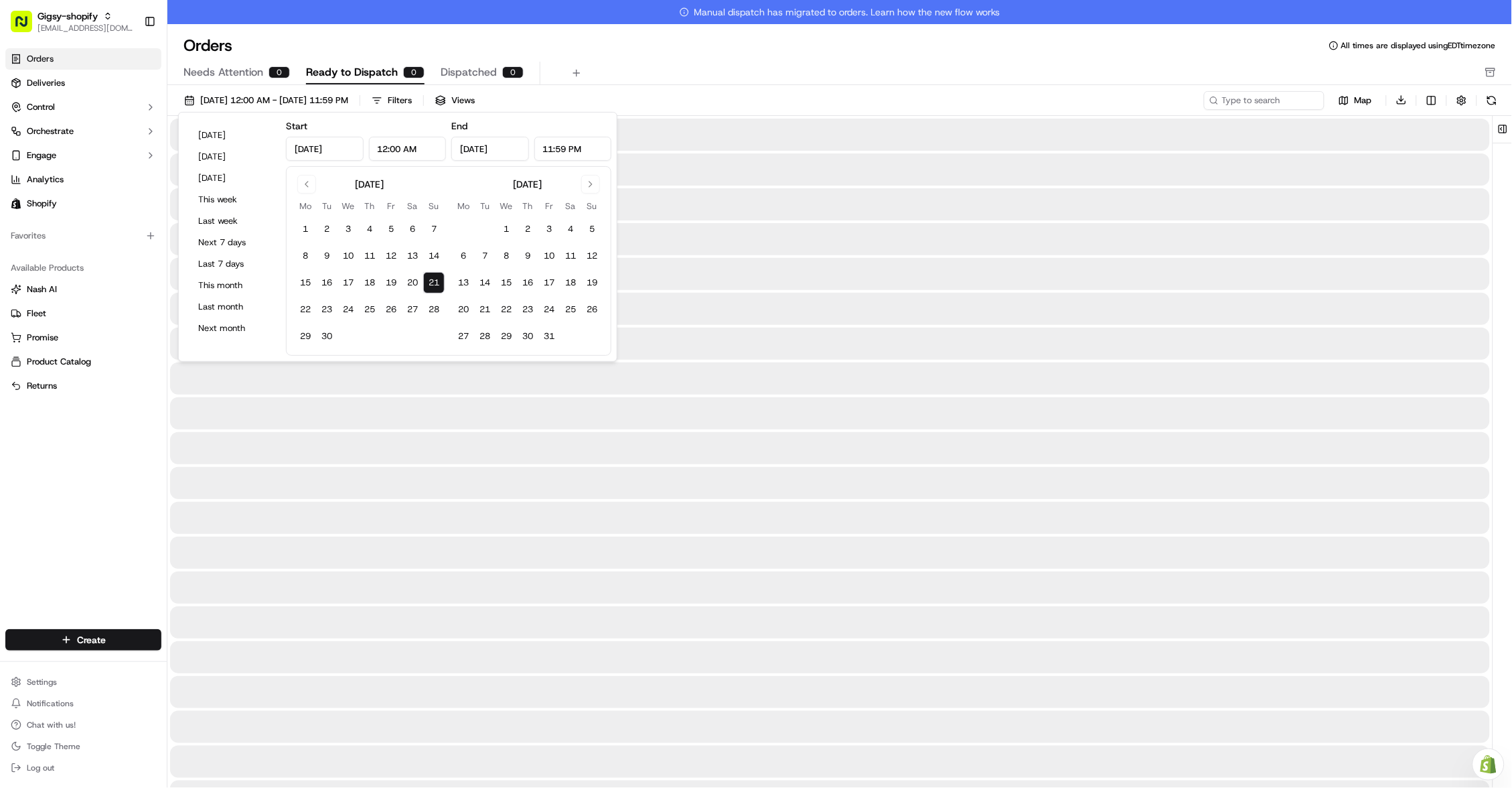
click at [439, 275] on button "21" at bounding box center [434, 283] width 22 height 22
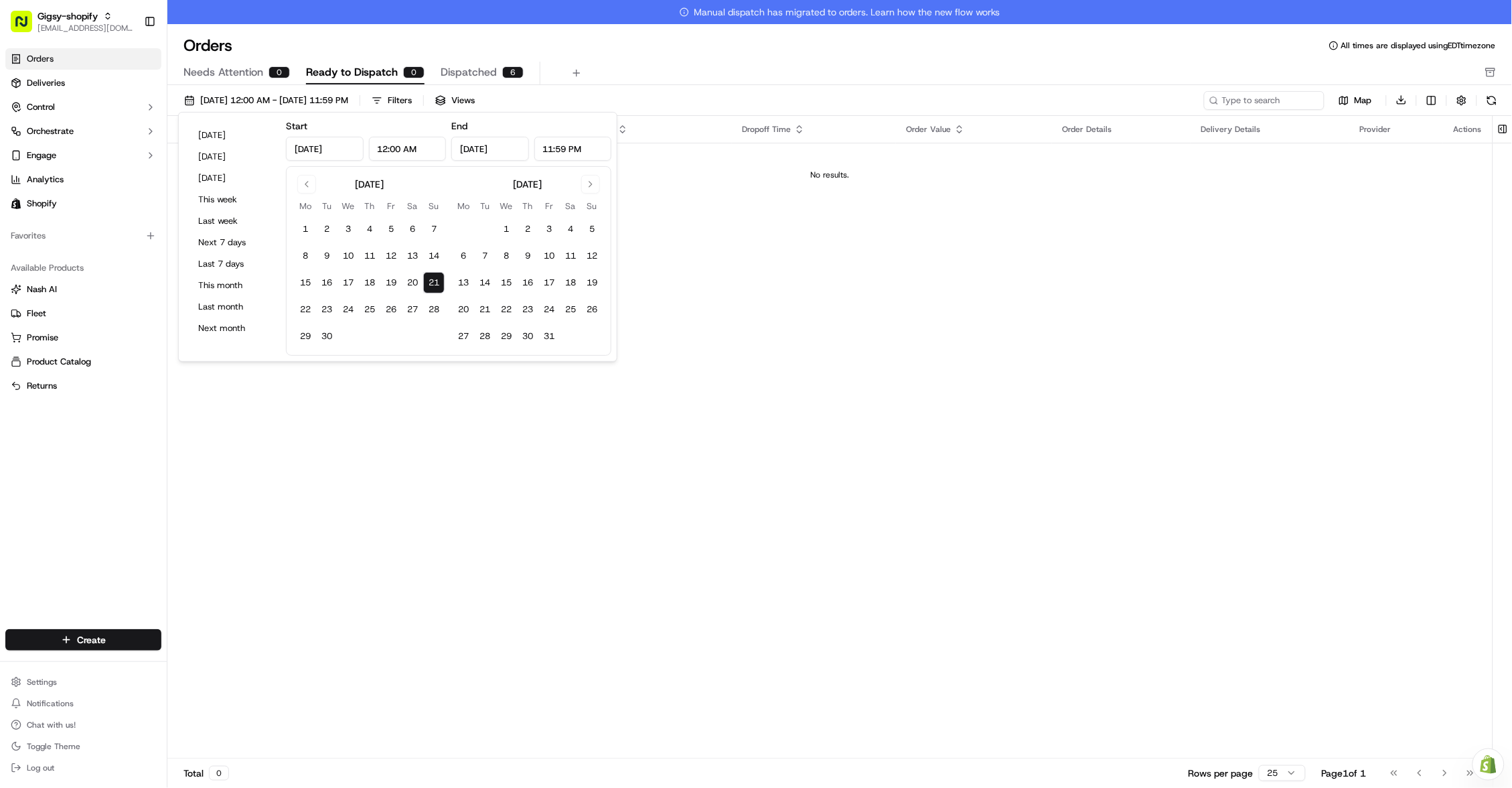
click at [728, 46] on div "Orders All times are displayed using EDT timezone" at bounding box center [840, 46] width 1345 height 22
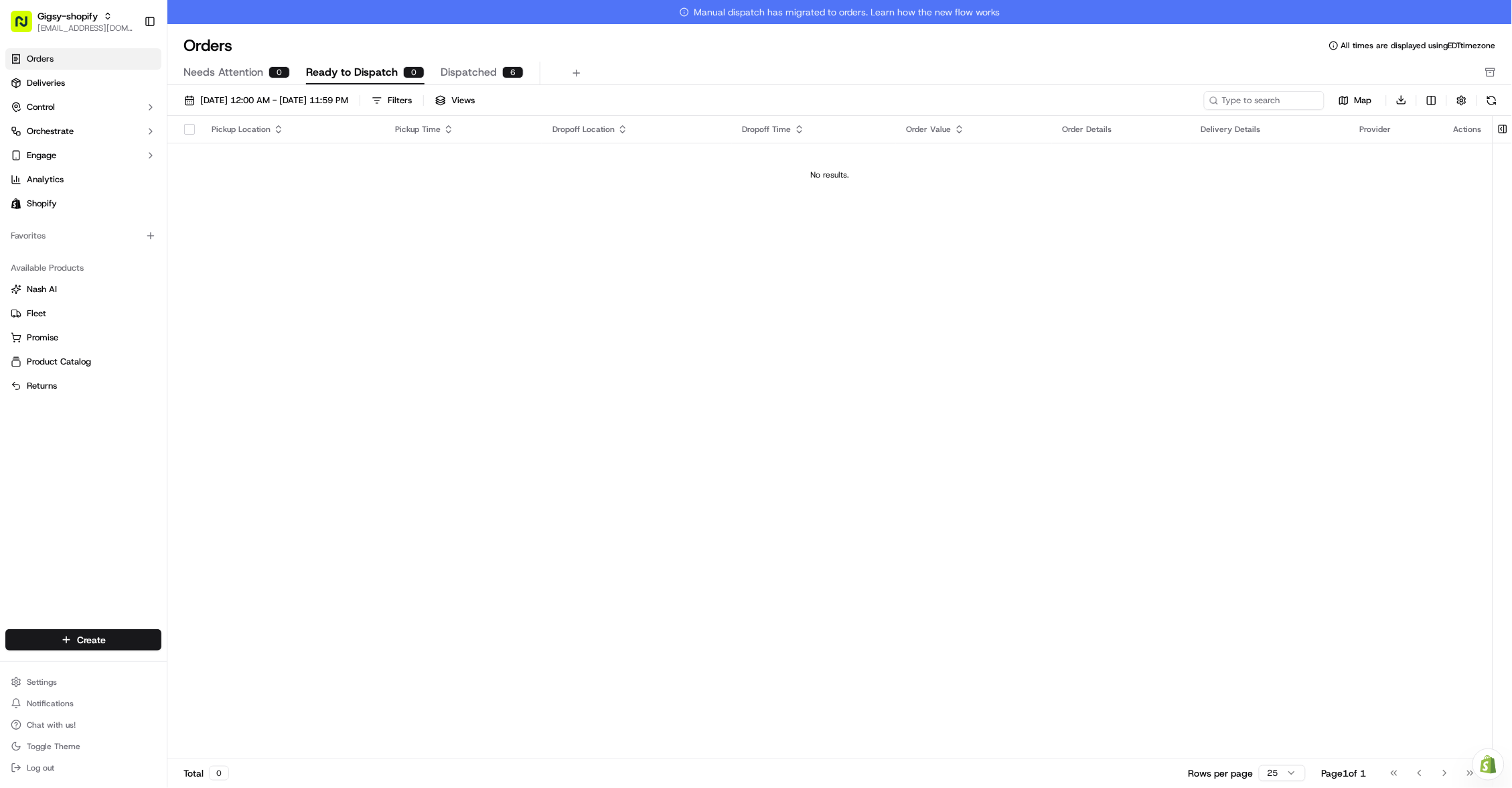
click at [52, 85] on span "Deliveries" at bounding box center [46, 83] width 38 height 12
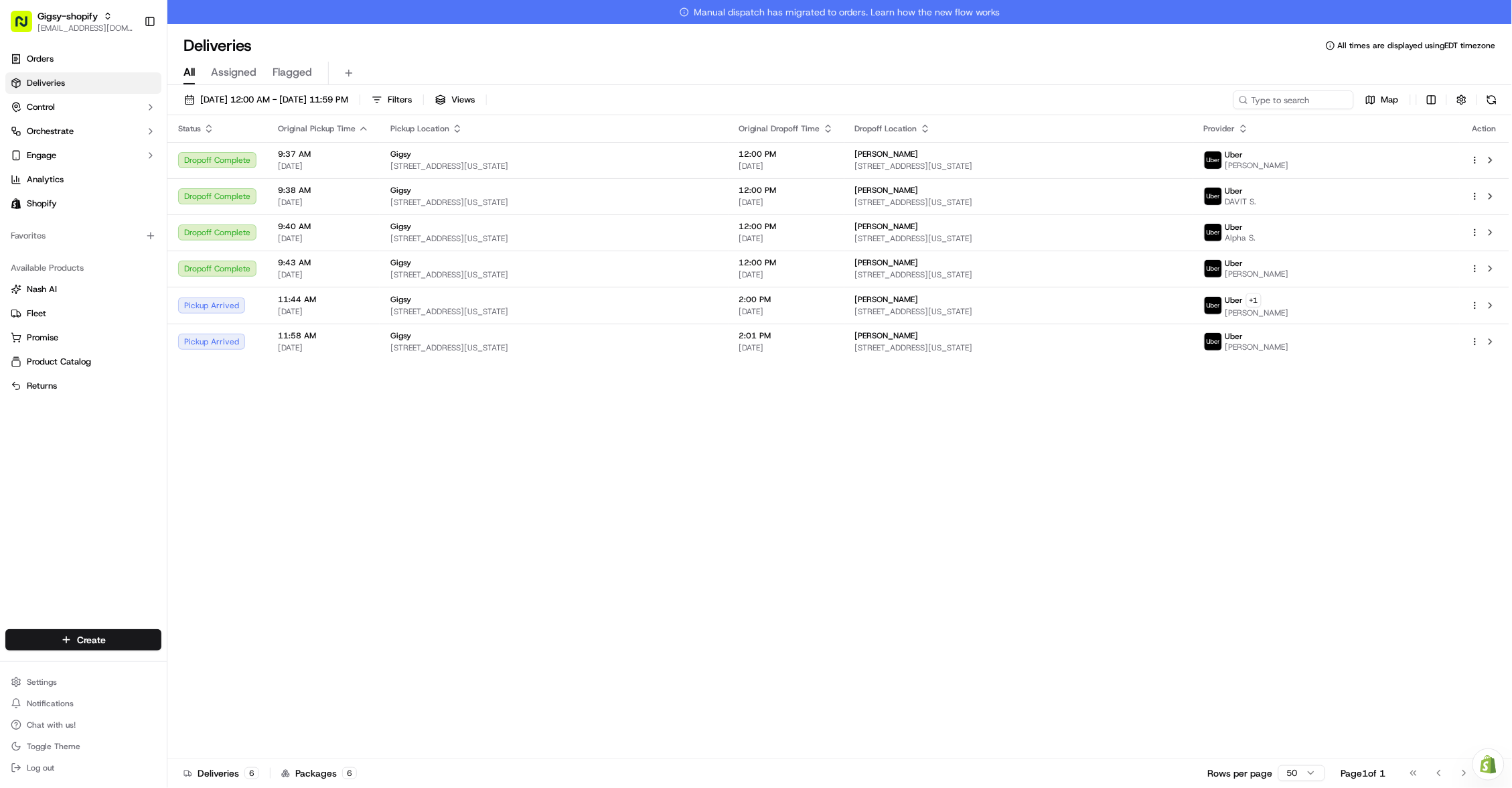
click at [347, 428] on div "Status Original Pickup Time Pickup Location Original Dropoff Time Dropoff Locat…" at bounding box center [839, 449] width 1342 height 667
